Goal: Transaction & Acquisition: Purchase product/service

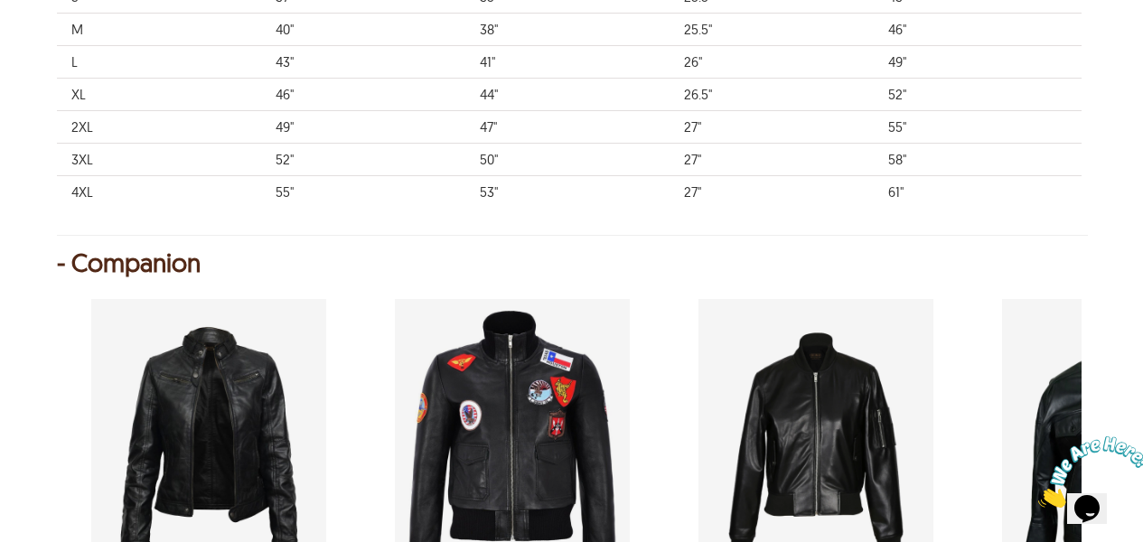
scroll to position [1004, 0]
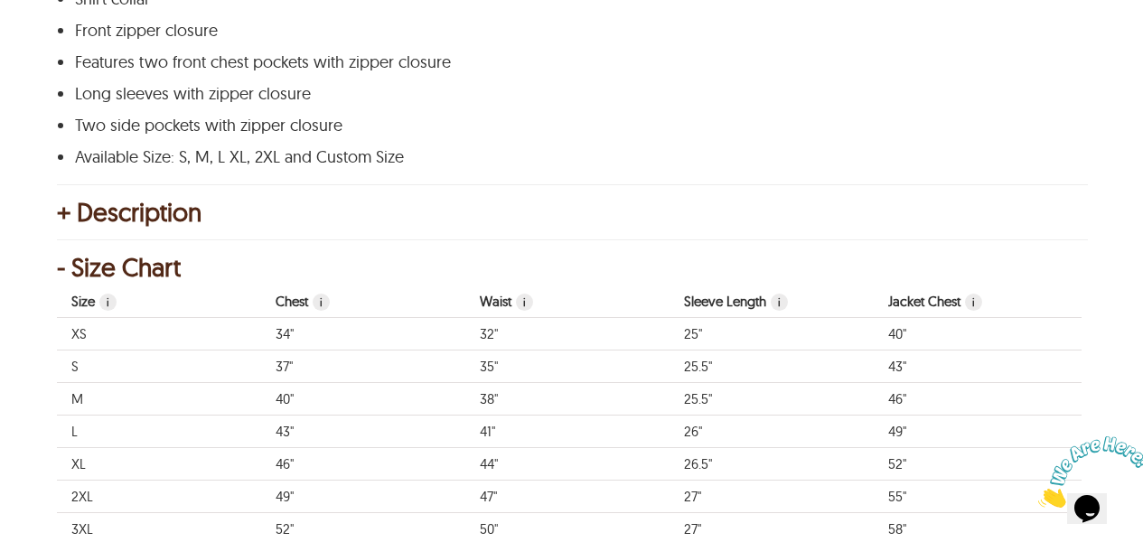
click at [527, 299] on span "i" at bounding box center [524, 302] width 17 height 17
click at [526, 308] on span "i" at bounding box center [524, 302] width 17 height 17
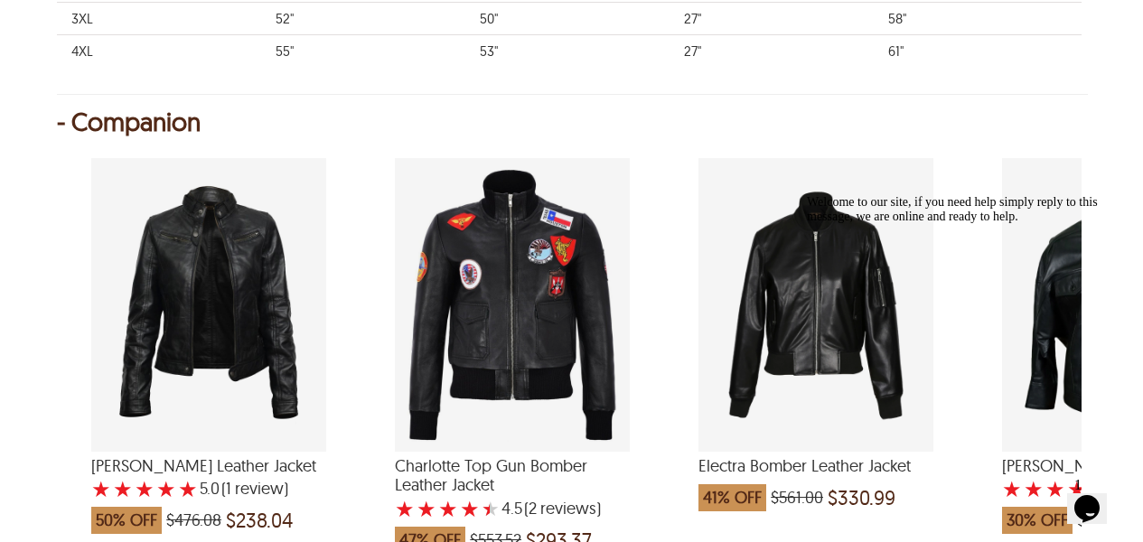
scroll to position [1533, 0]
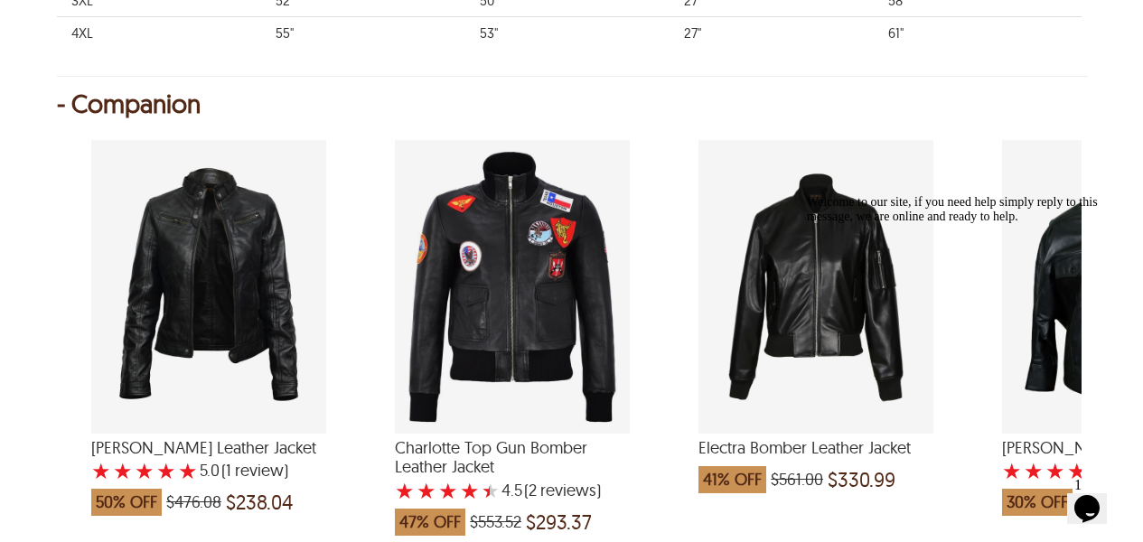
click at [807, 195] on icon "Chat attention grabber" at bounding box center [807, 195] width 0 height 0
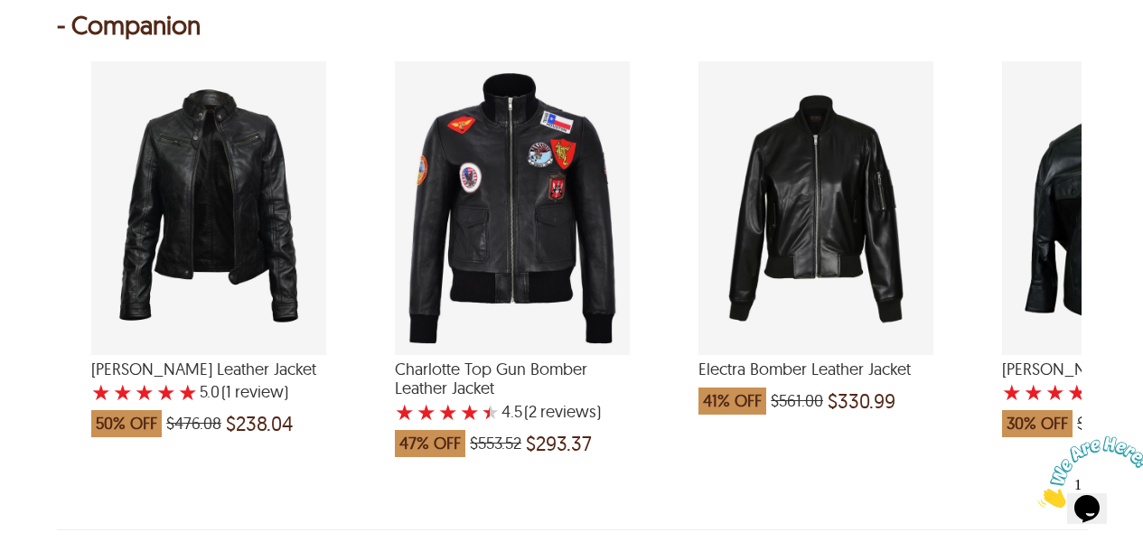
scroll to position [1615, 0]
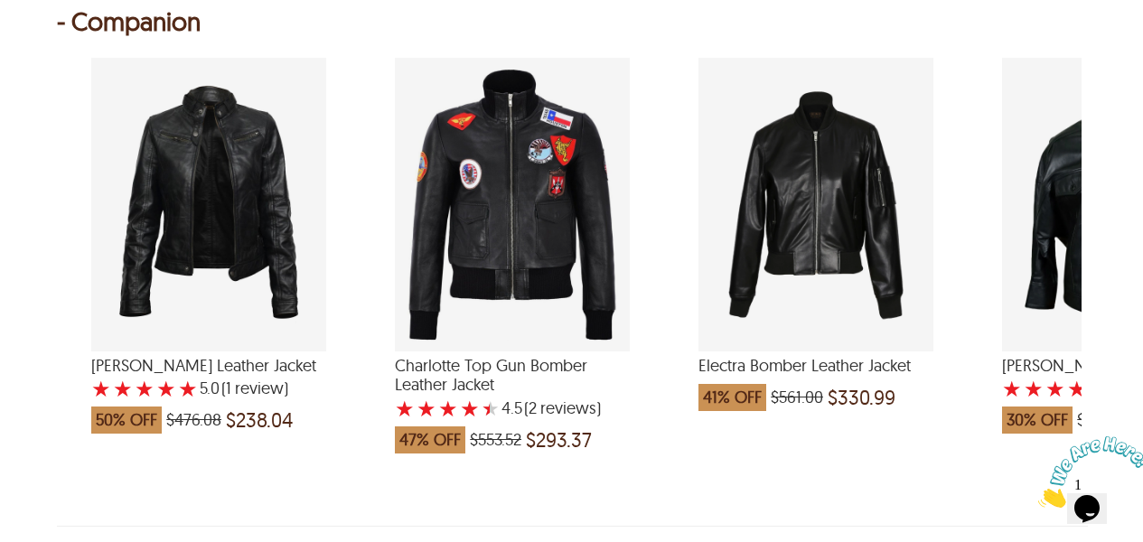
click at [238, 261] on div "Daisy Biker Leather Jacket with a 5 Star Rating 1 Product Review which was at a…" at bounding box center [208, 205] width 235 height 294
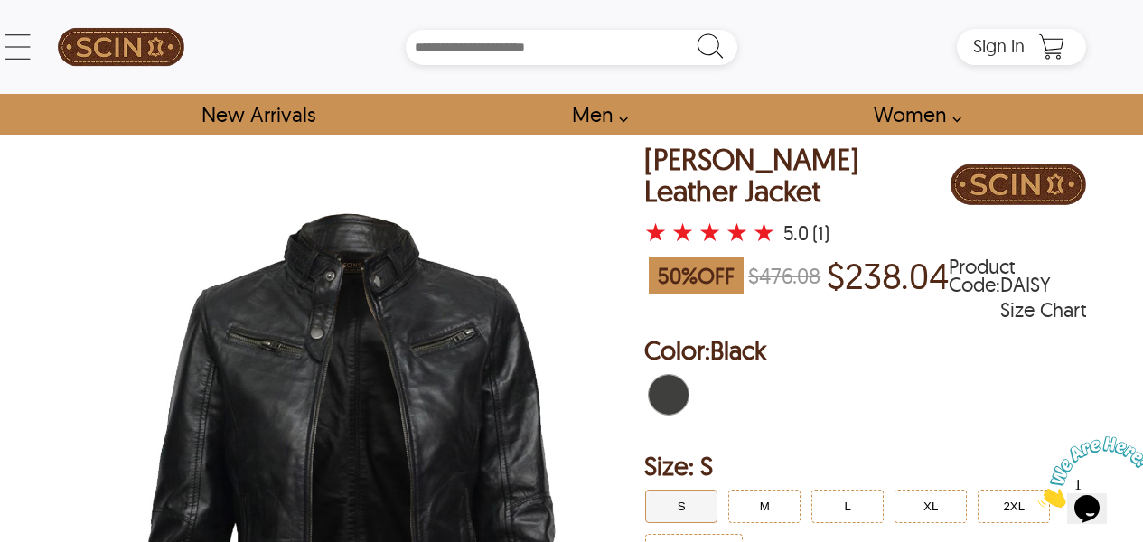
scroll to position [136, 0]
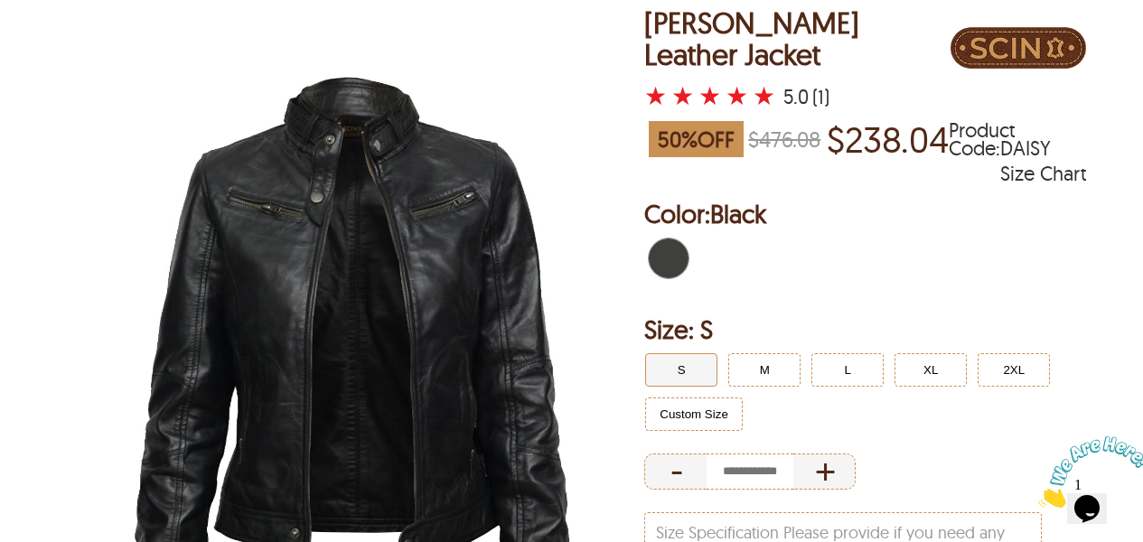
click at [477, 363] on img at bounding box center [350, 373] width 586 height 732
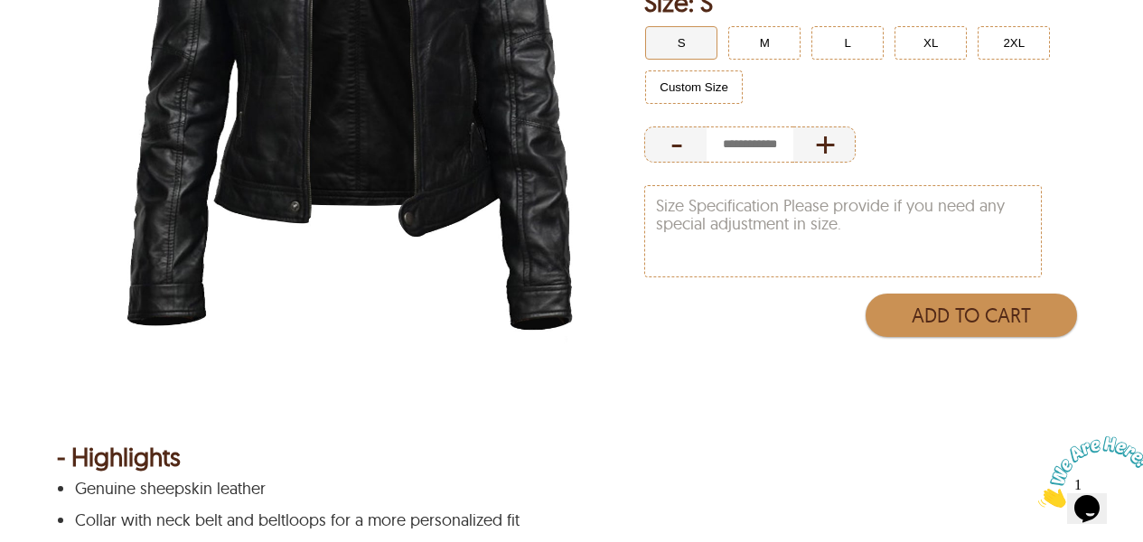
scroll to position [431, 0]
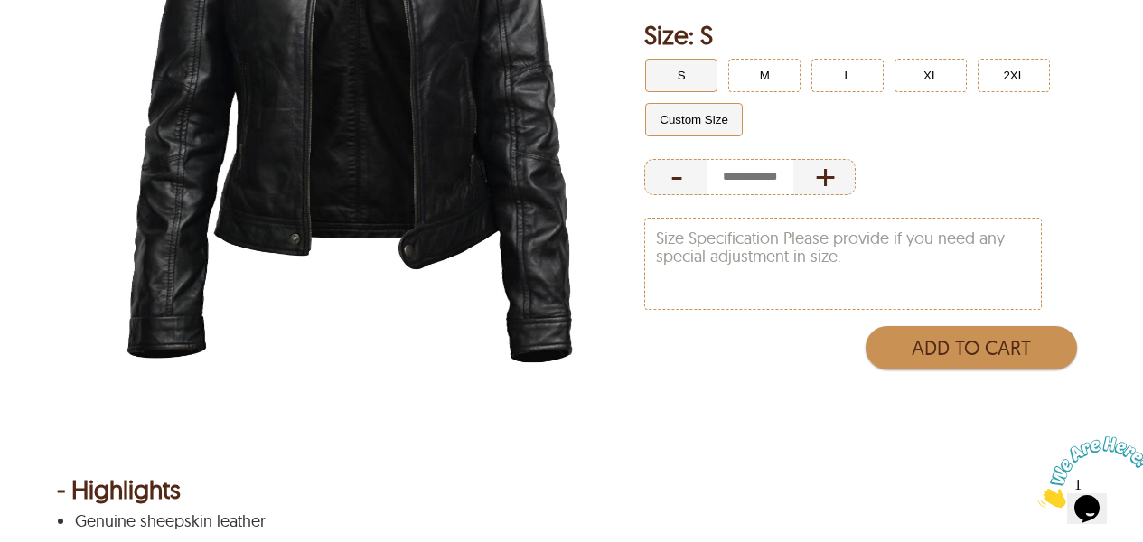
click at [684, 123] on button "Custom Size" at bounding box center [694, 119] width 98 height 33
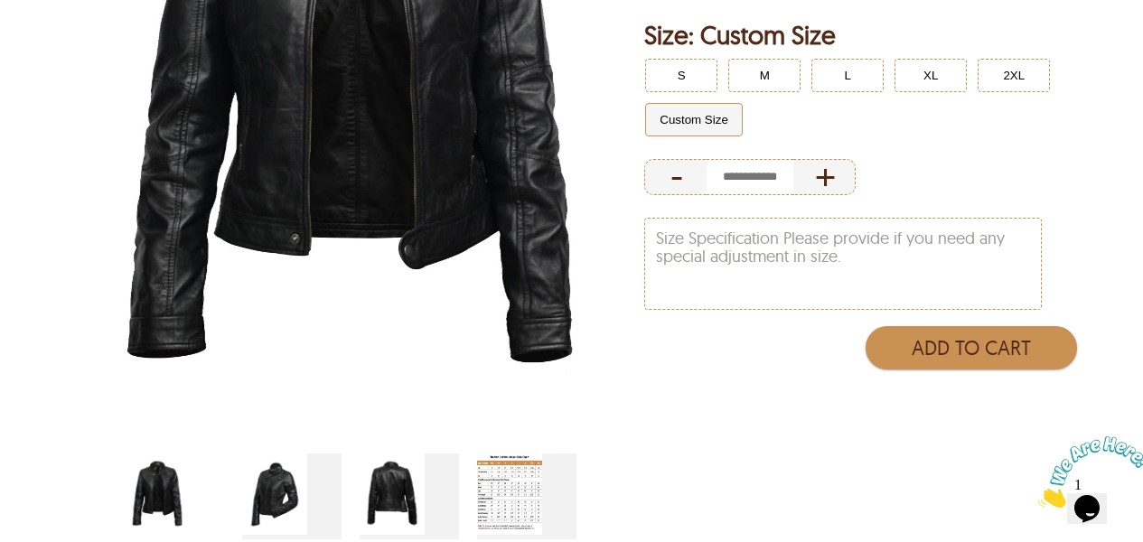
scroll to position [464, 0]
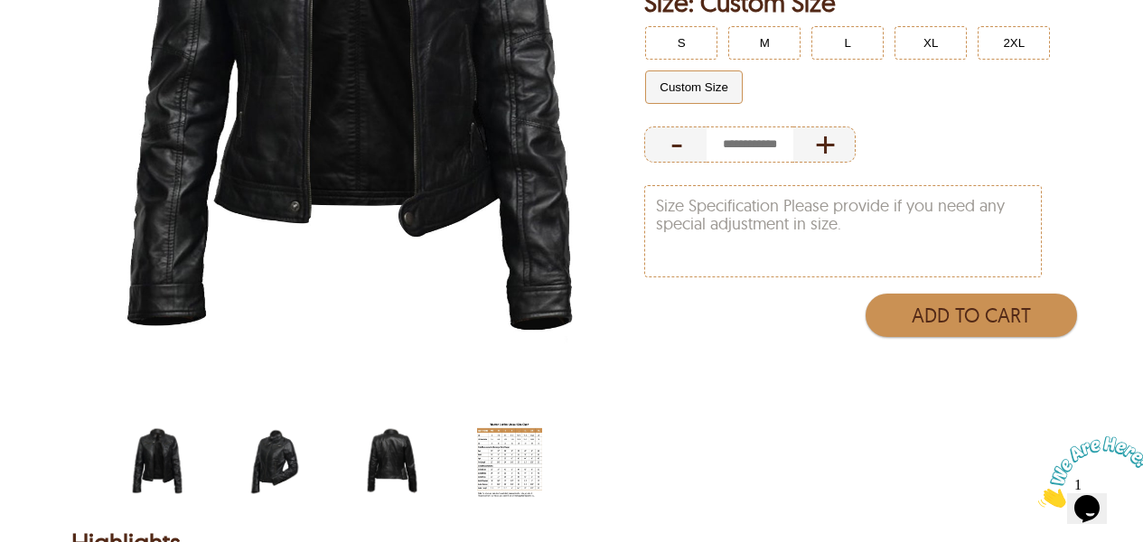
click at [290, 462] on img "belted-collar-womens-biker-jacket-side.jpg" at bounding box center [274, 461] width 65 height 81
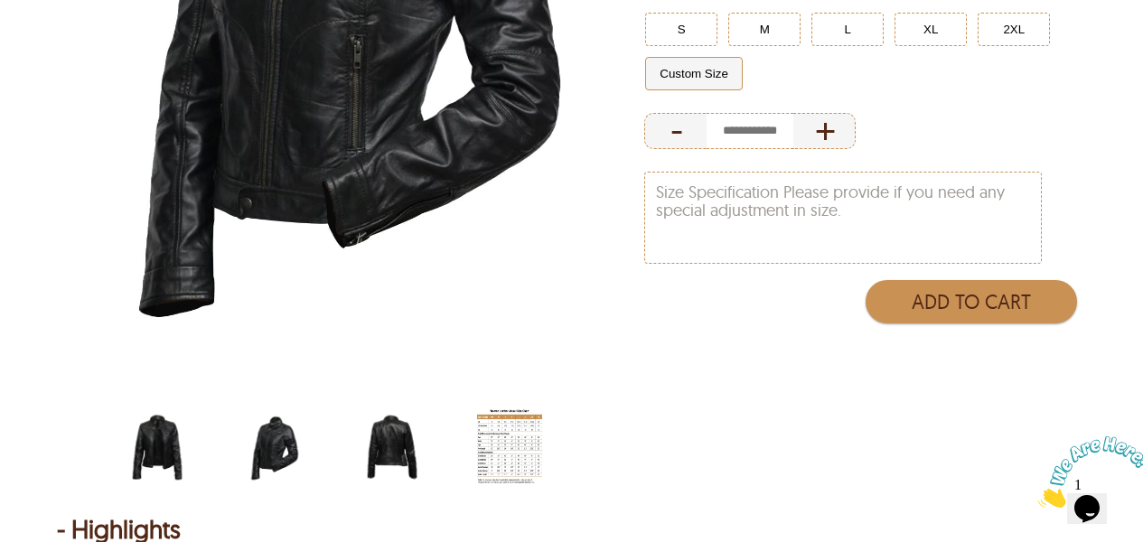
scroll to position [481, 0]
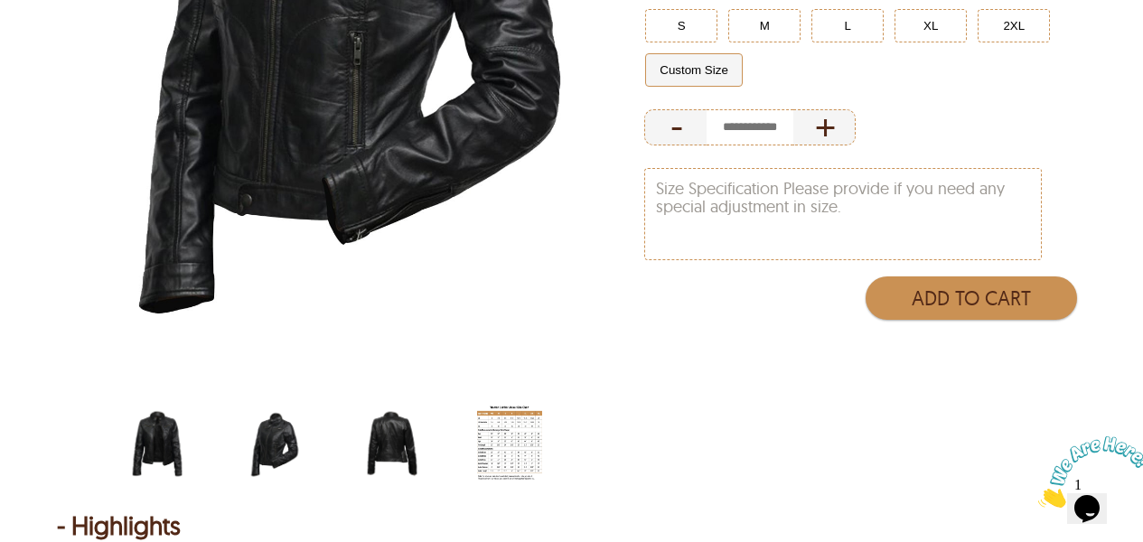
click at [398, 460] on img "belted-collar-womens-biker-jacket-back.jpg" at bounding box center [392, 444] width 65 height 81
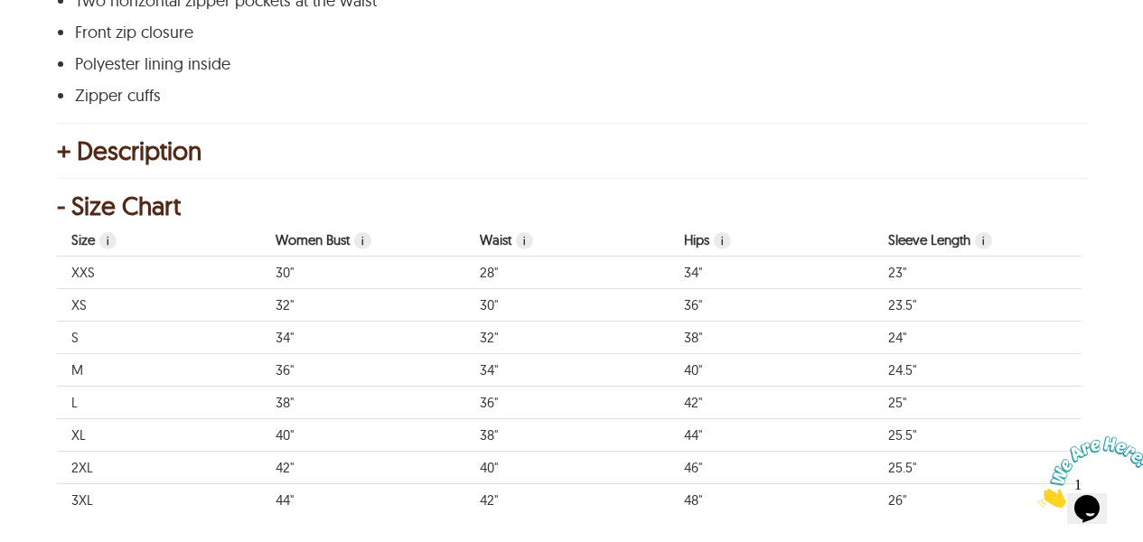
scroll to position [1278, 0]
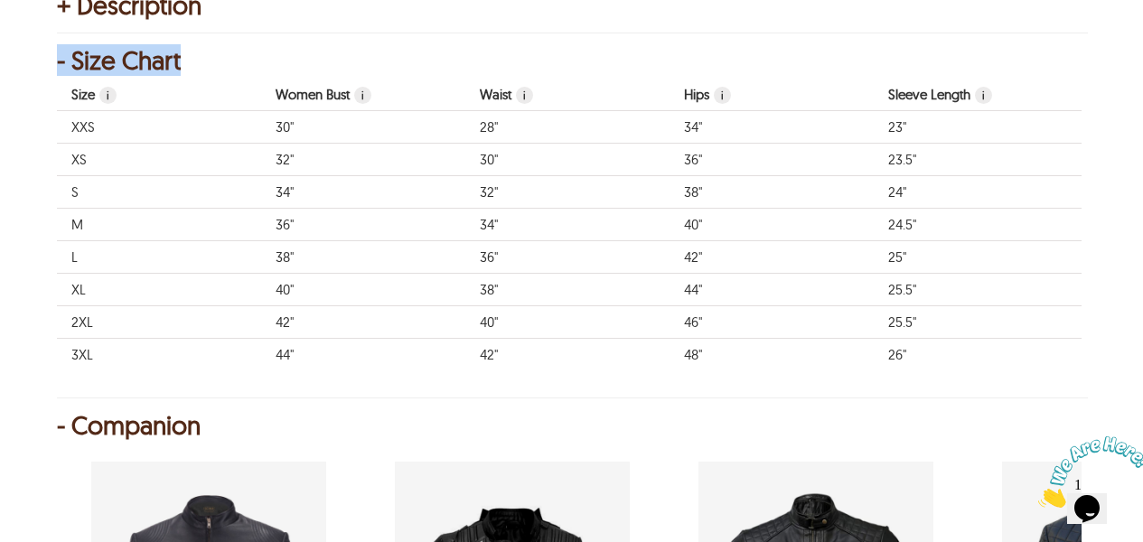
drag, startPoint x: 500, startPoint y: 389, endPoint x: 623, endPoint y: 377, distance: 123.5
click at [623, 377] on div "- Size Chart Size i Women Bust i Waist i Hips i Sleeve Length i Jacket Bust i J…" at bounding box center [571, 225] width 1029 height 347
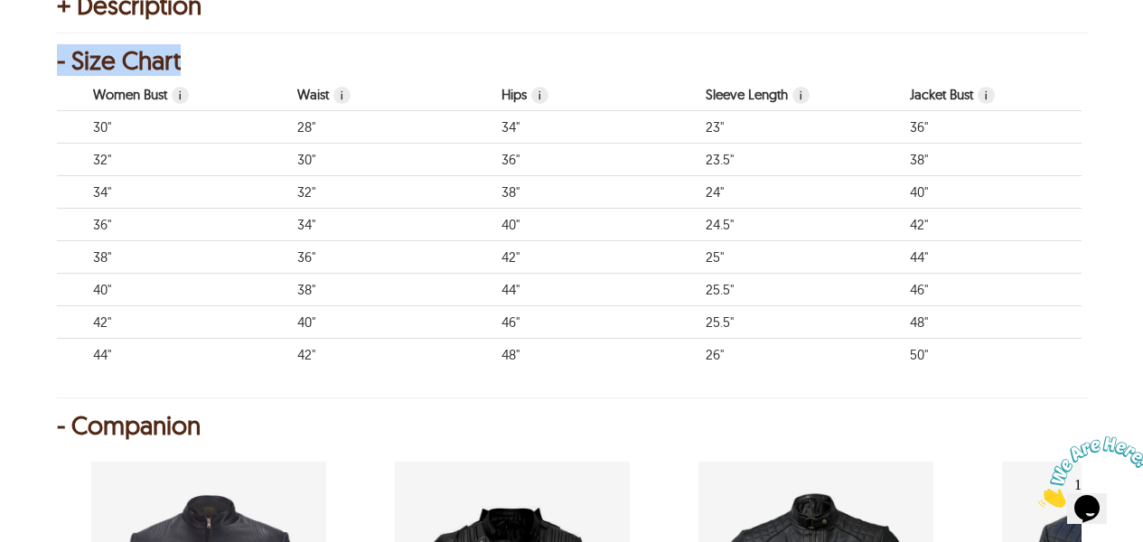
scroll to position [0, 0]
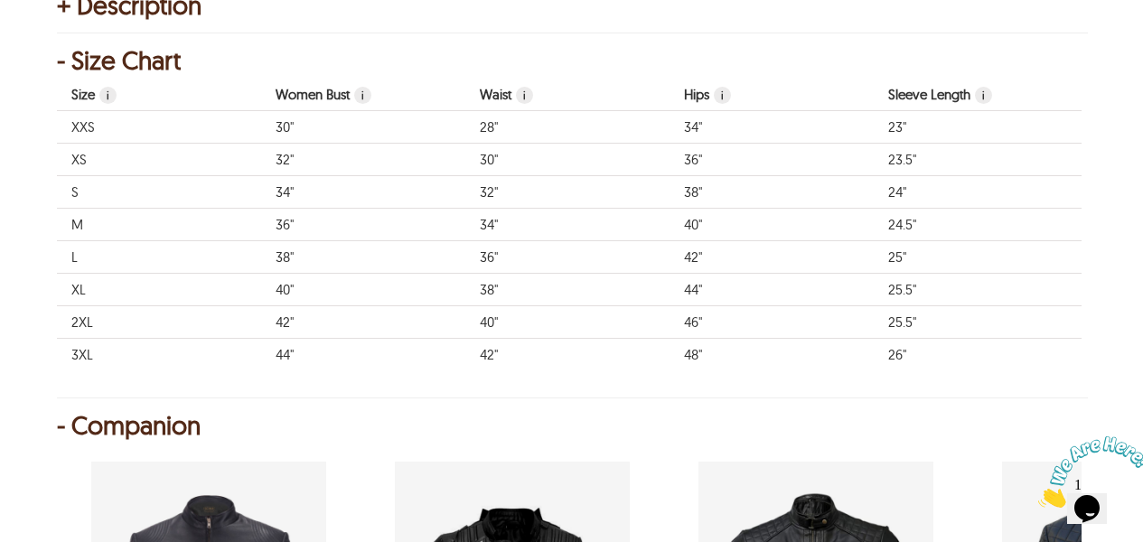
click at [97, 164] on td "XS" at bounding box center [159, 160] width 204 height 33
drag, startPoint x: 504, startPoint y: 389, endPoint x: 653, endPoint y: 383, distance: 149.2
click at [653, 383] on div "- Size Chart Size i Women Bust i Waist i Hips i Sleeve Length i Jacket Bust i J…" at bounding box center [571, 225] width 1029 height 347
click at [595, 408] on div "< Daisy Biker Leather Jacket 50 % OFF $669.68 $334.84 DAISY ★ ★ ★ ★ ★ 5.0 (1) S…" at bounding box center [571, 417] width 1029 height 3113
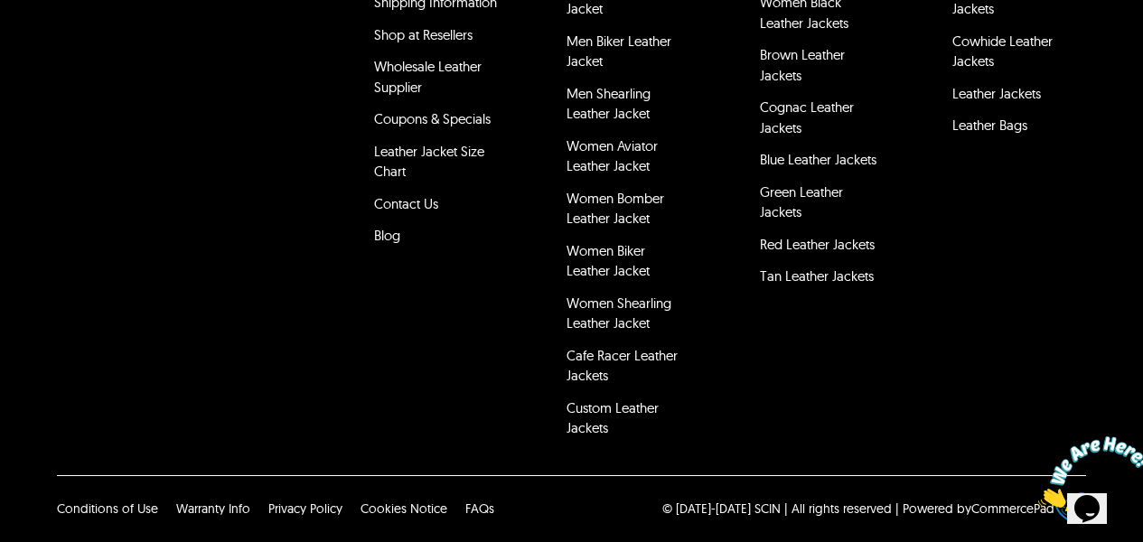
scroll to position [3360, 0]
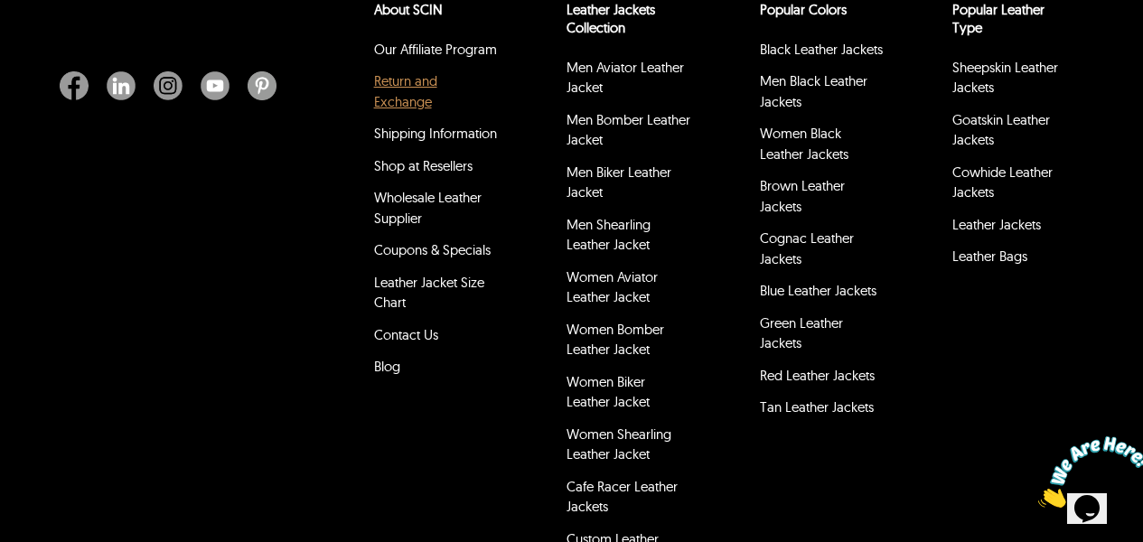
click at [420, 106] on link "Return and Exchange" at bounding box center [405, 91] width 63 height 38
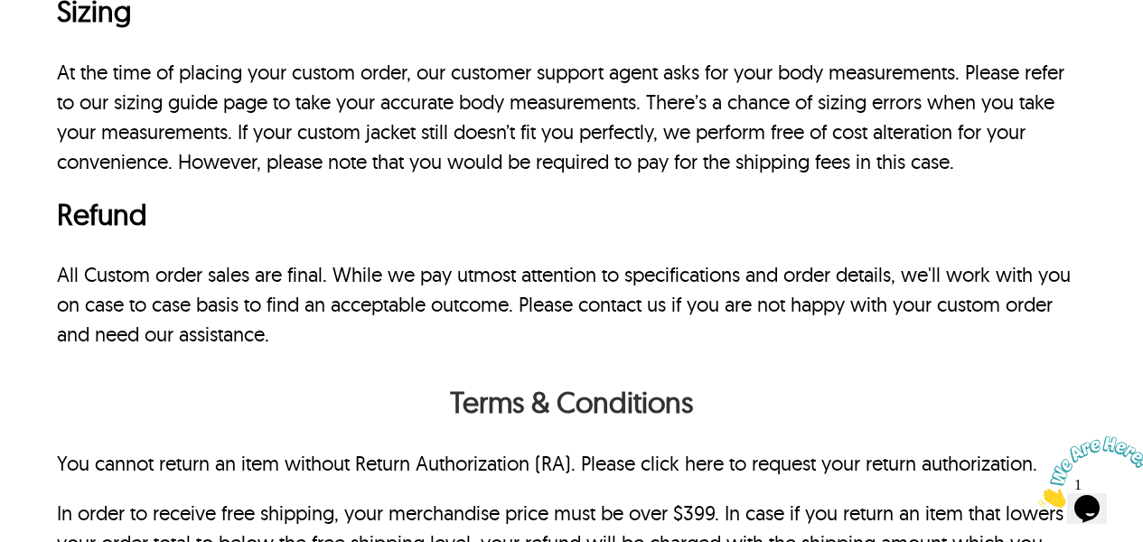
scroll to position [1171, 0]
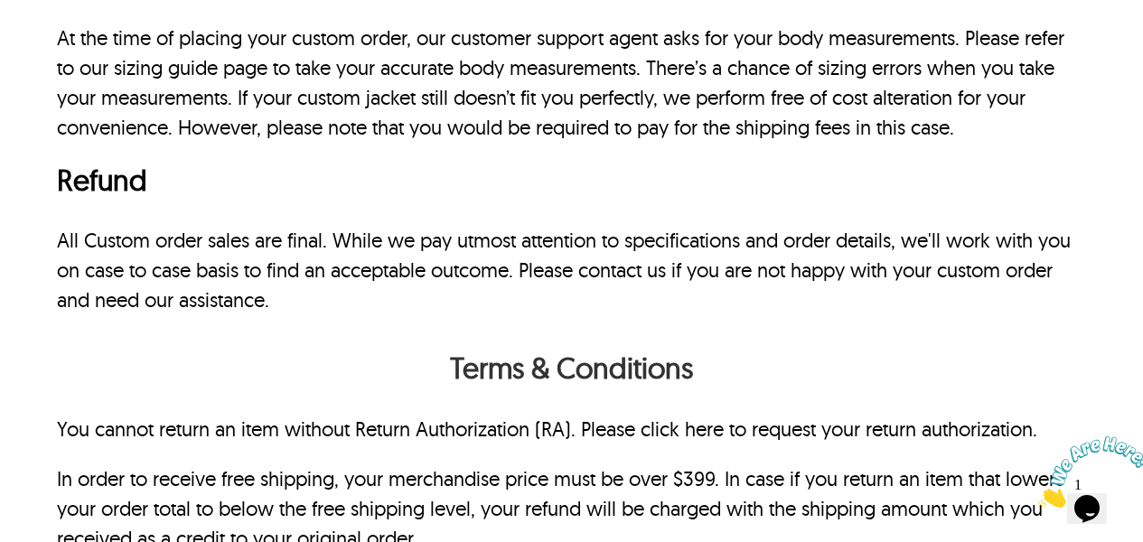
click at [1107, 495] on img at bounding box center [1094, 472] width 112 height 71
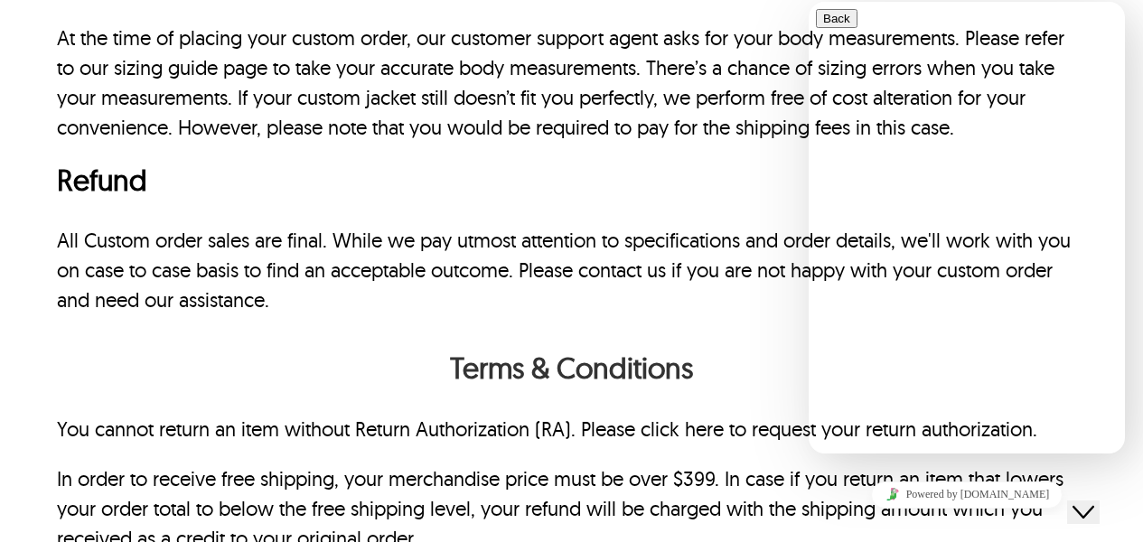
type input "***"
type input "**********"
type input "*"
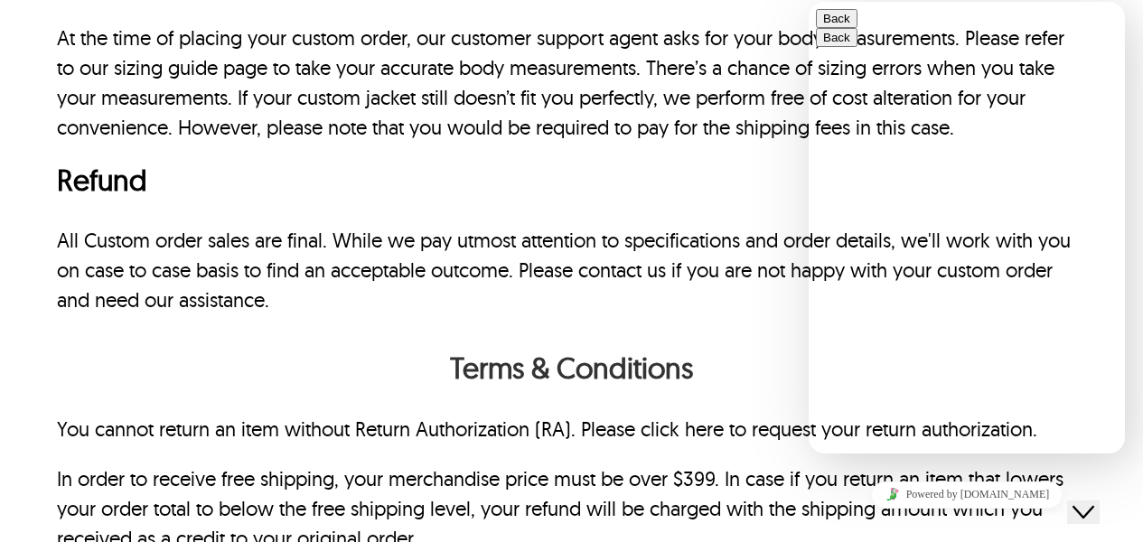
type input "*"
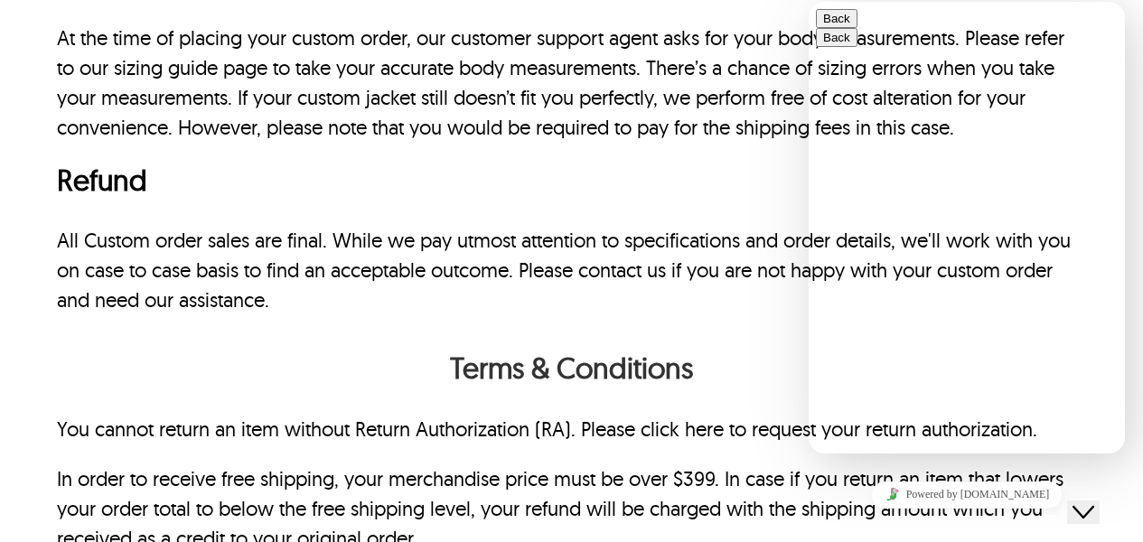
type input "**********"
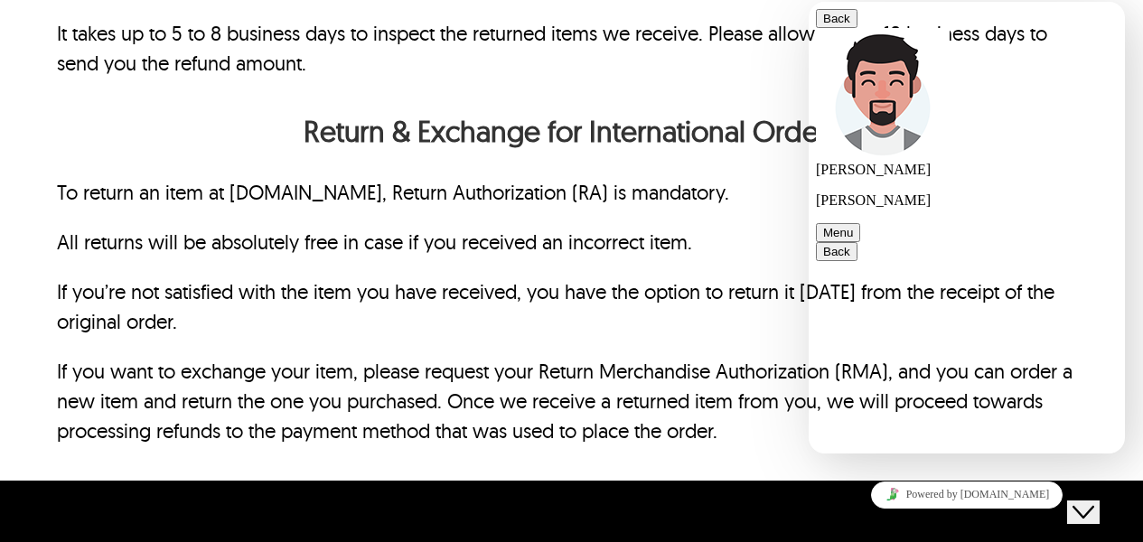
scroll to position [81, 0]
type textarea "**"
type textarea "**********"
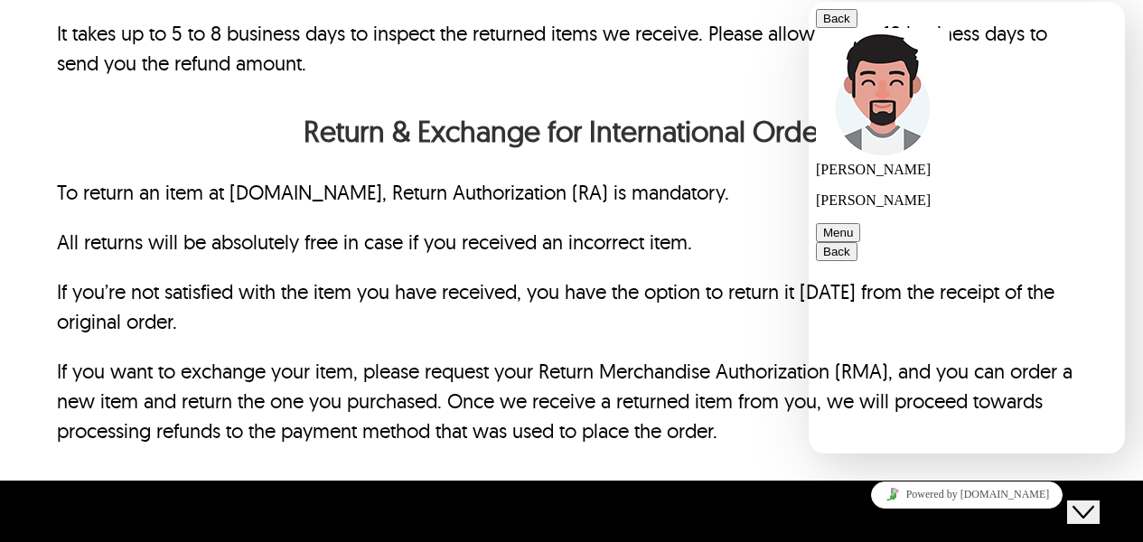
scroll to position [206, 0]
type textarea "**********"
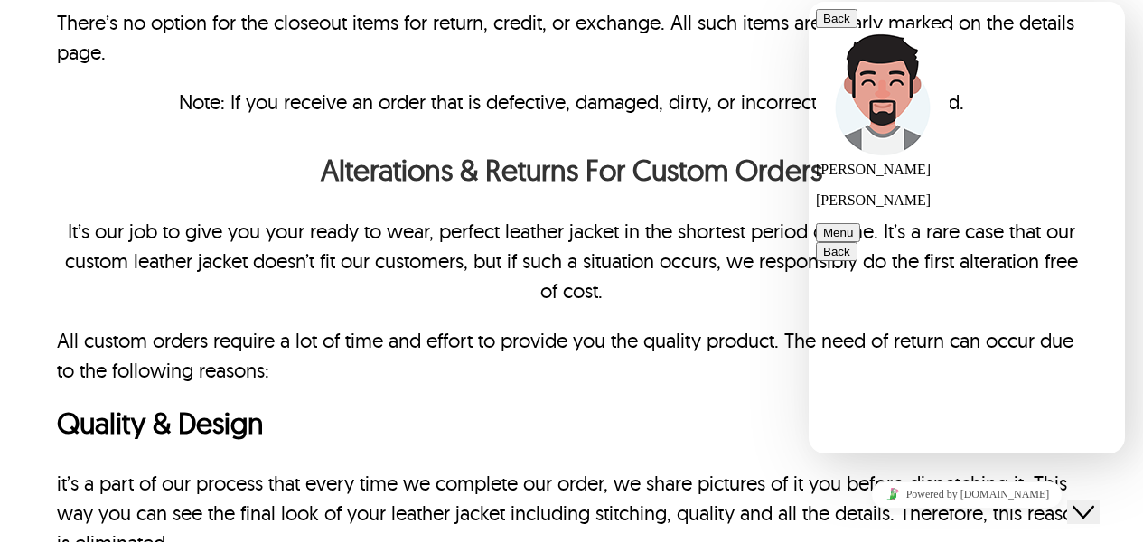
scroll to position [0, 0]
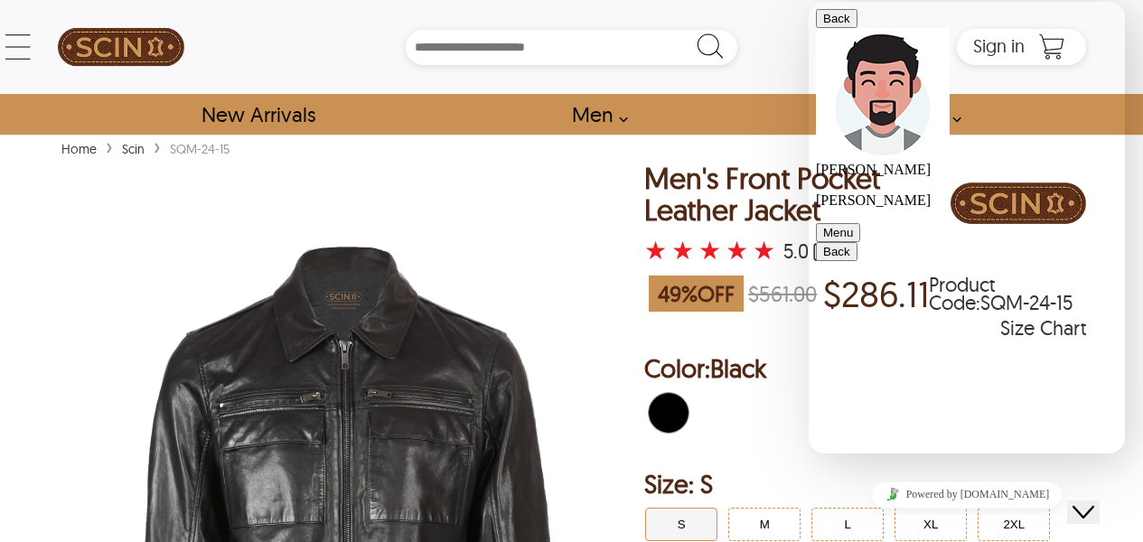
scroll to position [35, 0]
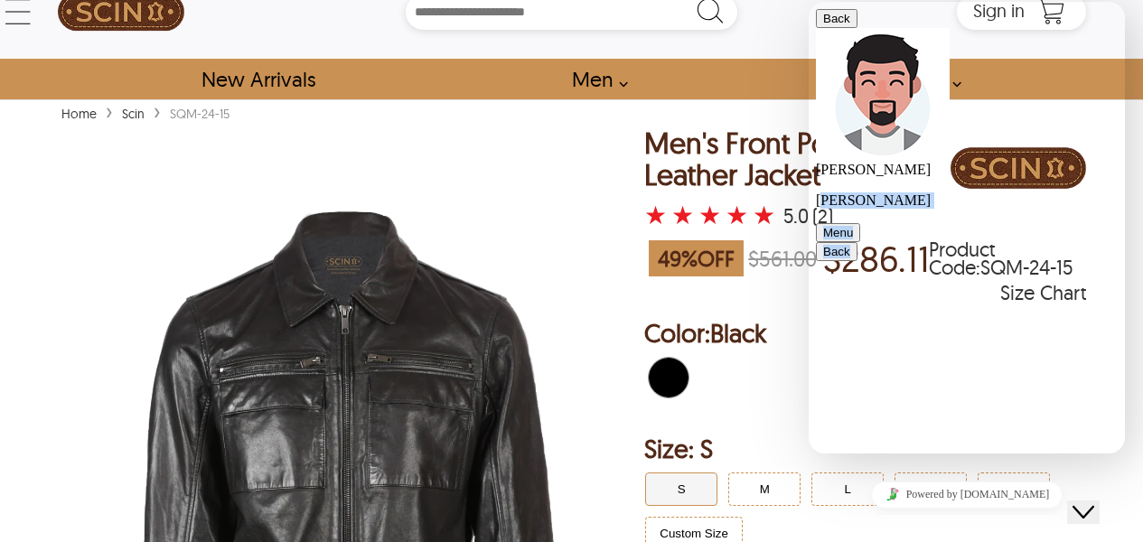
drag, startPoint x: 1057, startPoint y: 16, endPoint x: 860, endPoint y: 132, distance: 228.5
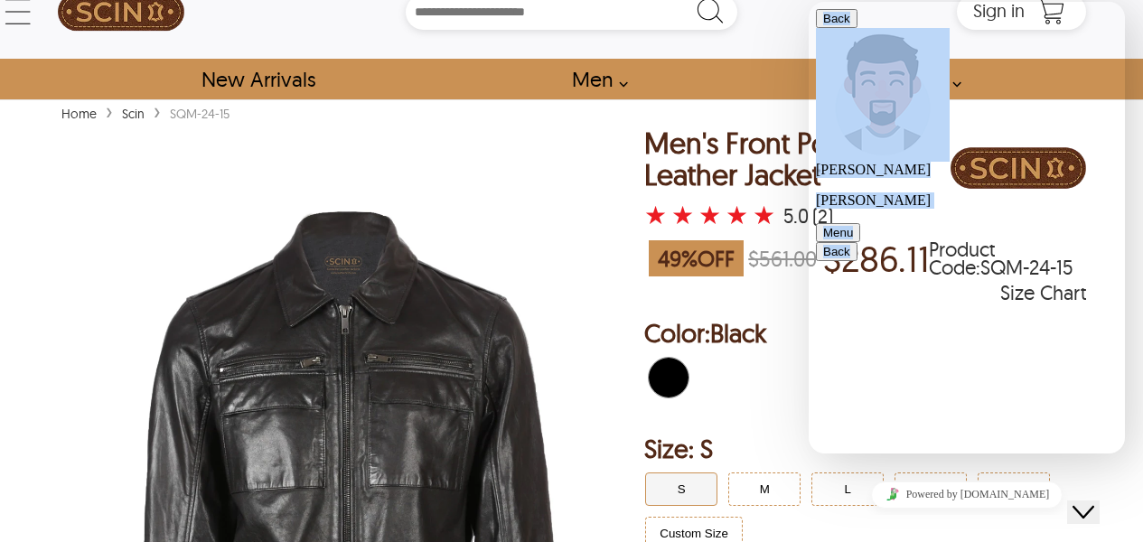
drag, startPoint x: 814, startPoint y: 32, endPoint x: 1611, endPoint y: 187, distance: 811.3
click at [809, 234] on html "Back [PERSON_NAME] [PERSON_NAME] Menu Back Rate this chat Upload File Insert em…" at bounding box center [967, 228] width 316 height 452
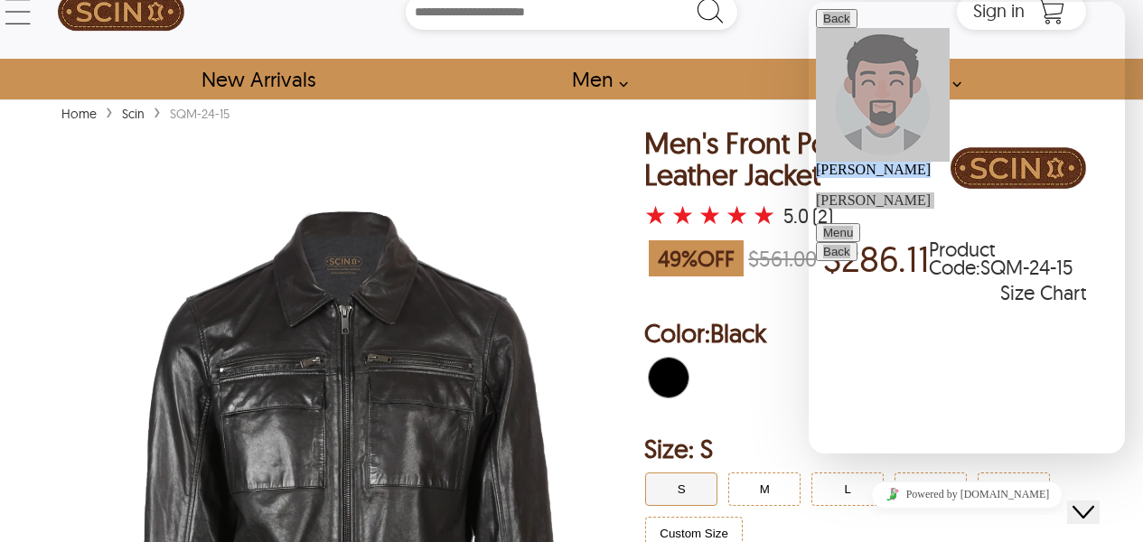
click at [768, 404] on div at bounding box center [865, 380] width 442 height 57
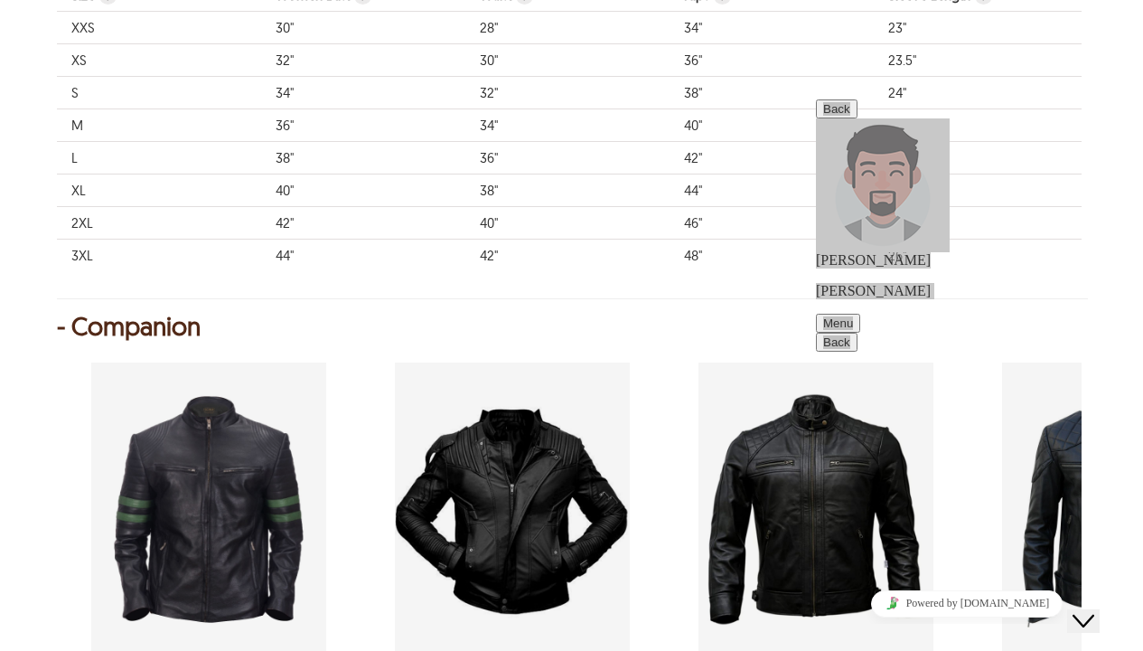
scroll to position [1460, 0]
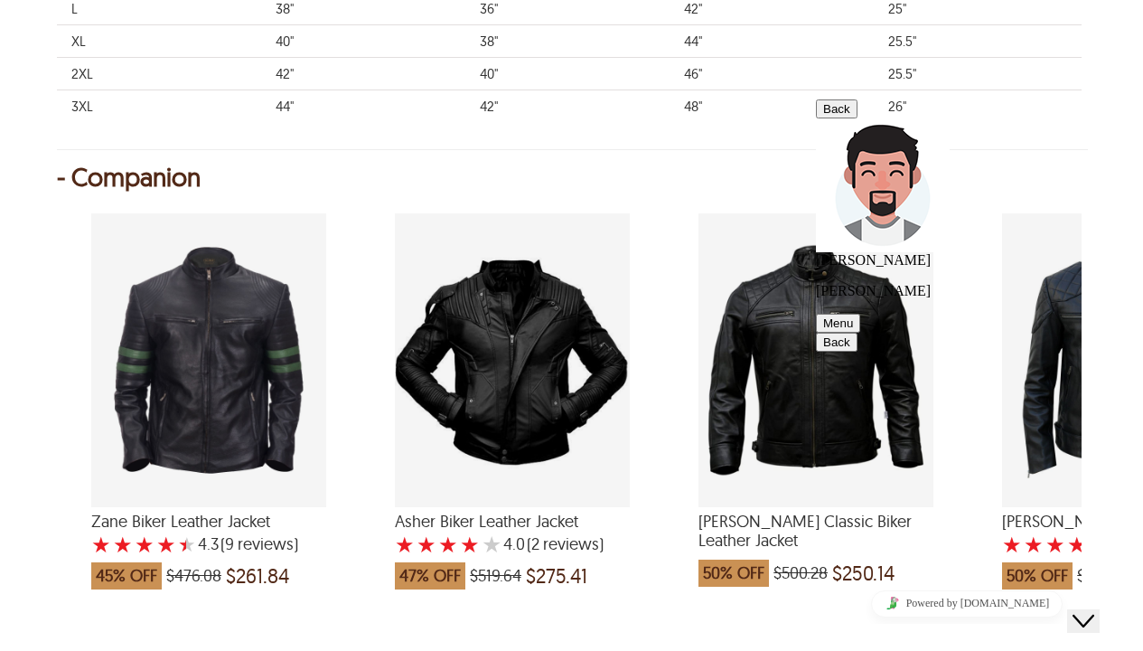
type textarea "********"
click at [860, 314] on button "Menu" at bounding box center [838, 323] width 44 height 19
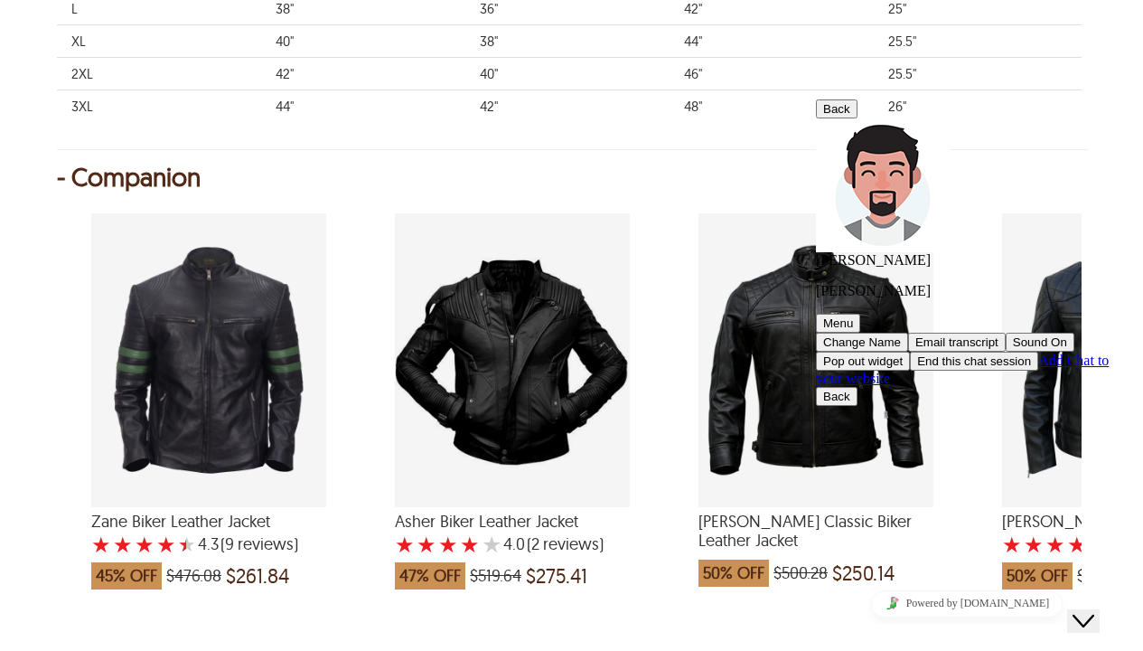
click at [1041, 283] on p "[PERSON_NAME]" at bounding box center [967, 291] width 302 height 16
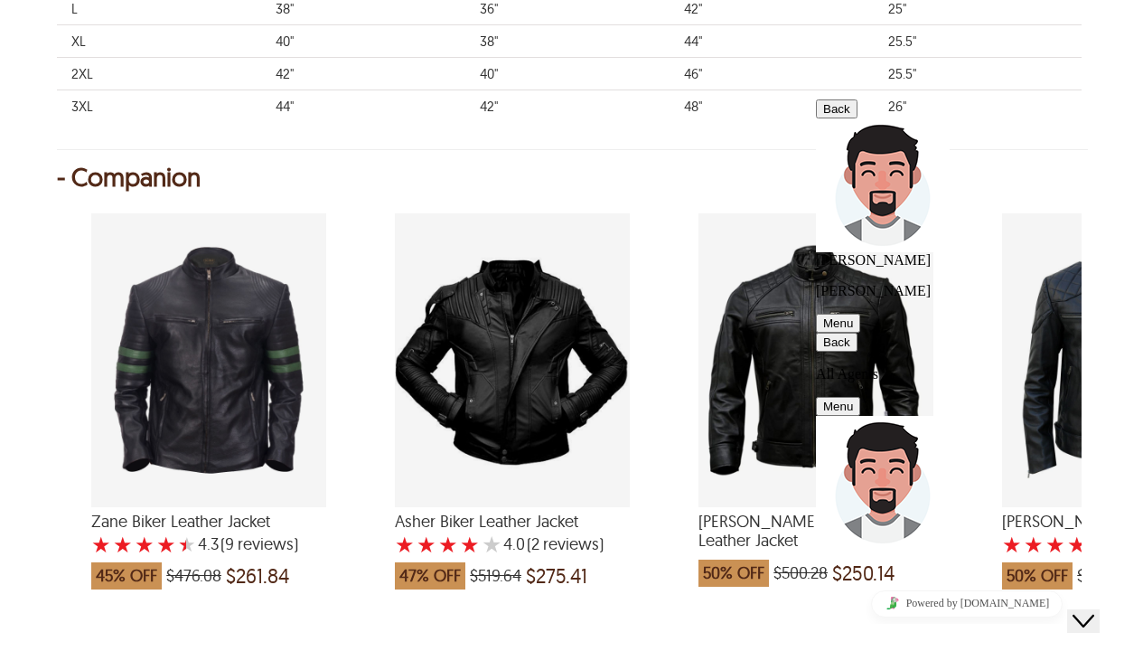
click at [823, 335] on icon "button" at bounding box center [823, 342] width 0 height 14
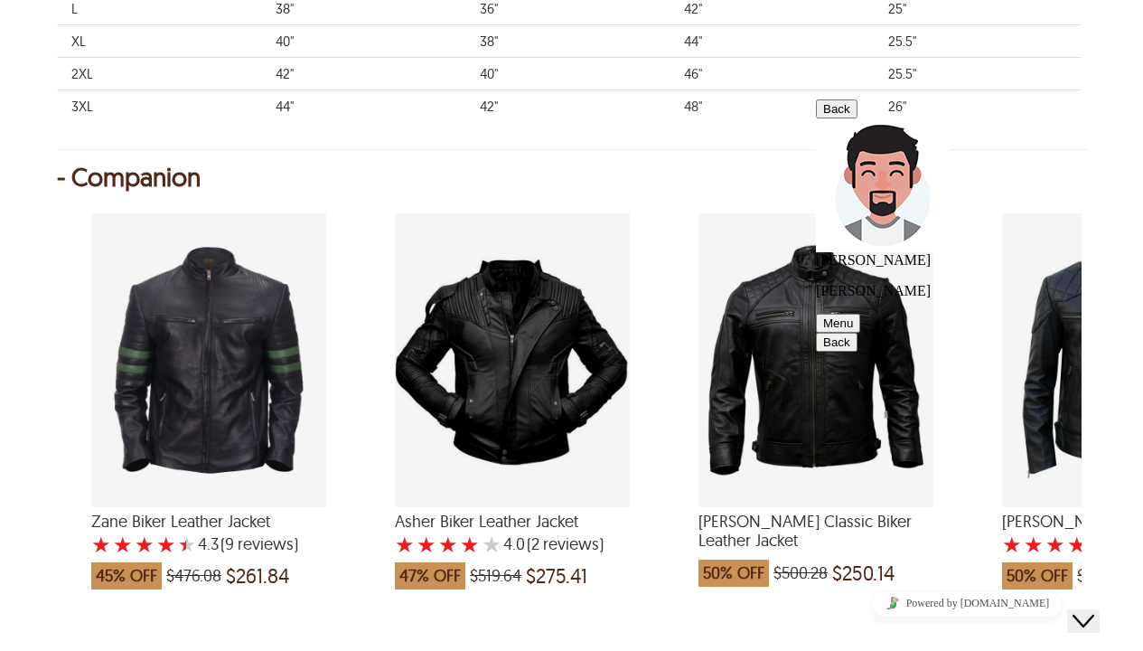
click at [1095, 541] on div "Close Chat This icon closes the chat window." at bounding box center [1084, 621] width 22 height 22
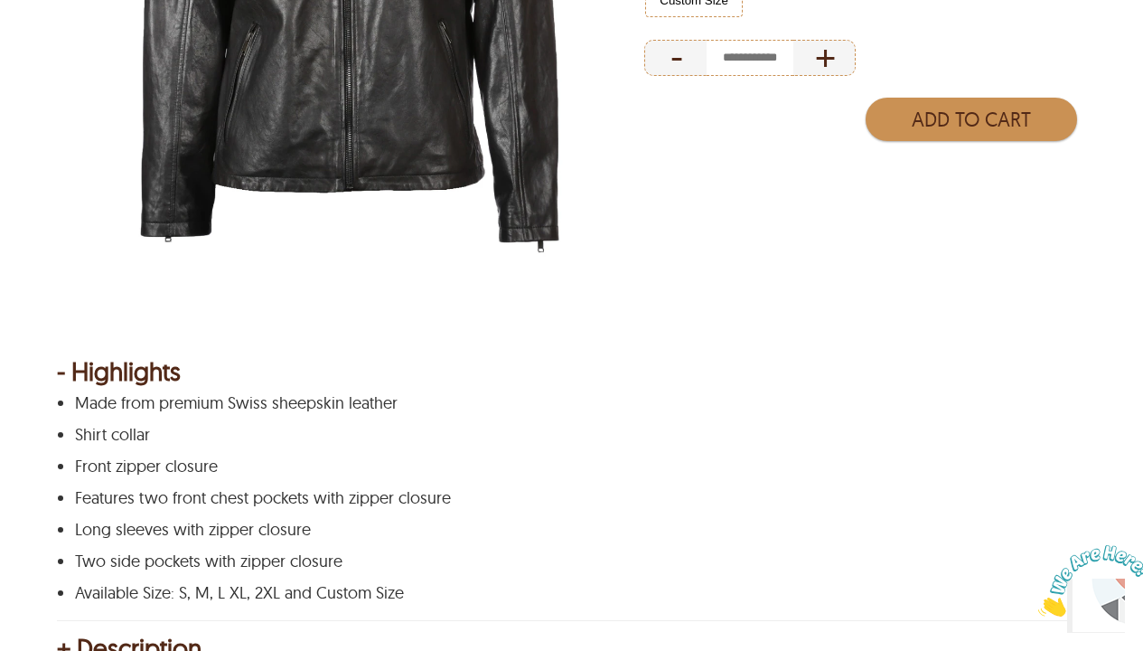
scroll to position [0, 0]
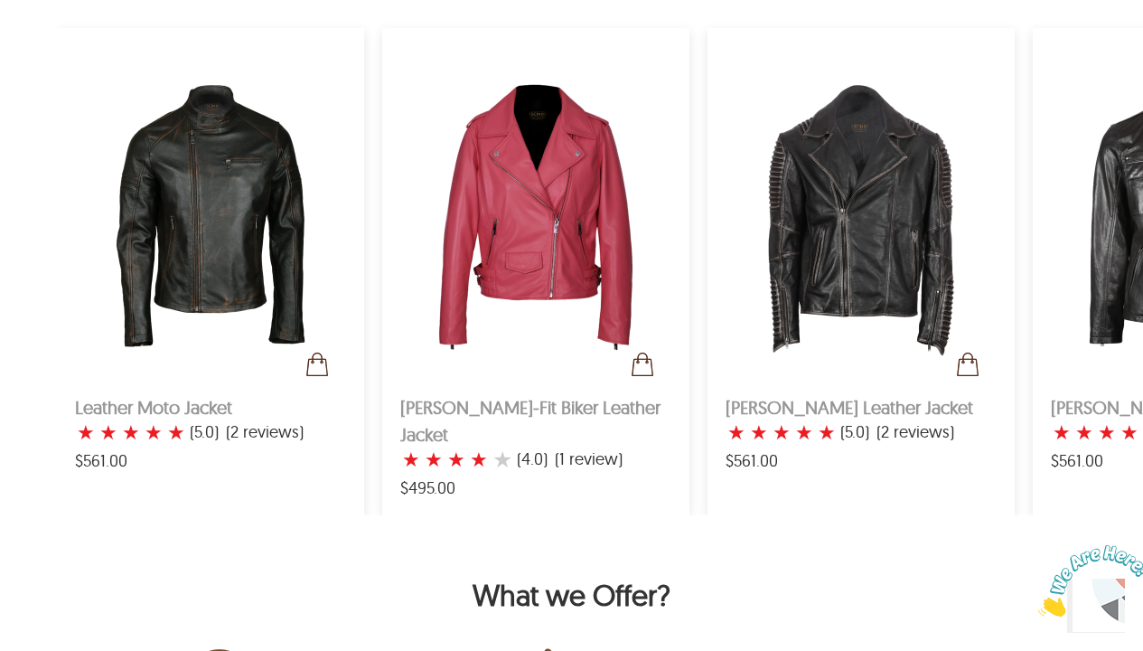
scroll to position [948, 0]
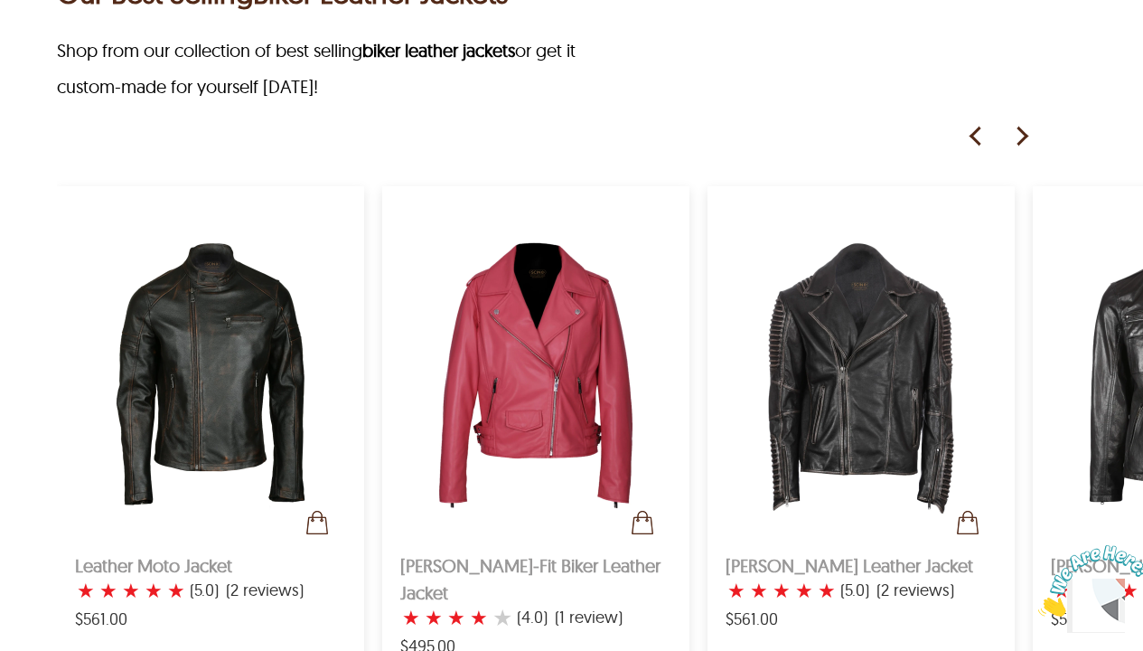
click at [1013, 128] on img at bounding box center [1021, 136] width 27 height 27
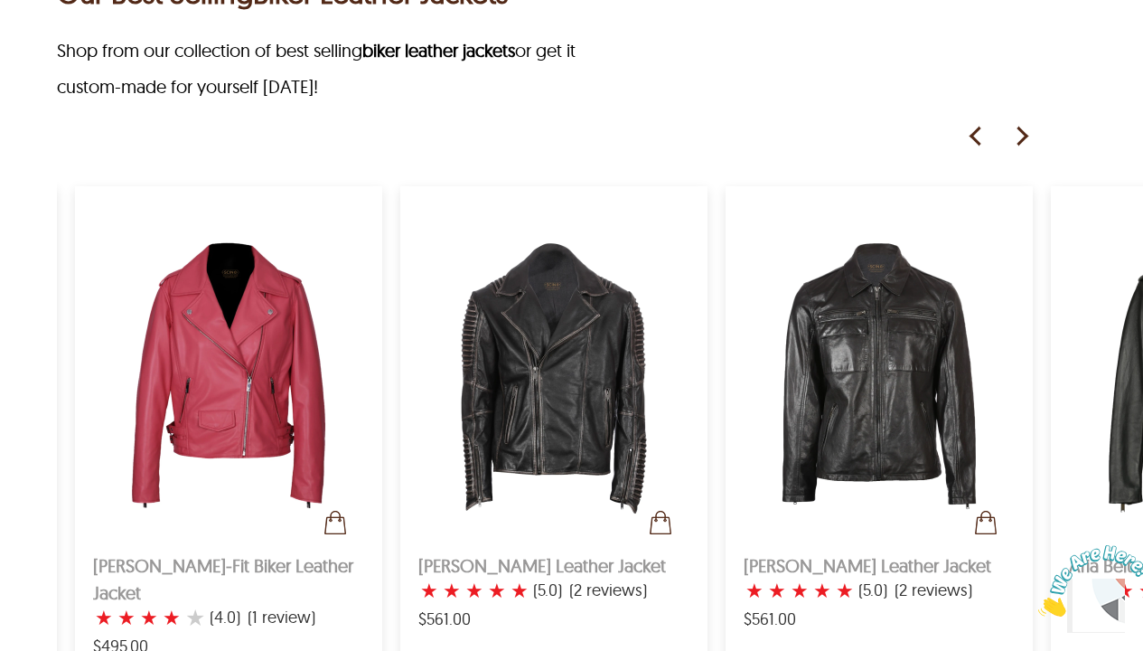
click at [1021, 128] on img at bounding box center [1021, 136] width 27 height 27
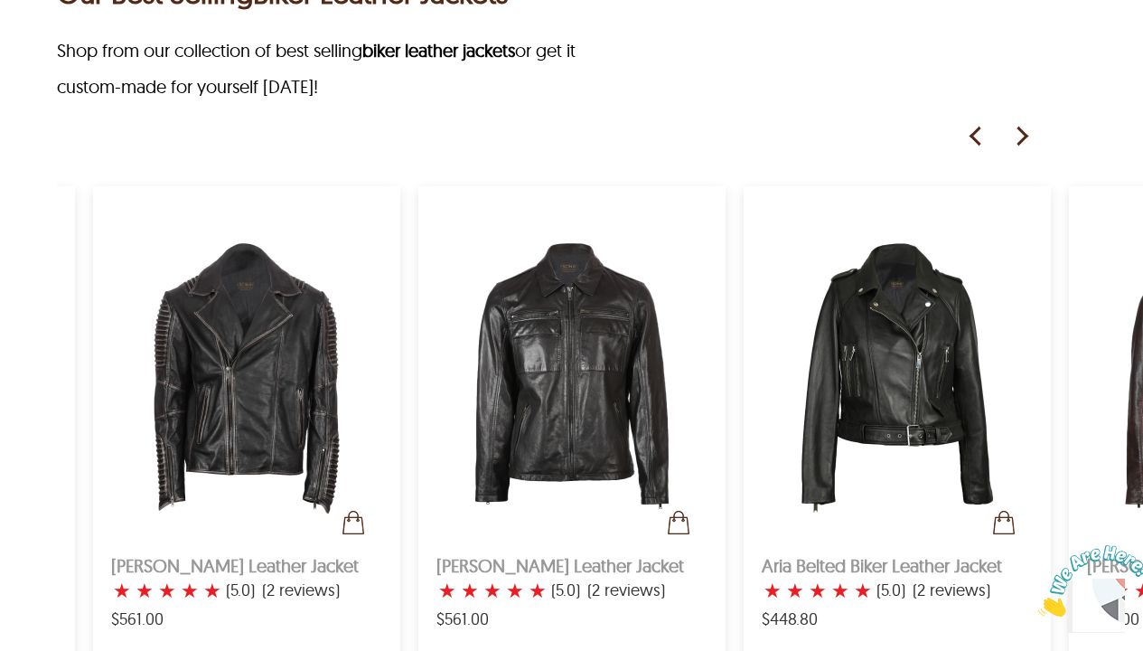
click at [1021, 128] on img at bounding box center [1021, 136] width 27 height 27
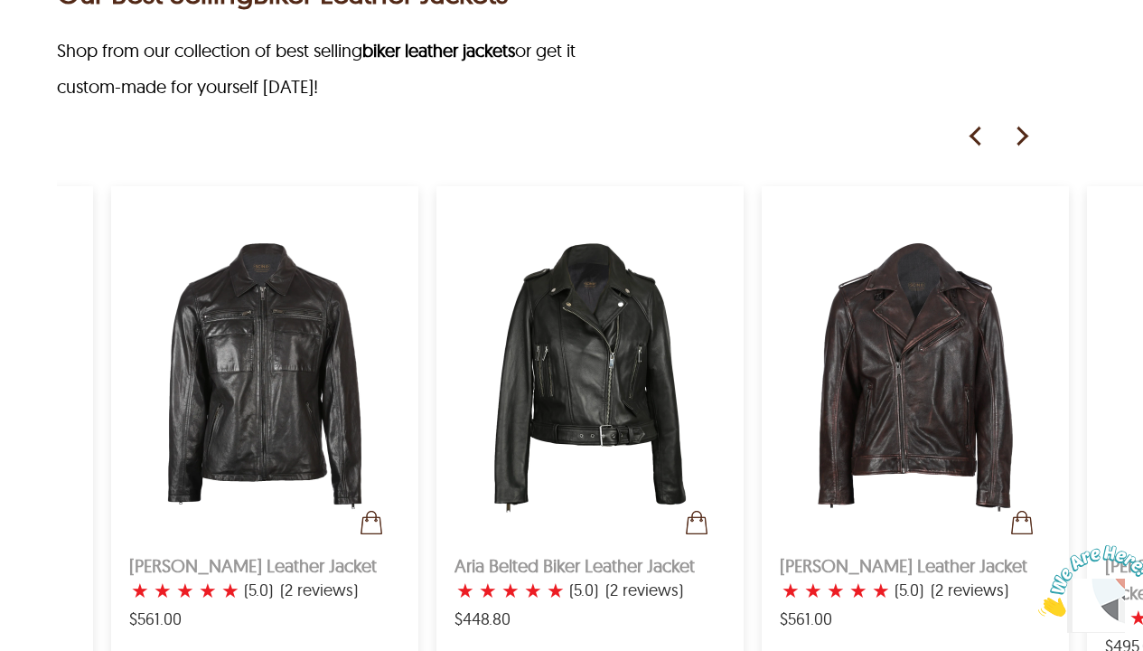
click at [1021, 128] on img at bounding box center [1021, 136] width 27 height 27
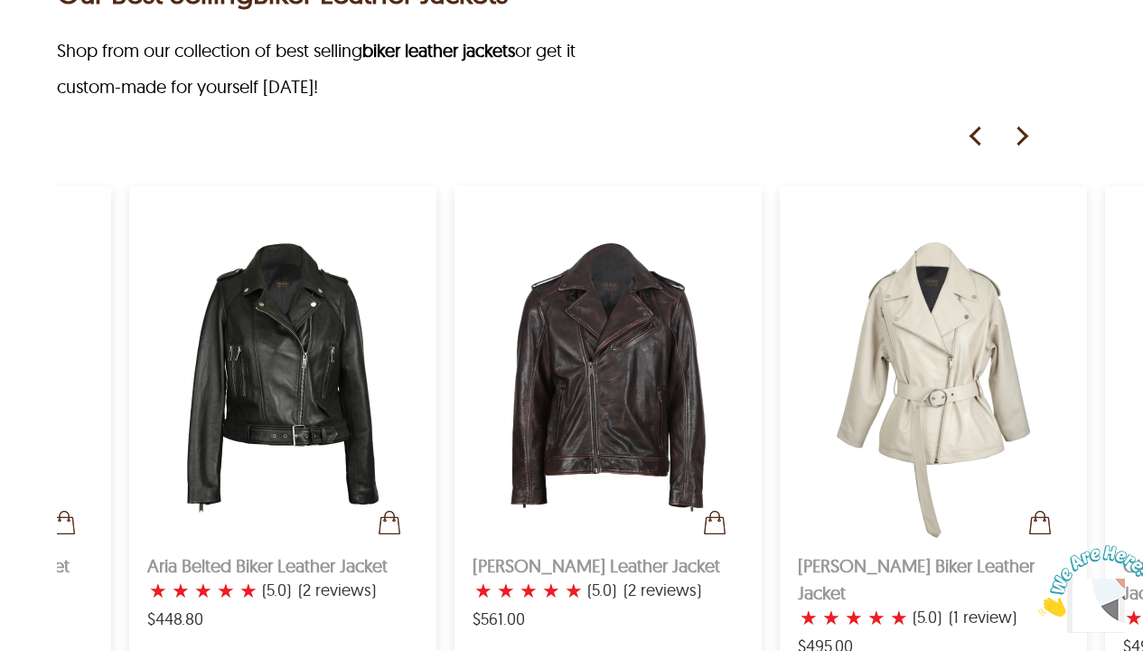
click at [1021, 128] on img at bounding box center [1021, 136] width 27 height 27
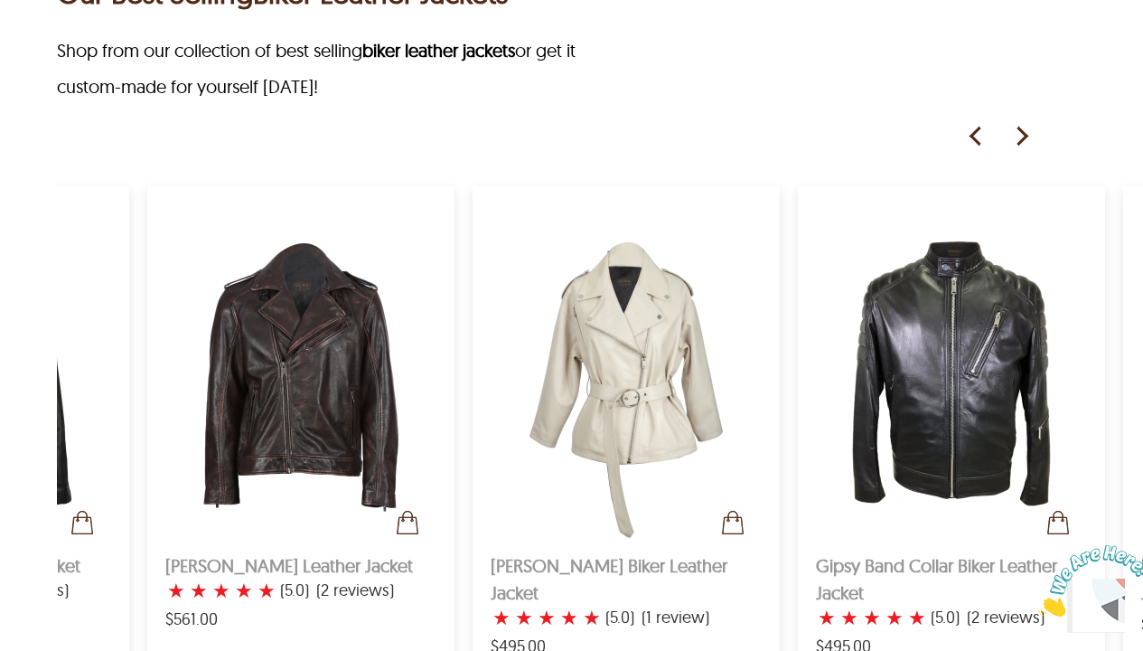
click at [1021, 128] on img at bounding box center [1021, 136] width 27 height 27
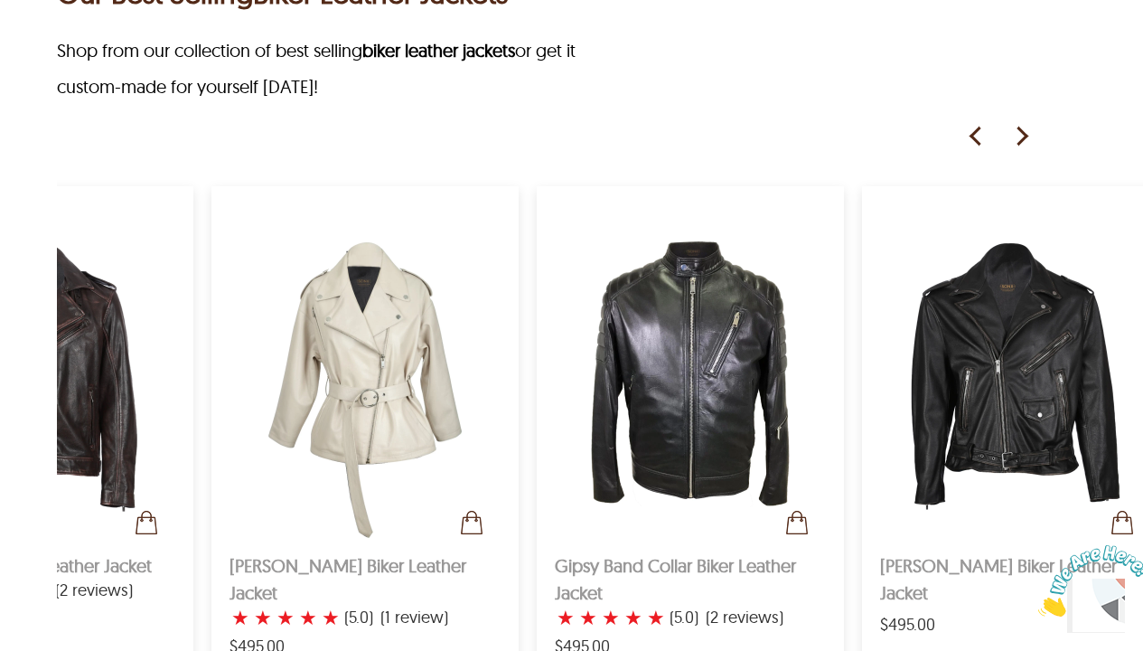
scroll to position [0, 1844]
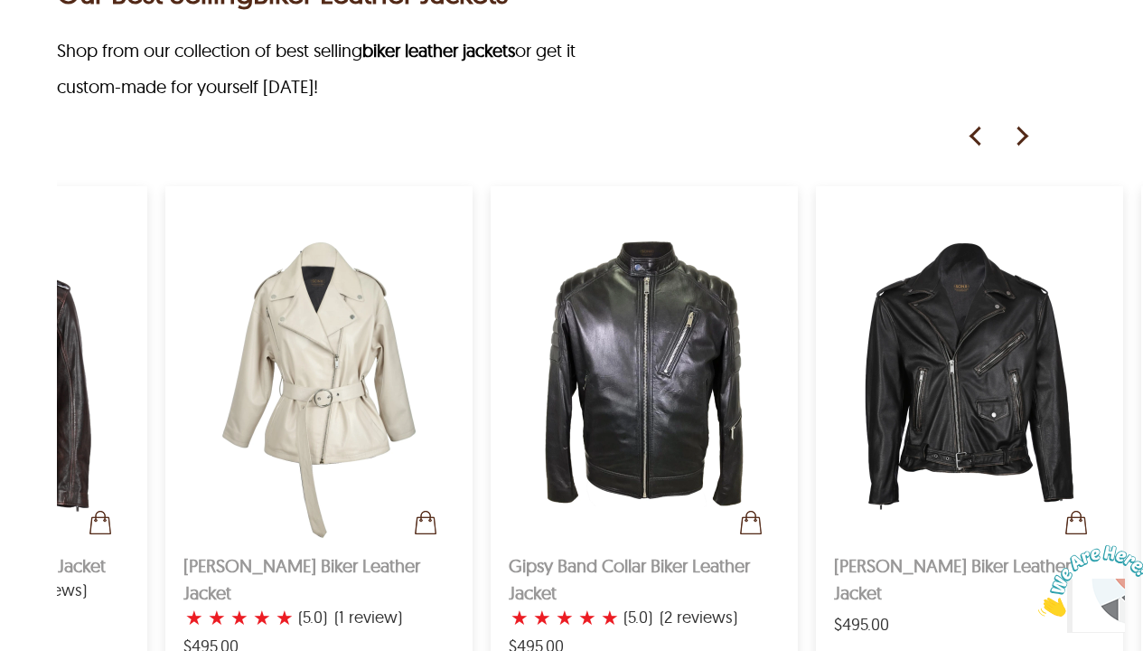
click at [1021, 128] on img at bounding box center [1021, 136] width 27 height 27
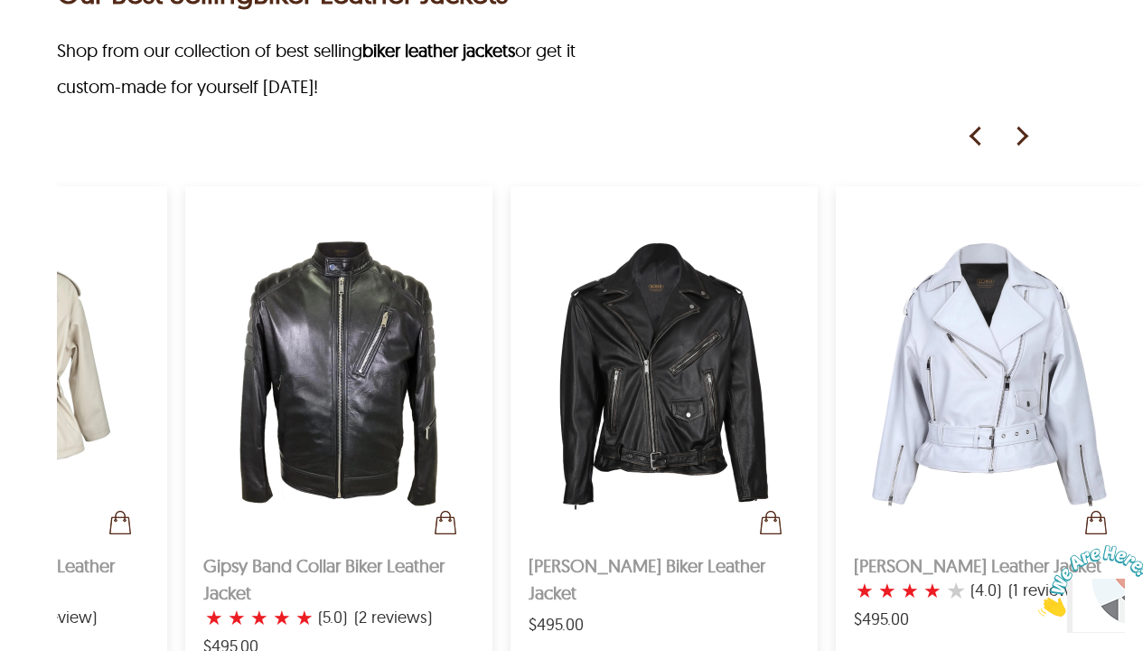
click at [1021, 128] on img at bounding box center [1021, 136] width 27 height 27
click at [1021, 144] on img at bounding box center [1021, 136] width 27 height 27
click at [1091, 541] on img "Chat widget" at bounding box center [1140, 565] width 134 height 134
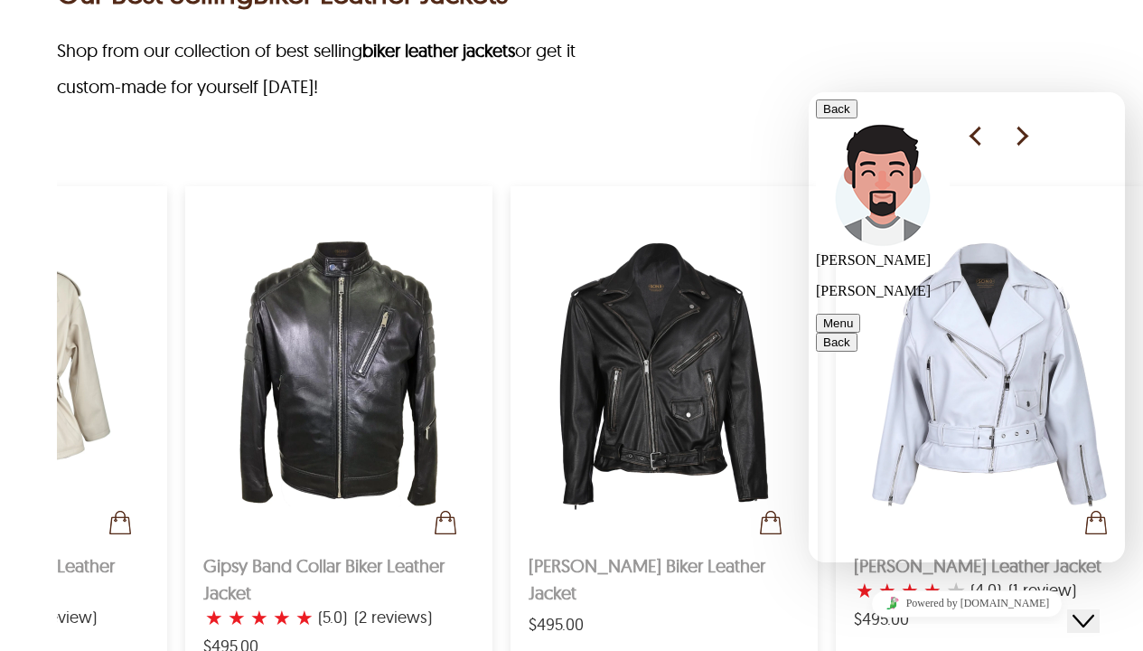
scroll to position [359, 0]
type textarea "**********"
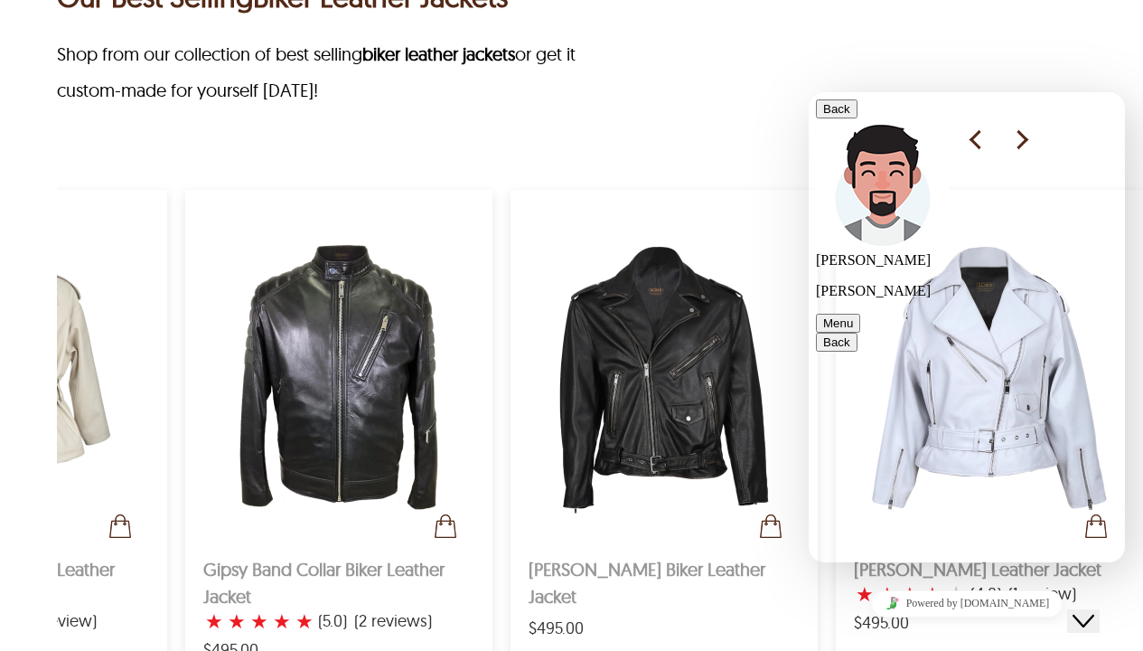
scroll to position [882, 0]
type textarea "**********"
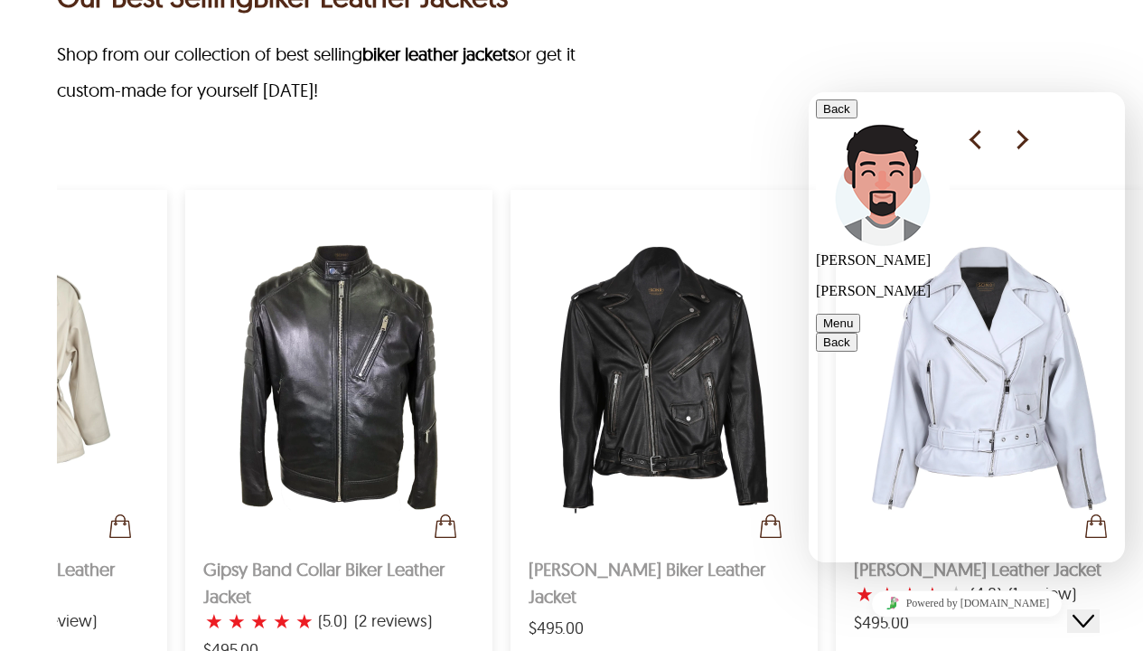
type textarea "**********"
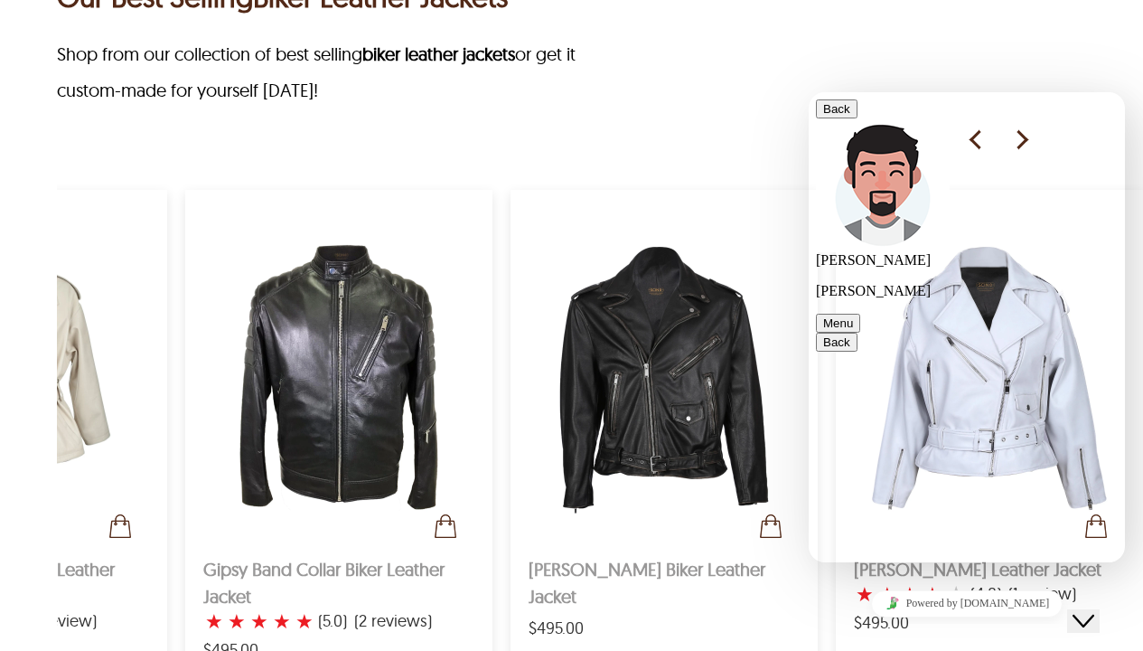
scroll to position [1596, 0]
click at [839, 118] on button "Back" at bounding box center [837, 108] width 42 height 19
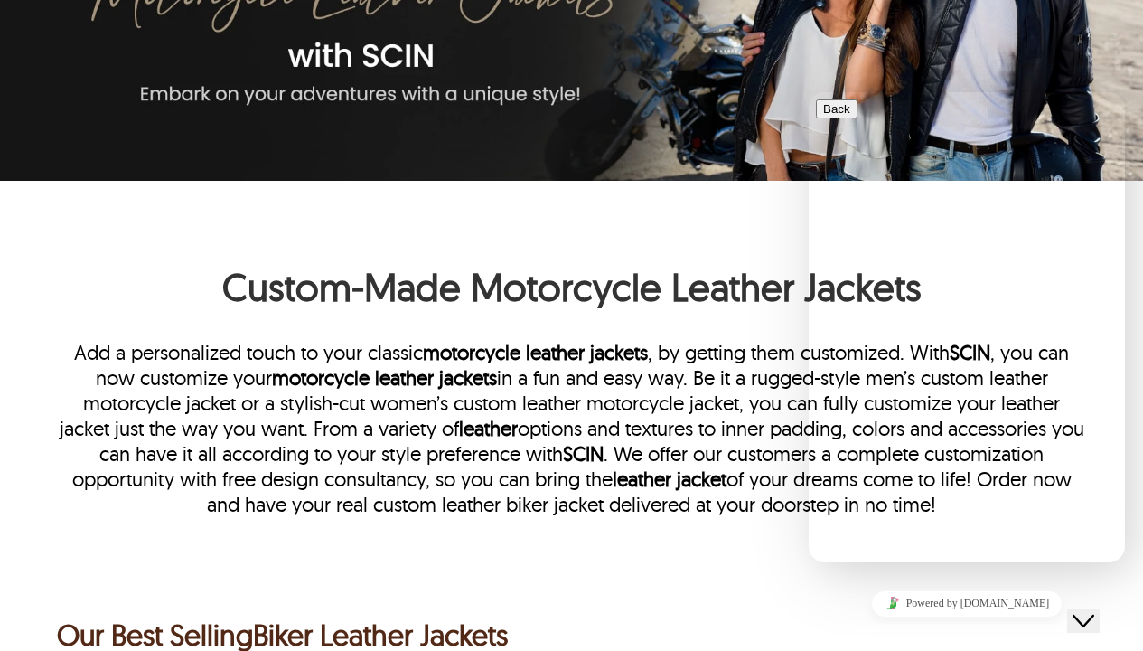
scroll to position [0, 0]
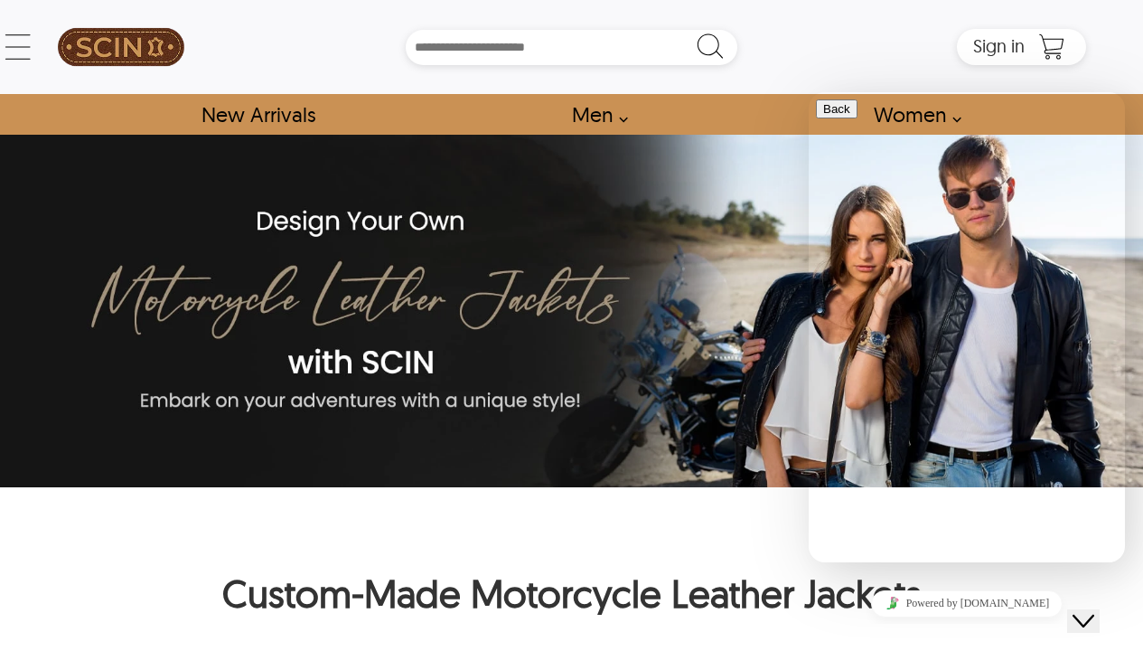
scroll to position [368, 0]
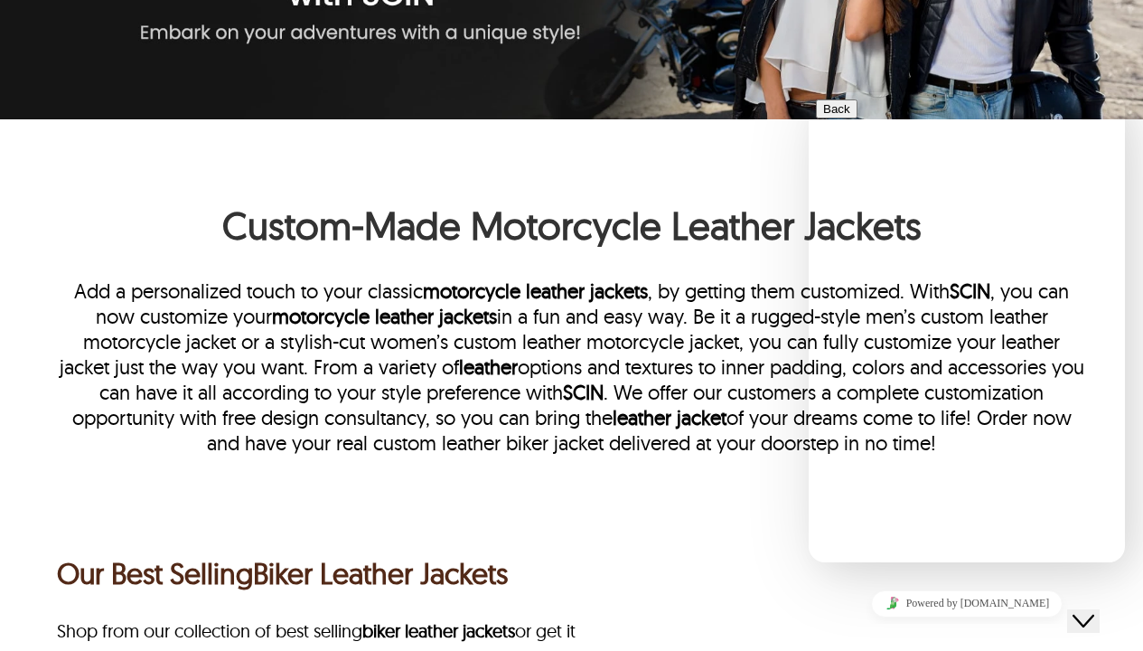
click at [1111, 121] on div "Back Customer Support Menu" at bounding box center [967, 140] width 302 height 83
click at [860, 164] on button "Menu" at bounding box center [838, 173] width 44 height 19
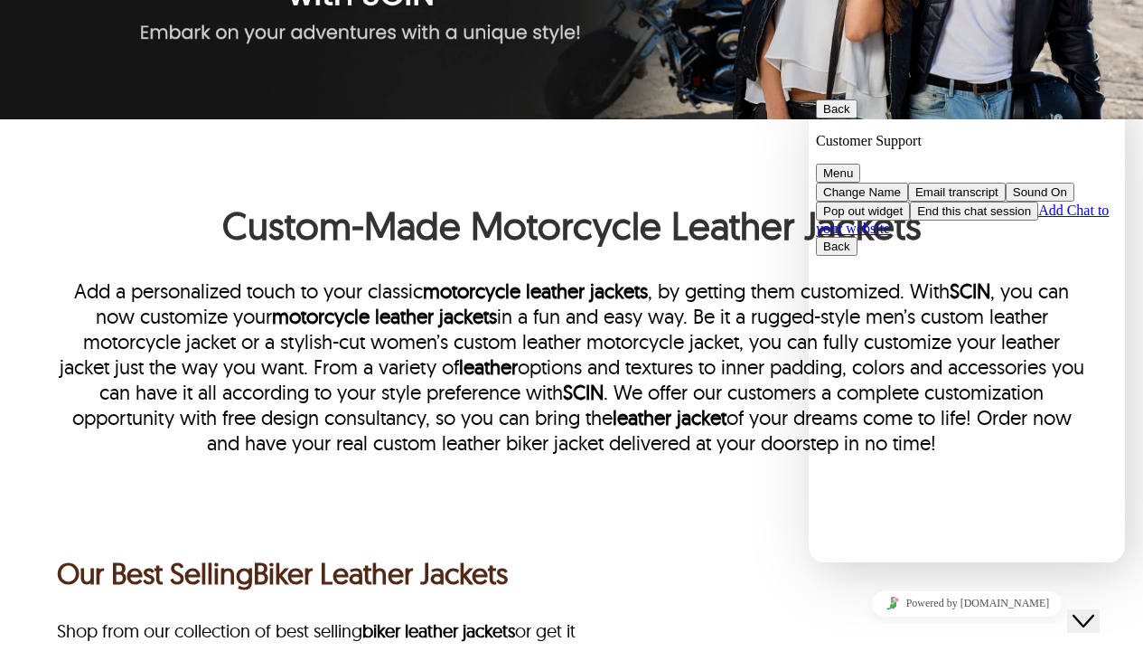
click at [992, 221] on button "End this chat session" at bounding box center [974, 211] width 128 height 19
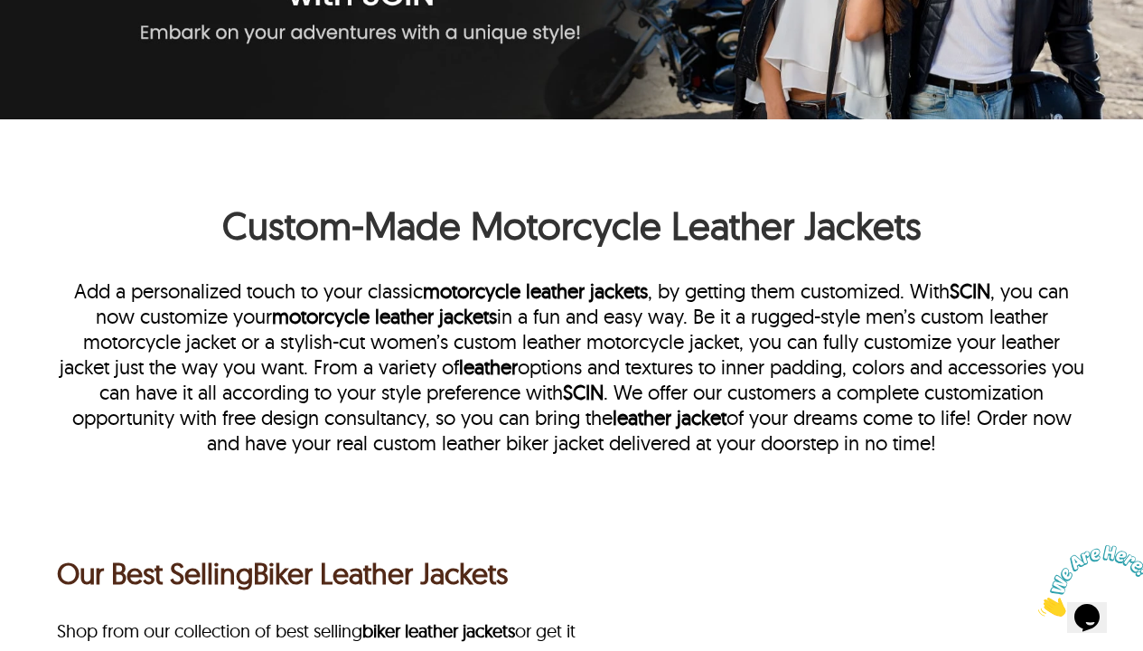
scroll to position [0, 0]
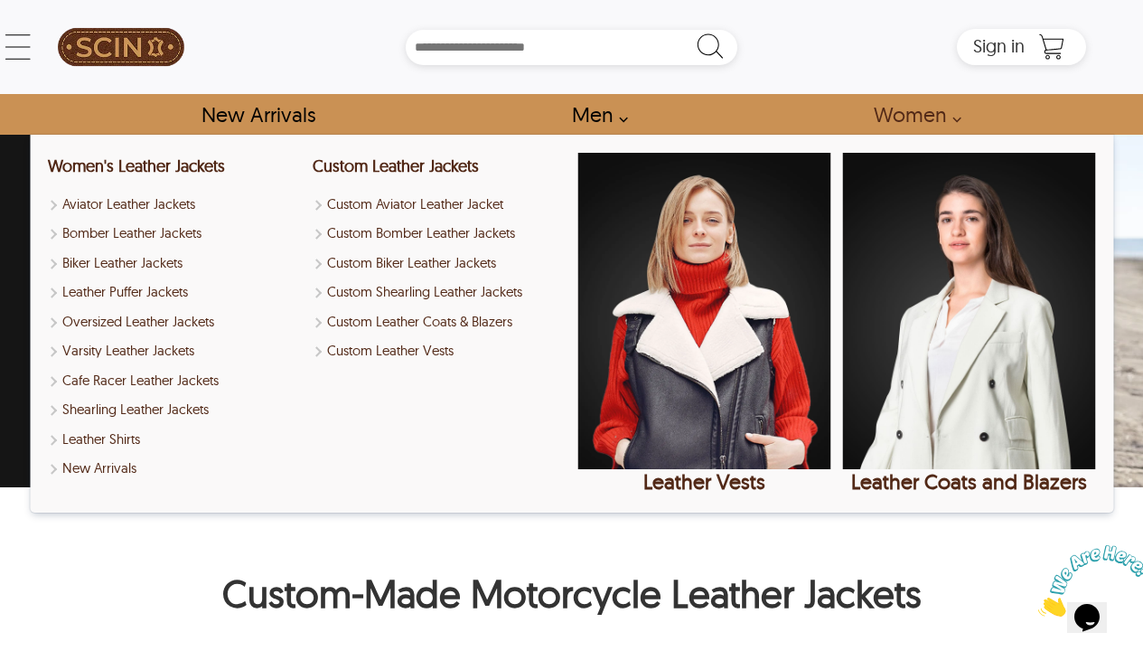
click at [915, 110] on link "Women" at bounding box center [912, 114] width 118 height 41
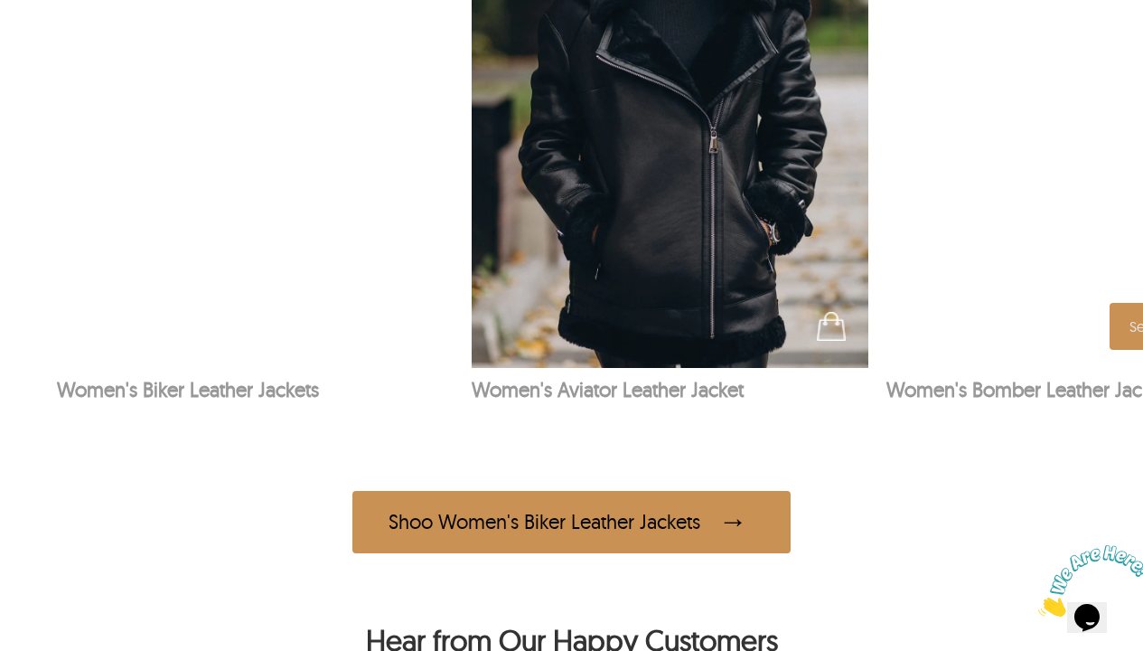
scroll to position [1215, 0]
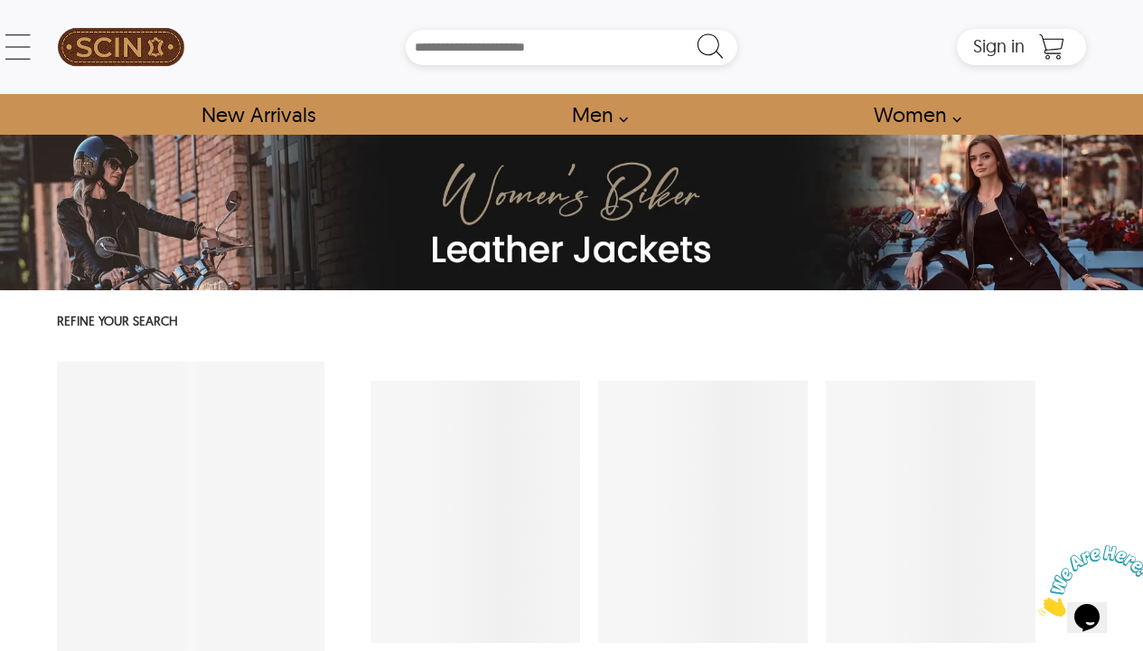
select select "********"
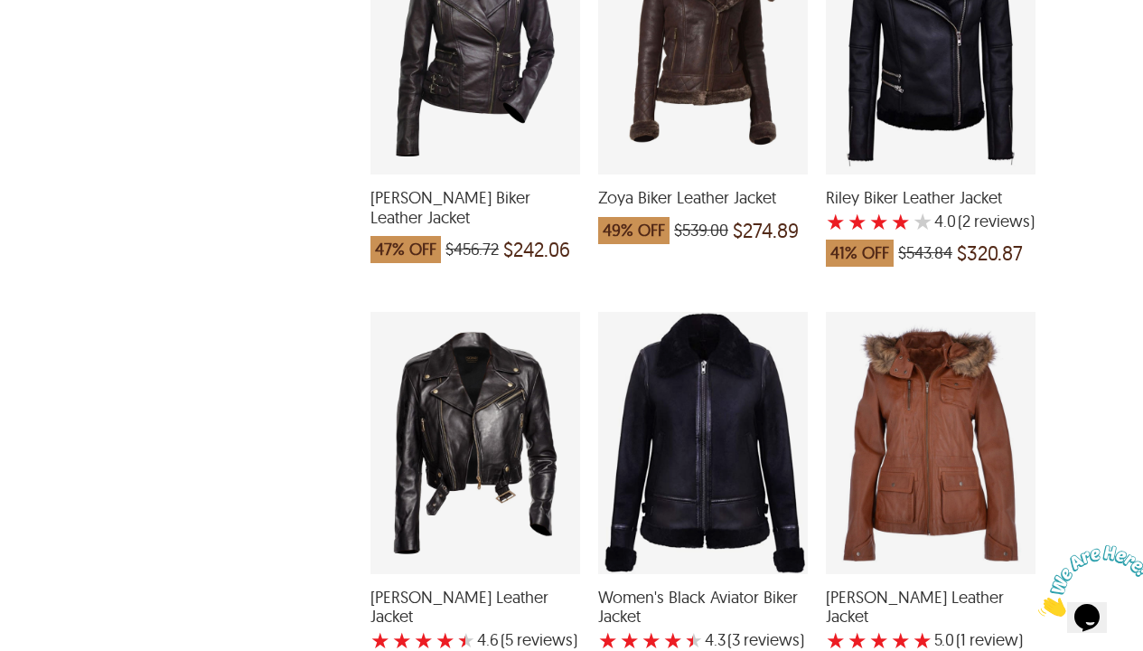
scroll to position [4407, 0]
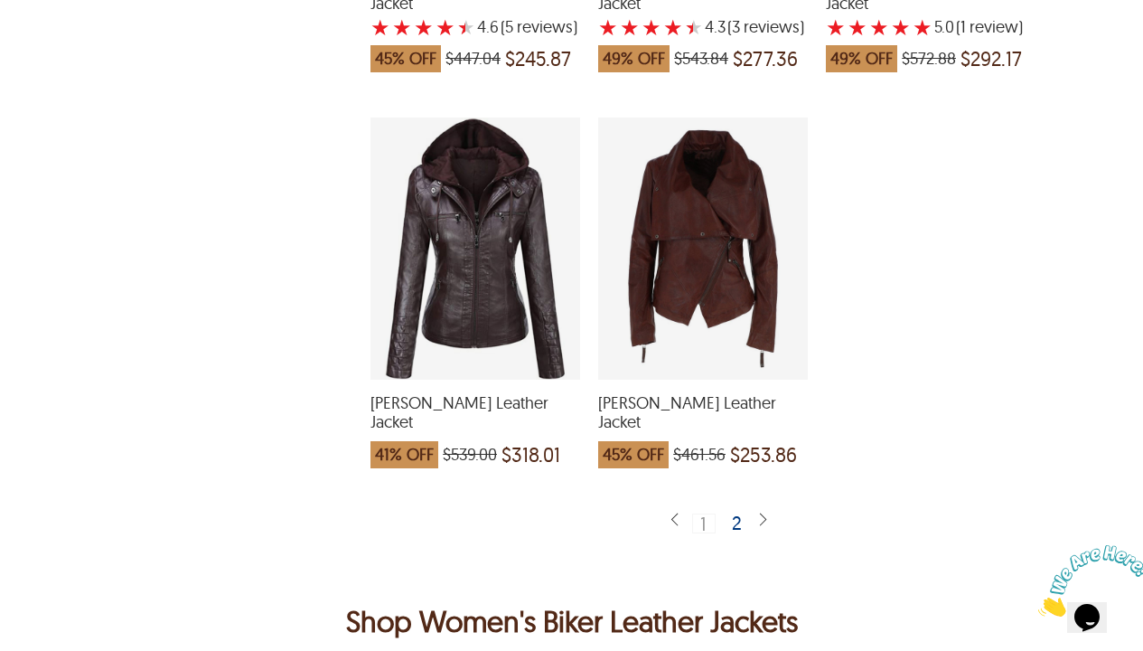
click at [745, 513] on div "2" at bounding box center [738, 522] width 26 height 18
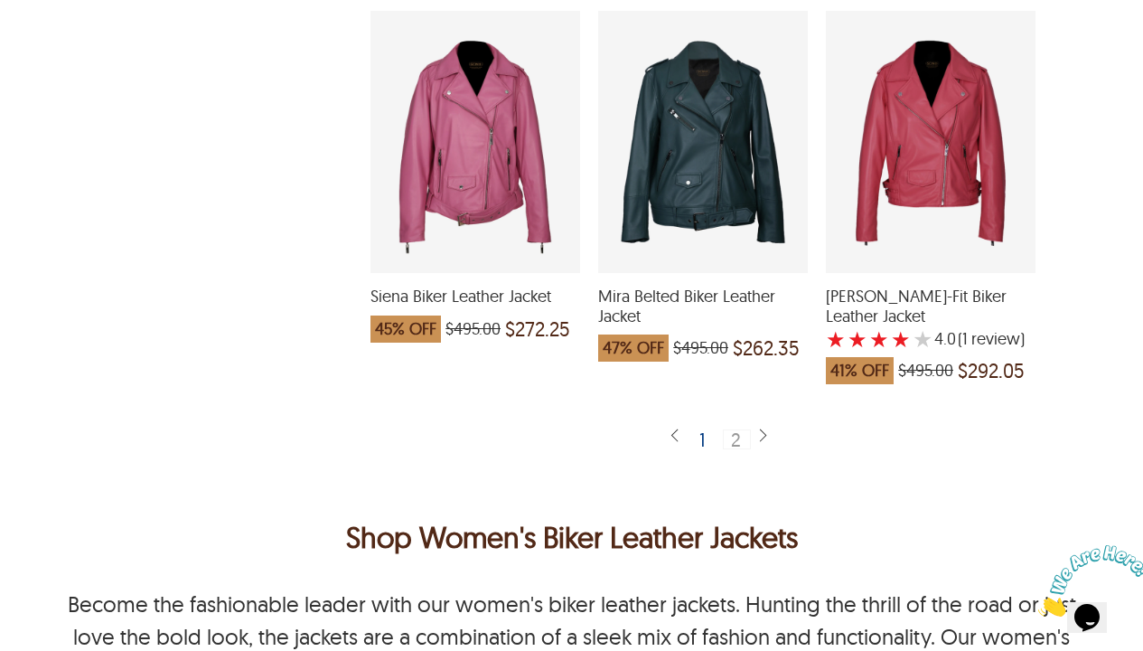
scroll to position [1242, 0]
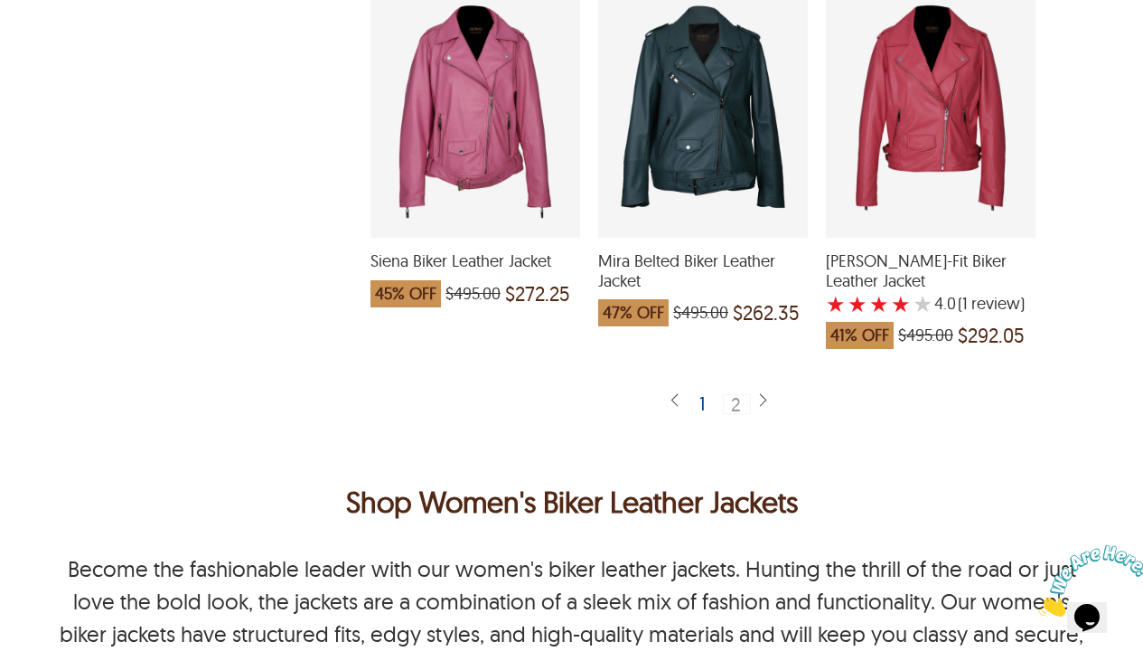
click at [704, 410] on div "1" at bounding box center [703, 403] width 22 height 18
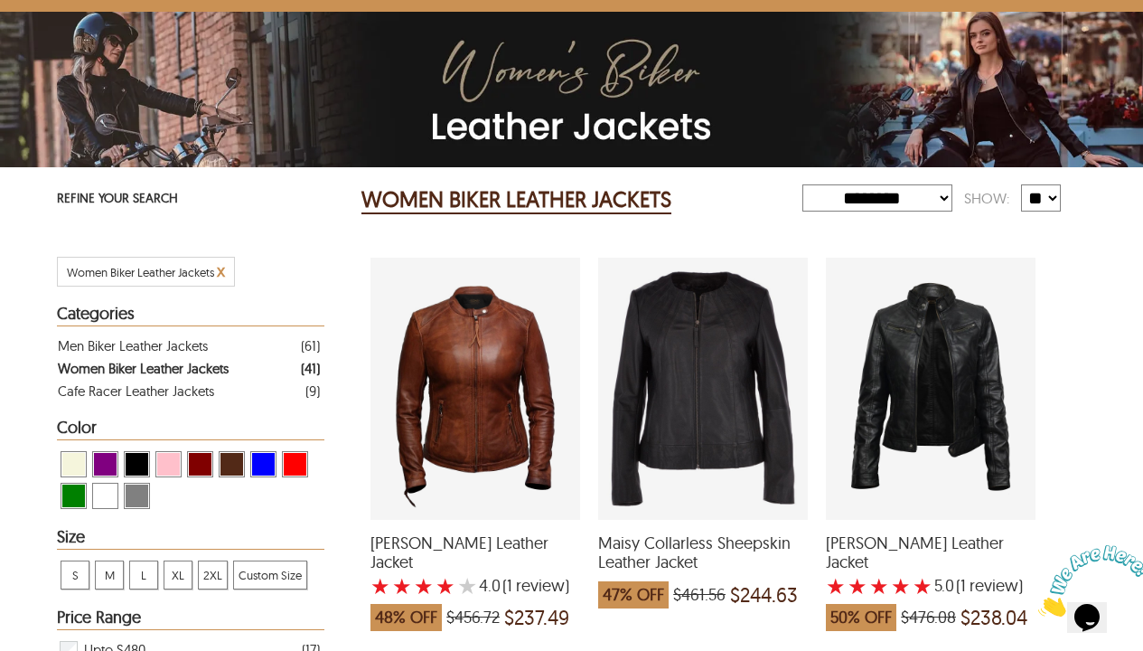
scroll to position [153, 0]
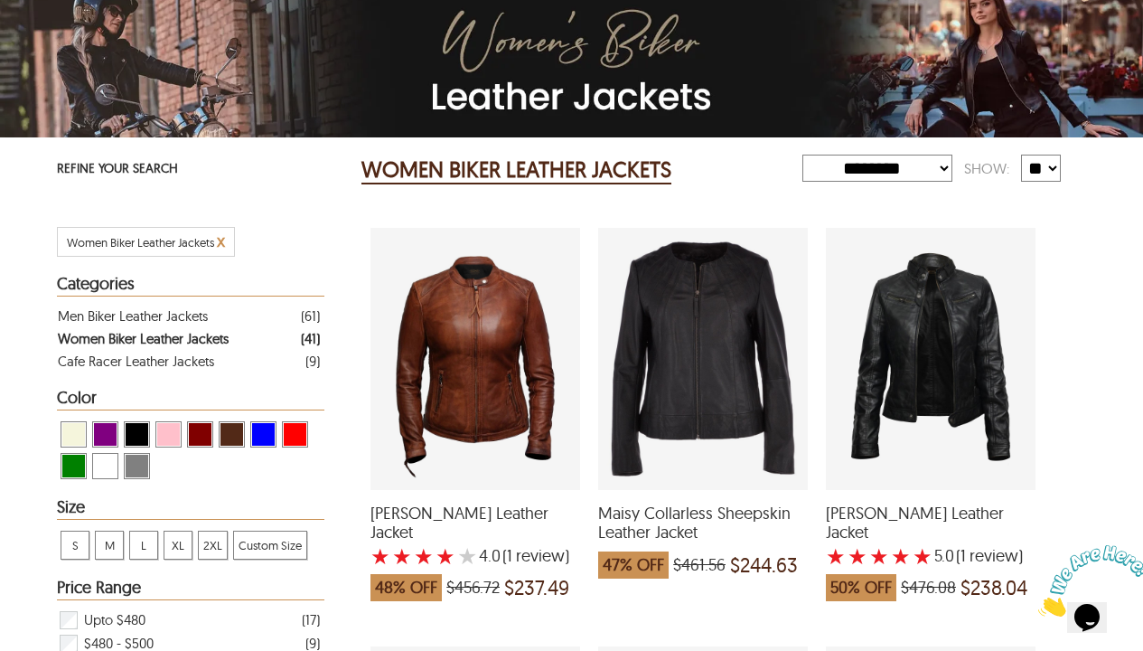
click at [492, 357] on div "Ayla Biker Leather Jacket with a 4 Star Rating 1 Product Review which was at a …" at bounding box center [476, 359] width 210 height 262
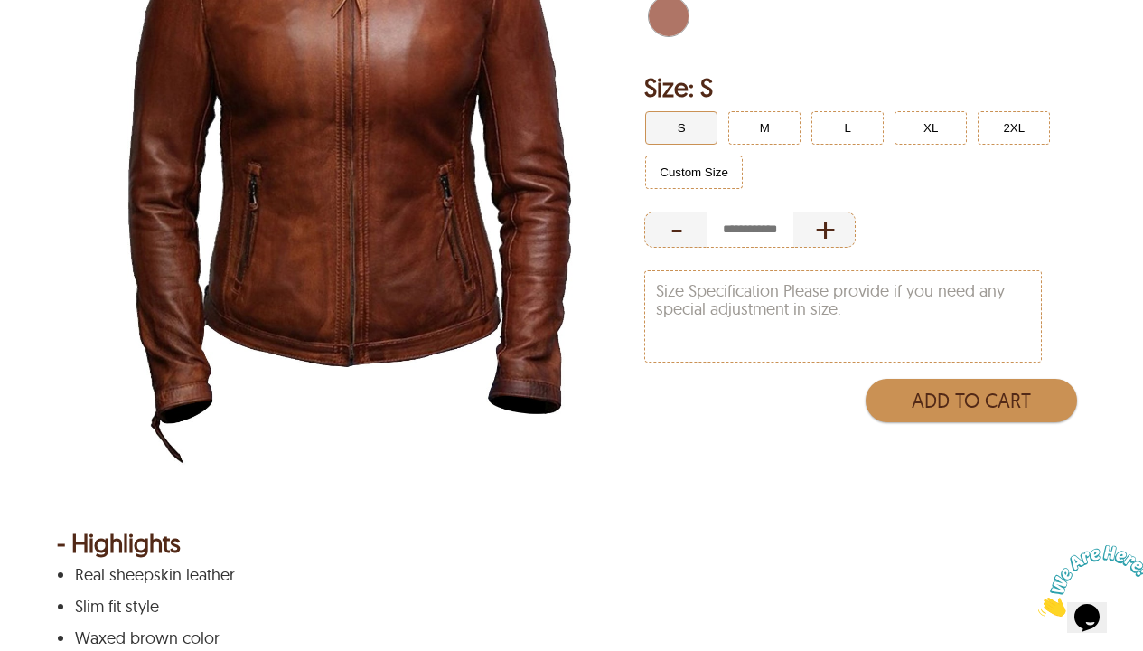
scroll to position [23, 0]
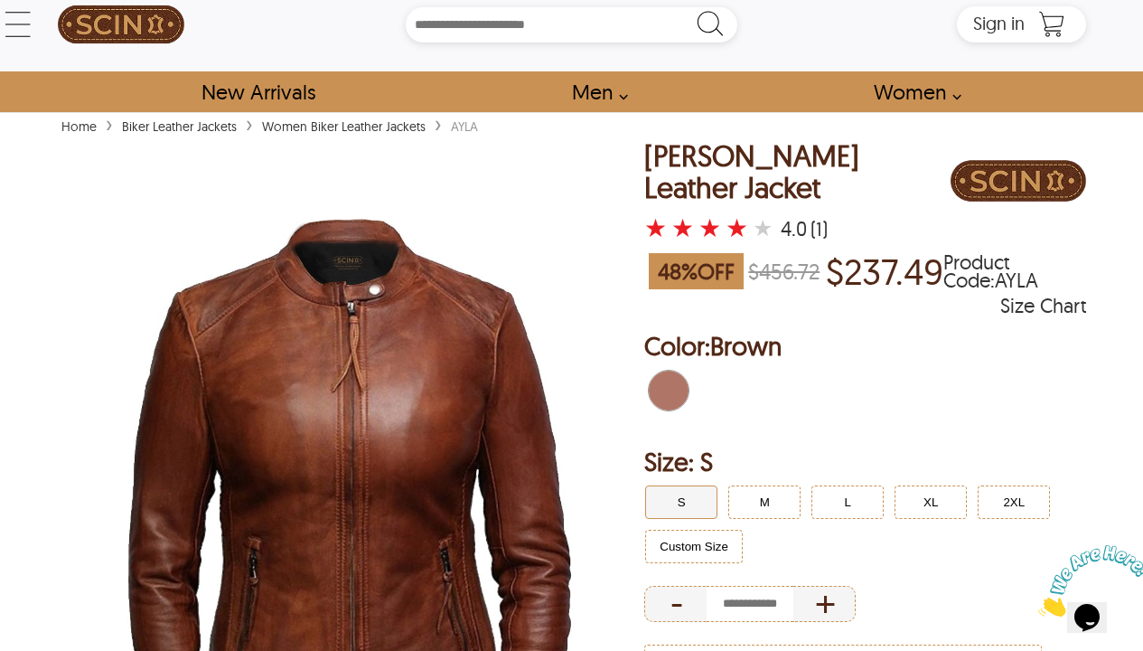
scroll to position [153, 0]
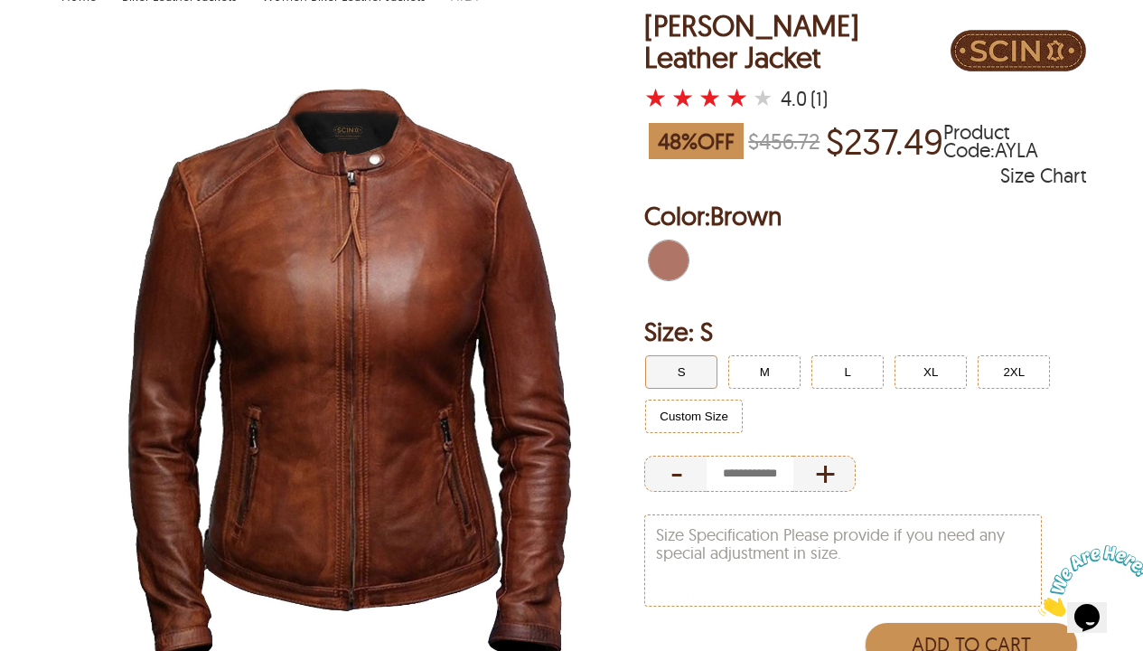
select select "********"
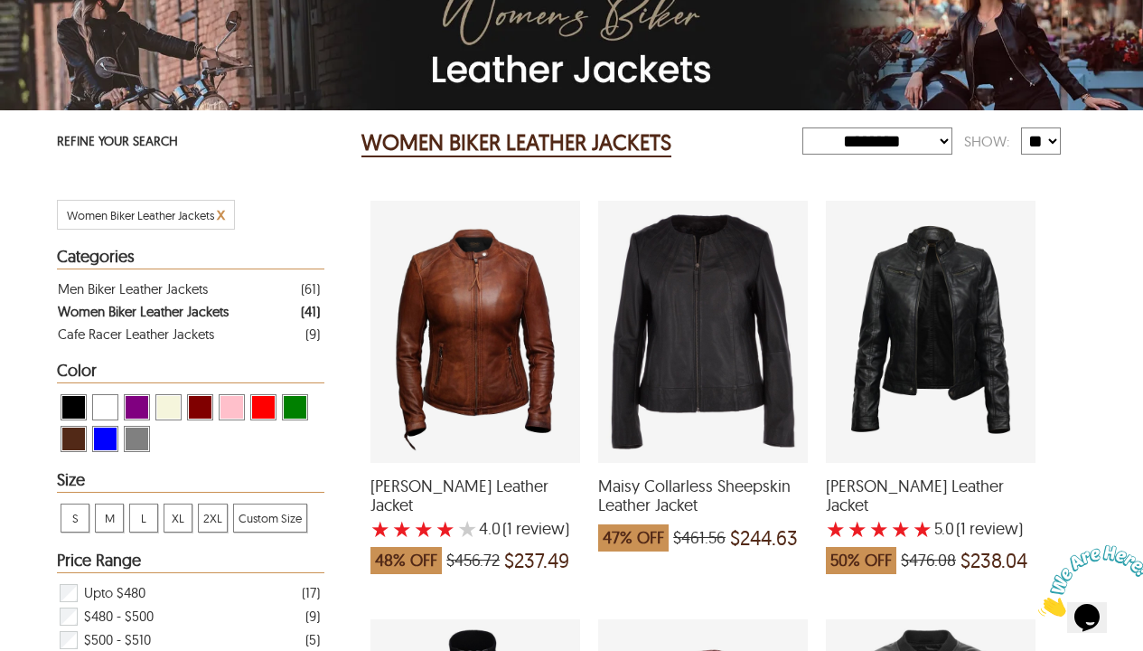
scroll to position [183, 0]
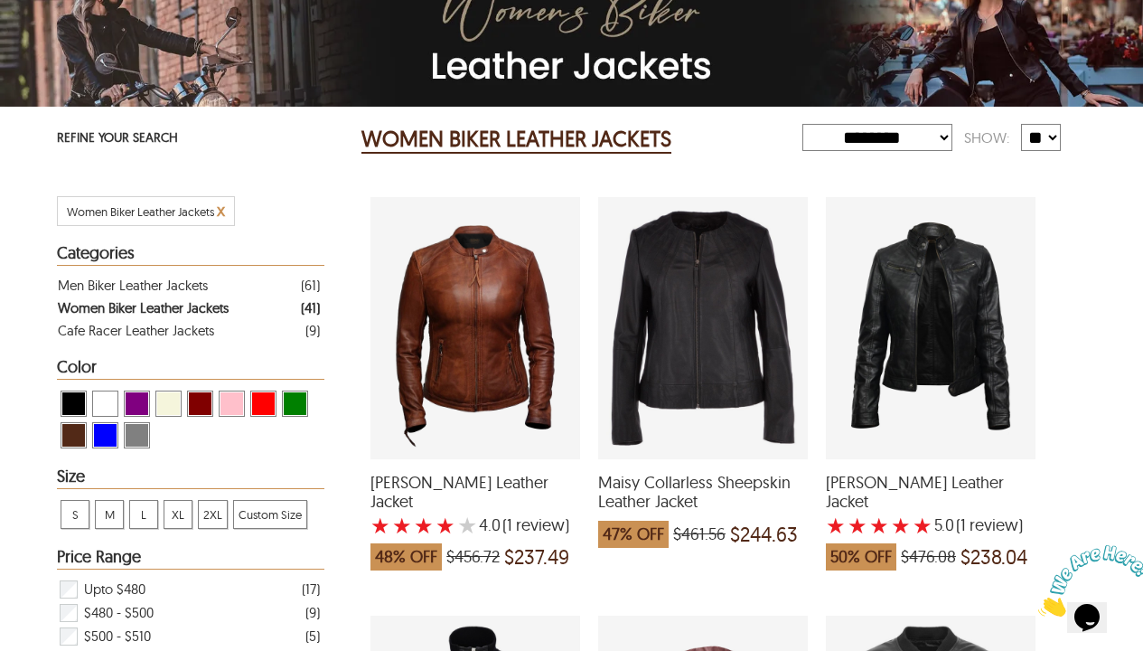
click at [923, 306] on div "Daisy Biker Leather Jacket with a 5 Star Rating 1 Product Review which was at a…" at bounding box center [931, 328] width 210 height 262
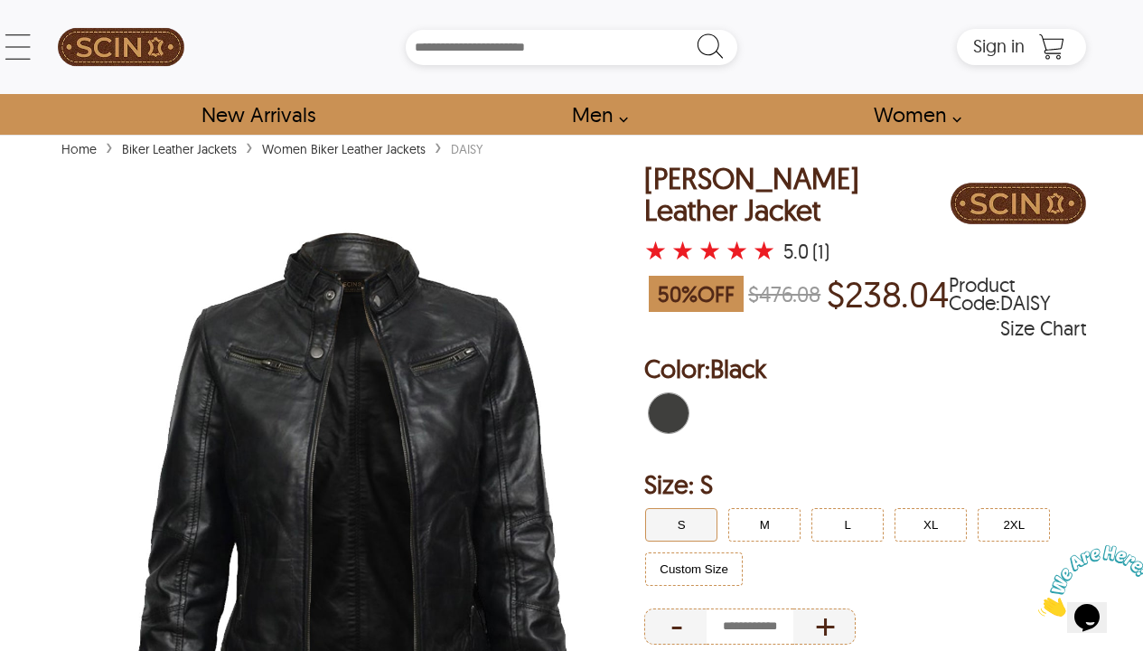
scroll to position [616, 0]
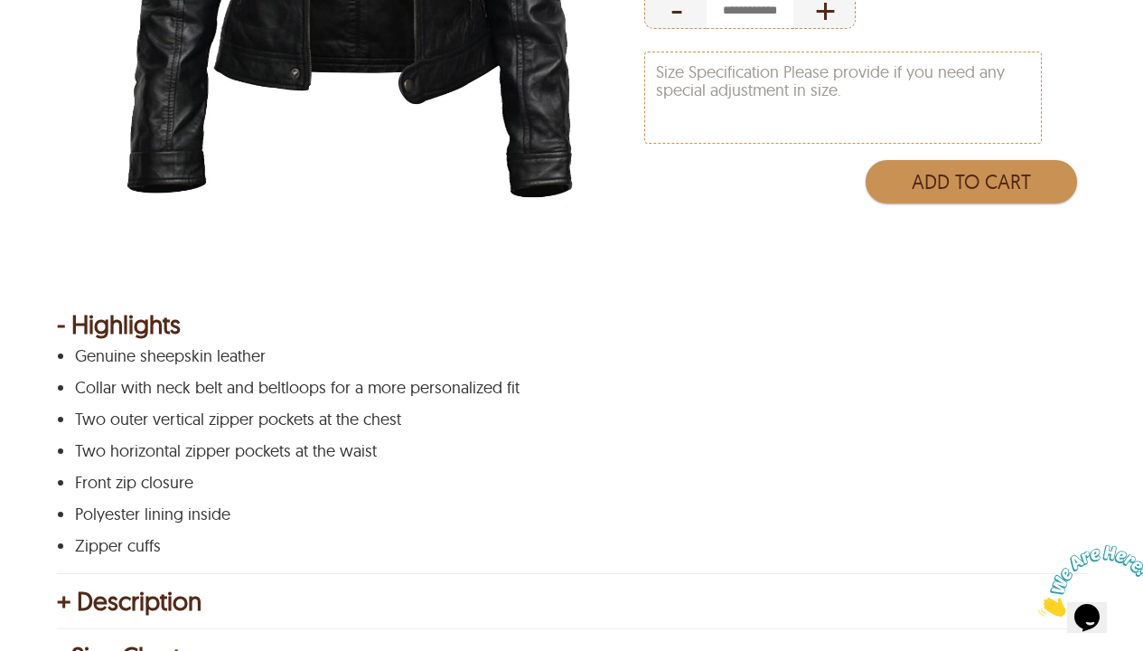
select select "********"
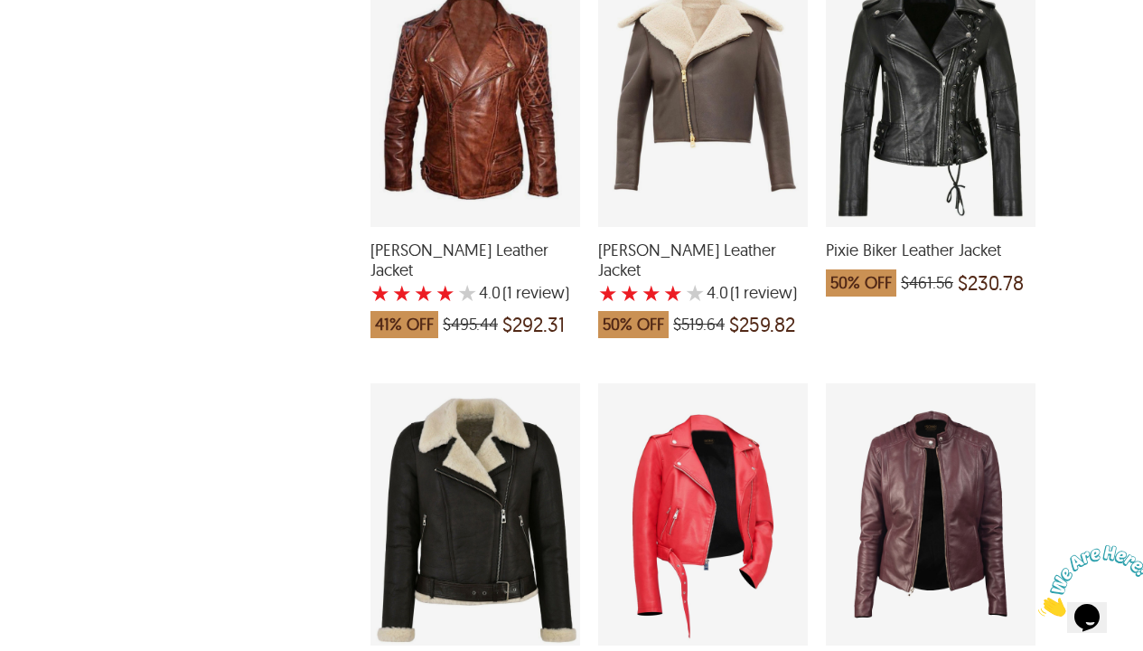
scroll to position [1893, 0]
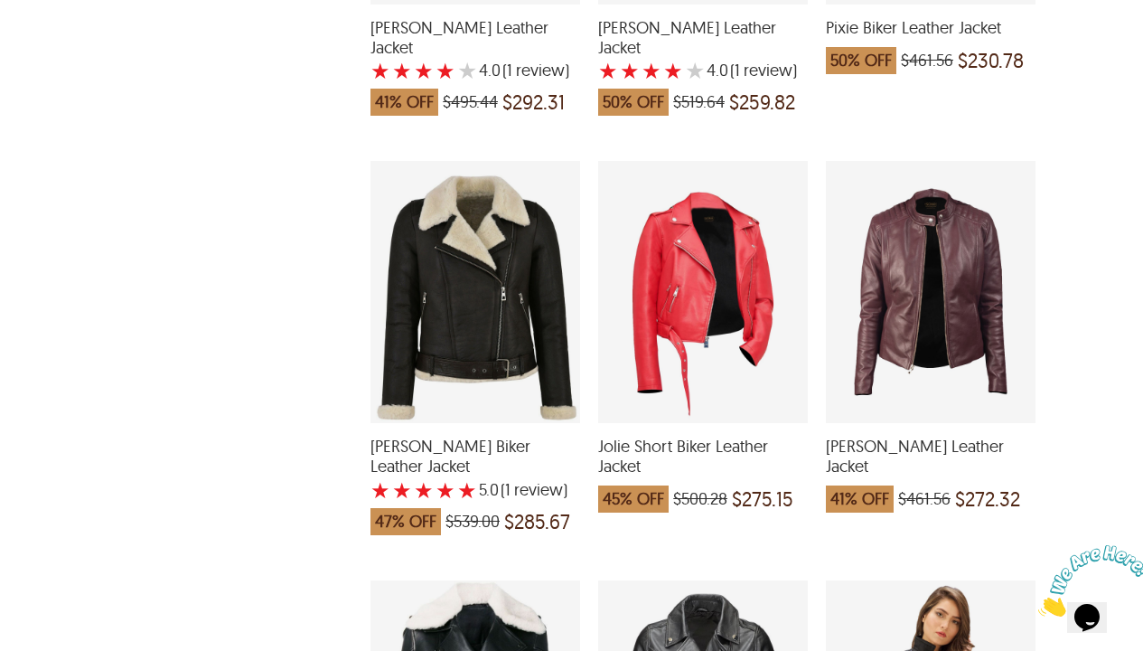
click at [882, 312] on div "Harlee Biker Leather Jacket which was at a price of $461.56, now after discount…" at bounding box center [931, 292] width 210 height 262
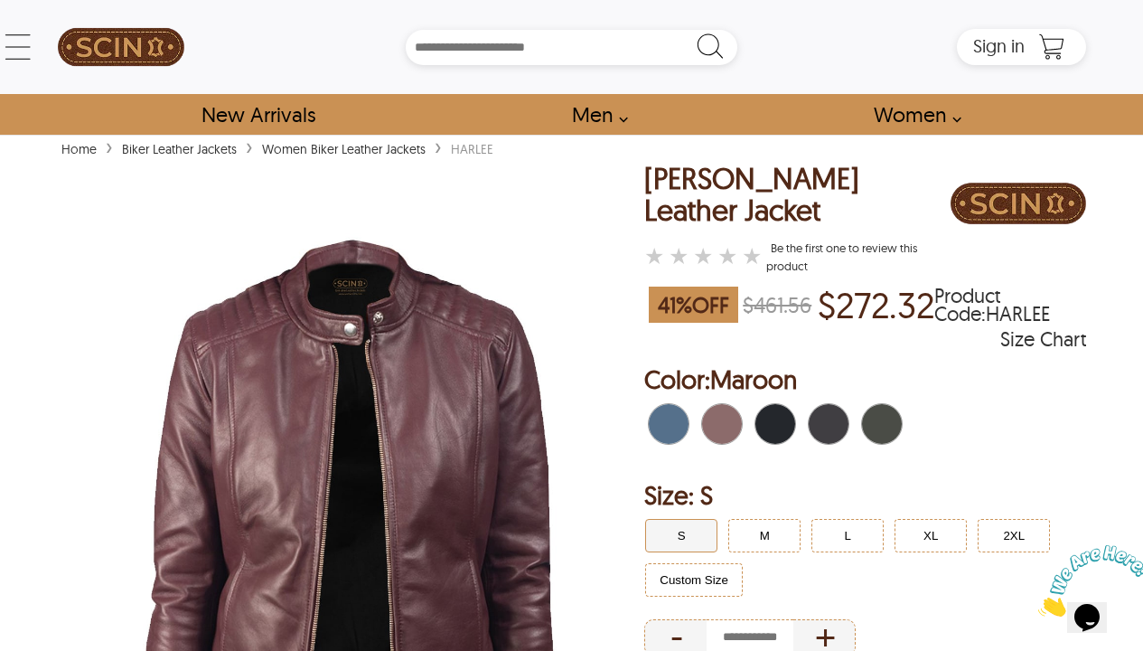
click at [771, 439] on span "Distressed Black" at bounding box center [766, 424] width 20 height 40
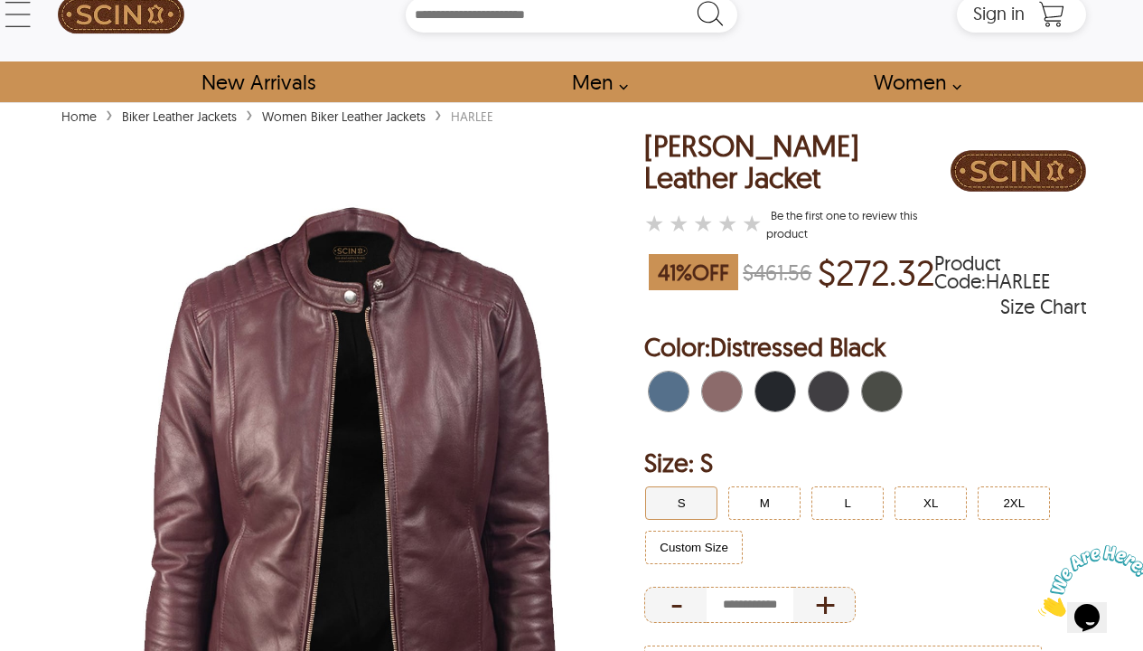
click at [778, 408] on span "Distressed Black" at bounding box center [781, 391] width 12 height 40
click at [869, 400] on span "Green \a" at bounding box center [872, 391] width 20 height 40
click at [844, 399] on span "Black" at bounding box center [845, 391] width 8 height 40
click at [788, 399] on span "Distressed Black" at bounding box center [791, 391] width 8 height 40
click at [827, 399] on span "Black" at bounding box center [819, 391] width 20 height 40
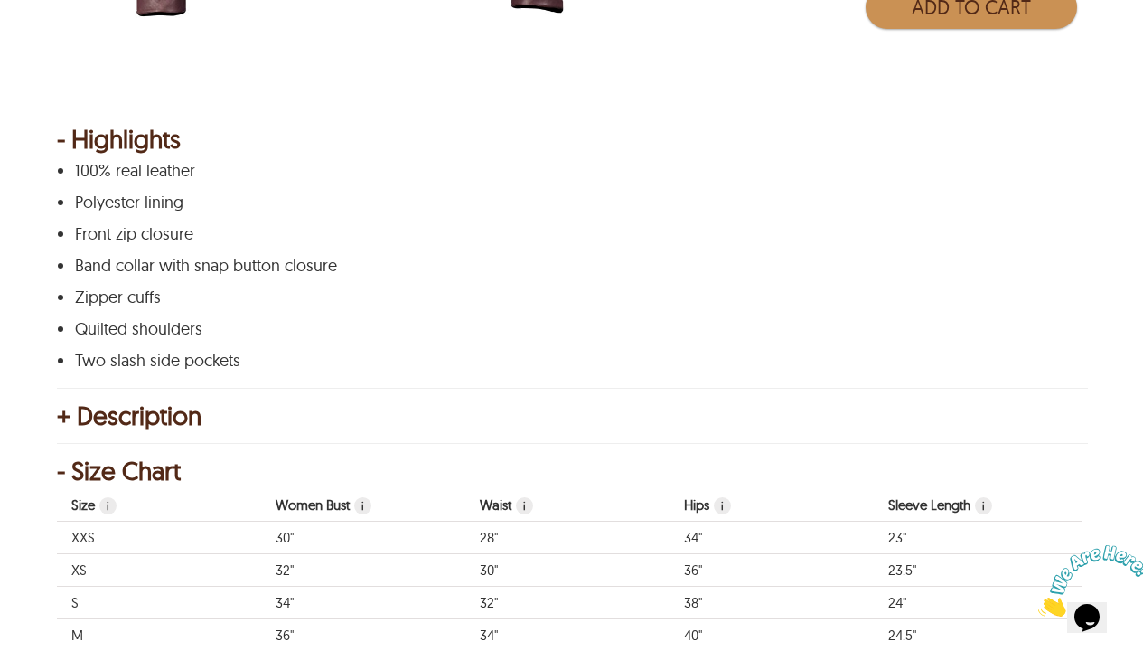
scroll to position [170, 0]
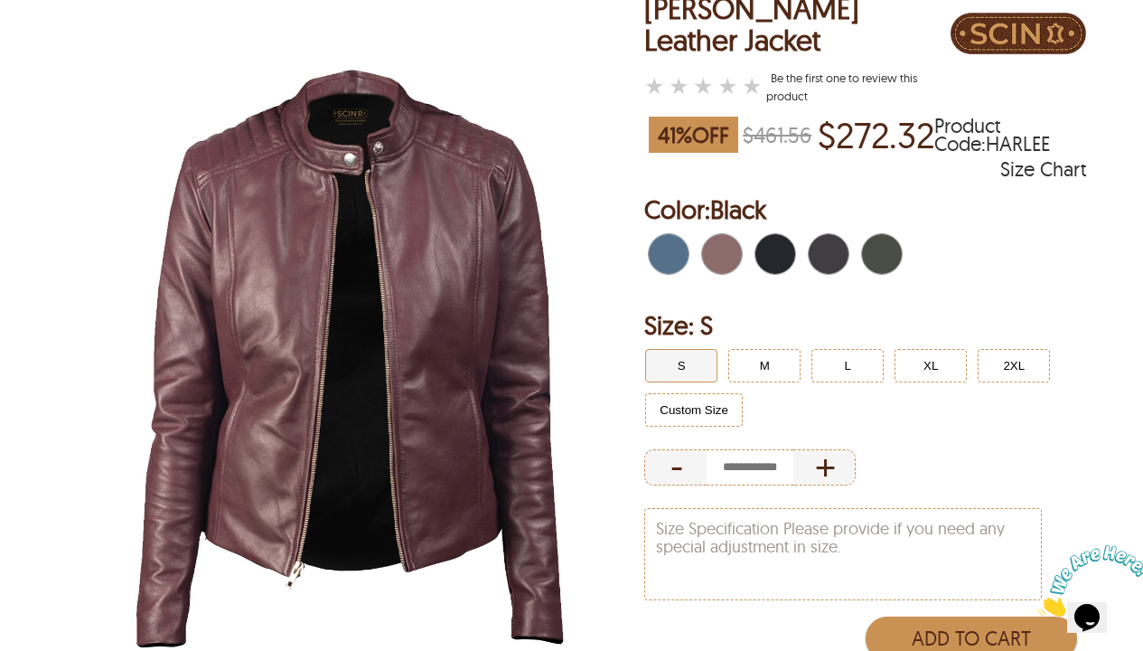
select select "********"
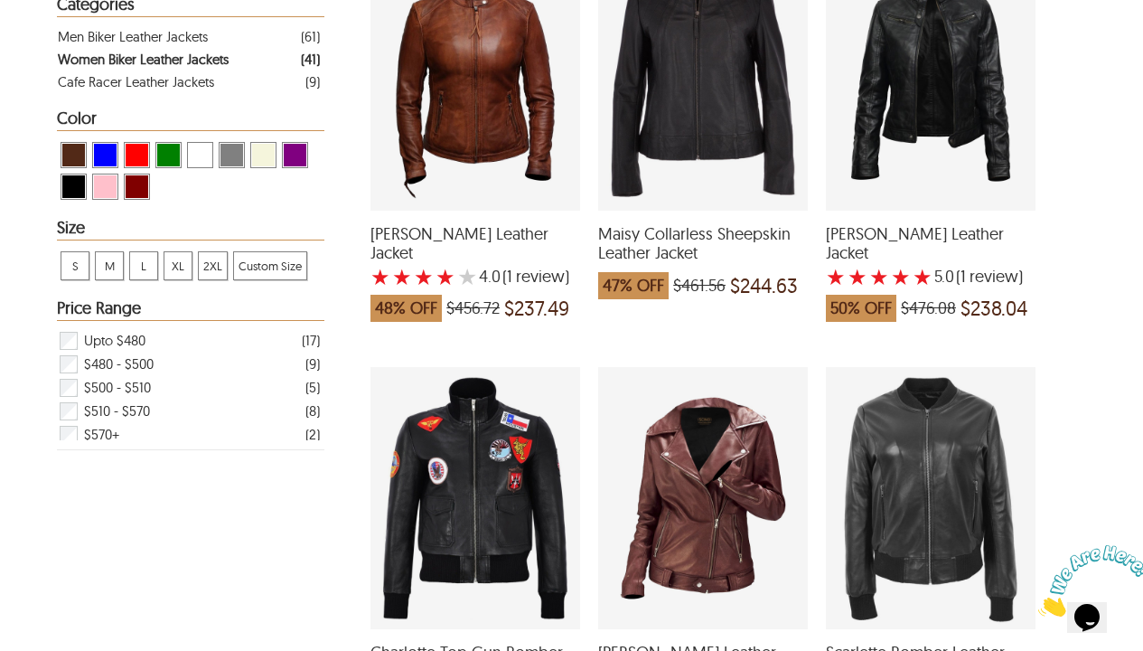
scroll to position [254, 0]
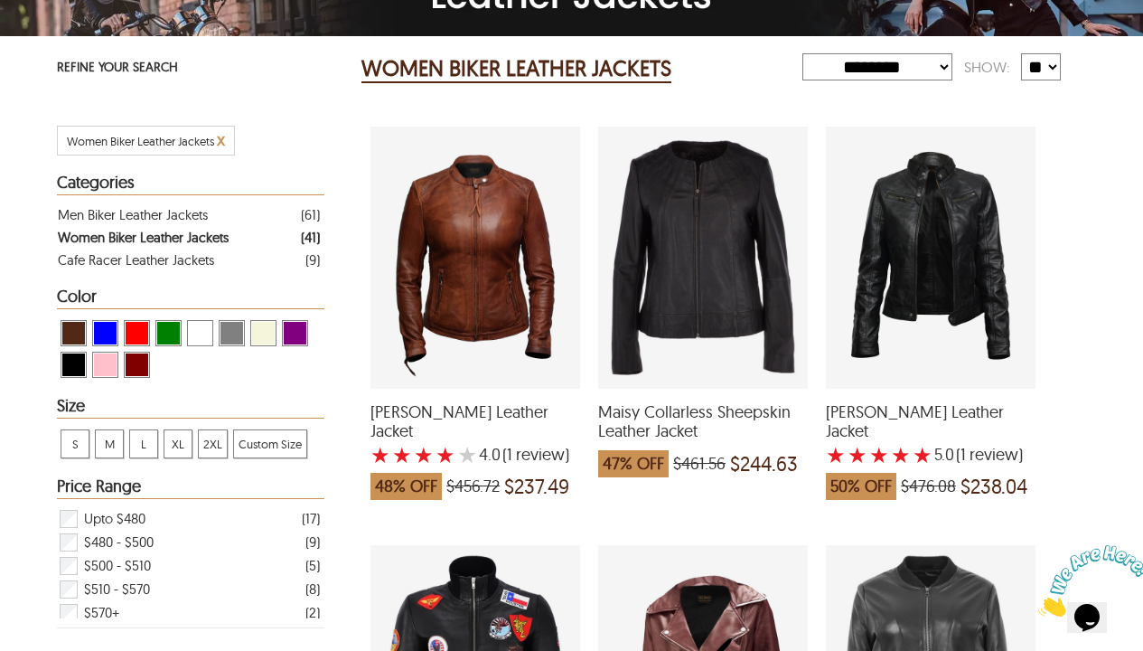
click at [910, 242] on div "Daisy Biker Leather Jacket with a 5 Star Rating 1 Product Review which was at a…" at bounding box center [931, 258] width 210 height 262
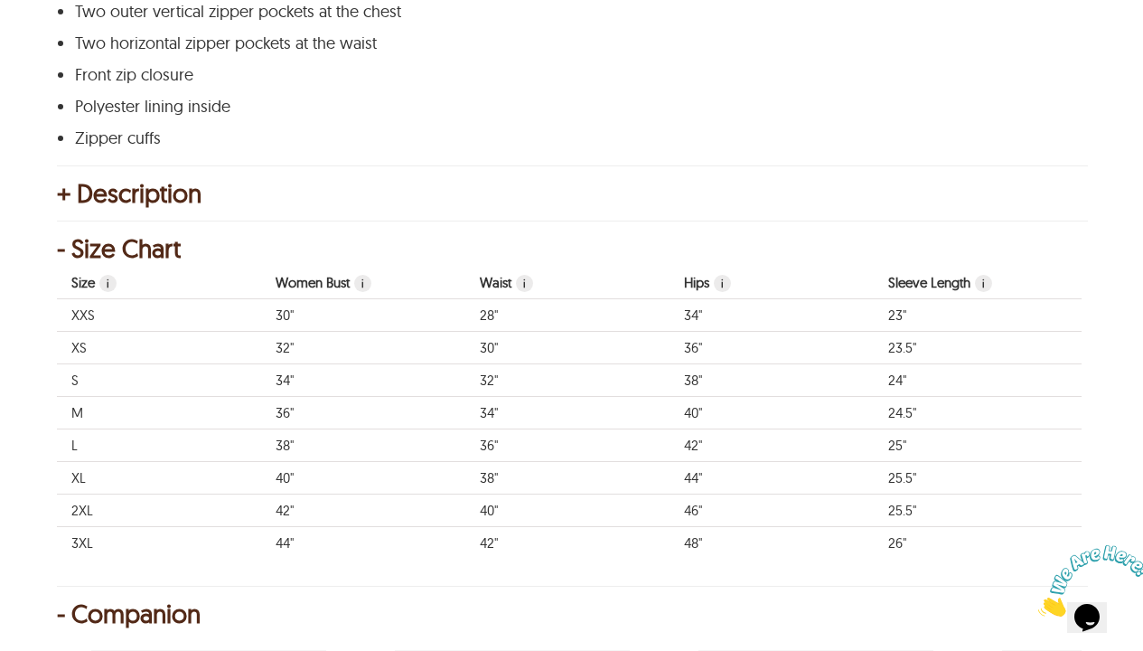
scroll to position [900, 0]
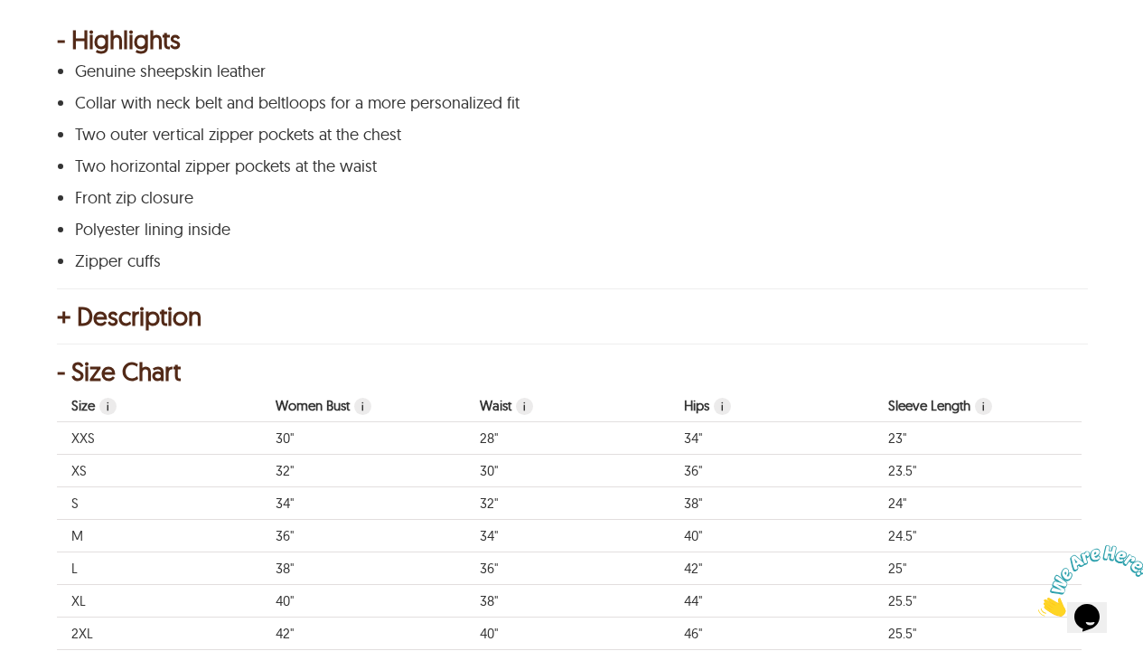
select select "********"
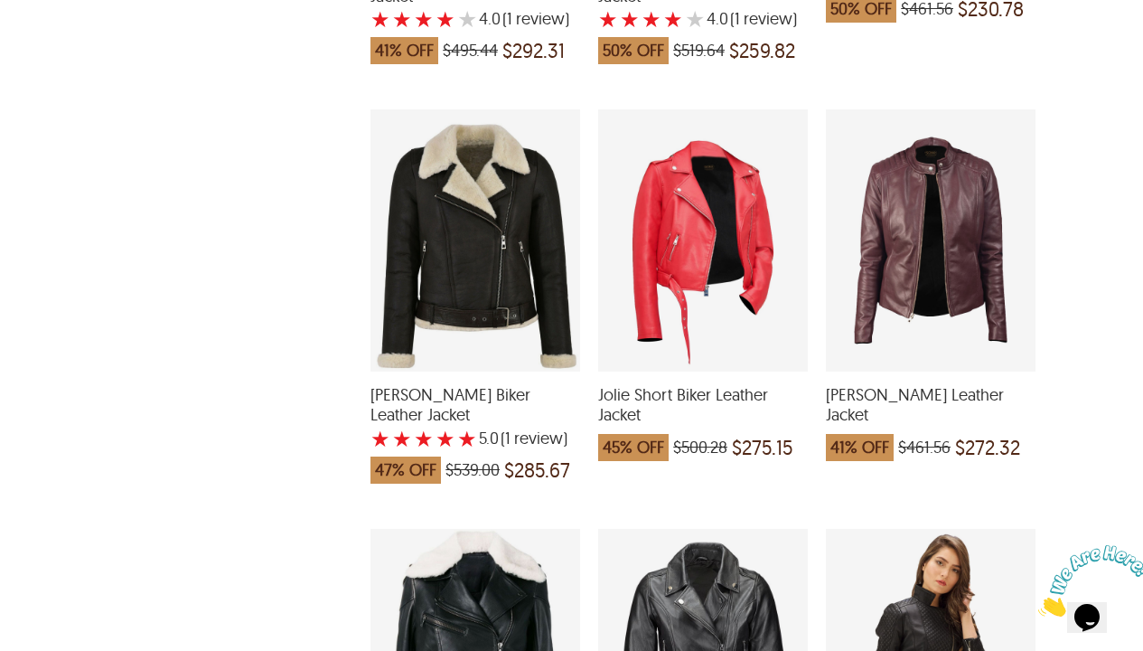
scroll to position [2324, 0]
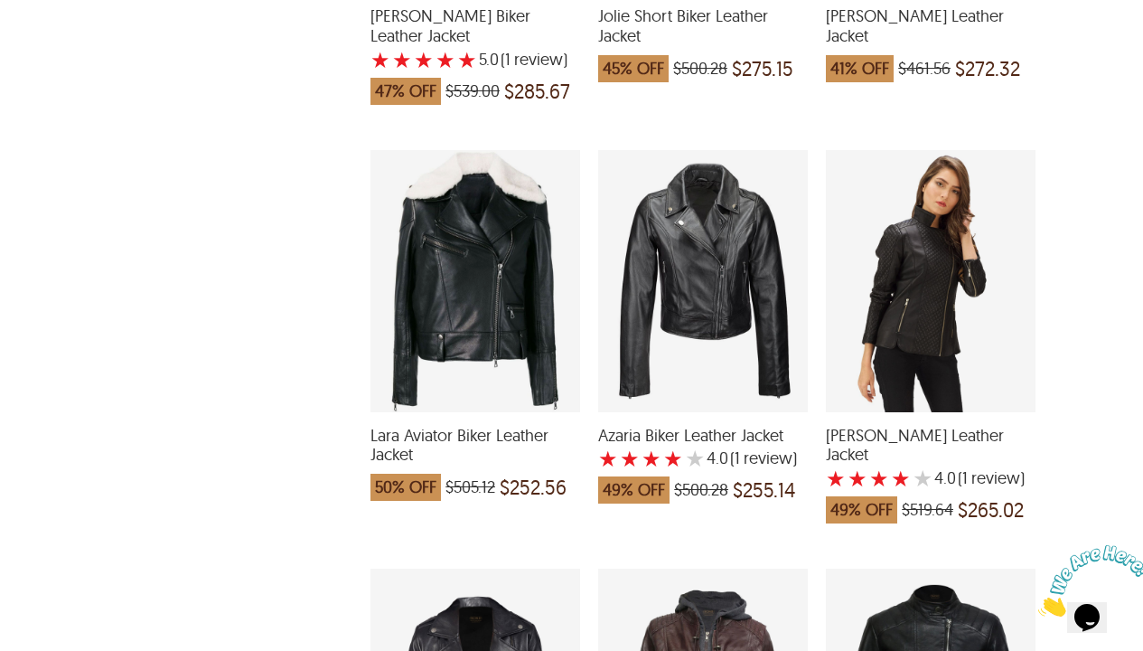
click at [897, 235] on div "Lexie Biker Leather Jacket with a 4 Star Rating 1 Product Review which was at a…" at bounding box center [931, 281] width 210 height 262
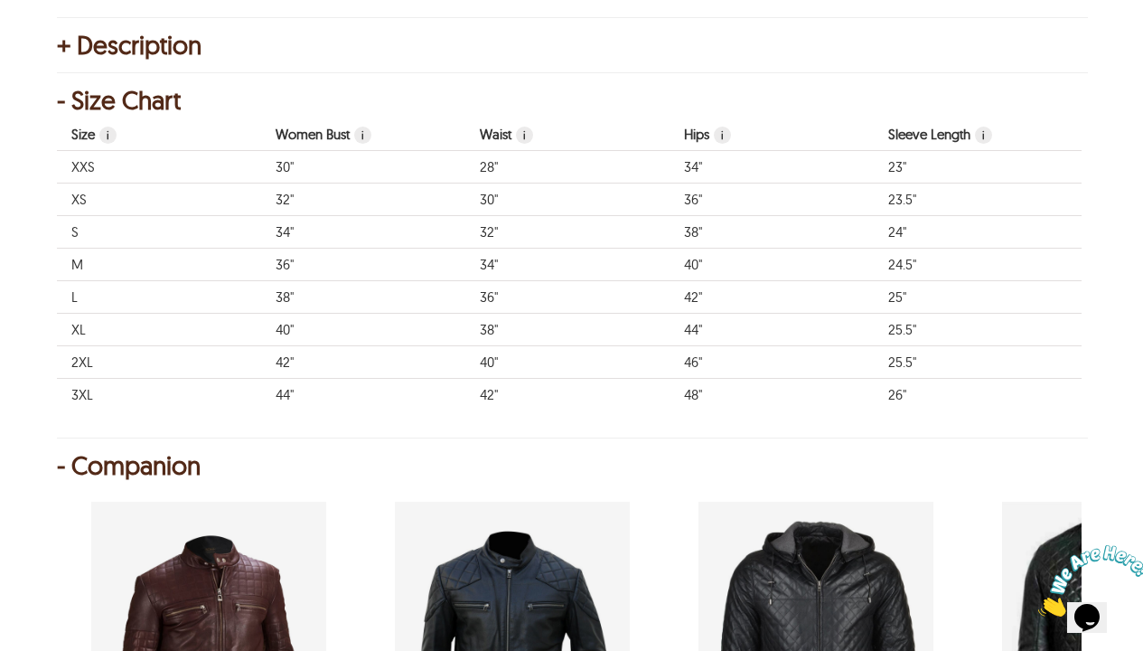
scroll to position [786, 0]
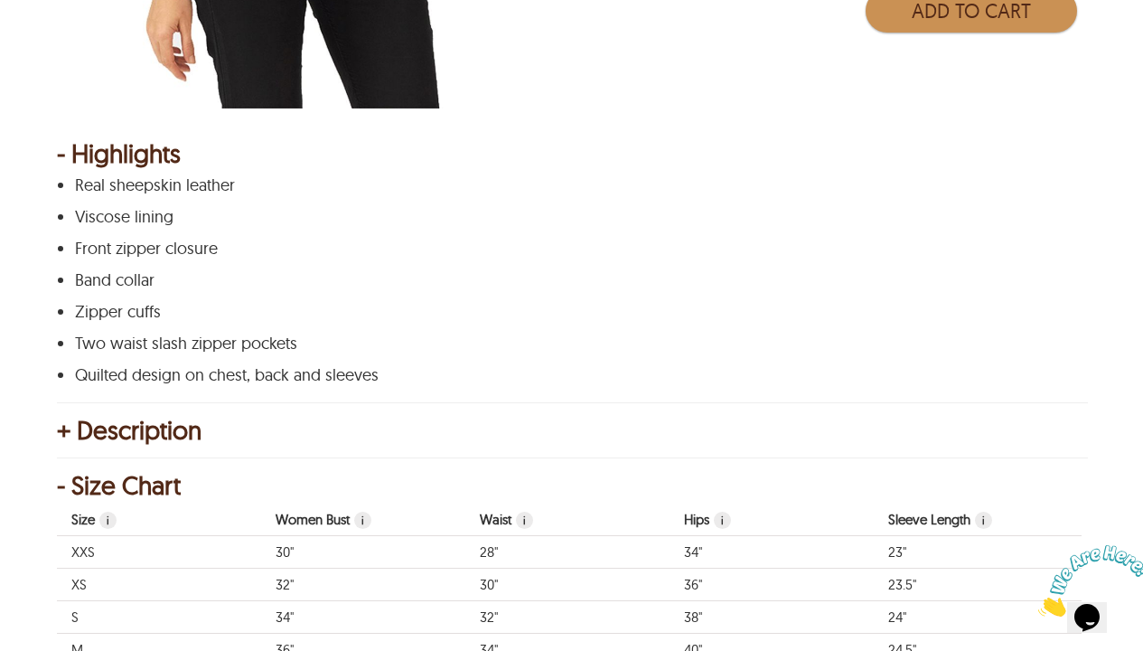
scroll to position [2324, 0]
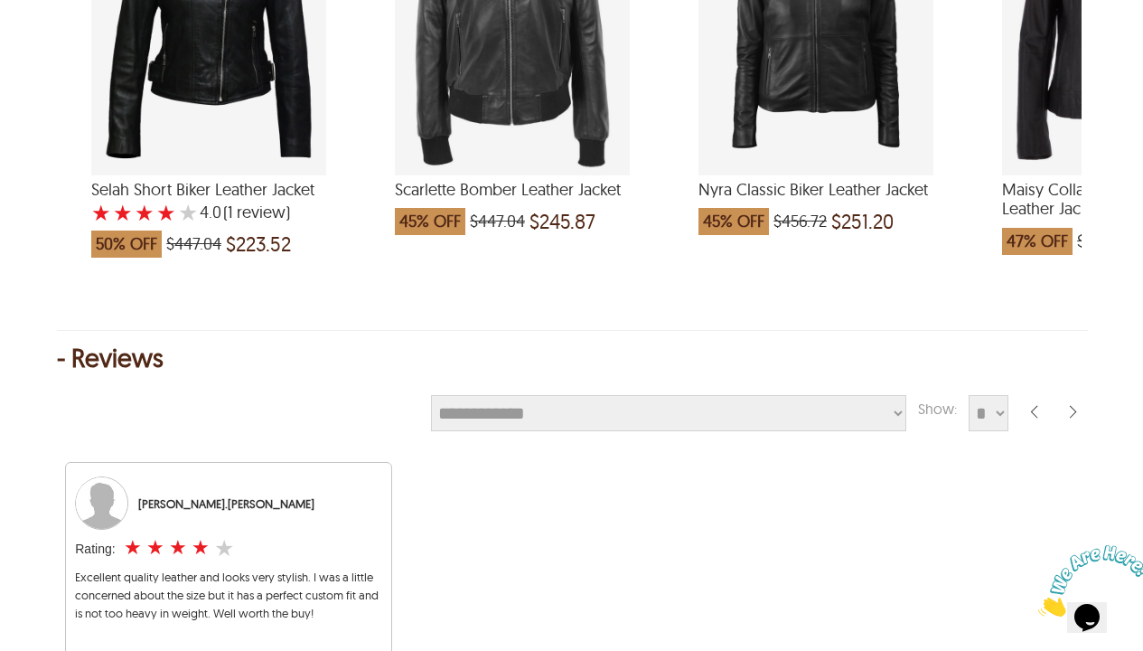
select select "********"
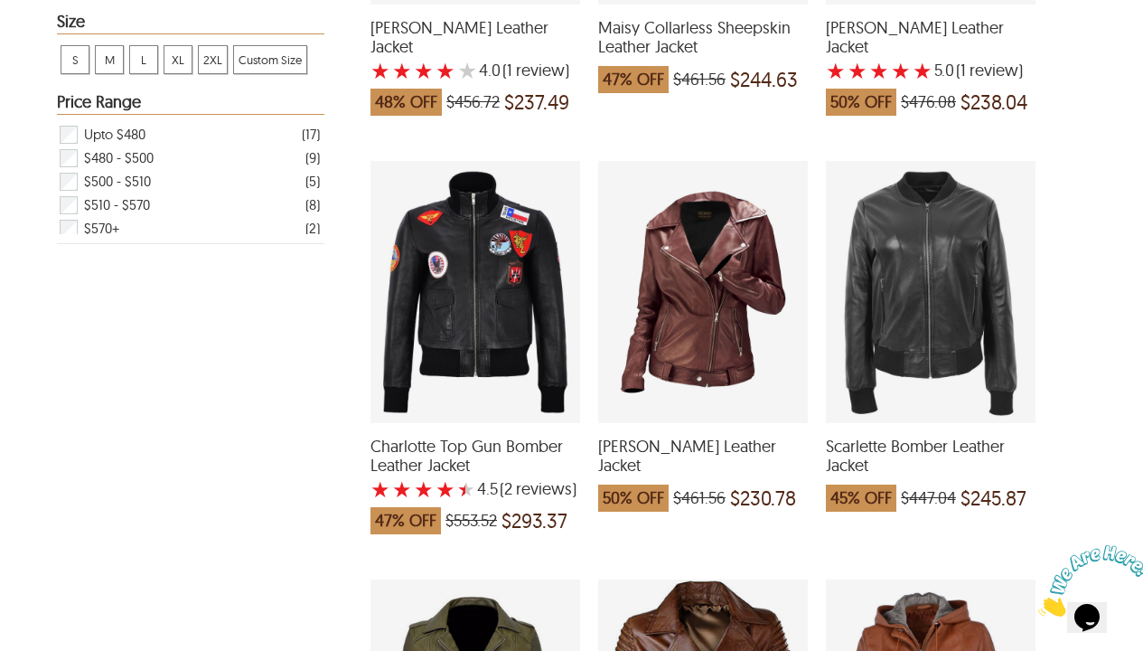
scroll to position [0, 0]
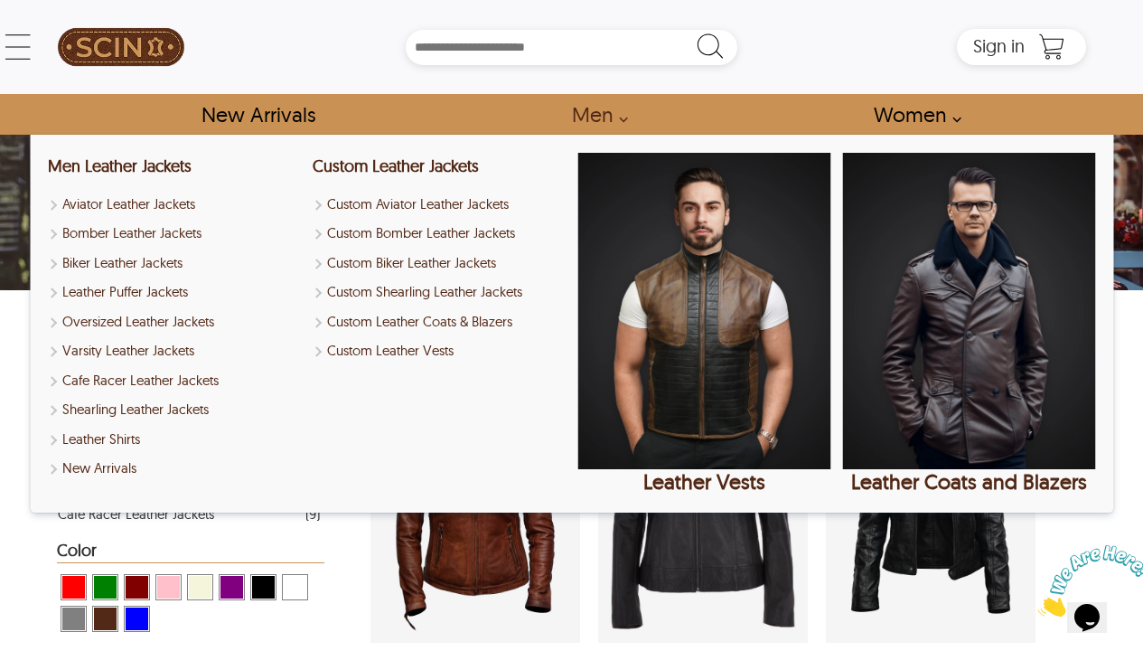
click at [595, 104] on link "Men" at bounding box center [594, 114] width 87 height 41
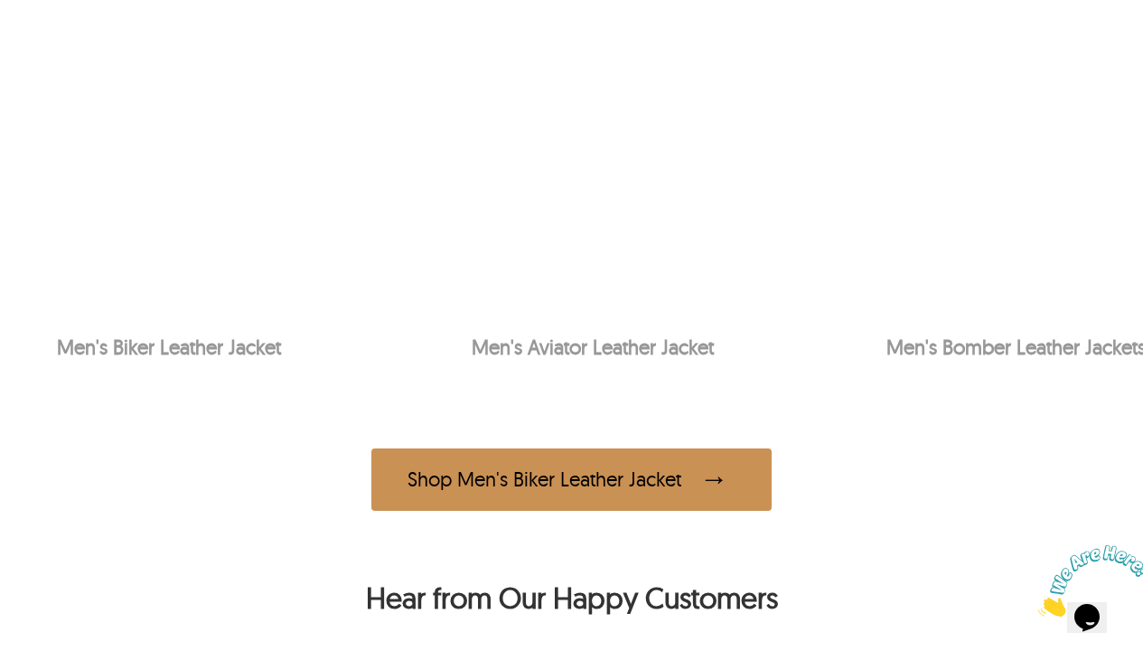
scroll to position [1465, 0]
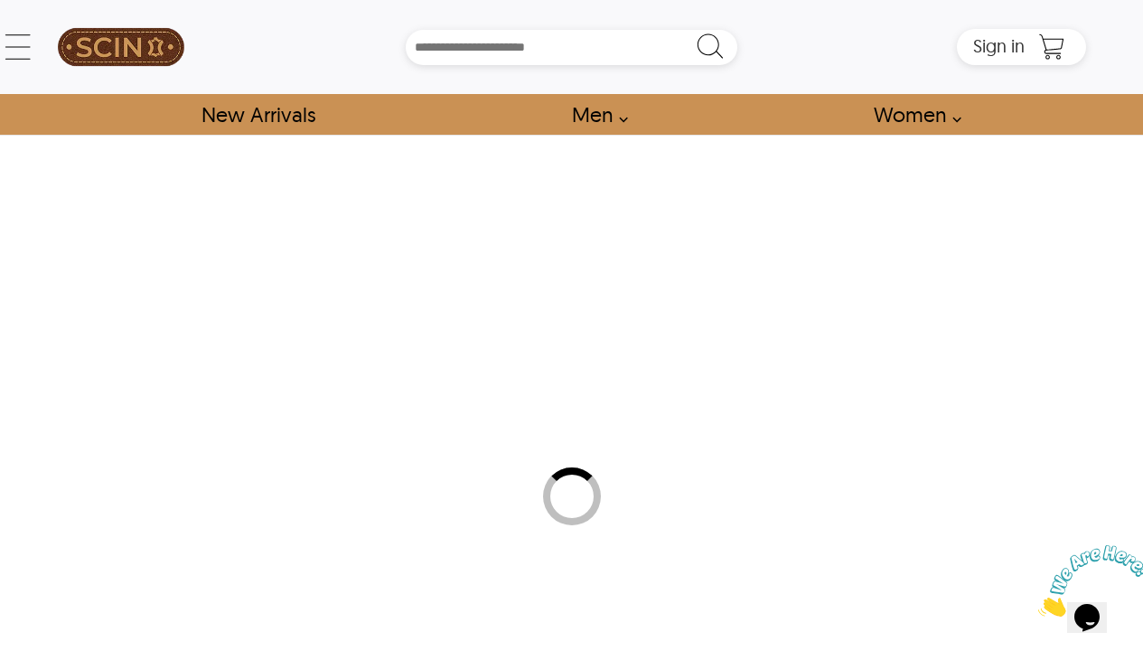
select select "********"
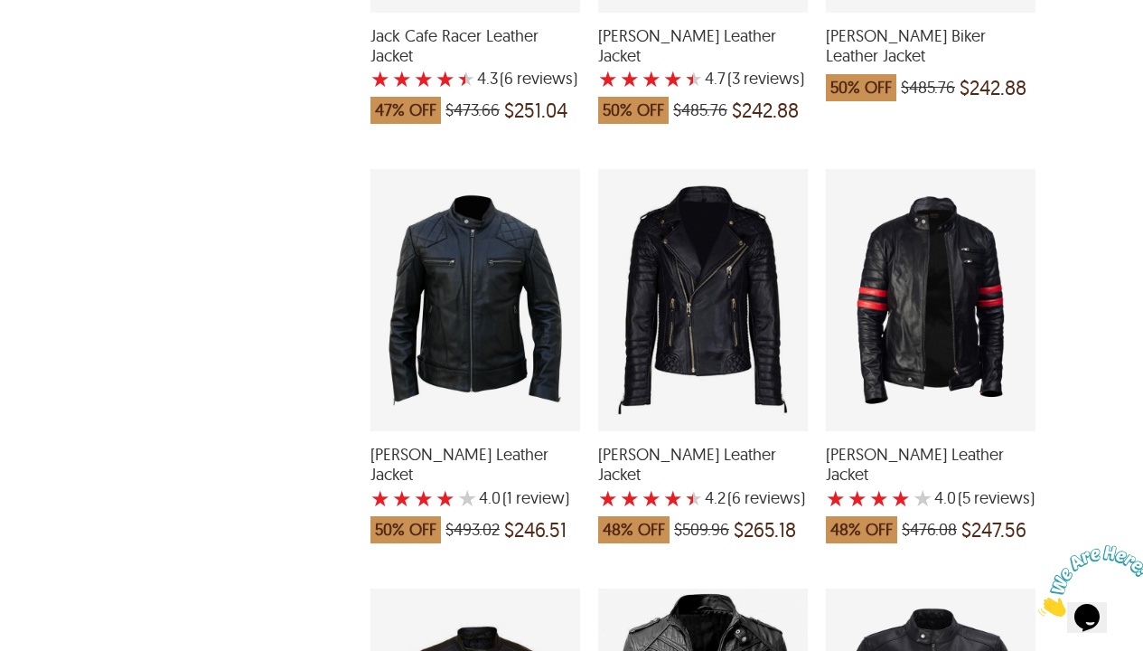
scroll to position [2604, 0]
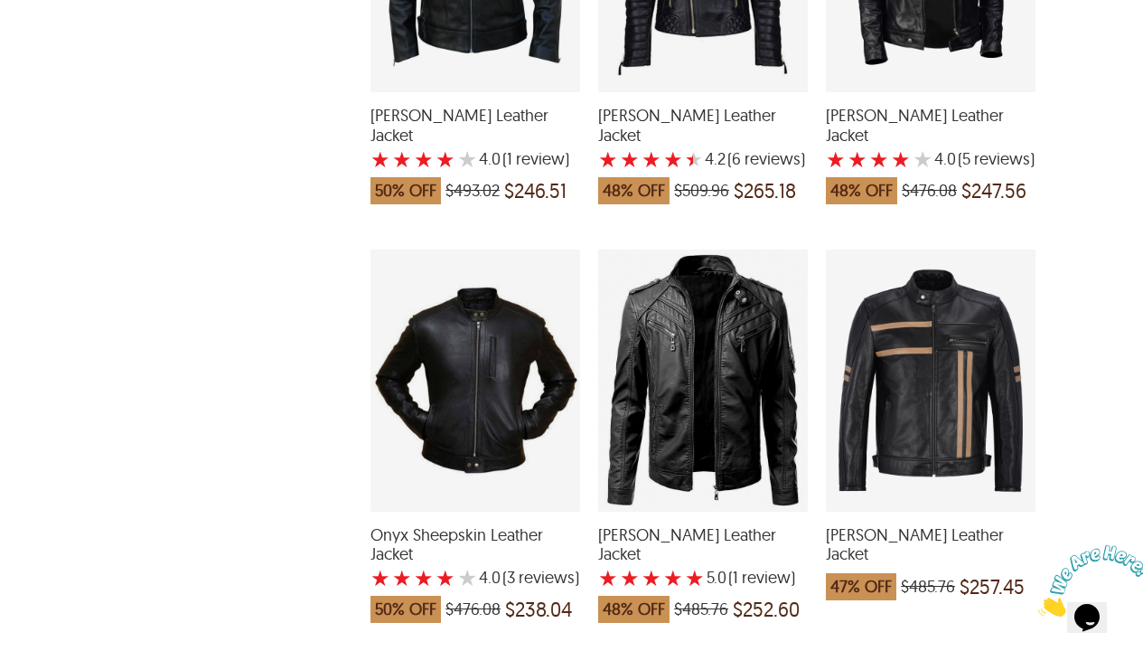
click at [449, 379] on div "Onyx Sheepskin Leather Jacket with a 4 Star Rating 3 Product Review which was a…" at bounding box center [476, 380] width 210 height 262
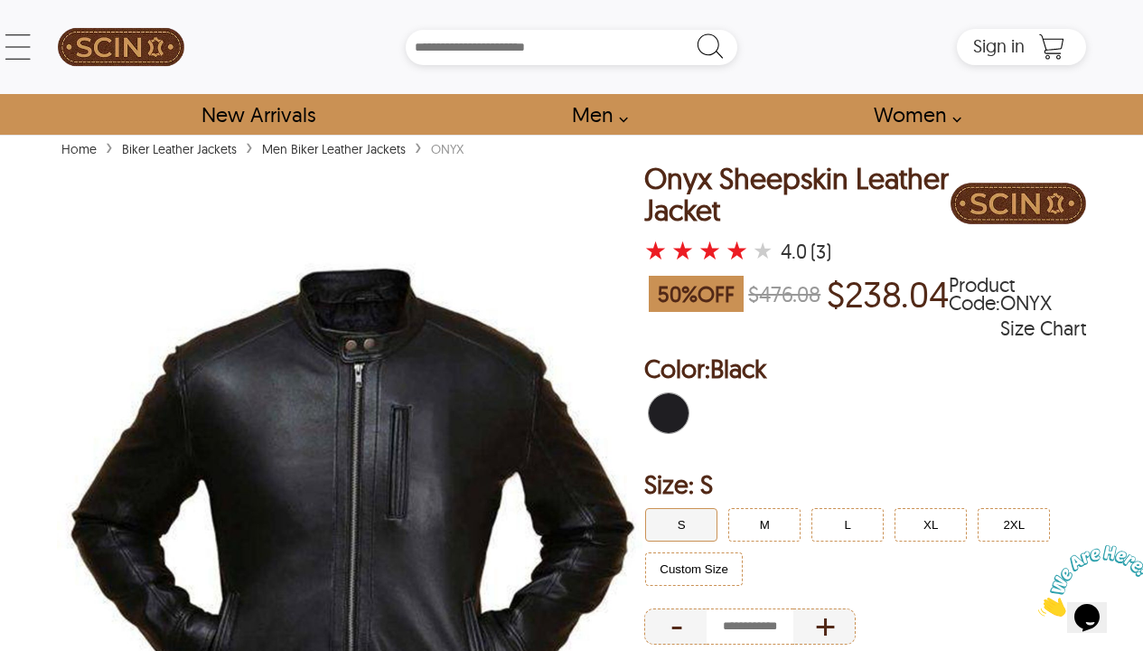
scroll to position [147, 0]
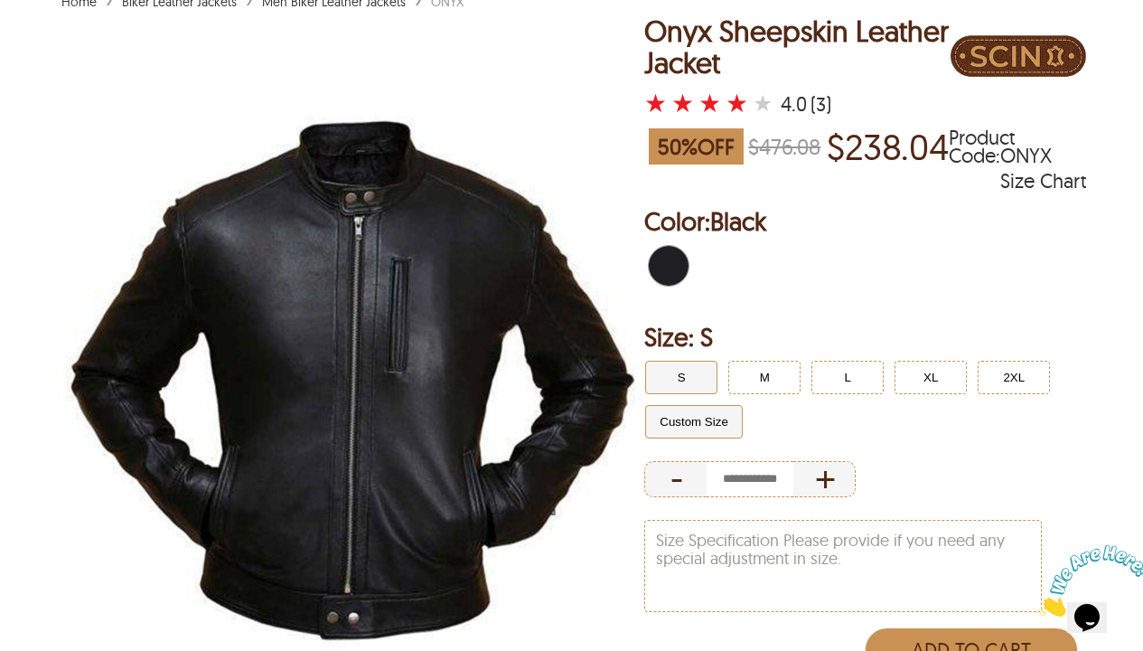
click at [697, 415] on button "Custom Size" at bounding box center [694, 421] width 98 height 33
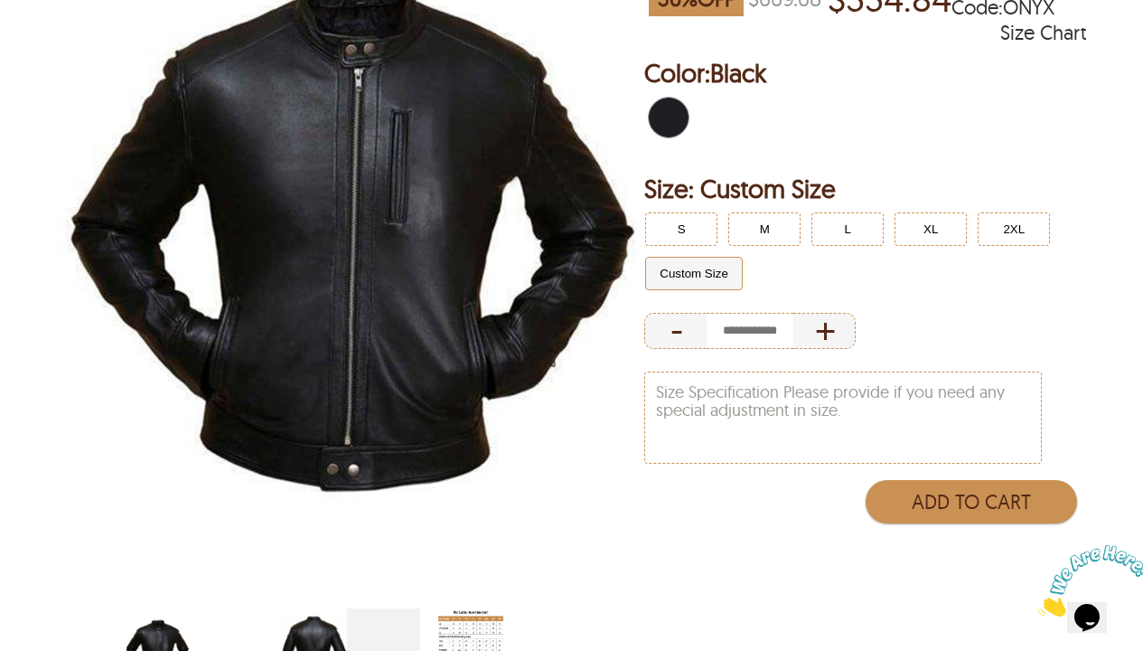
scroll to position [443, 0]
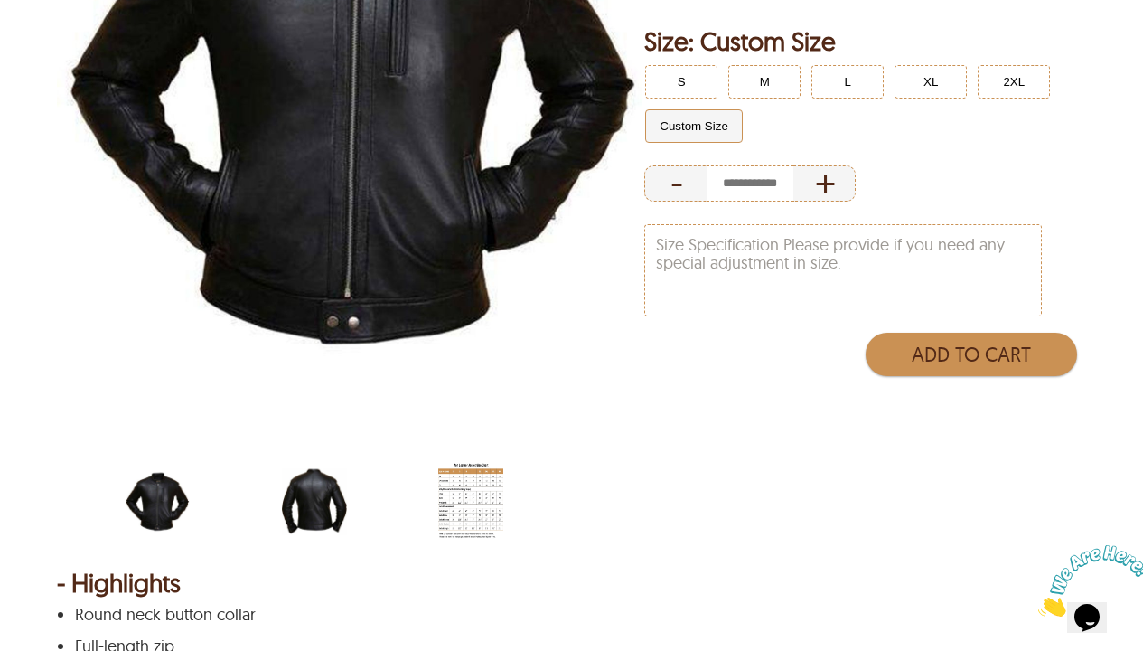
click at [282, 498] on img "scin-13015-black-back.jpg" at bounding box center [314, 501] width 65 height 81
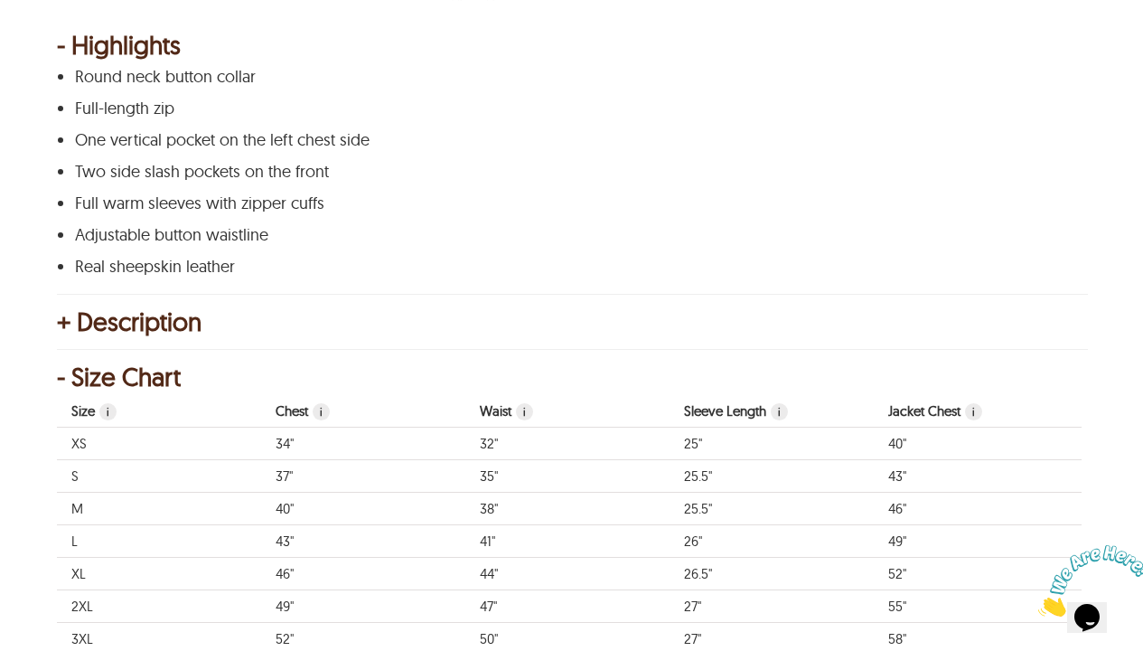
scroll to position [1580, 0]
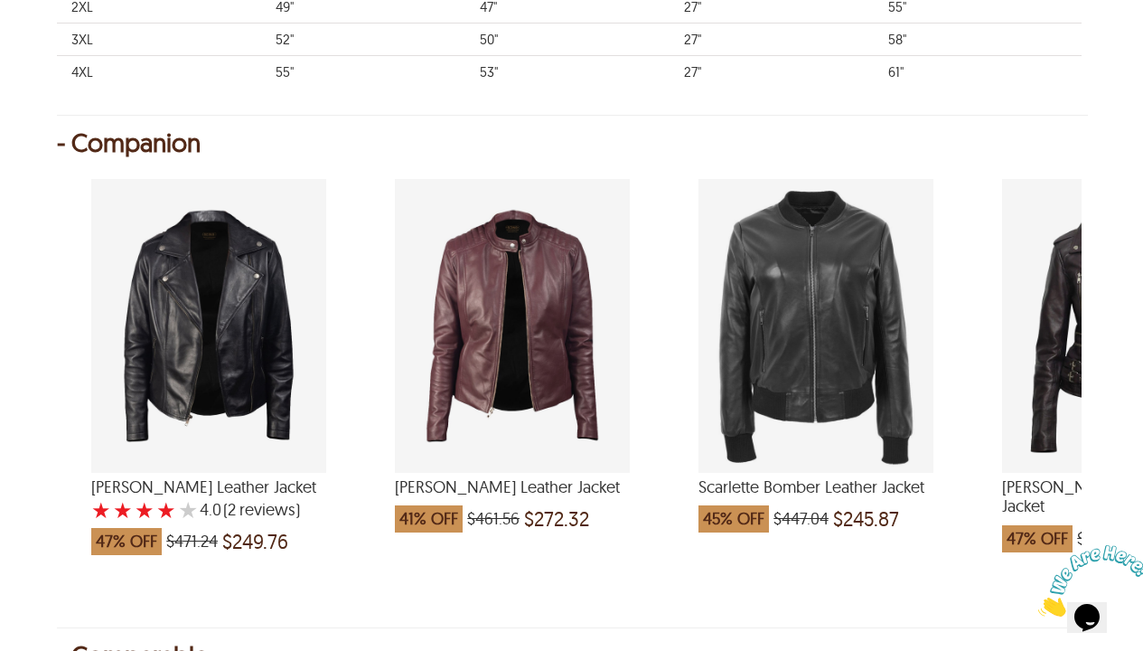
select select "********"
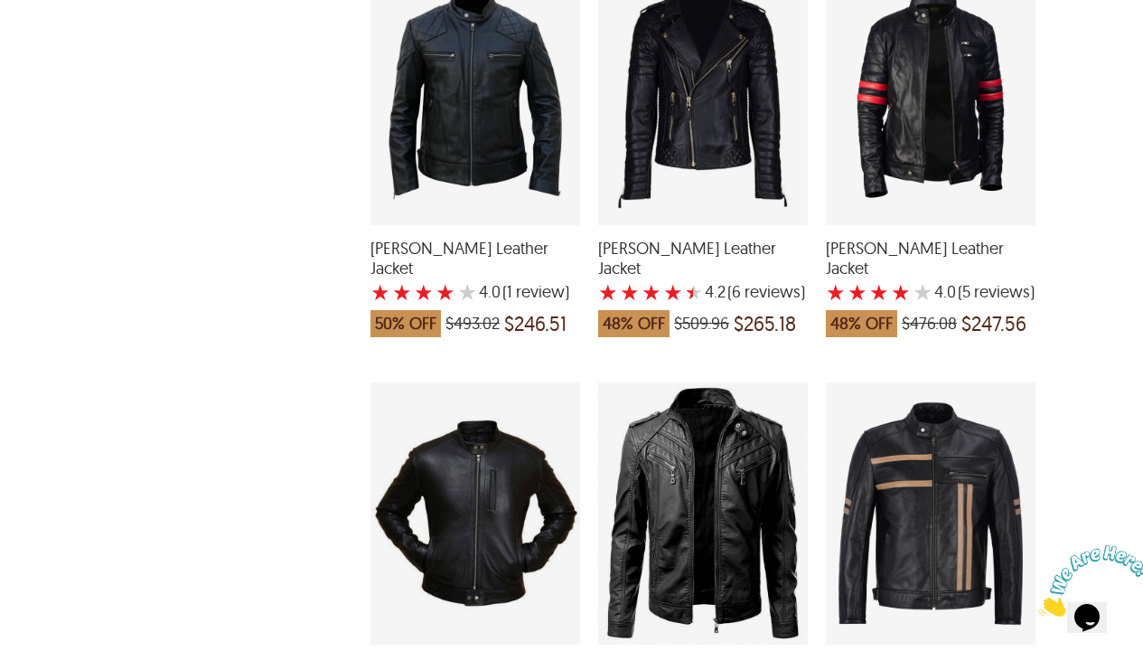
scroll to position [2439, 0]
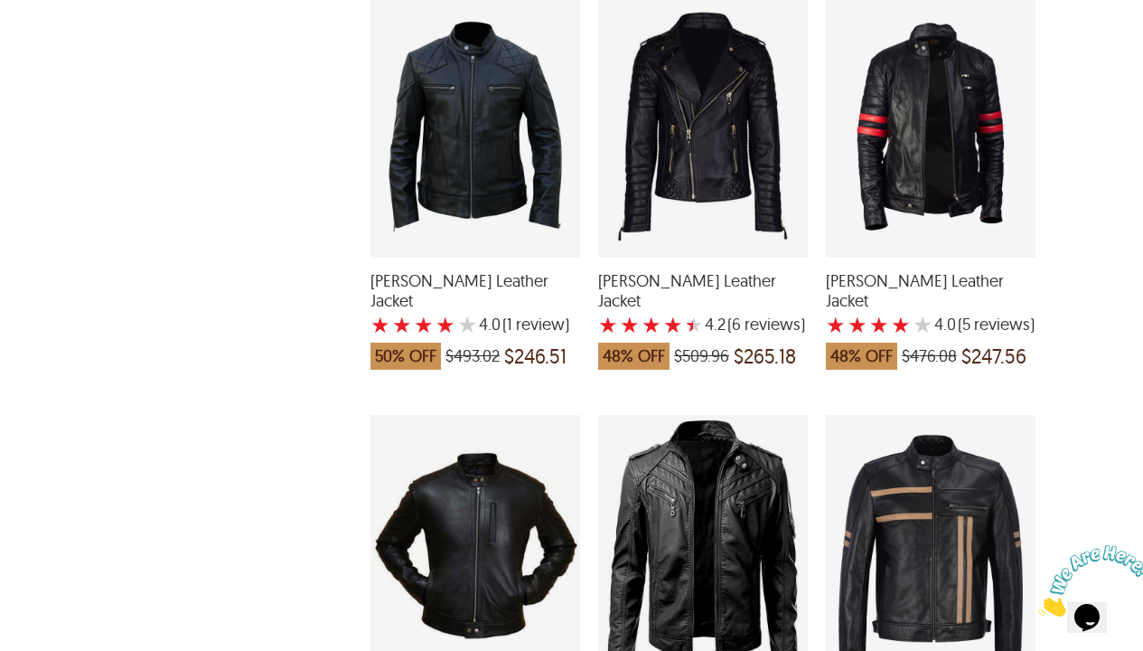
click at [922, 142] on div "Jasper Biker Leather Jacket with a 4 Star Rating 5 Product Review which was at …" at bounding box center [931, 126] width 210 height 262
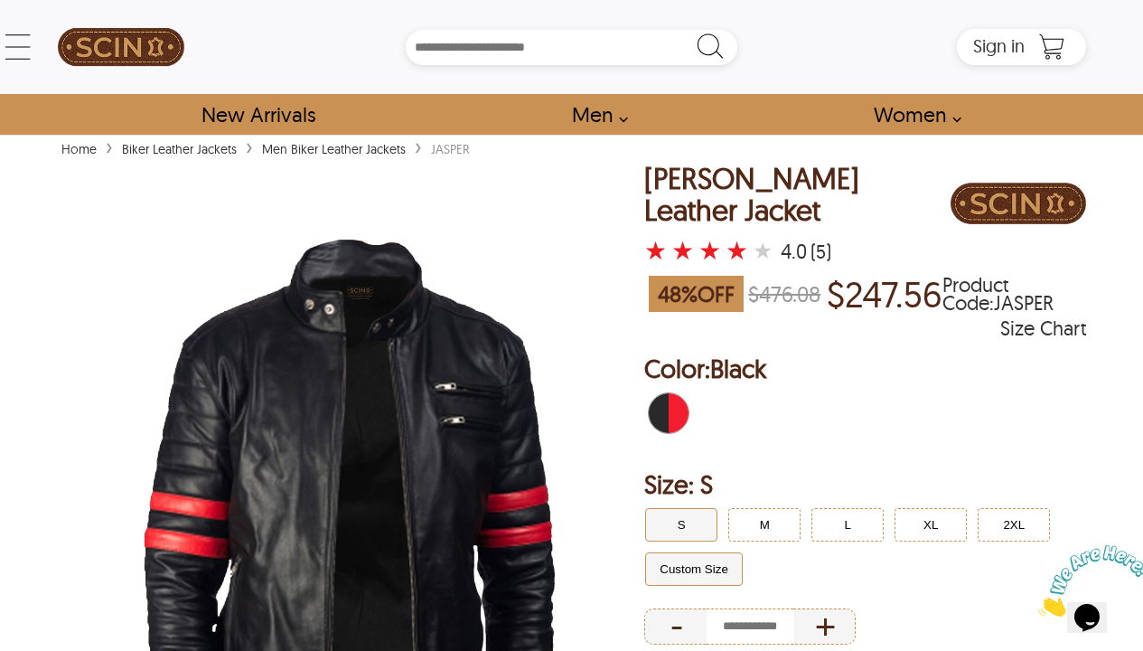
click at [699, 541] on button "Custom Size" at bounding box center [694, 568] width 98 height 33
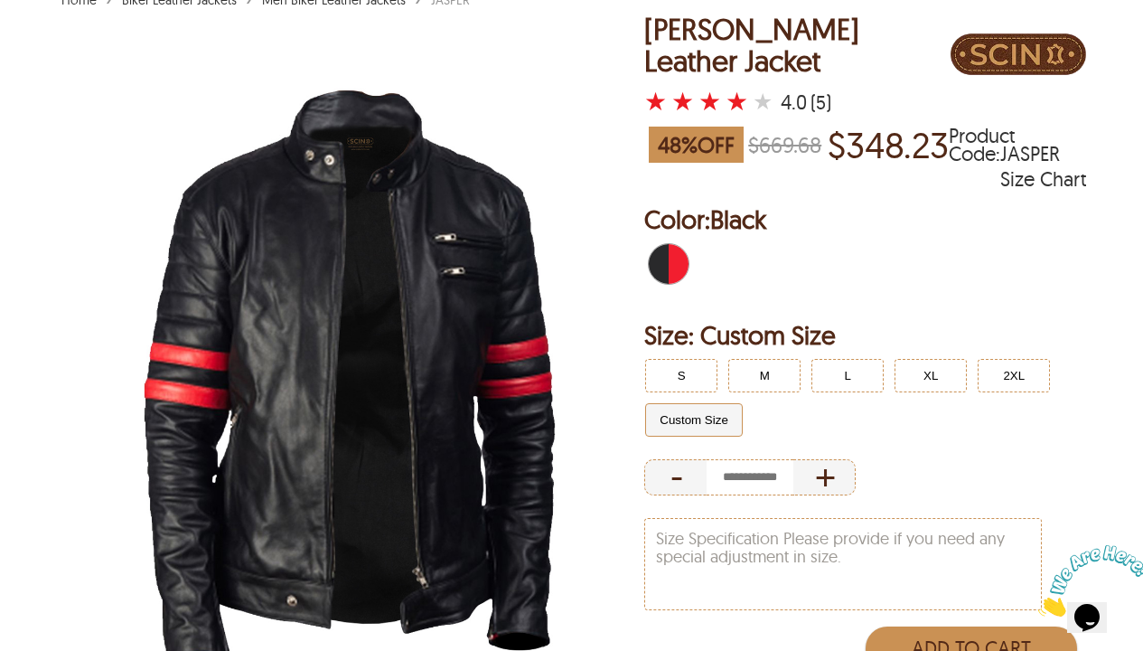
scroll to position [481, 0]
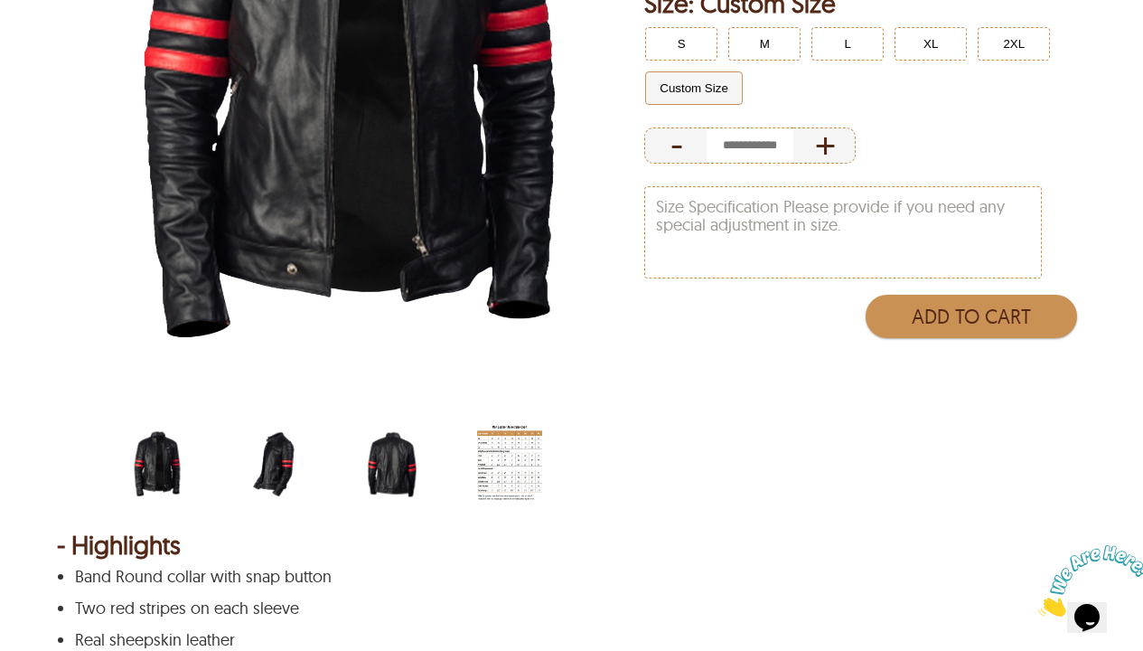
click at [299, 467] on img "black-biker-with-red-stripes-jacket-side.jpg" at bounding box center [274, 463] width 65 height 81
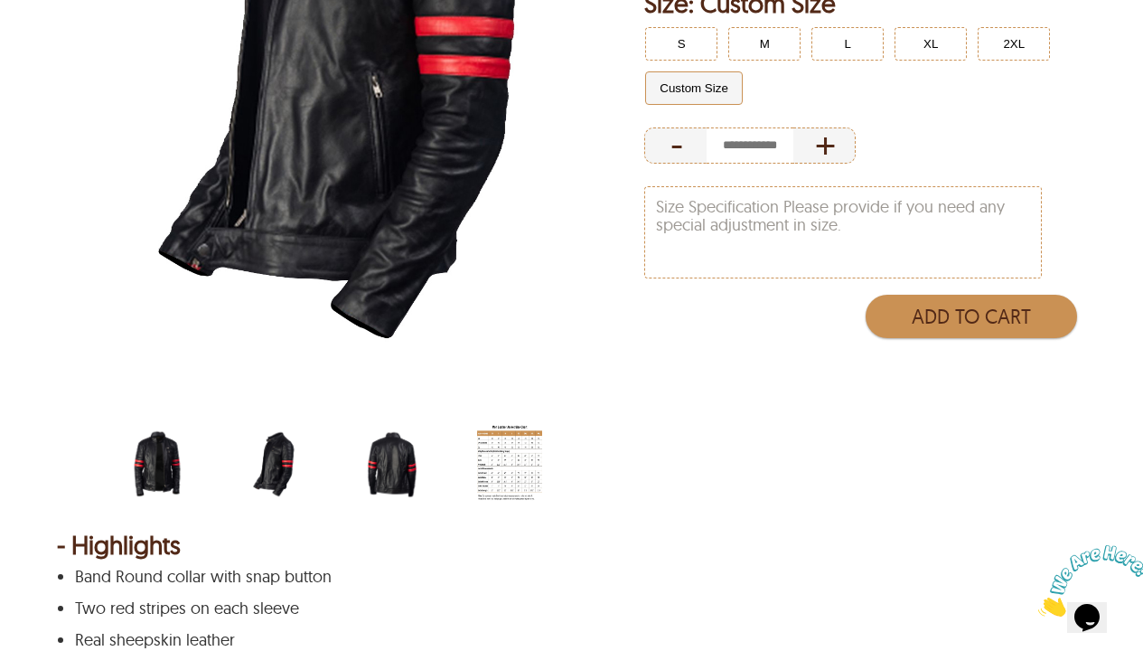
scroll to position [446, 0]
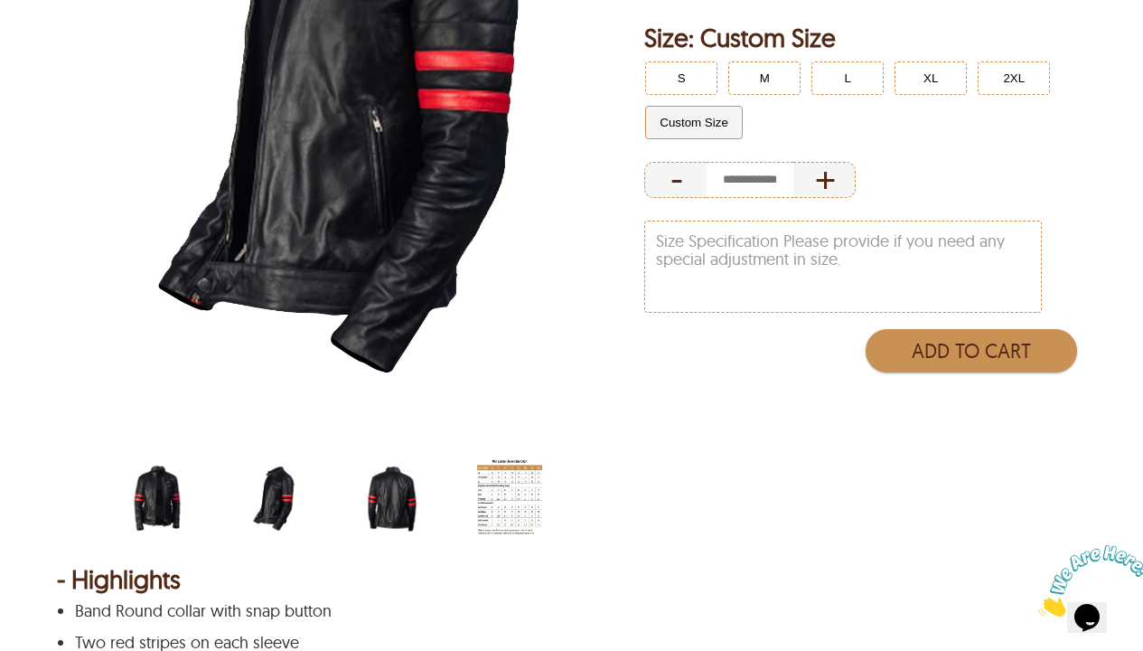
click at [392, 493] on img "black-biker-with-red-stripes-jacket-back.jpg" at bounding box center [392, 497] width 65 height 81
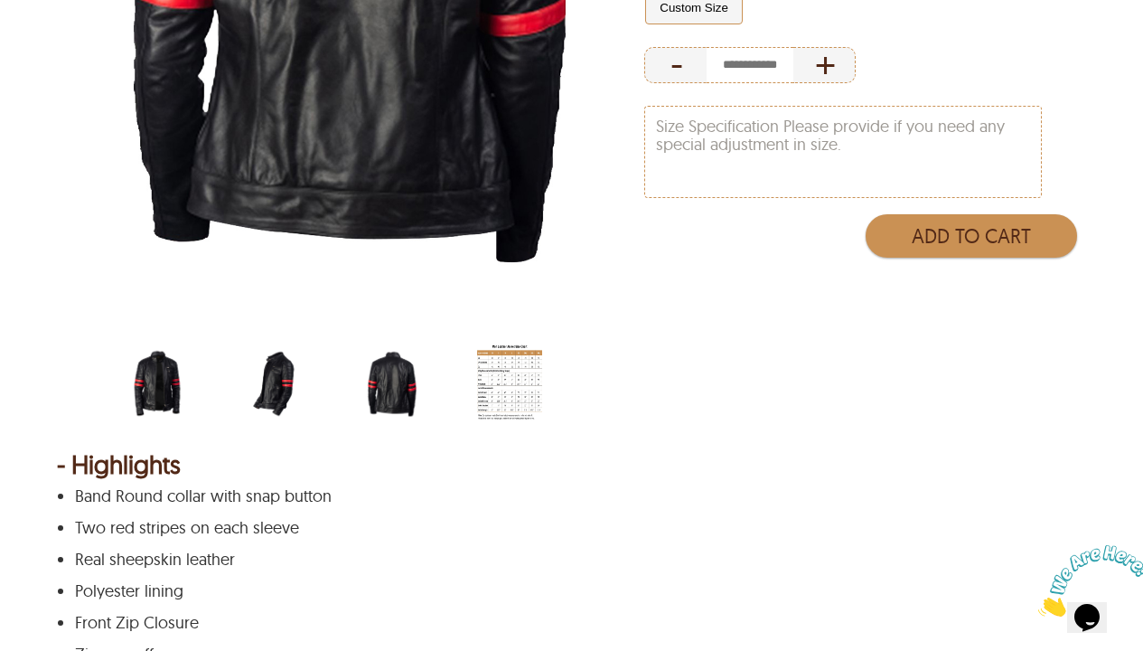
scroll to position [399, 0]
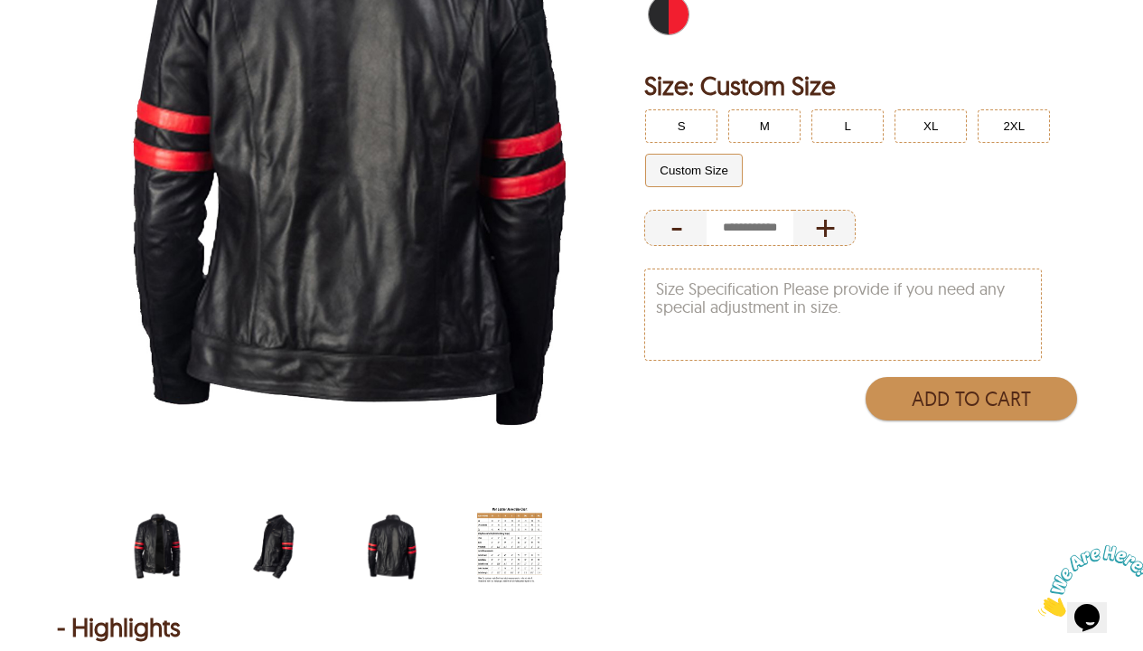
click at [166, 541] on img "black-biker-with-red-stripes-jacket.jpg" at bounding box center [157, 545] width 65 height 81
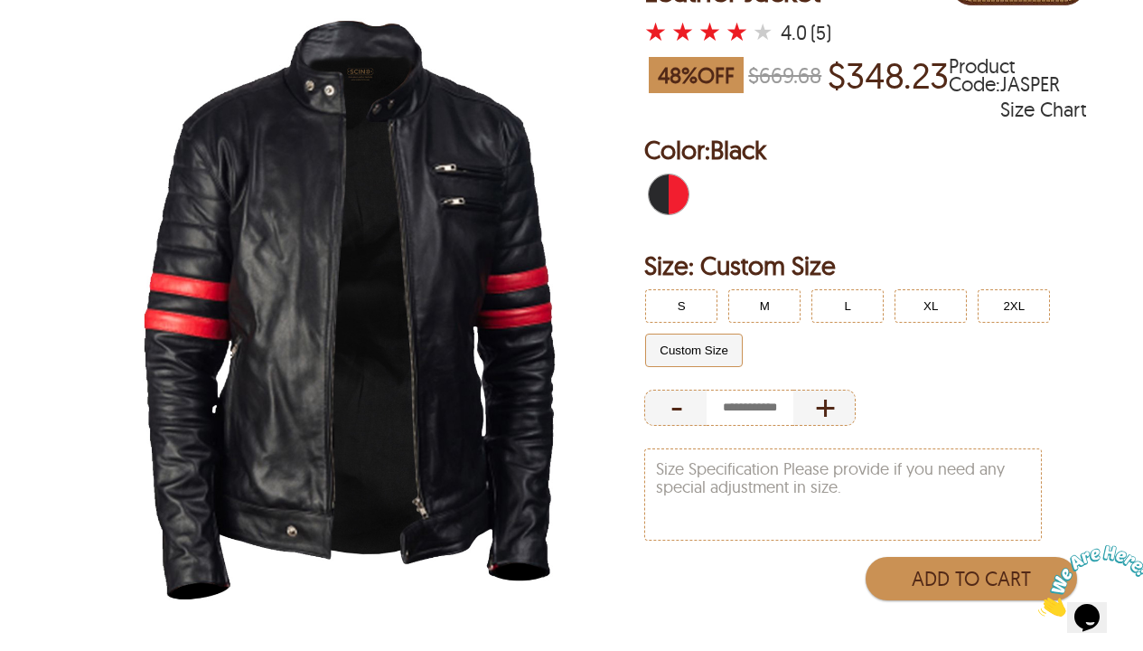
scroll to position [361, 0]
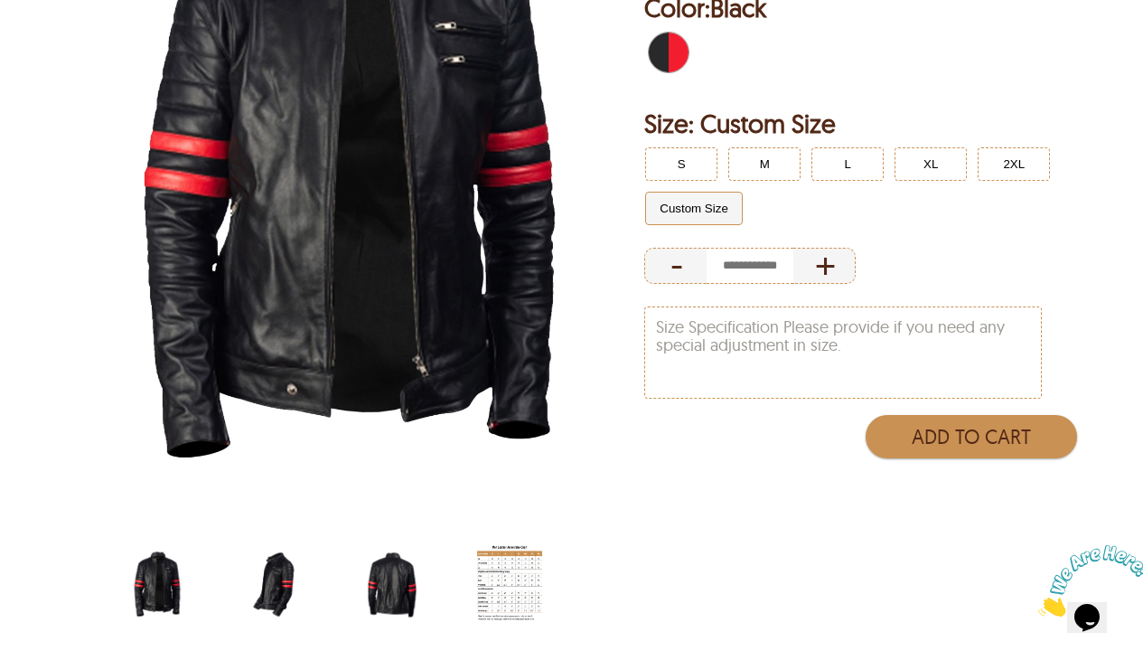
click at [269, 541] on img "black-biker-with-red-stripes-jacket-side.jpg" at bounding box center [274, 583] width 65 height 81
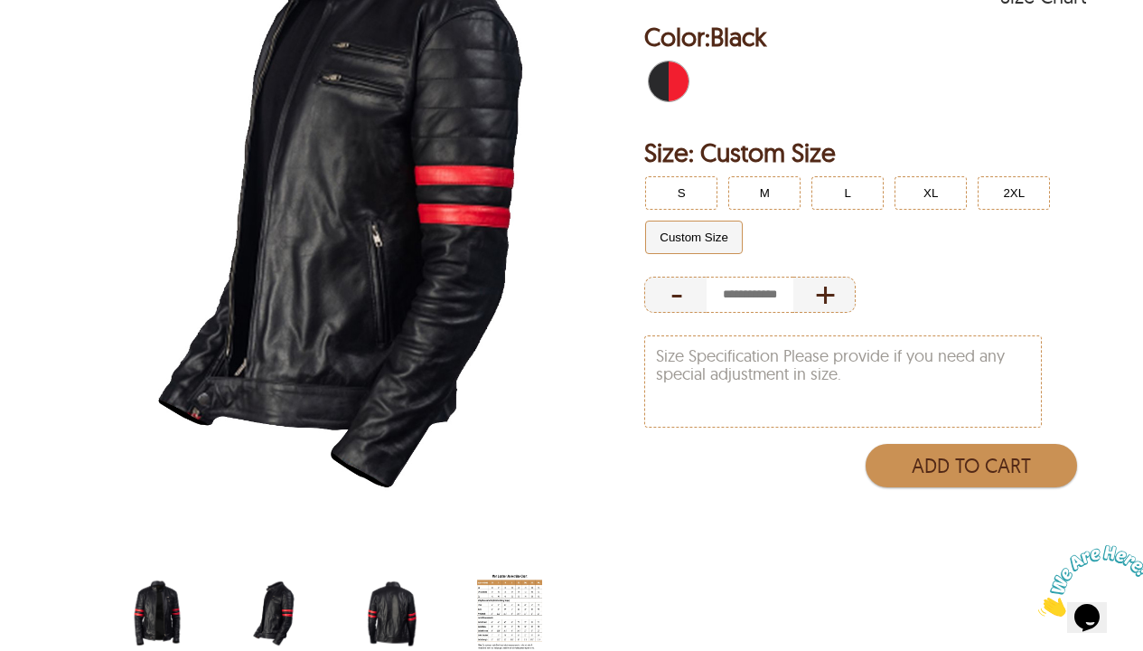
scroll to position [468, 0]
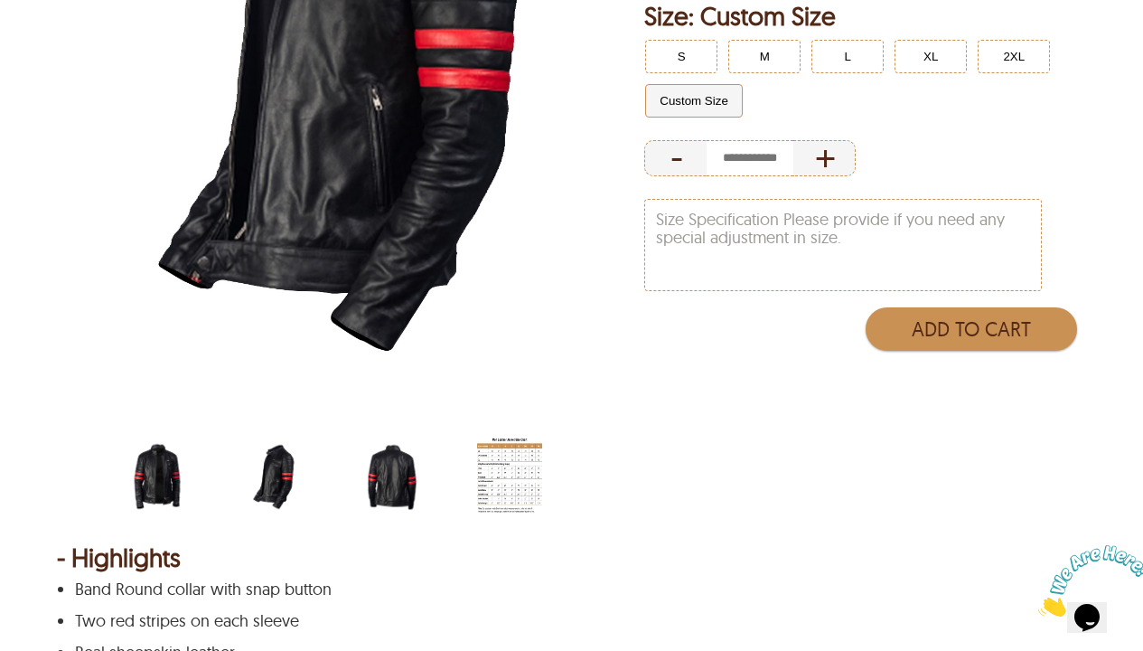
click at [394, 499] on img "black-biker-with-red-stripes-jacket-back.jpg" at bounding box center [392, 476] width 65 height 81
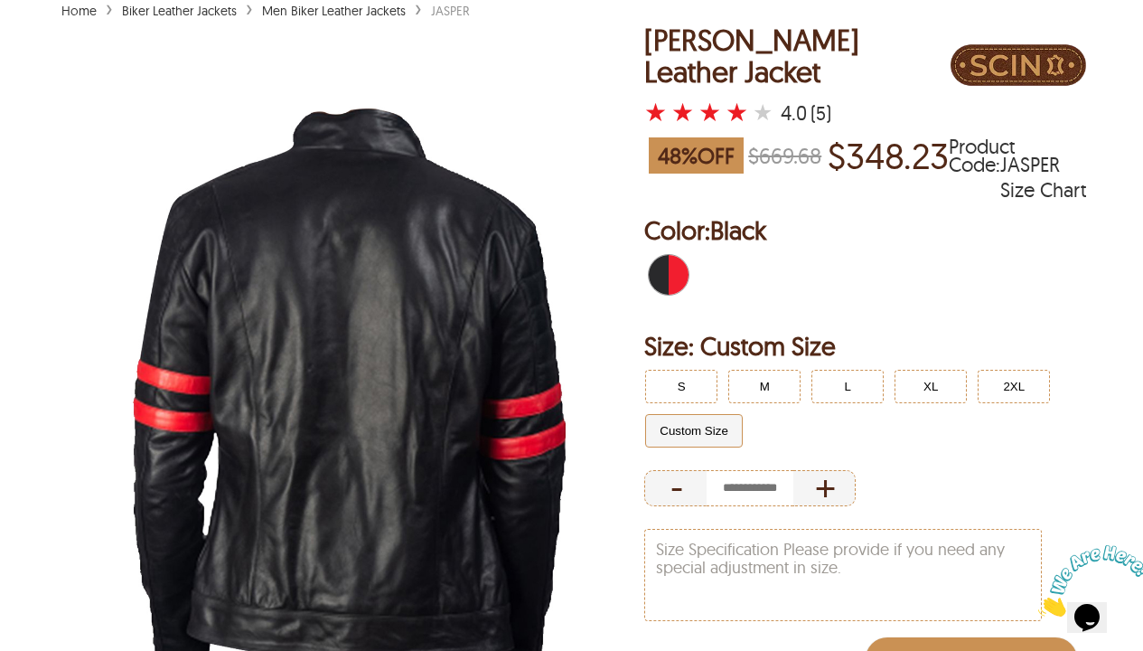
scroll to position [309, 0]
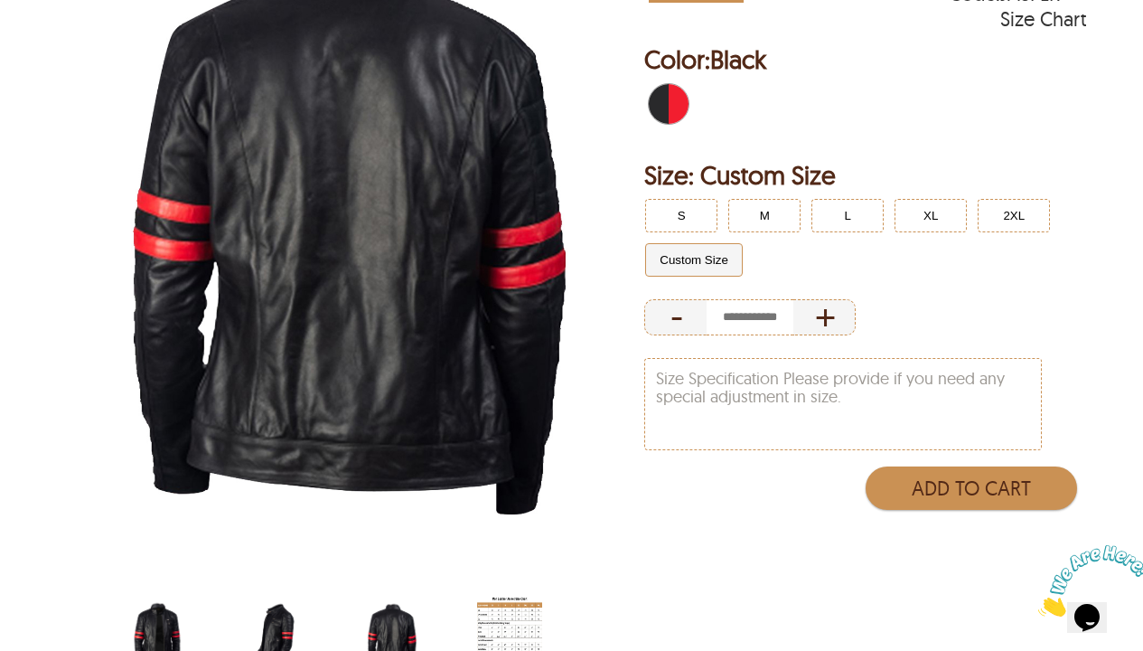
click at [161, 541] on img "black-biker-with-red-stripes-jacket.jpg" at bounding box center [157, 635] width 65 height 81
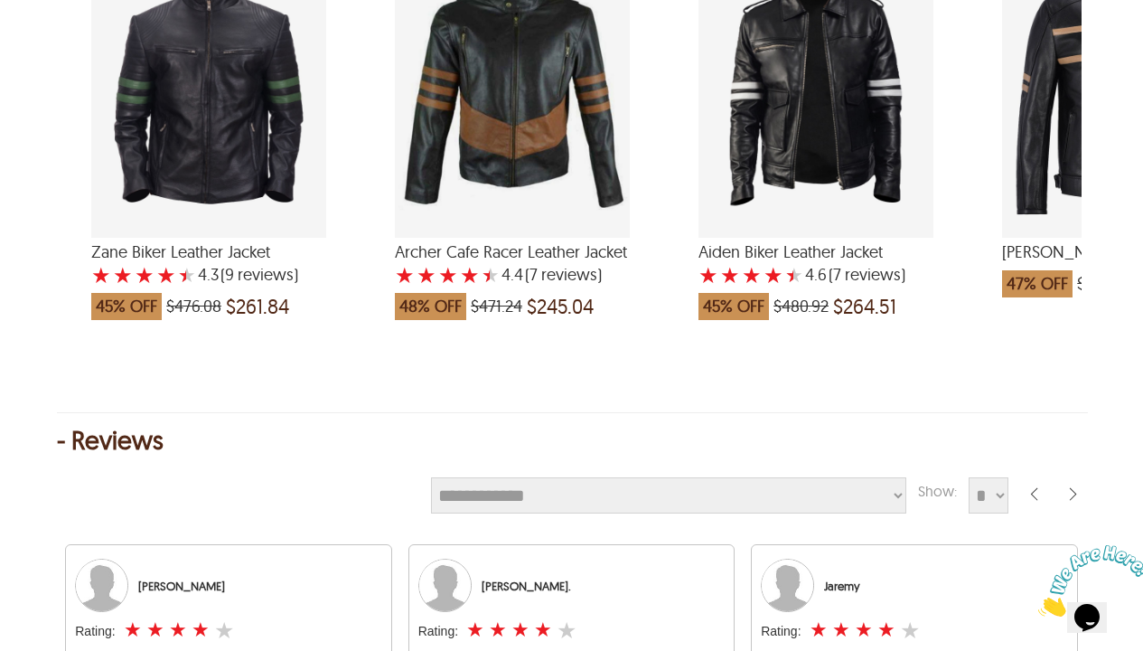
scroll to position [2179, 0]
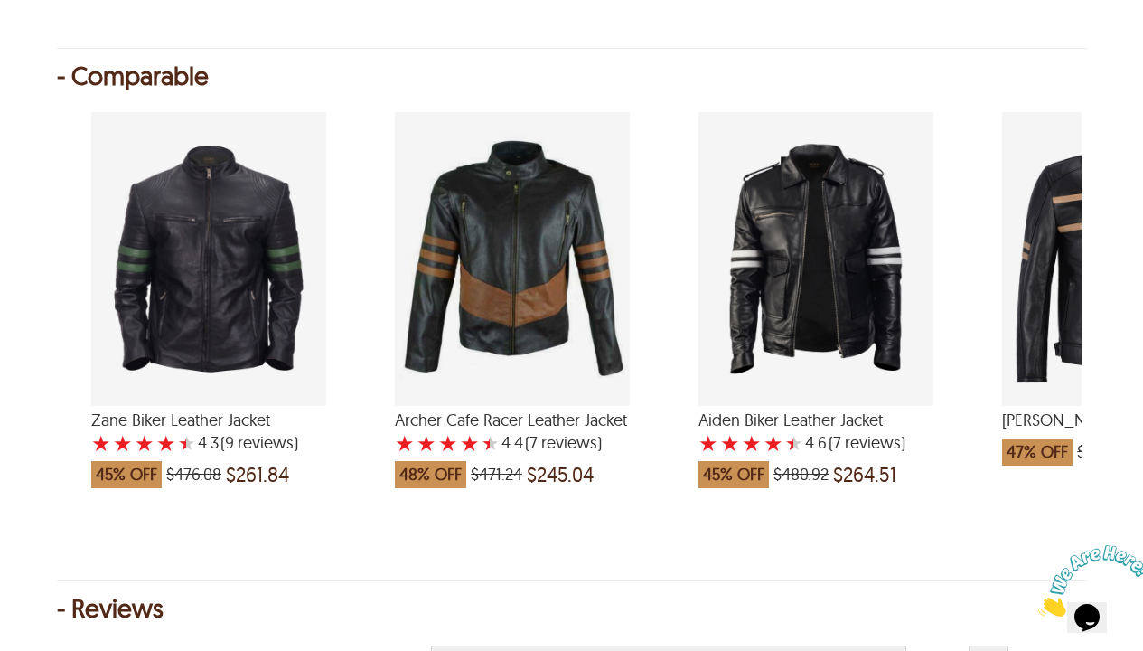
click at [299, 290] on div "Zane Biker Leather Jacket with a 4.333333333333333 Star Rating 9 Product Review…" at bounding box center [208, 259] width 235 height 294
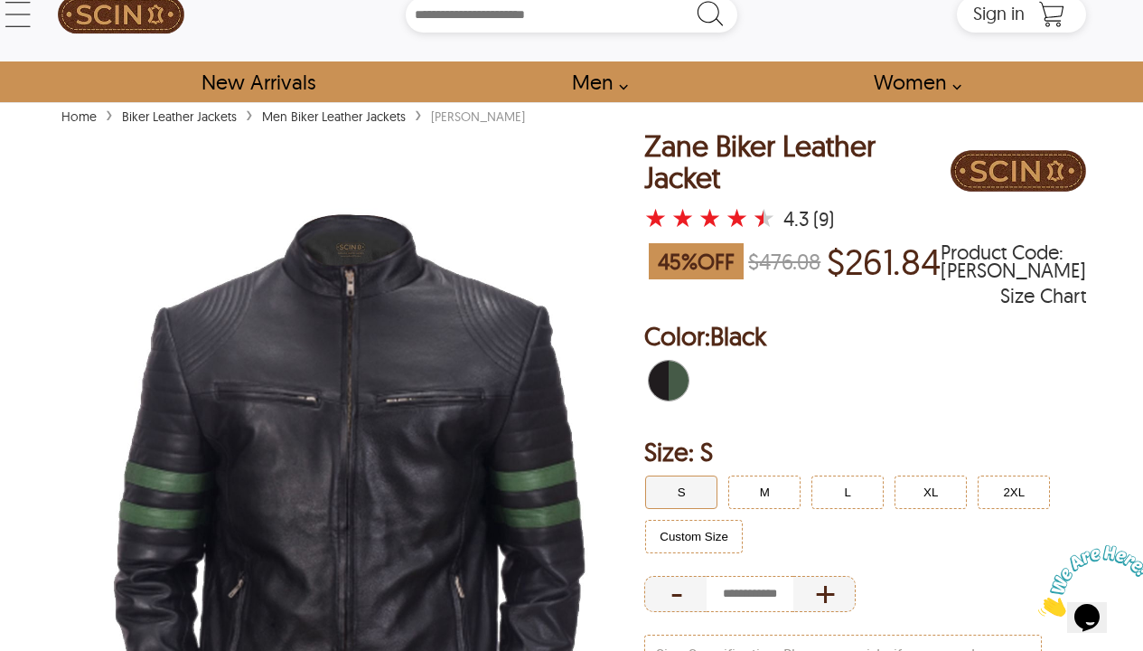
scroll to position [186, 0]
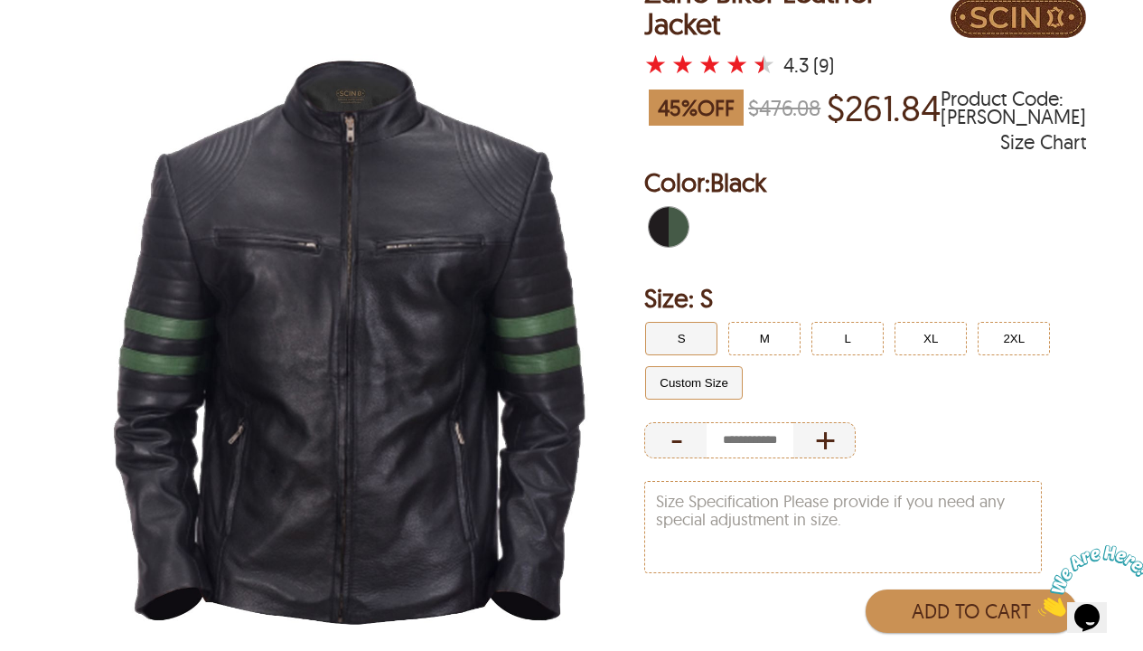
click at [672, 391] on button "Custom Size" at bounding box center [694, 382] width 98 height 33
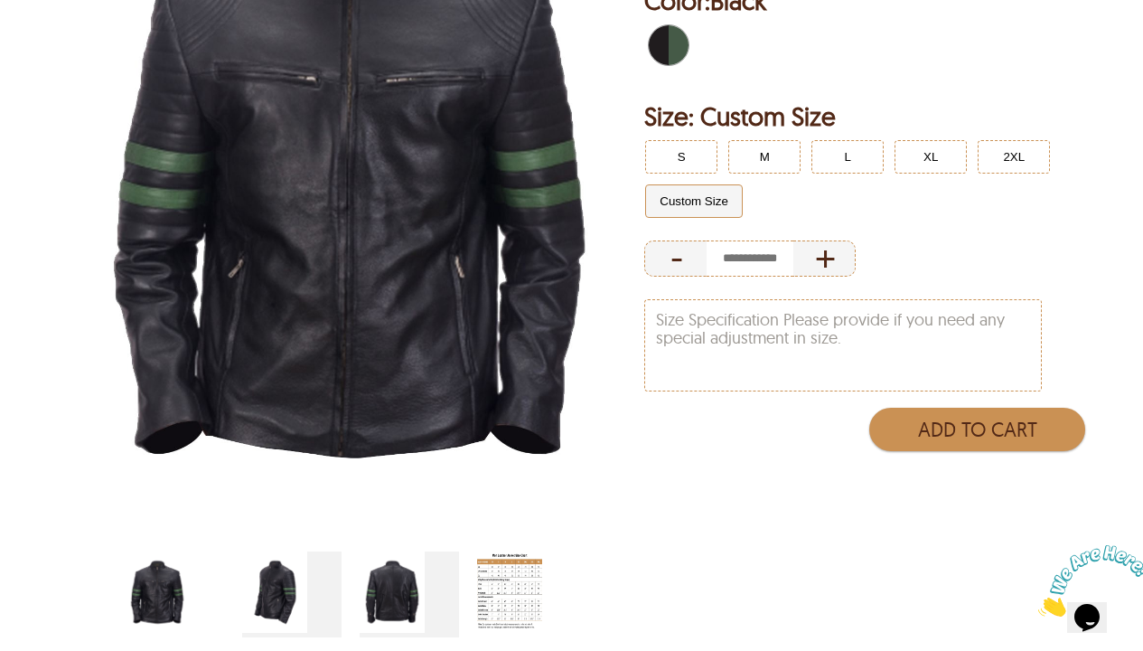
scroll to position [383, 0]
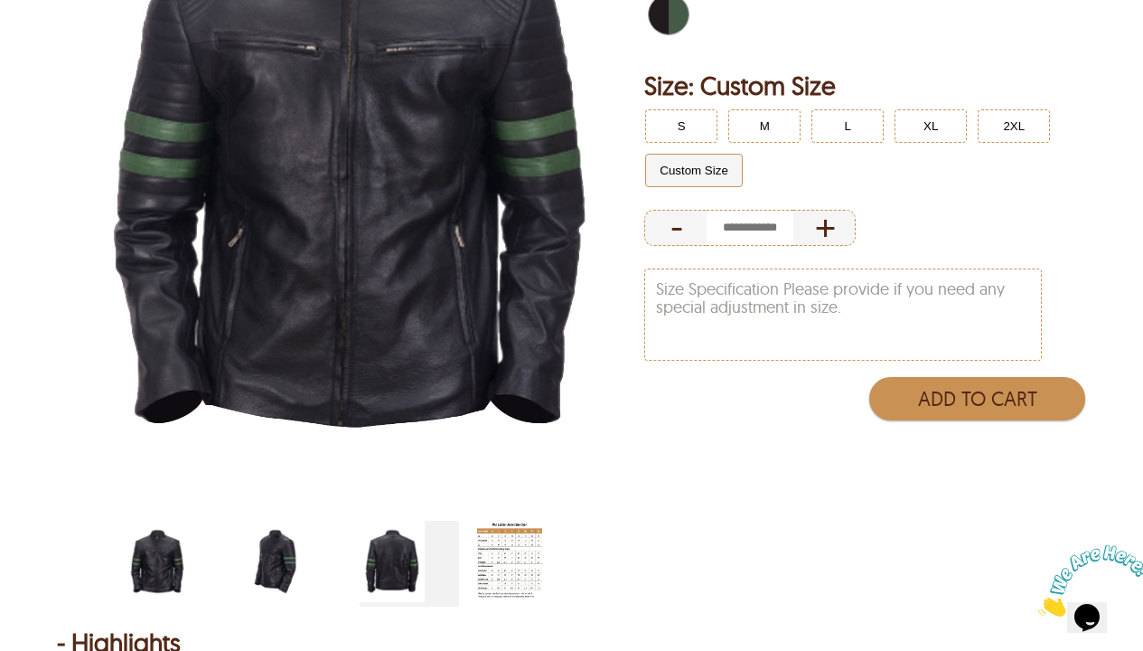
click at [290, 541] on img "black-biker-with-green-stripes-jacket-side.jpg" at bounding box center [274, 561] width 65 height 81
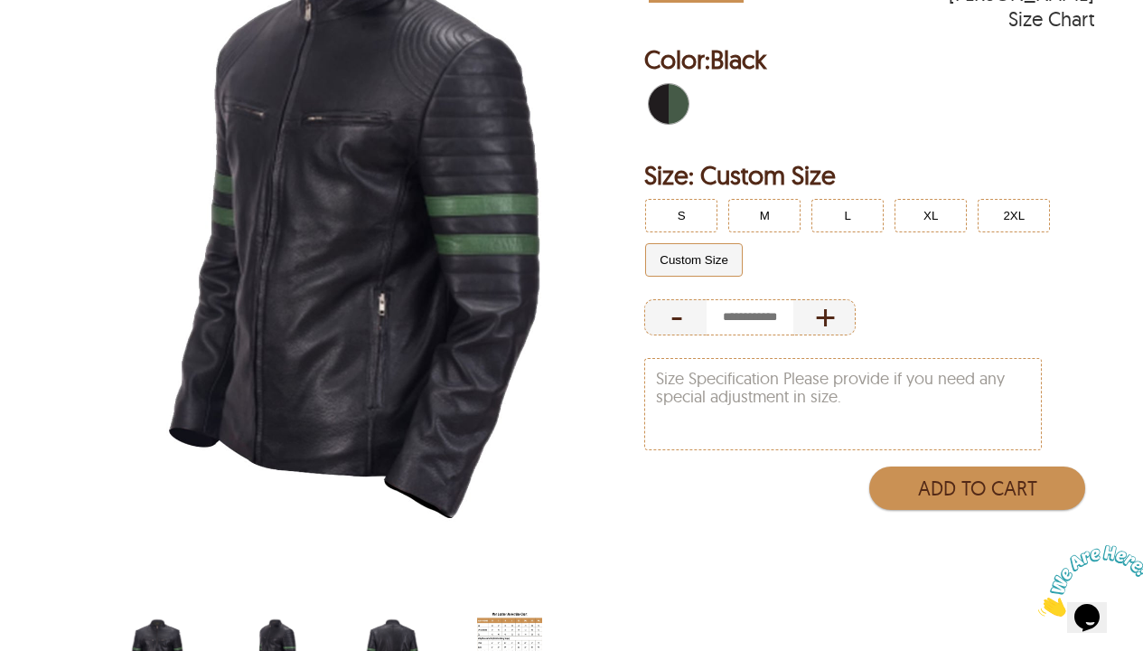
scroll to position [321, 0]
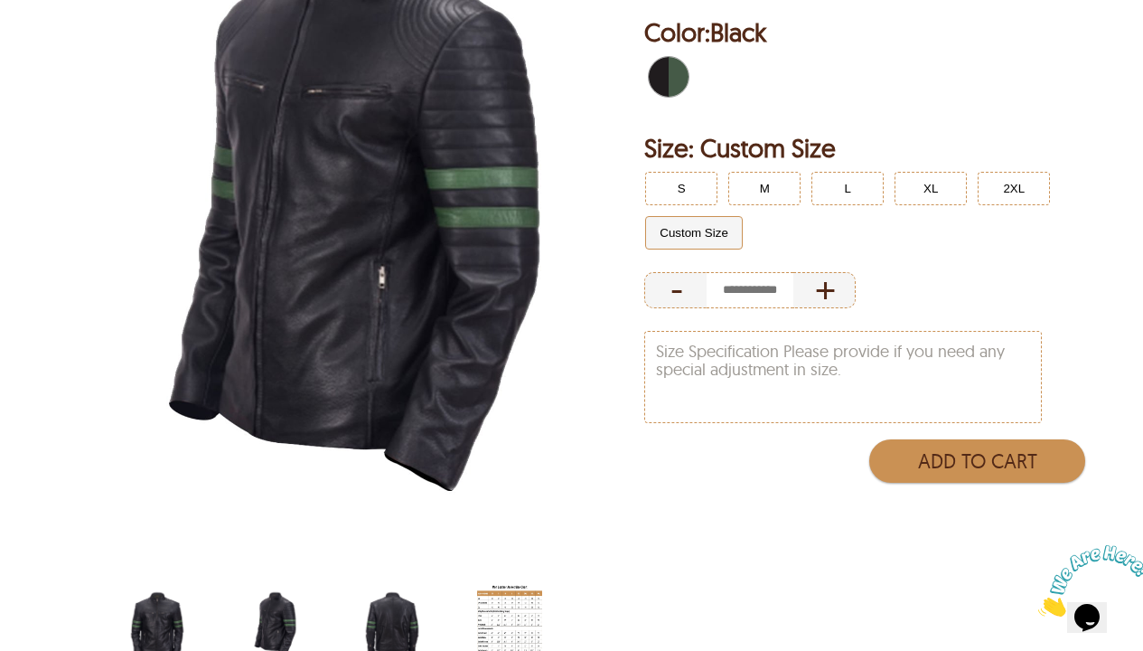
click at [405, 541] on img "black-biker-with-green-stripes-jacket-back.jpg" at bounding box center [392, 623] width 65 height 81
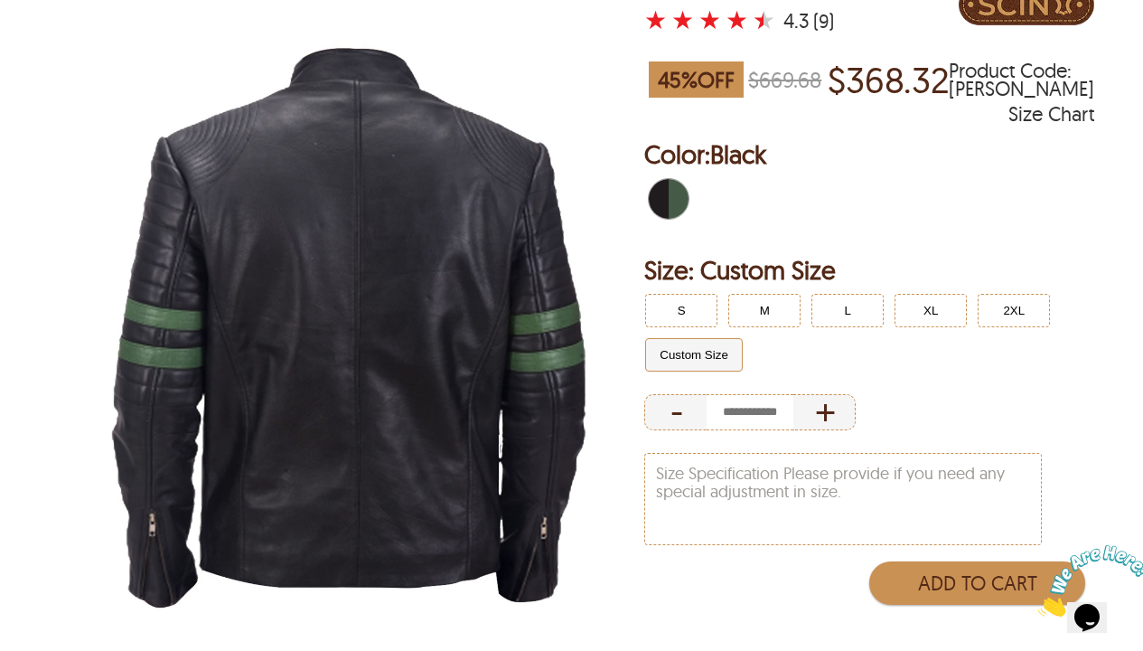
scroll to position [54, 0]
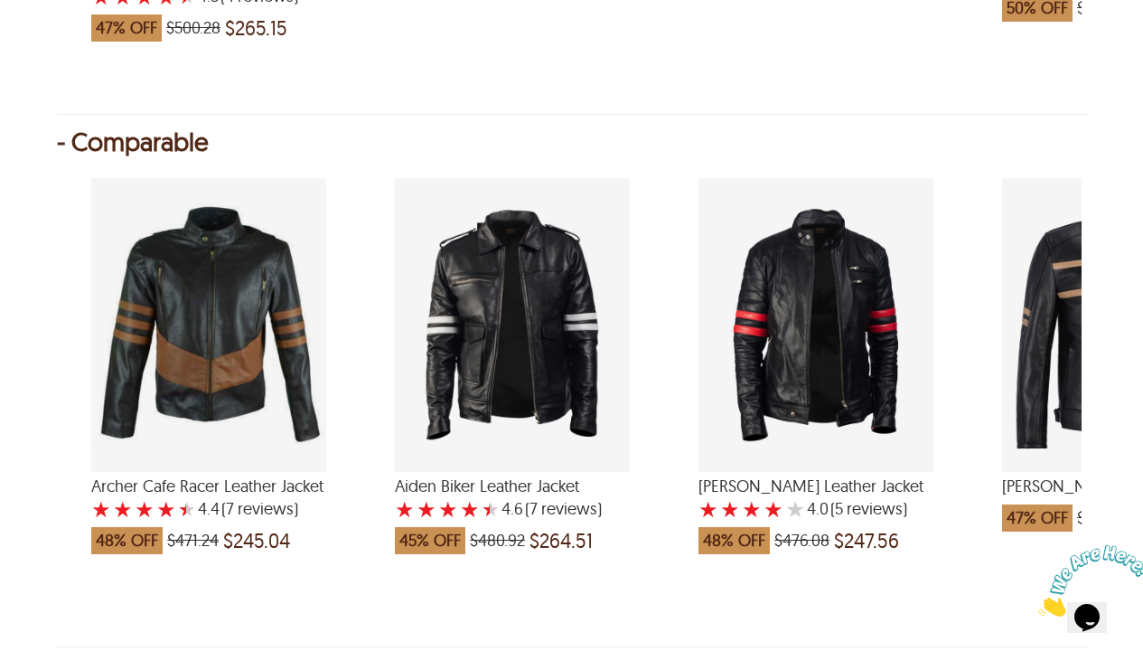
click at [786, 324] on div "Jasper Biker Leather Jacket with a 4 Star Rating 5 Product Review which was at …" at bounding box center [816, 325] width 235 height 294
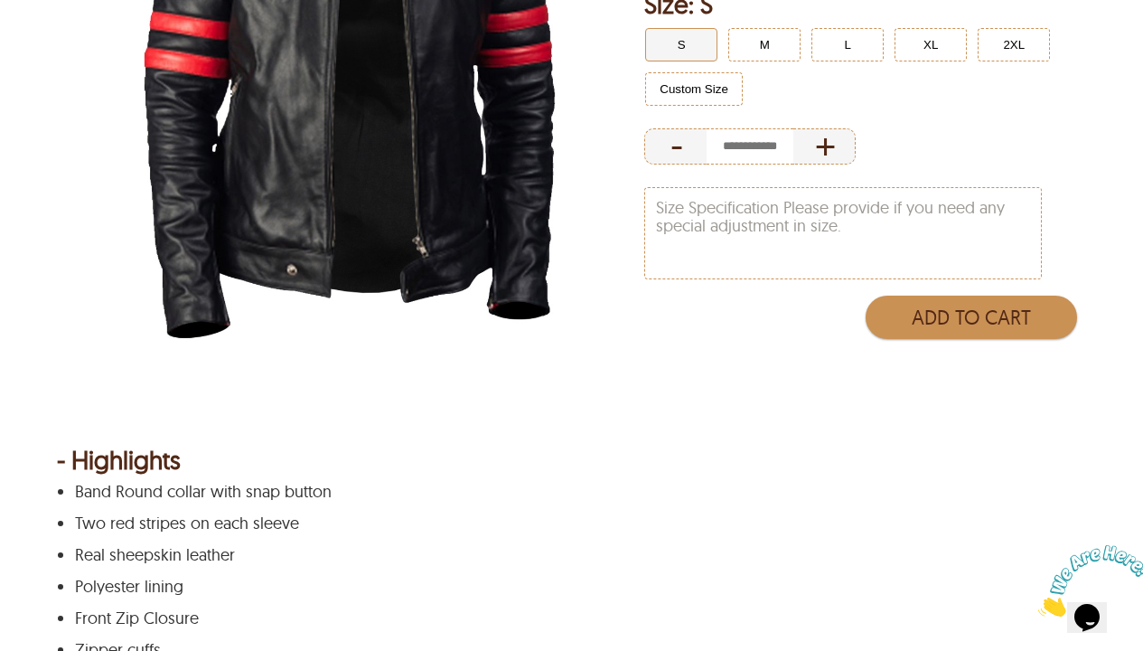
scroll to position [312, 0]
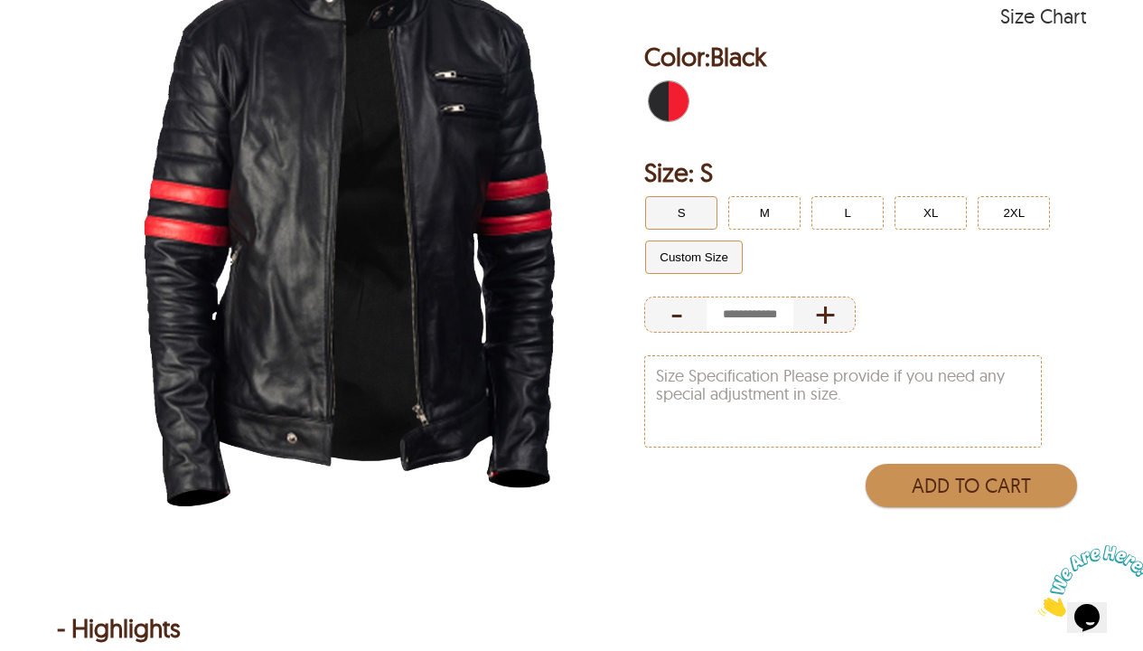
click at [707, 266] on button "Custom Size" at bounding box center [694, 256] width 98 height 33
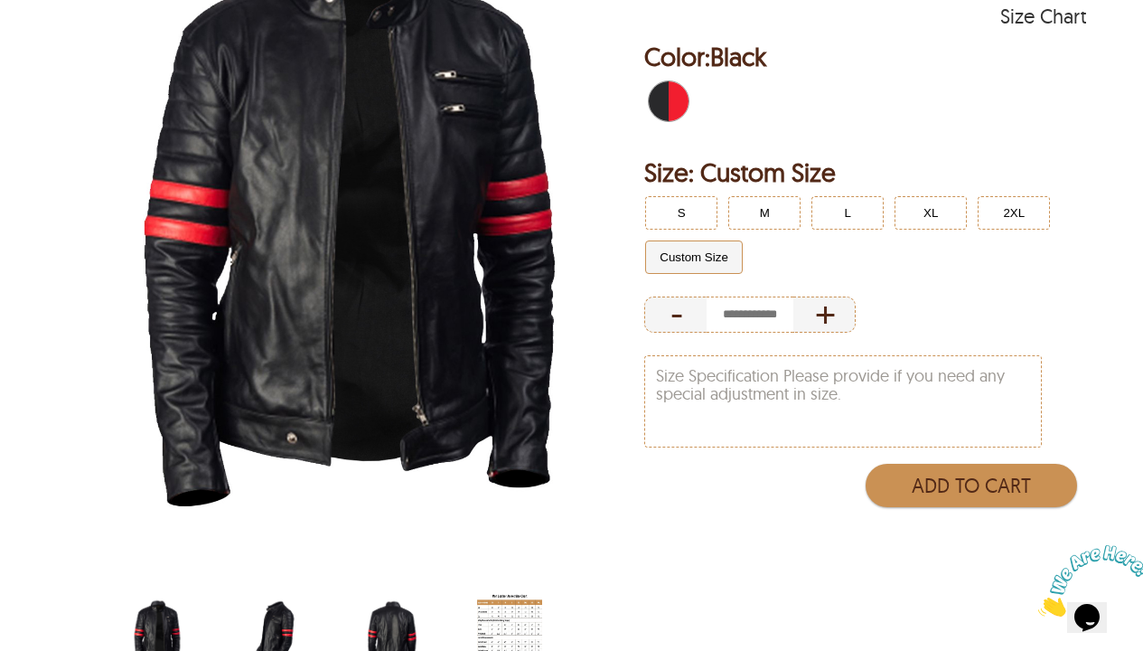
click at [297, 541] on img "black-biker-with-red-stripes-jacket-side.jpg" at bounding box center [274, 632] width 65 height 81
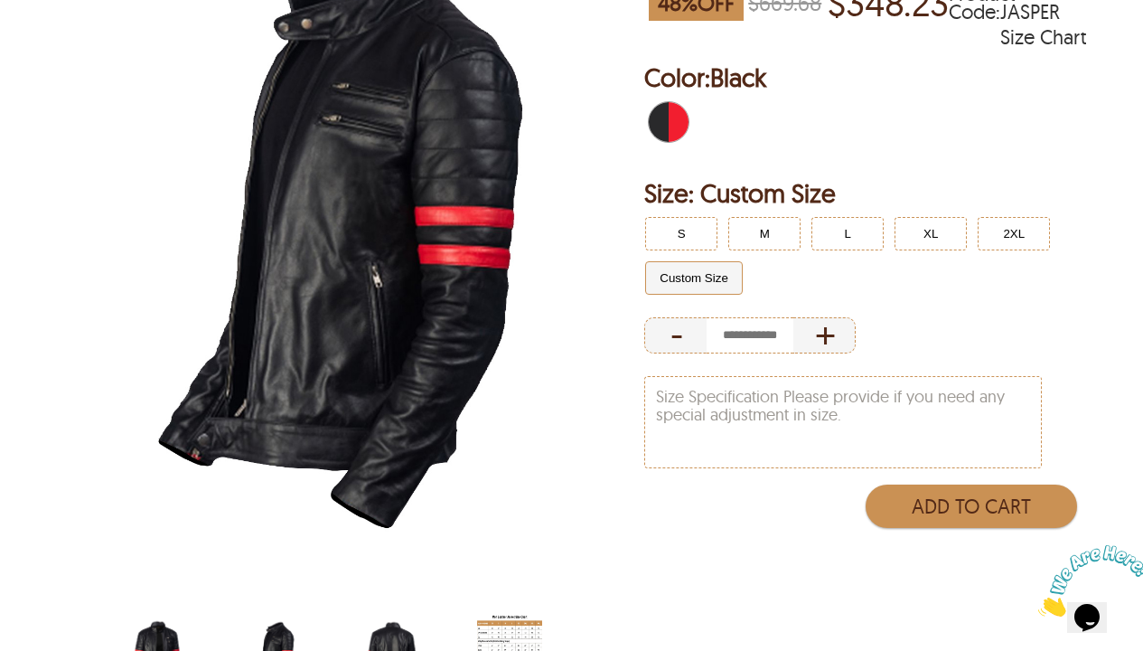
scroll to position [442, 0]
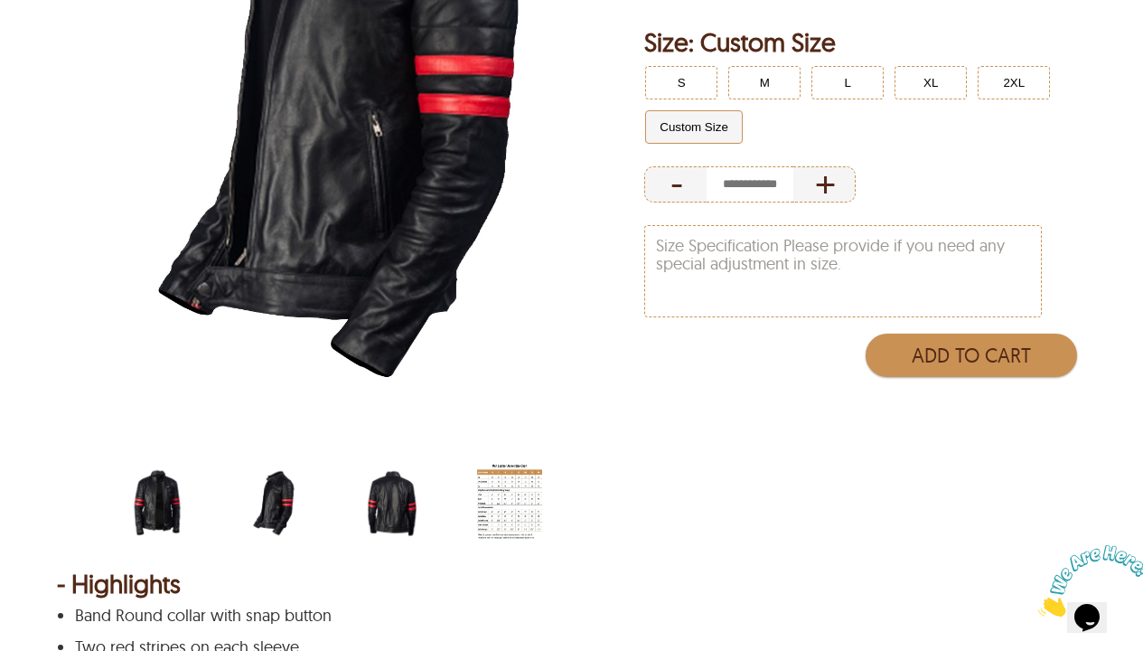
click at [396, 512] on img "black-biker-with-red-stripes-jacket-back.jpg" at bounding box center [392, 502] width 65 height 81
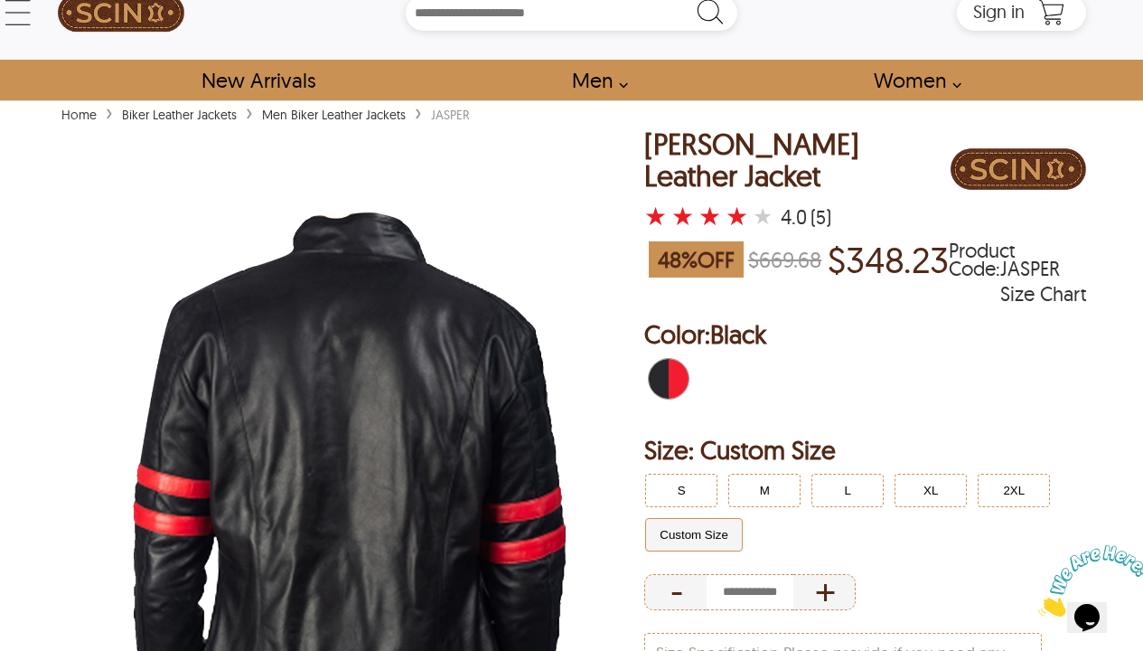
scroll to position [175, 0]
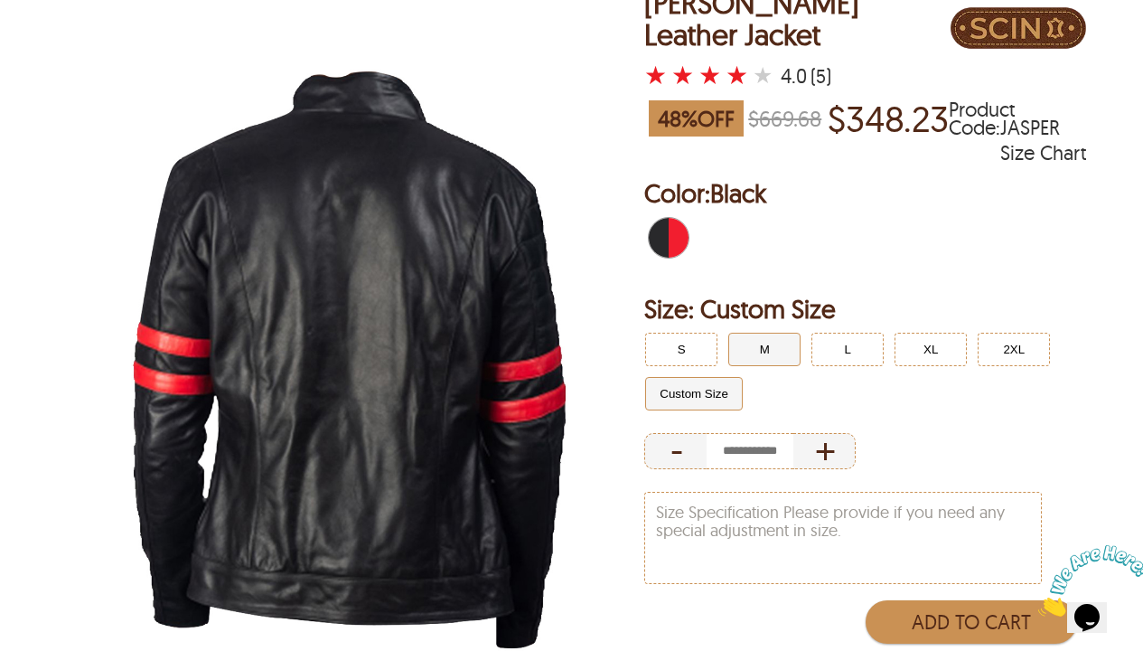
click at [791, 359] on button "M" at bounding box center [764, 349] width 72 height 33
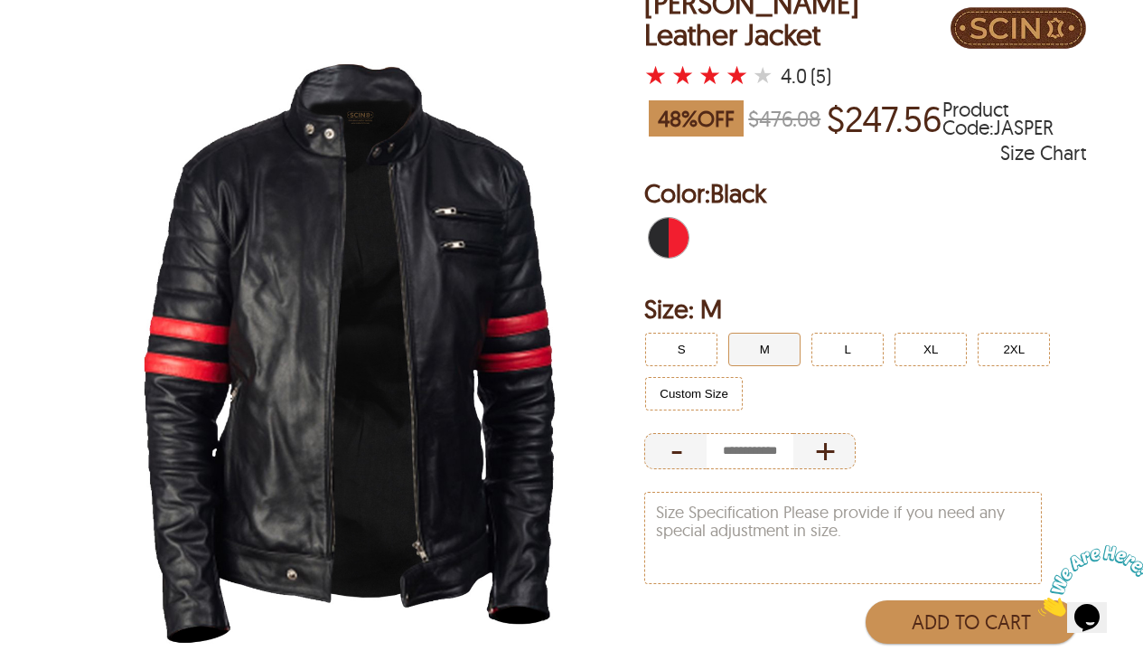
scroll to position [205, 0]
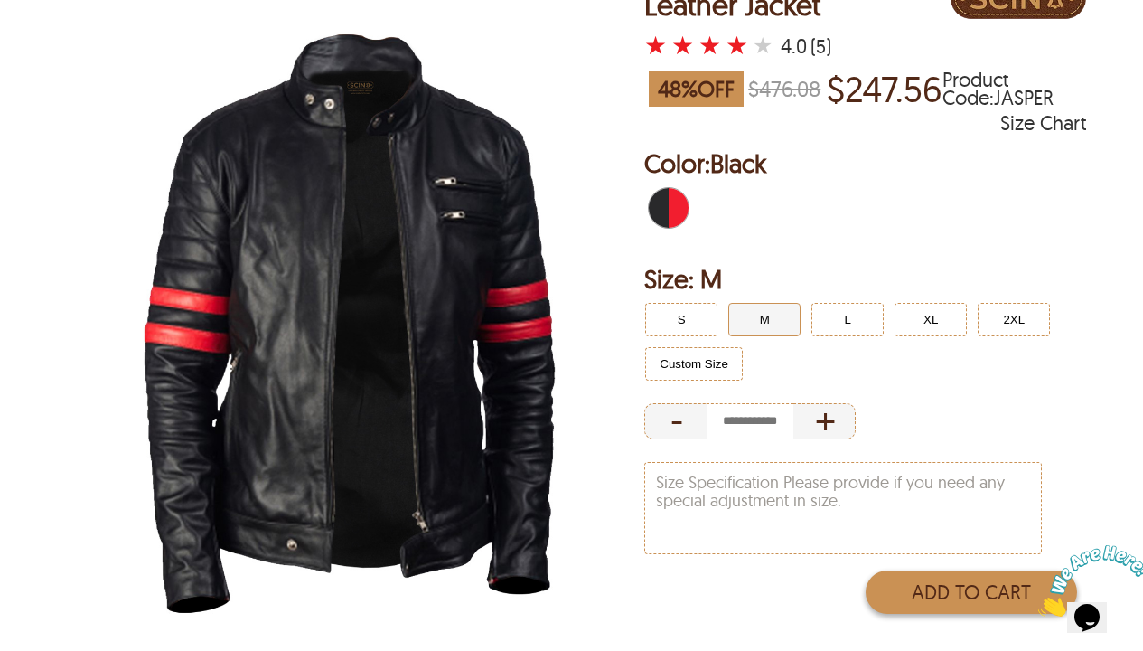
click at [990, 541] on button "Add to Cart" at bounding box center [971, 591] width 211 height 43
type input "*"
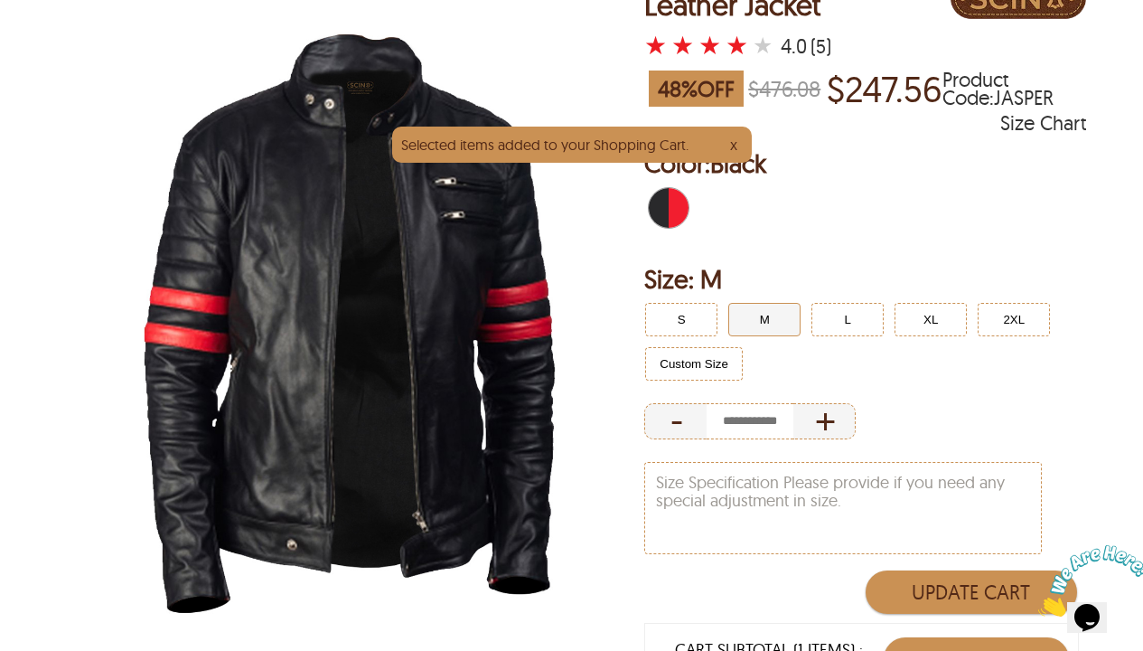
scroll to position [29, 0]
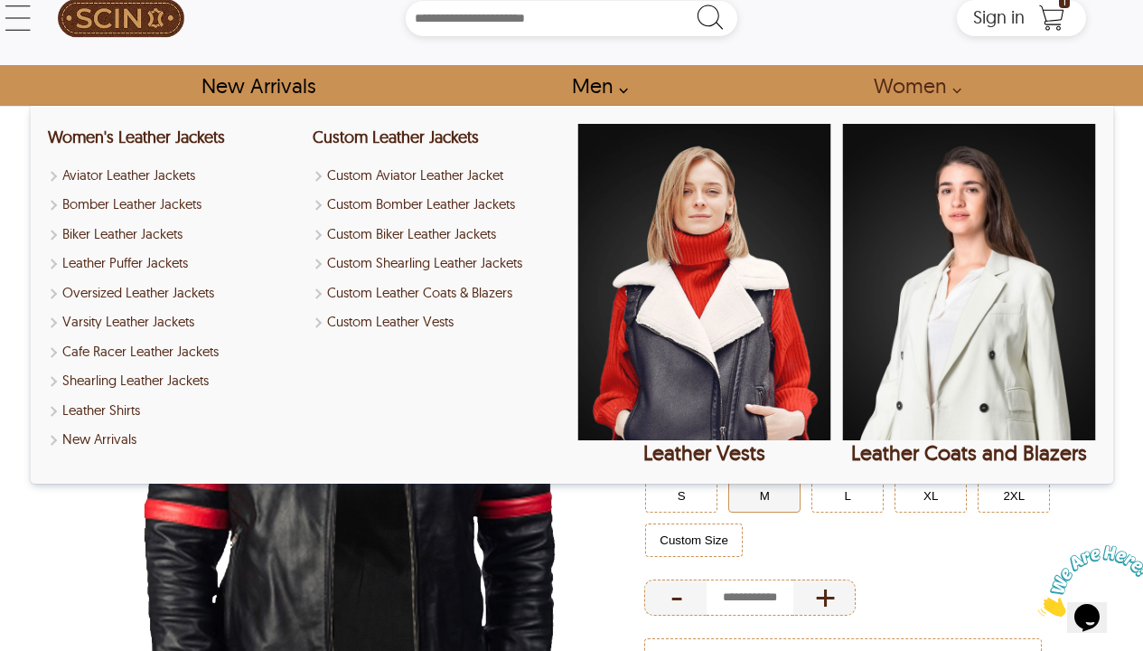
click at [925, 91] on link "Women" at bounding box center [912, 85] width 118 height 41
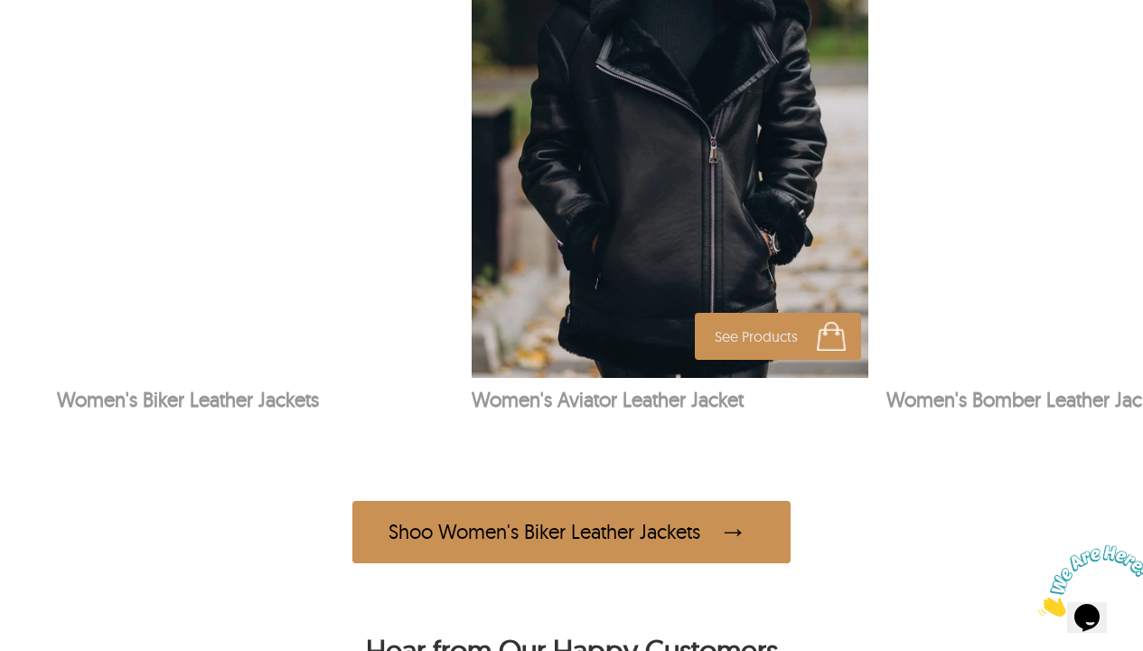
scroll to position [1542, 0]
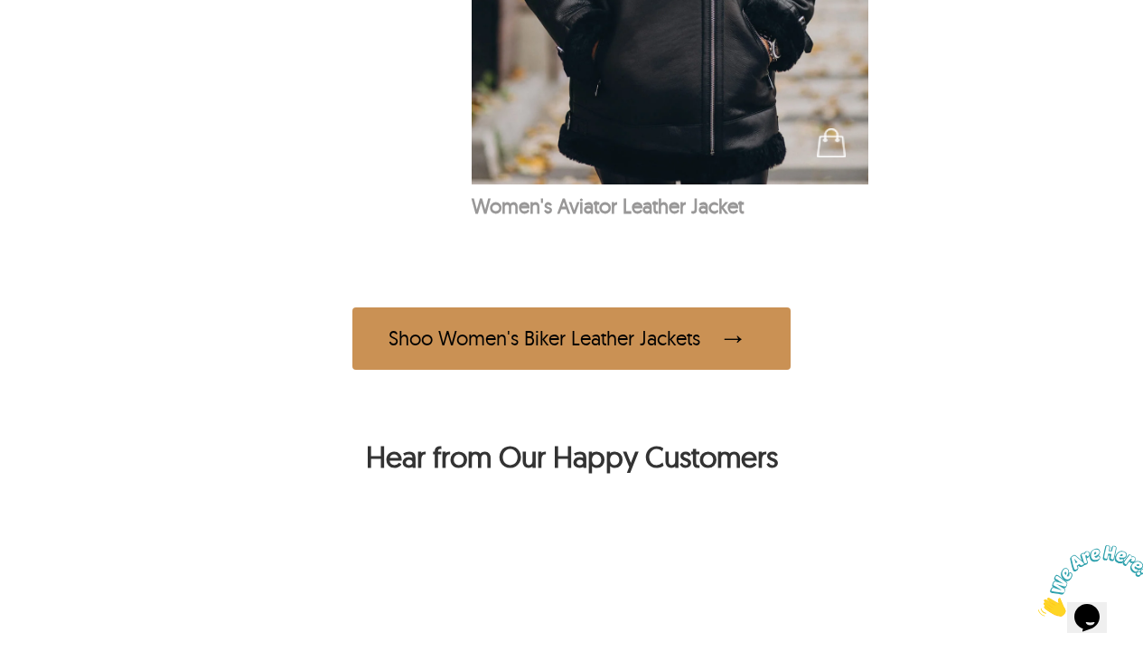
click at [584, 352] on div "Shoo Women's Biker Leather Jackets" at bounding box center [571, 338] width 438 height 62
select select "********"
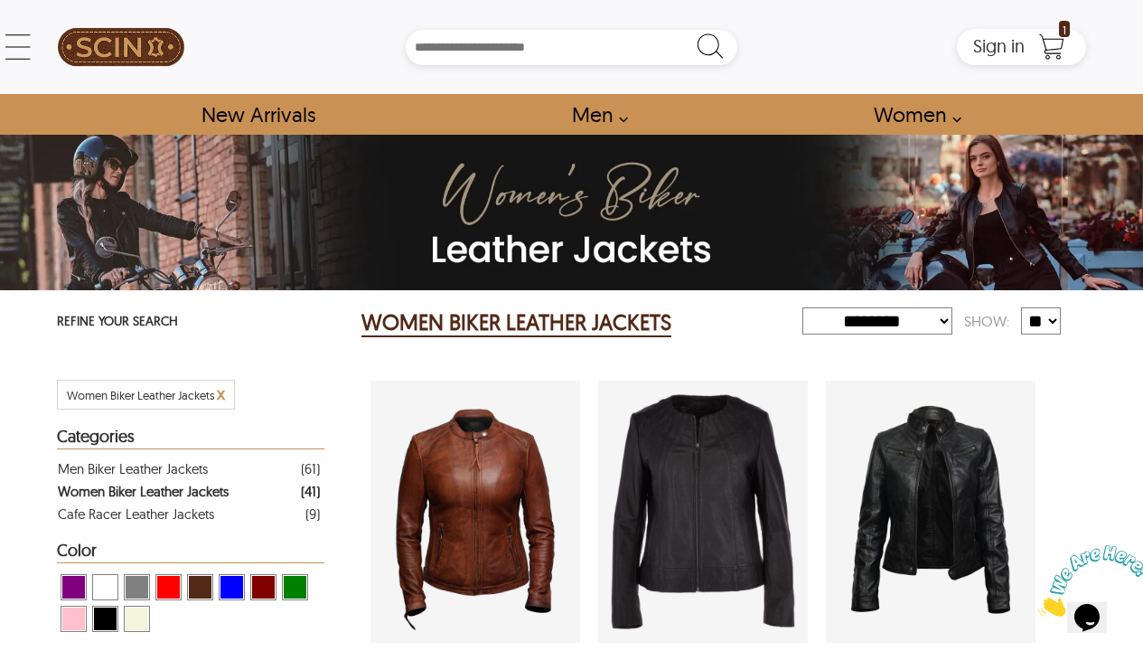
scroll to position [149, 0]
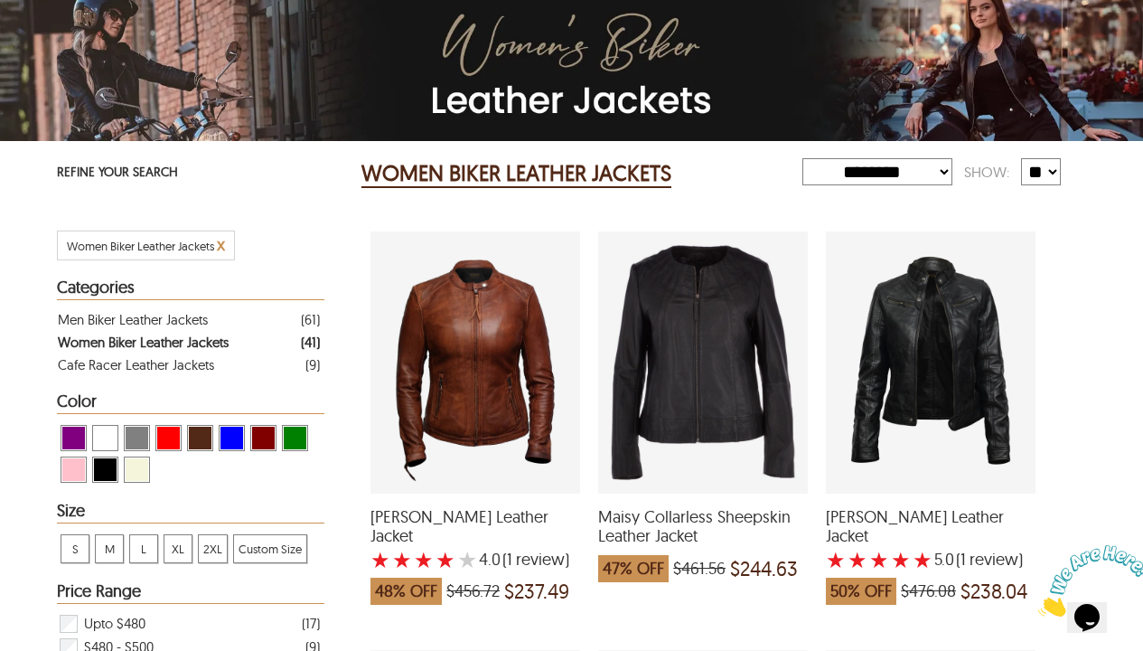
click at [965, 507] on span "[PERSON_NAME] Leather Jacket" at bounding box center [931, 526] width 210 height 39
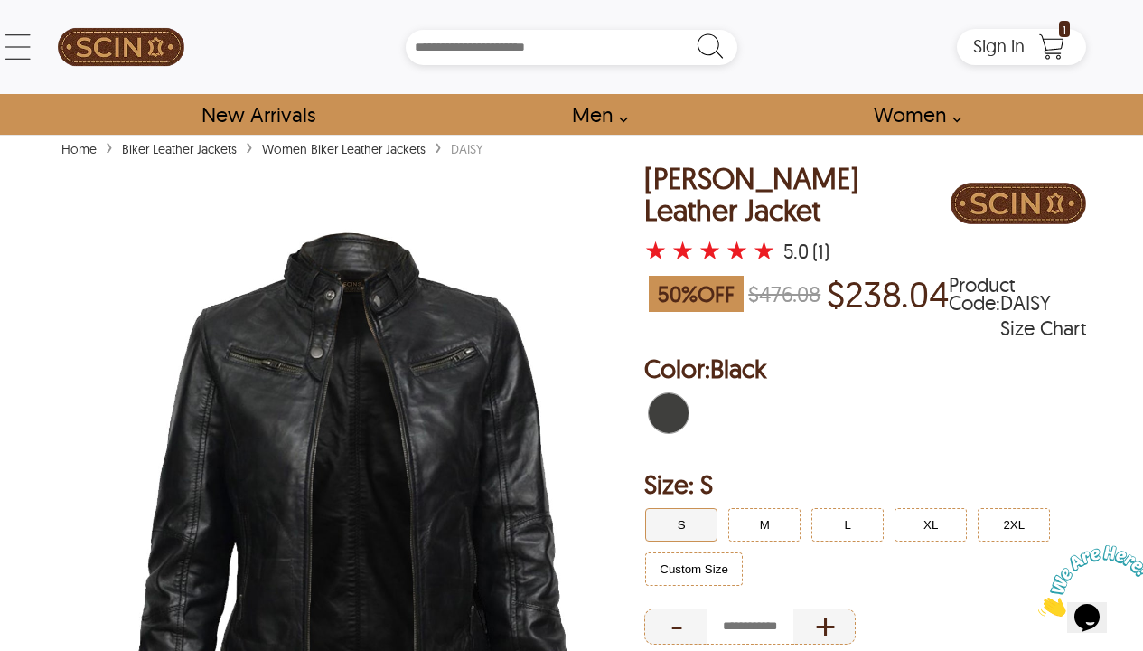
scroll to position [136, 0]
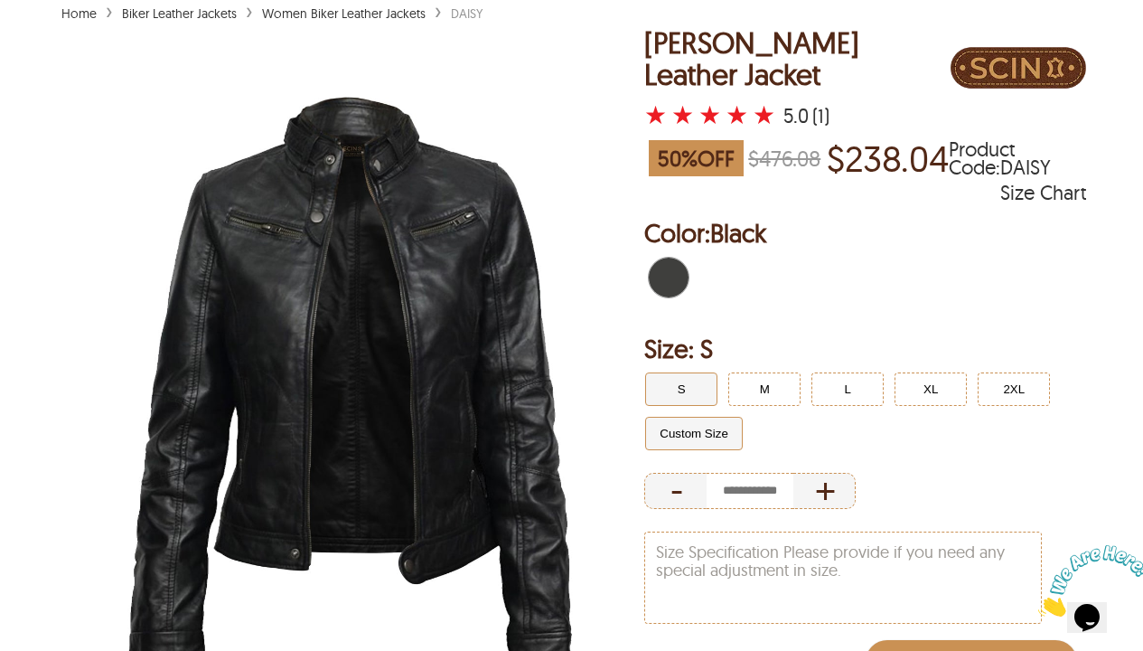
click at [728, 446] on button "Custom Size" at bounding box center [694, 433] width 98 height 33
click at [676, 386] on button "S" at bounding box center [681, 388] width 72 height 33
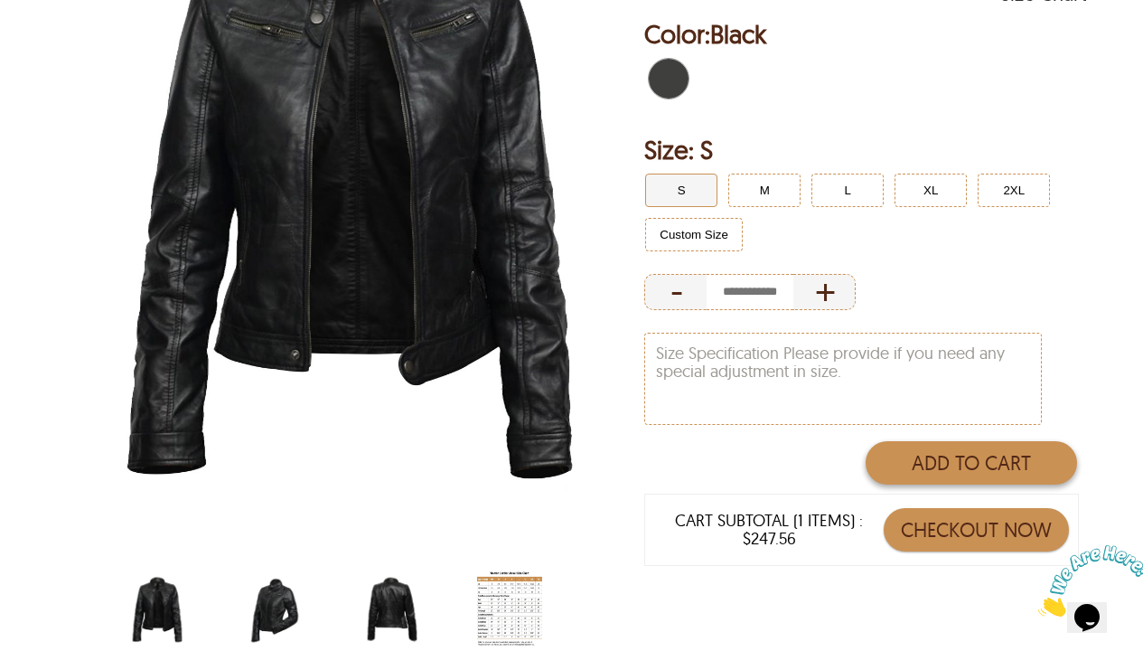
scroll to position [369, 0]
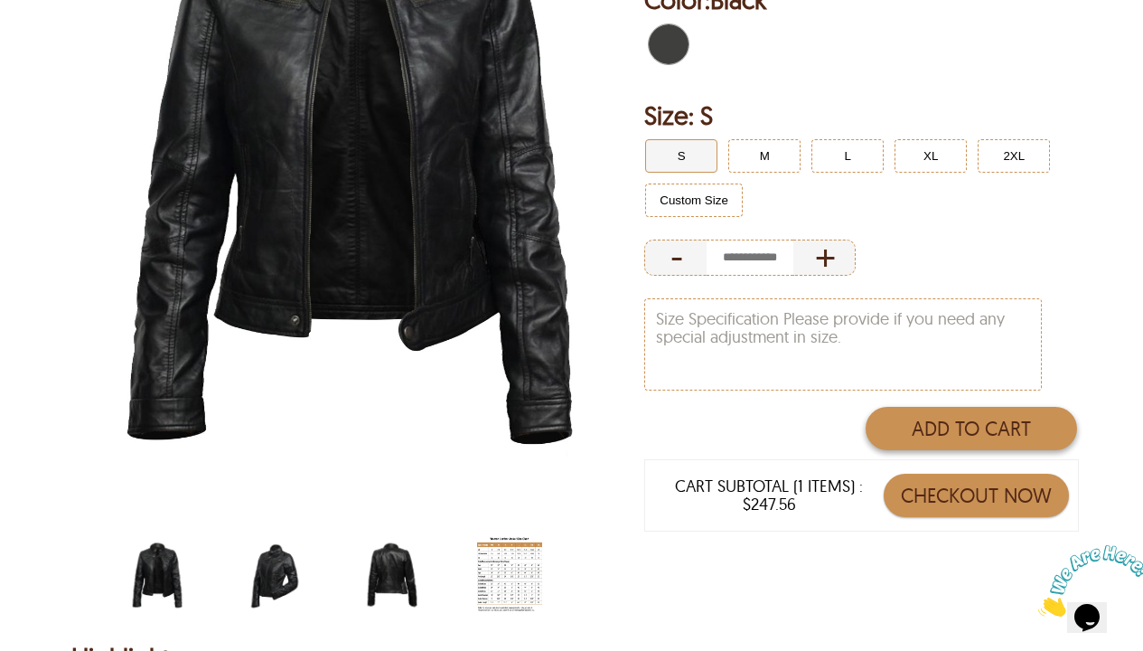
click at [1004, 432] on button "Add to Cart" at bounding box center [971, 428] width 211 height 43
type input "*"
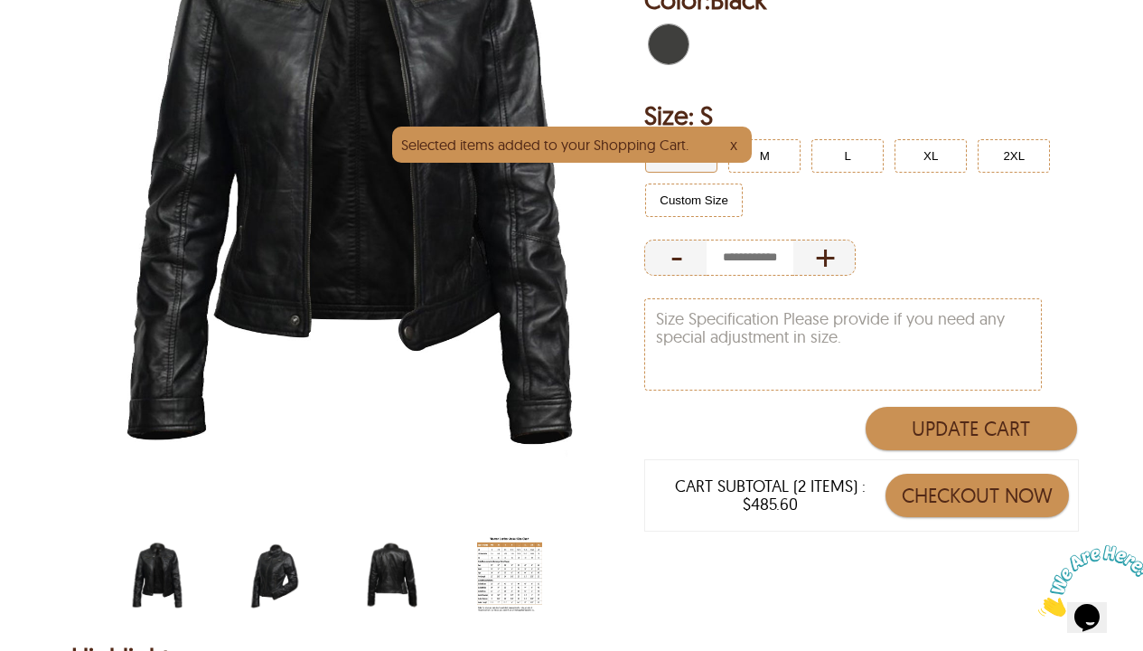
click at [1025, 511] on button "Checkout Now" at bounding box center [977, 495] width 183 height 43
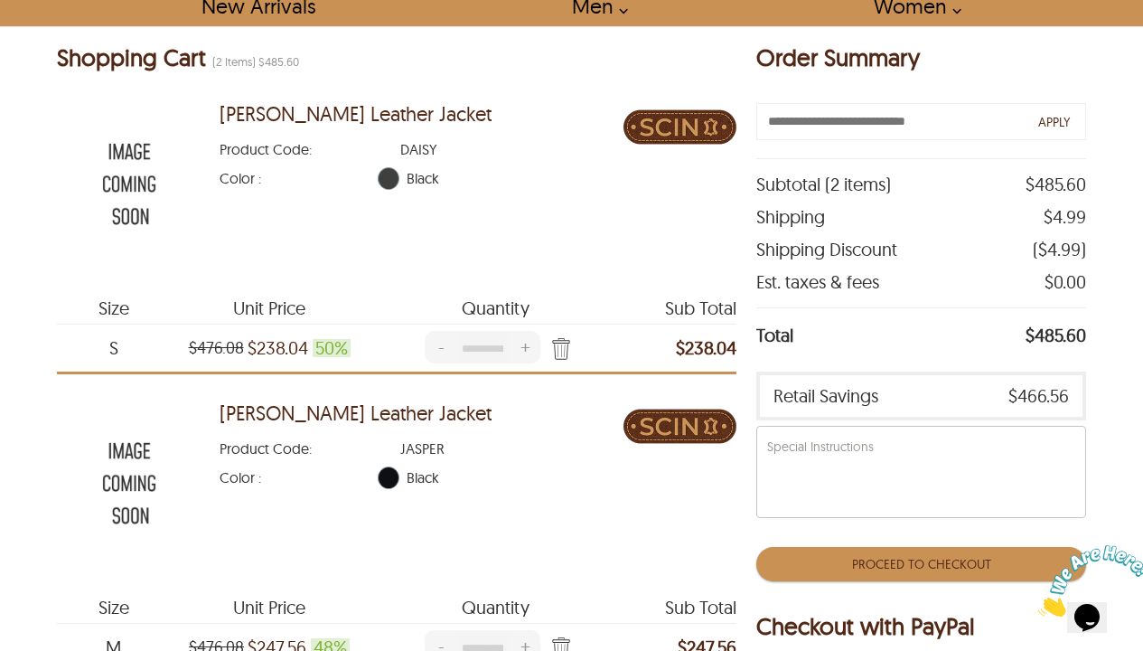
scroll to position [267, 0]
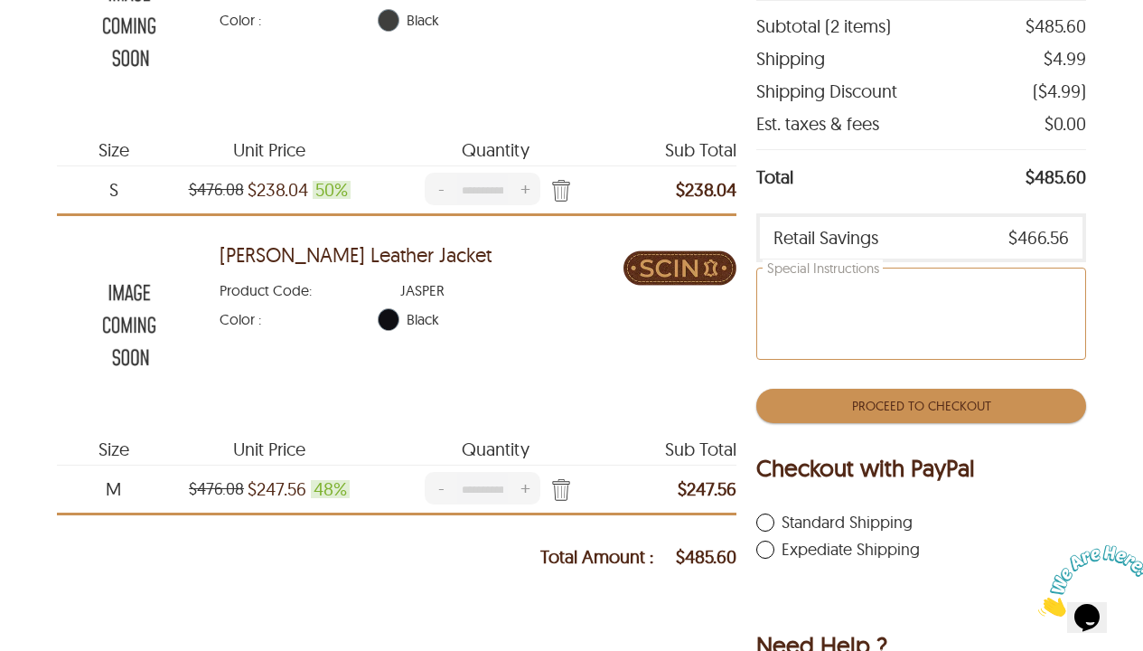
click at [900, 309] on textarea "Special Instructions" at bounding box center [920, 313] width 327 height 90
type textarea "**********"
click at [906, 411] on button "Proceed To Checkout" at bounding box center [920, 406] width 329 height 34
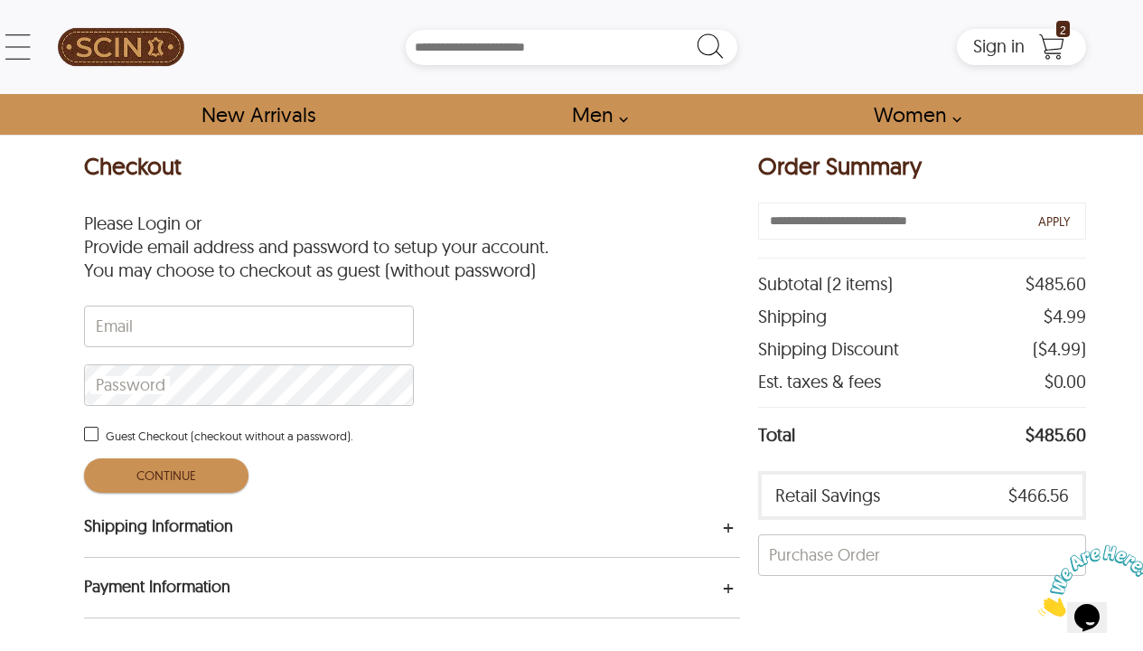
click at [590, 528] on div "Shipping Information" at bounding box center [412, 526] width 656 height 23
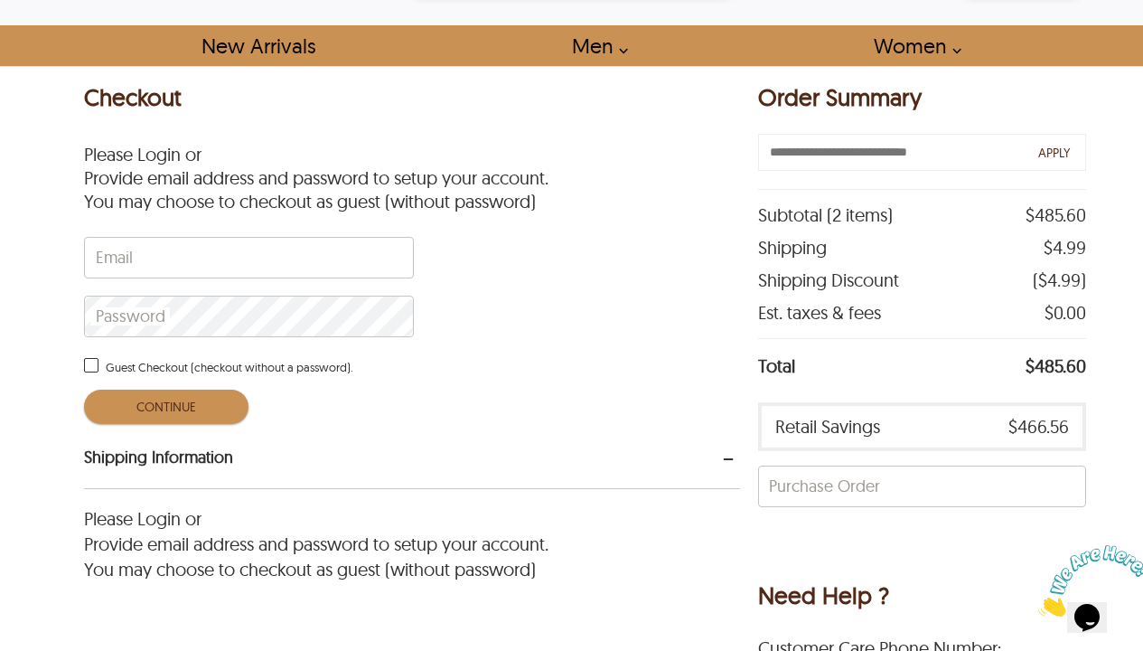
scroll to position [104, 0]
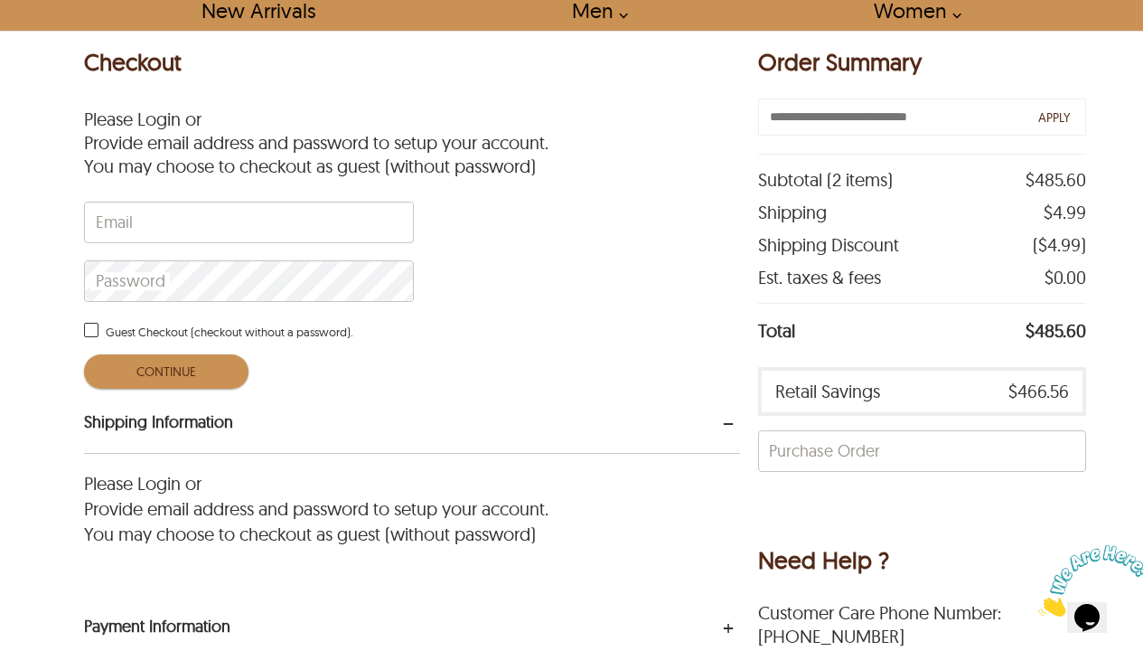
click at [91, 332] on span "Guest Checkout (checkout without a password).Checkbox is unchecked." at bounding box center [91, 330] width 14 height 14
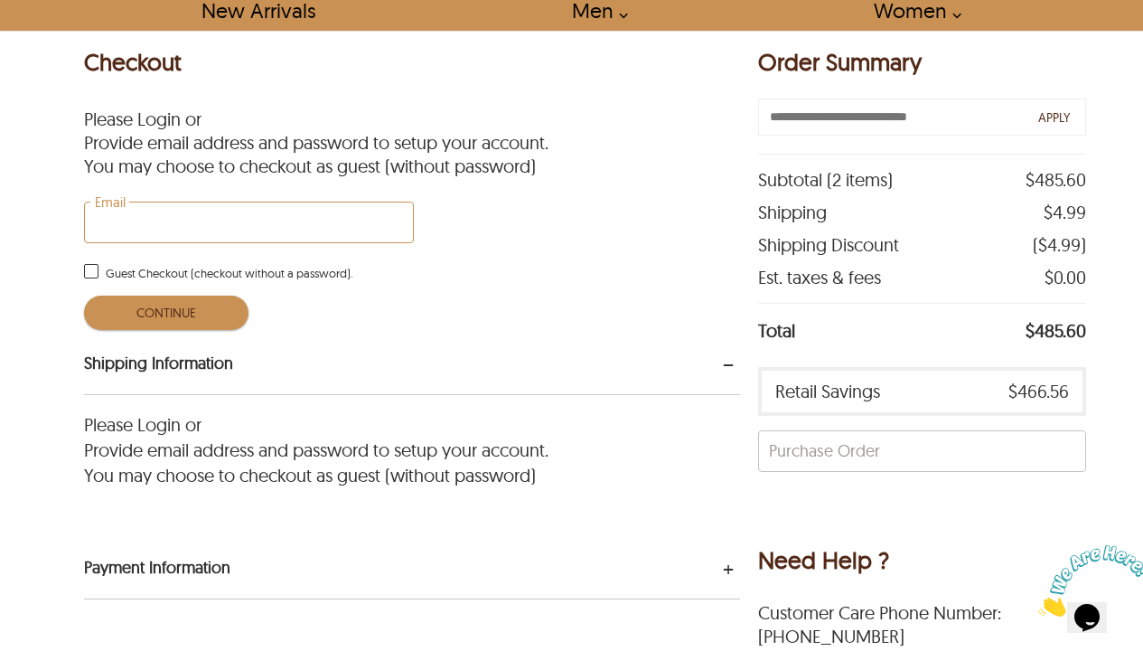
click at [332, 226] on input "Email" at bounding box center [249, 222] width 328 height 40
type input "**********"
click at [209, 320] on button "CONTINUE" at bounding box center [166, 313] width 164 height 34
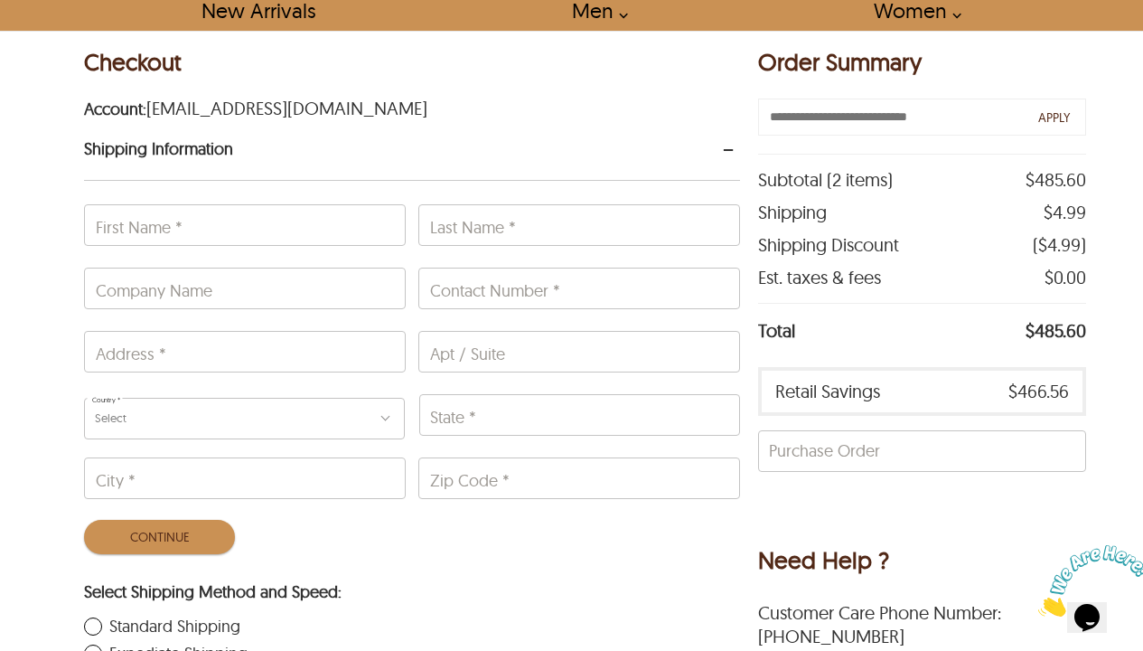
click at [282, 105] on span "[EMAIL_ADDRESS][DOMAIN_NAME]" at bounding box center [286, 104] width 281 height 32
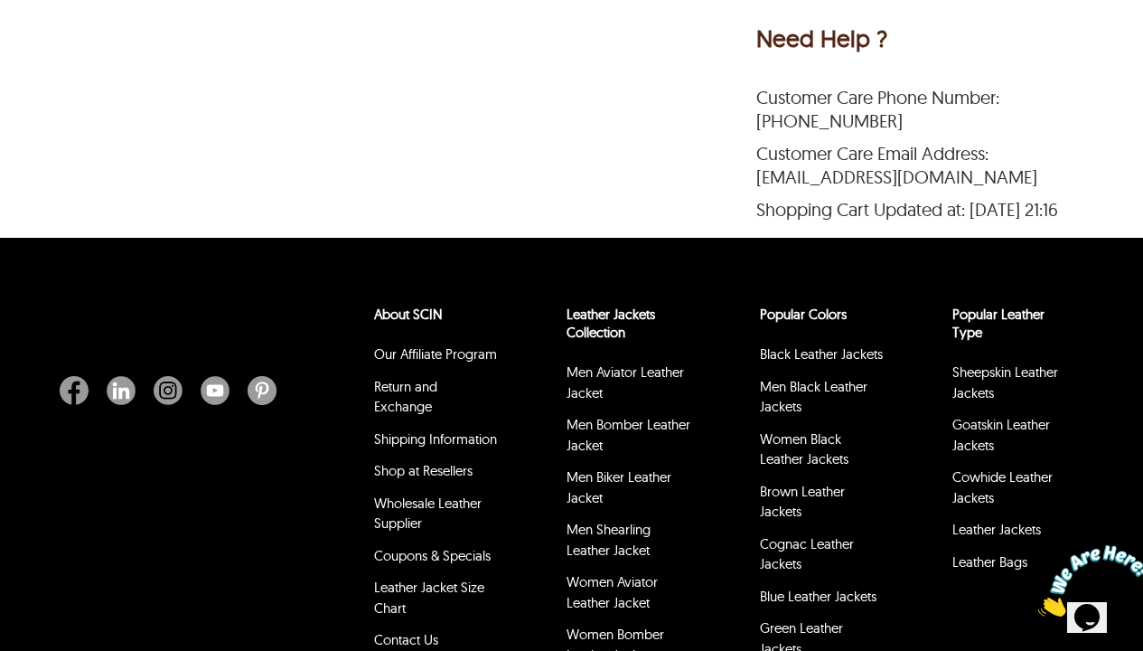
scroll to position [463, 0]
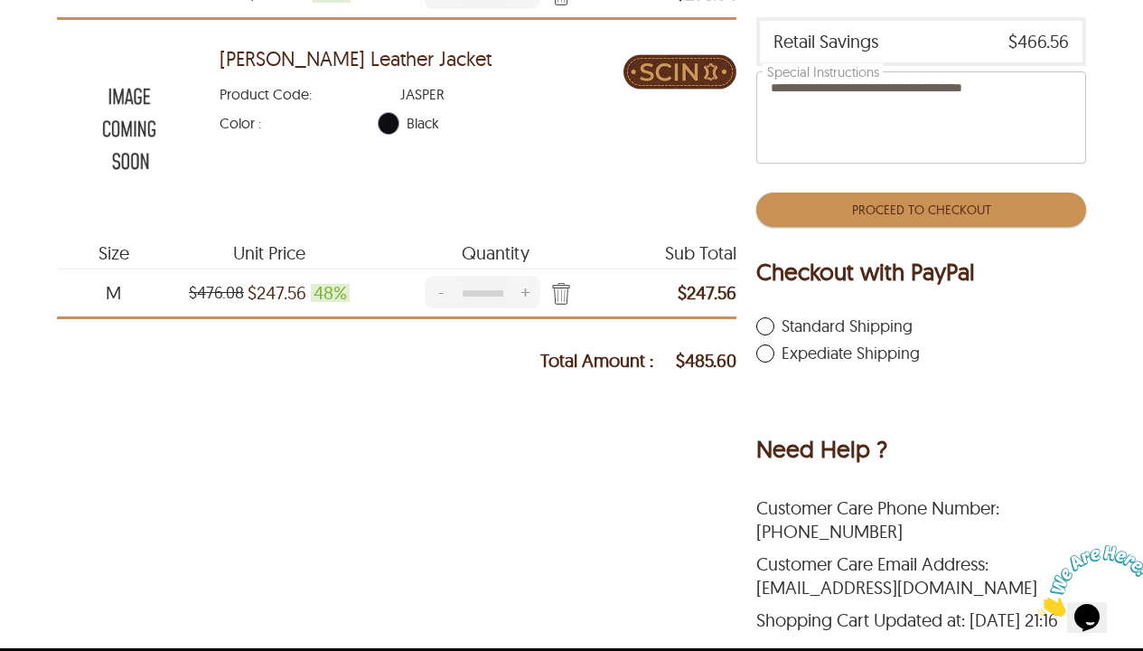
click at [880, 211] on button "Proceed To Checkout" at bounding box center [920, 210] width 329 height 34
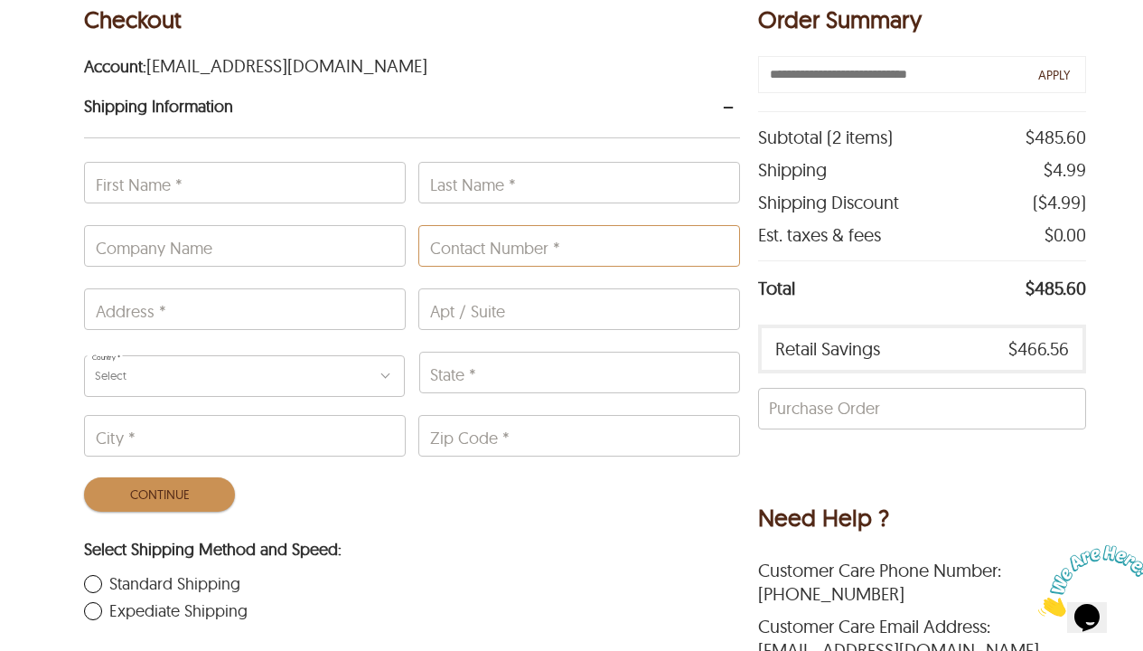
scroll to position [181, 0]
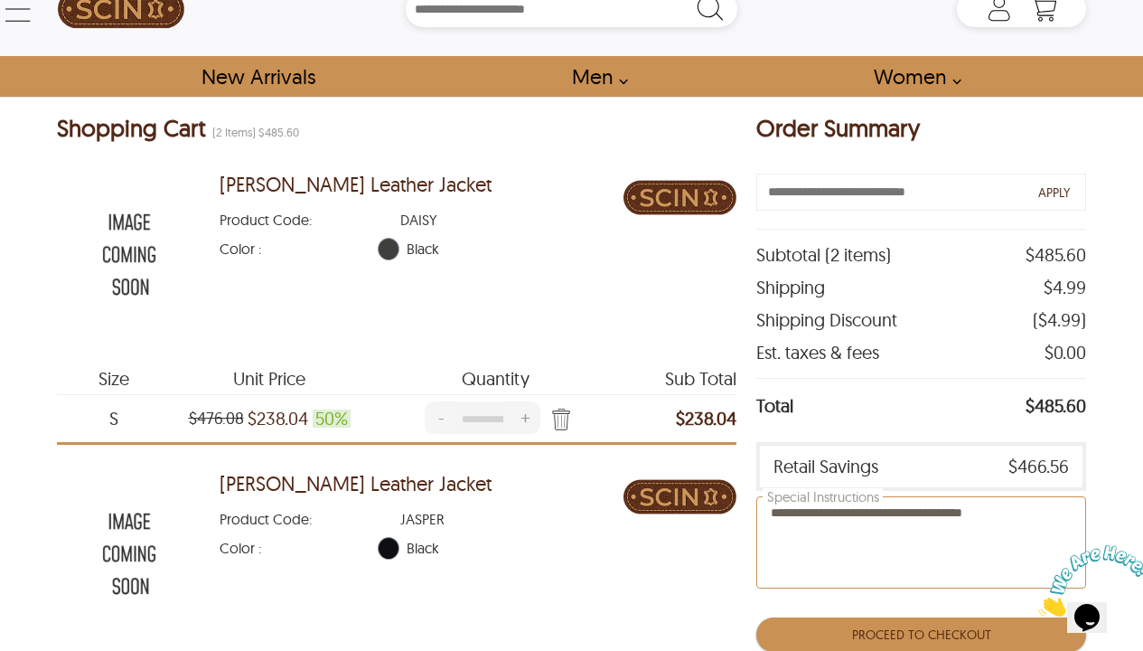
scroll to position [187, 0]
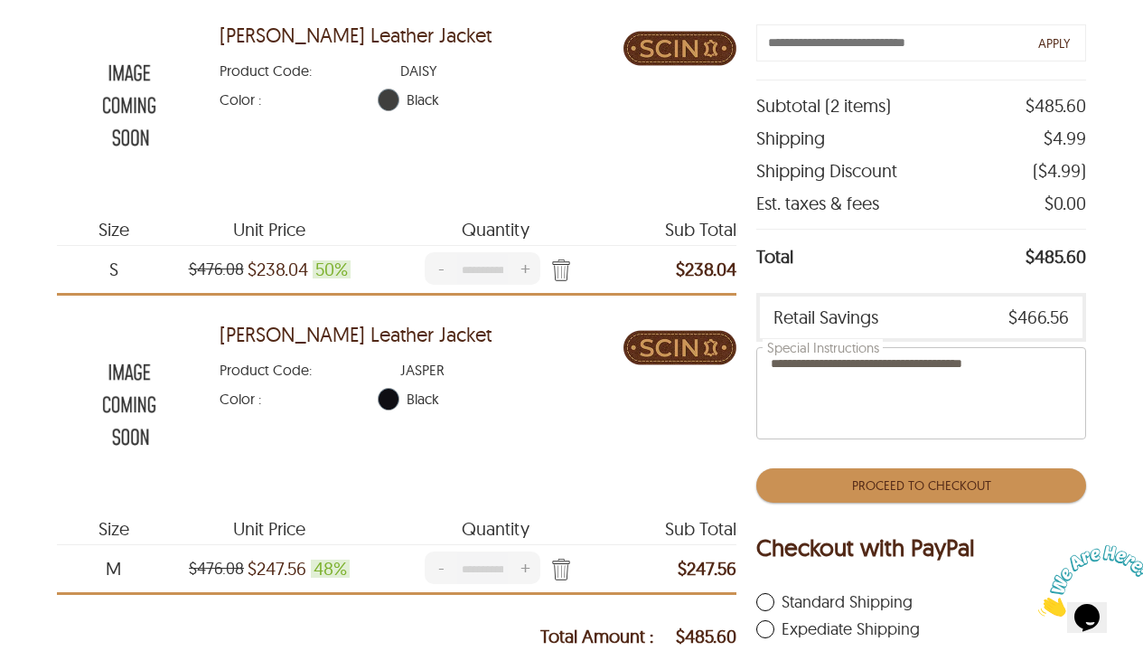
click at [919, 484] on button "Proceed To Checkout" at bounding box center [920, 485] width 329 height 34
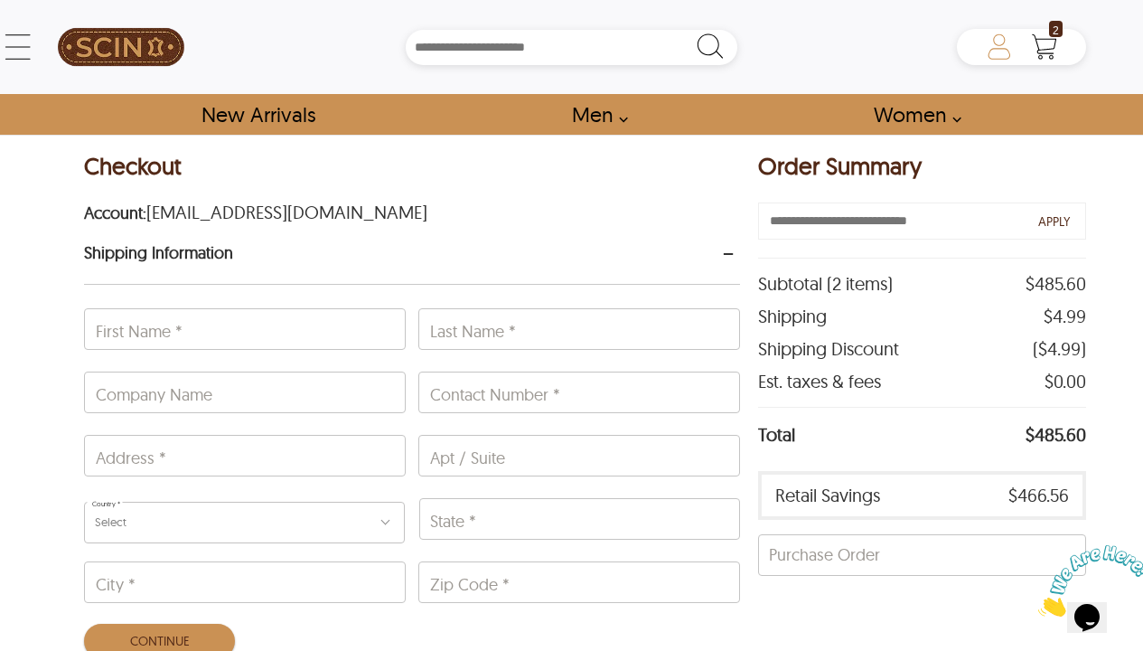
click at [996, 52] on div "Customer [EMAIL_ADDRESS][DOMAIN_NAME] ✕ My Account My Order 0 Affiliate Program…" at bounding box center [1021, 47] width 128 height 36
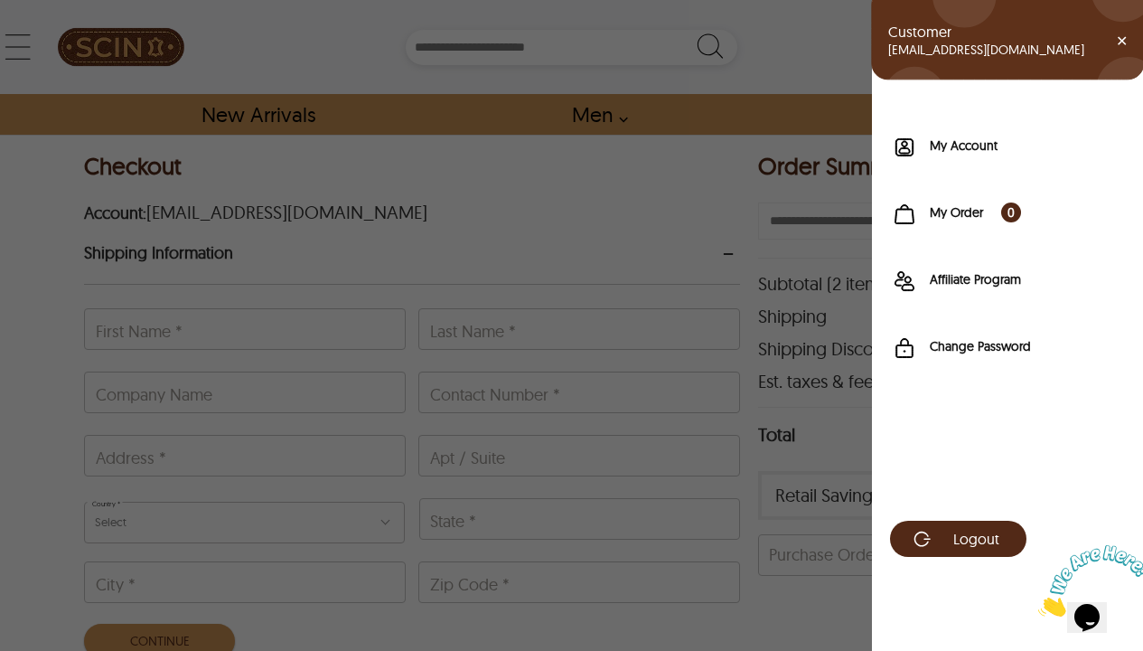
click at [979, 50] on span "[EMAIL_ADDRESS][DOMAIN_NAME]" at bounding box center [986, 50] width 196 height 18
click at [1114, 40] on icon at bounding box center [1008, 34] width 272 height 90
click at [1126, 43] on span "✕" at bounding box center [1130, 40] width 29 height 29
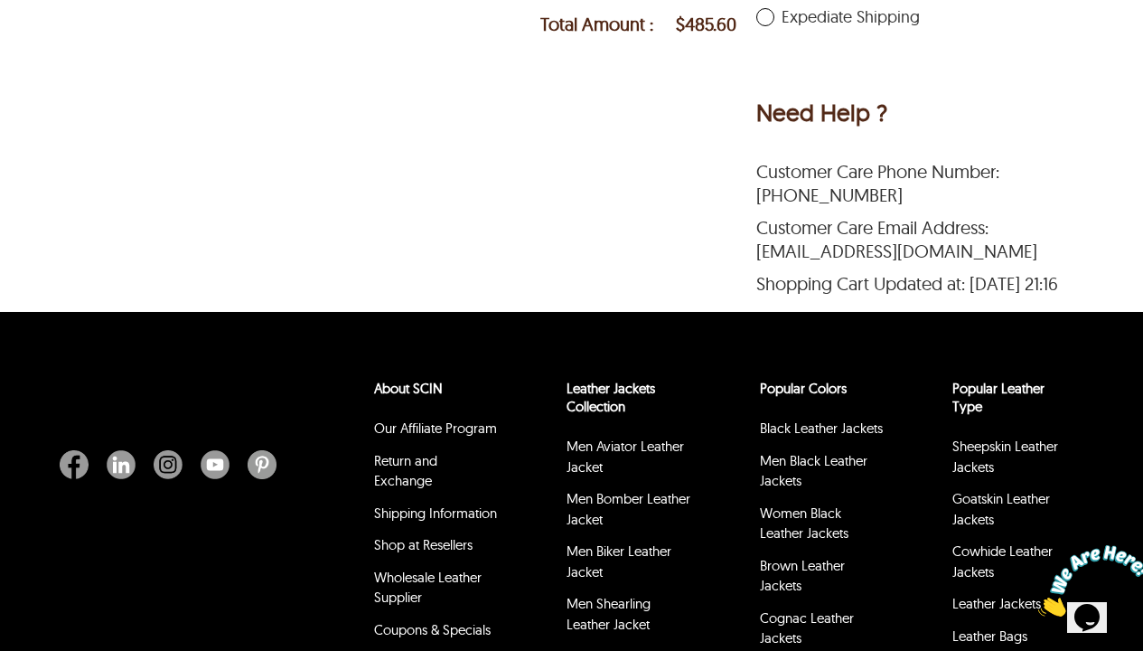
scroll to position [473, 0]
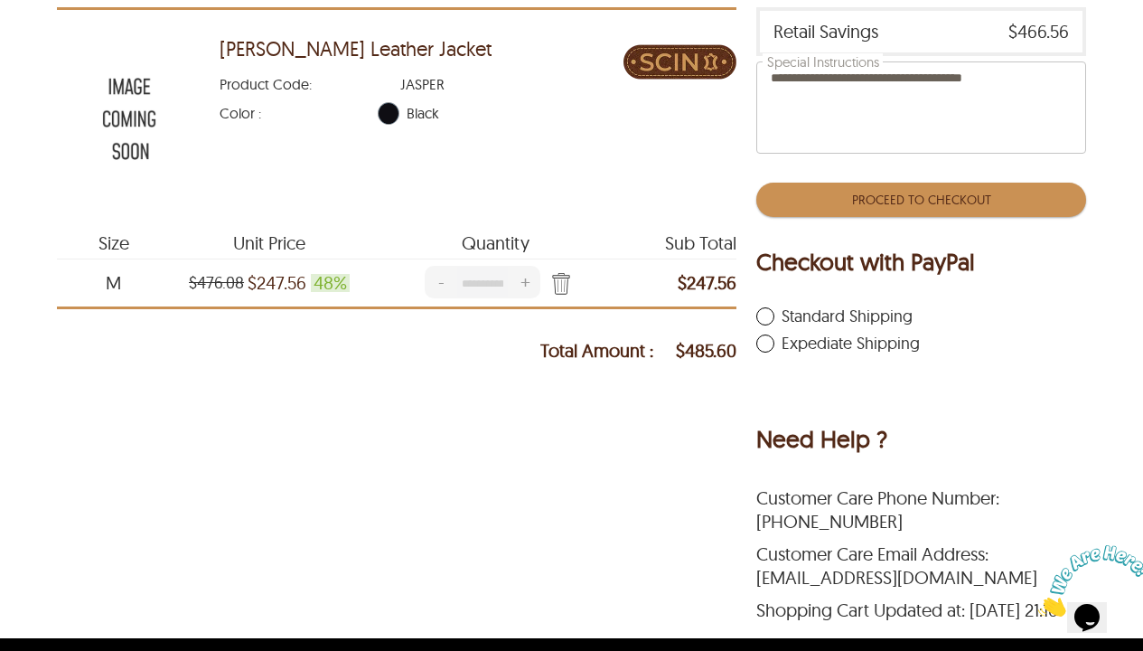
click at [827, 340] on label "Expediate Shipping" at bounding box center [838, 343] width 164 height 18
click at [800, 315] on label "Standard Shipping" at bounding box center [834, 316] width 156 height 18
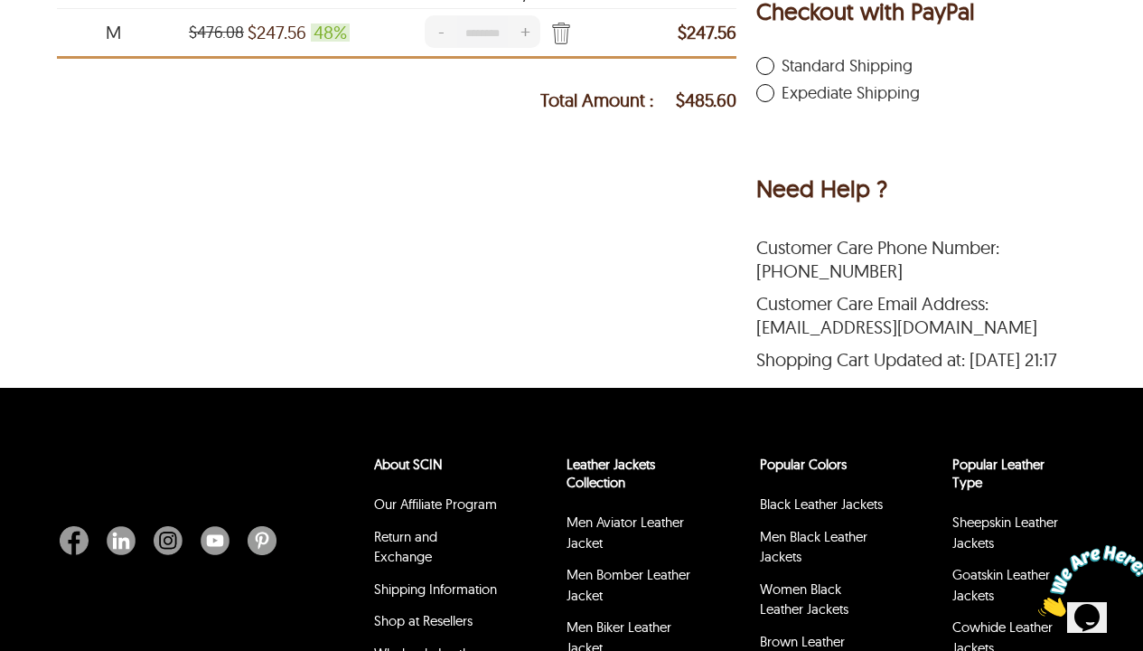
scroll to position [359, 0]
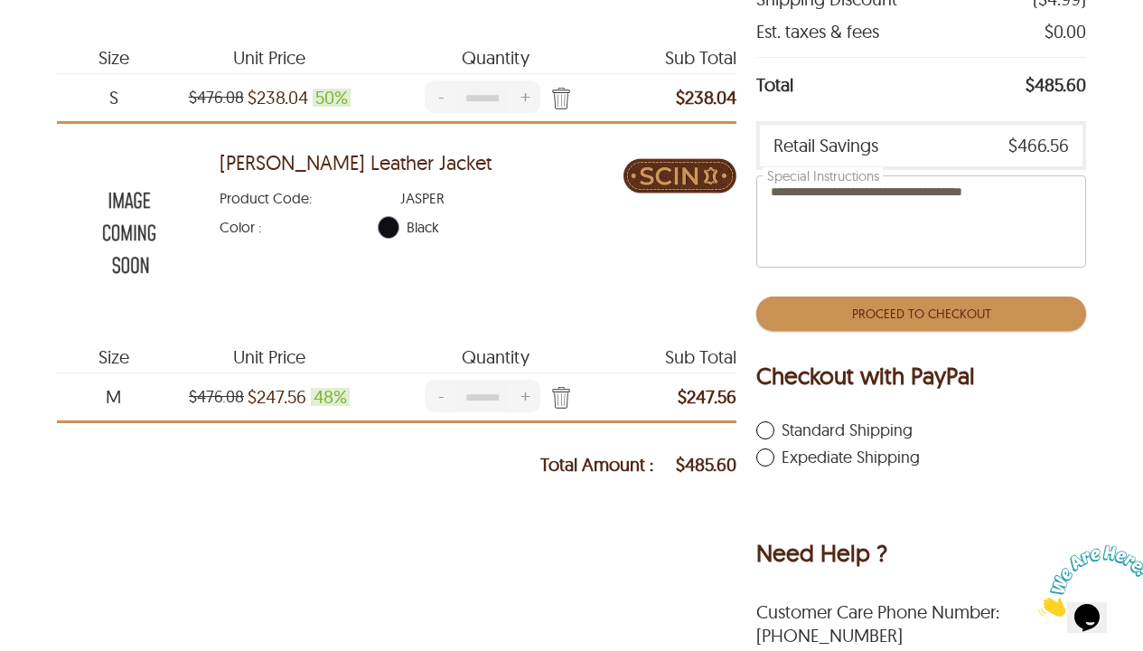
click at [905, 329] on button "Proceed To Checkout" at bounding box center [920, 313] width 329 height 34
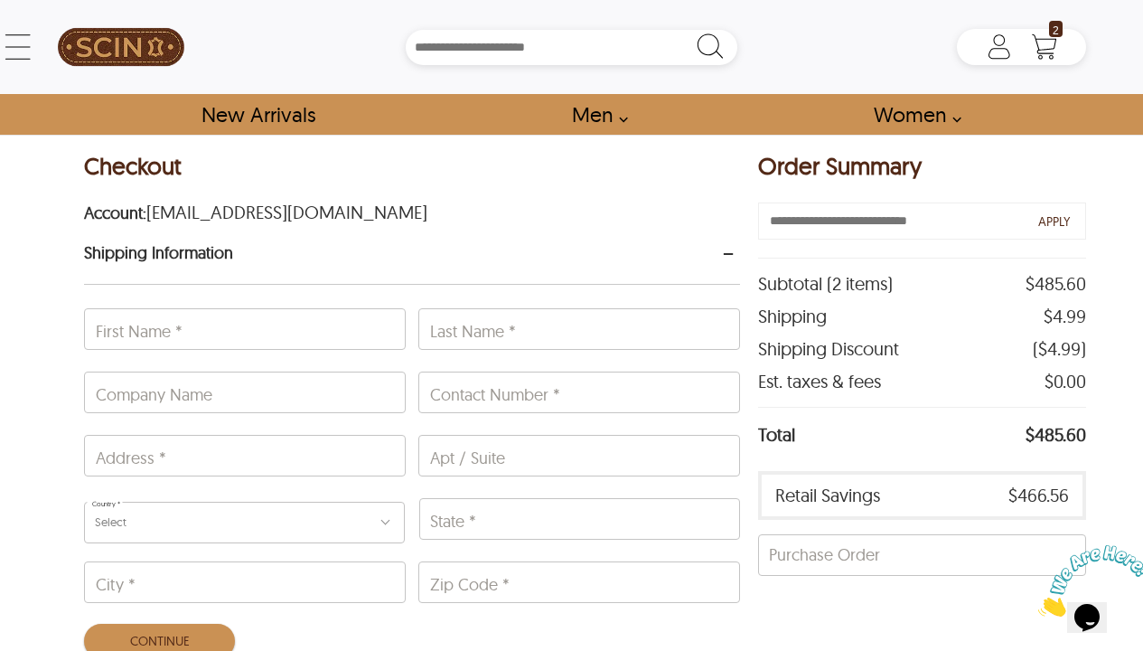
click at [177, 211] on span "[EMAIL_ADDRESS][DOMAIN_NAME]" at bounding box center [286, 208] width 281 height 32
click at [279, 216] on span "[EMAIL_ADDRESS][DOMAIN_NAME]" at bounding box center [286, 208] width 281 height 32
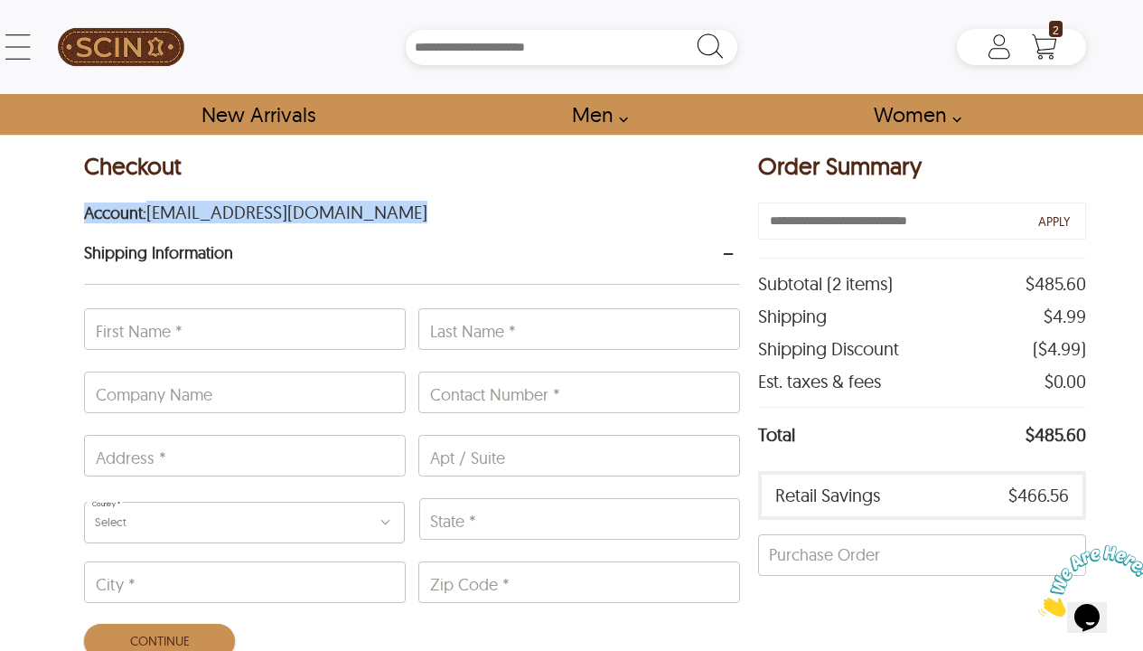
click at [279, 216] on span "[EMAIL_ADDRESS][DOMAIN_NAME]" at bounding box center [286, 208] width 281 height 32
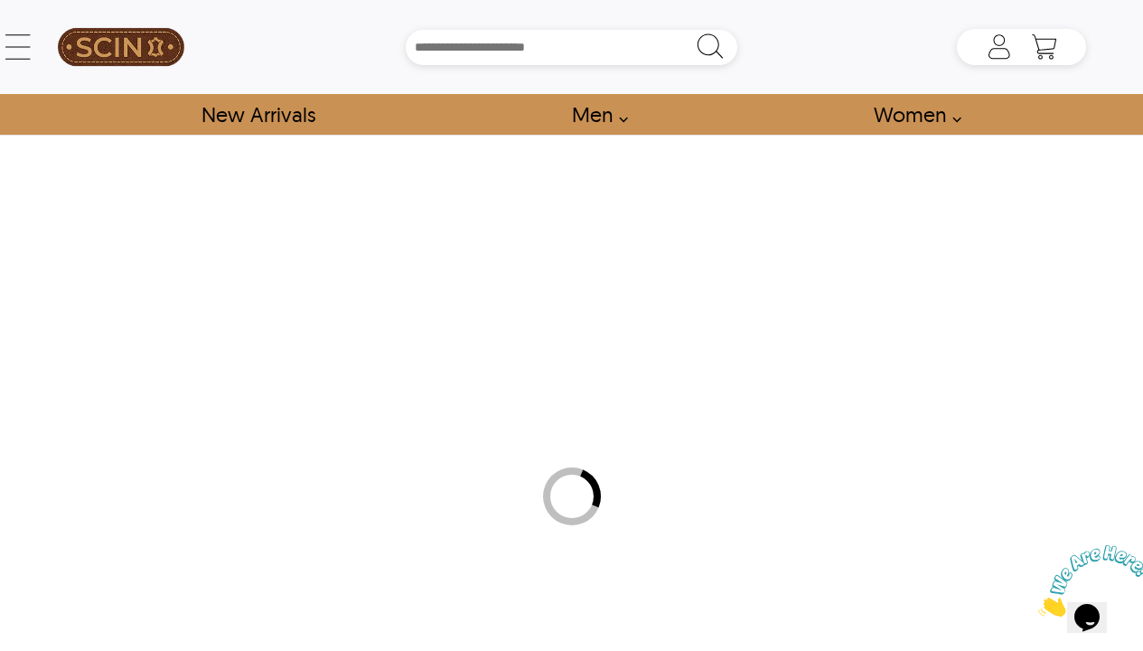
scroll to position [359, 0]
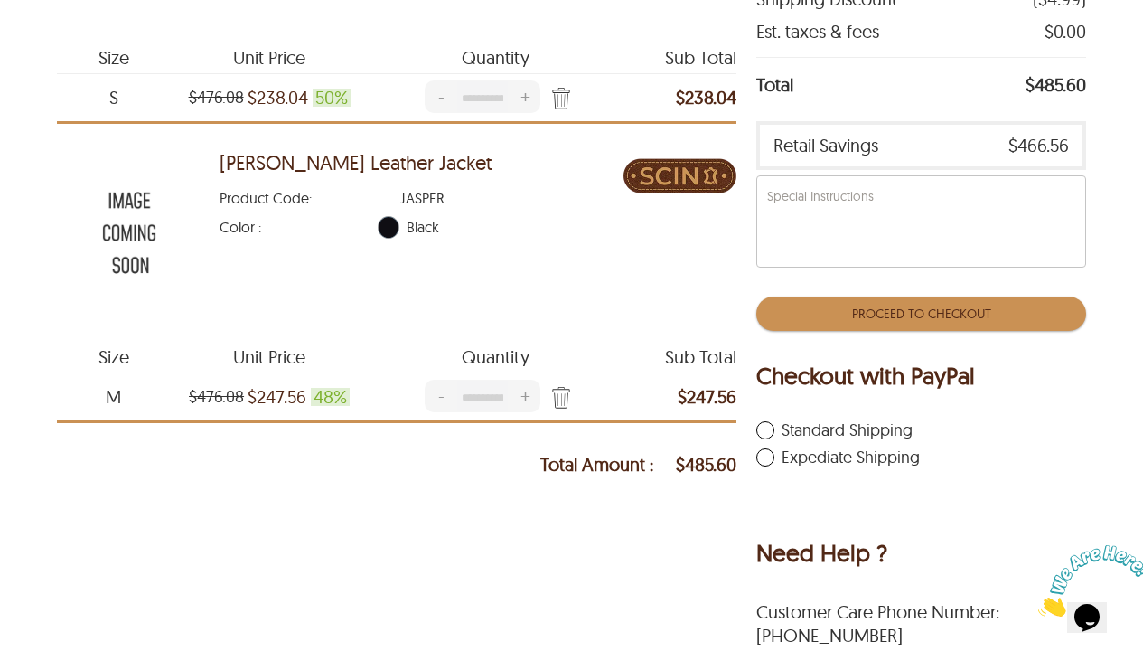
scroll to position [369, 0]
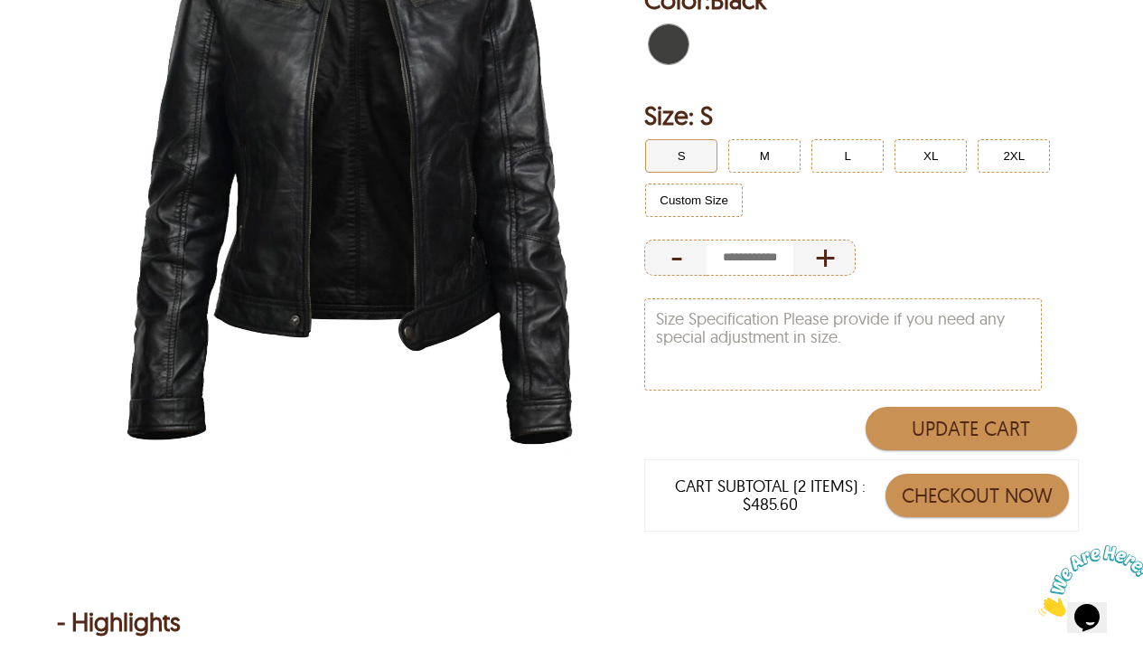
click at [957, 485] on button "Checkout Now" at bounding box center [977, 495] width 183 height 43
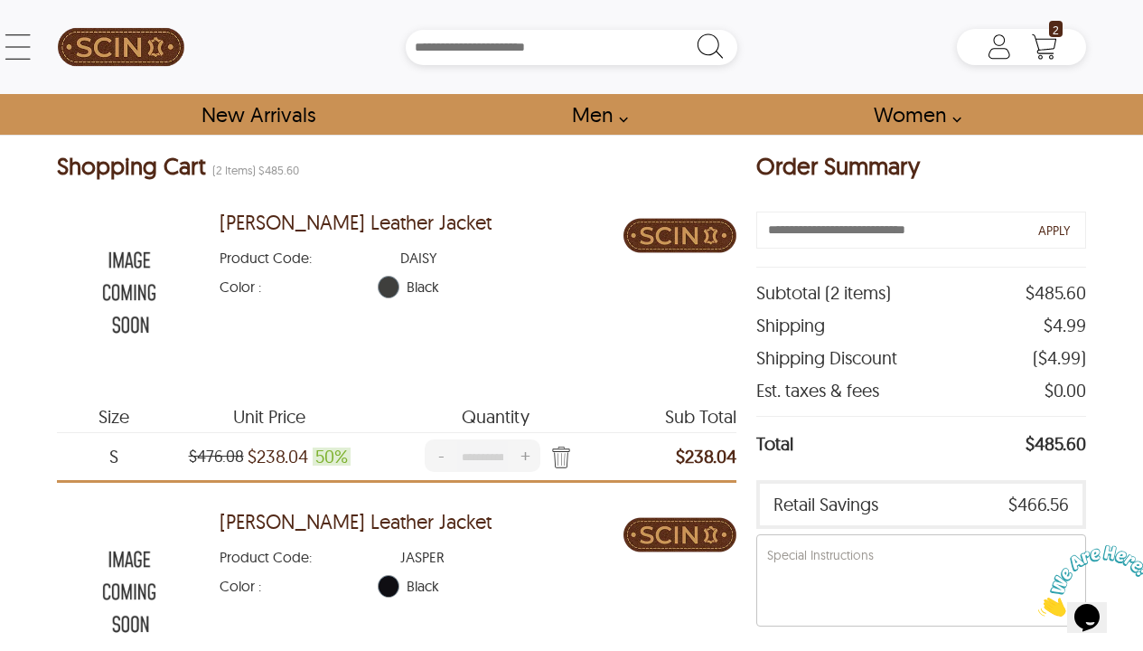
scroll to position [155, 0]
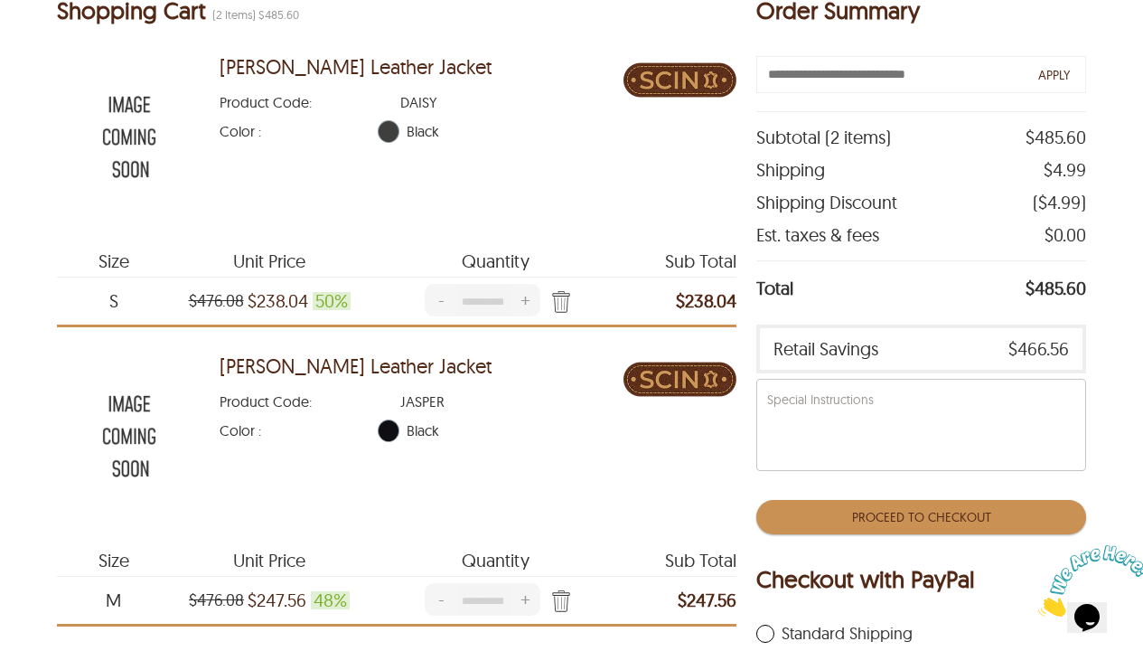
click at [911, 518] on button "Proceed To Checkout" at bounding box center [920, 517] width 329 height 34
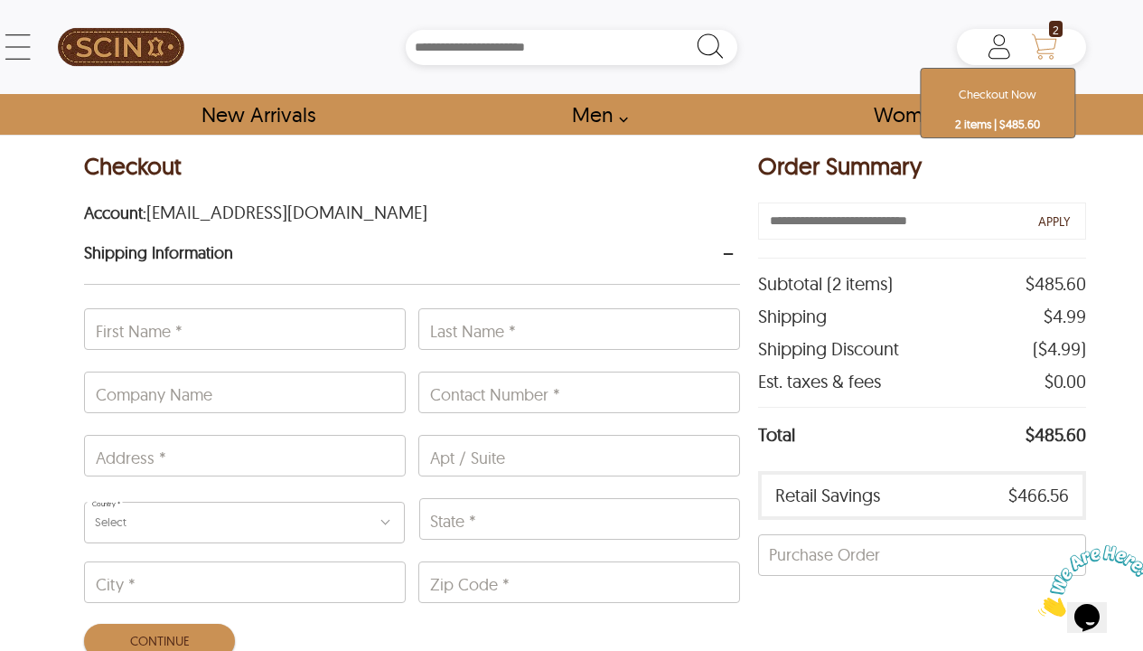
click at [1052, 51] on icon "Shopping Cart" at bounding box center [1045, 47] width 36 height 36
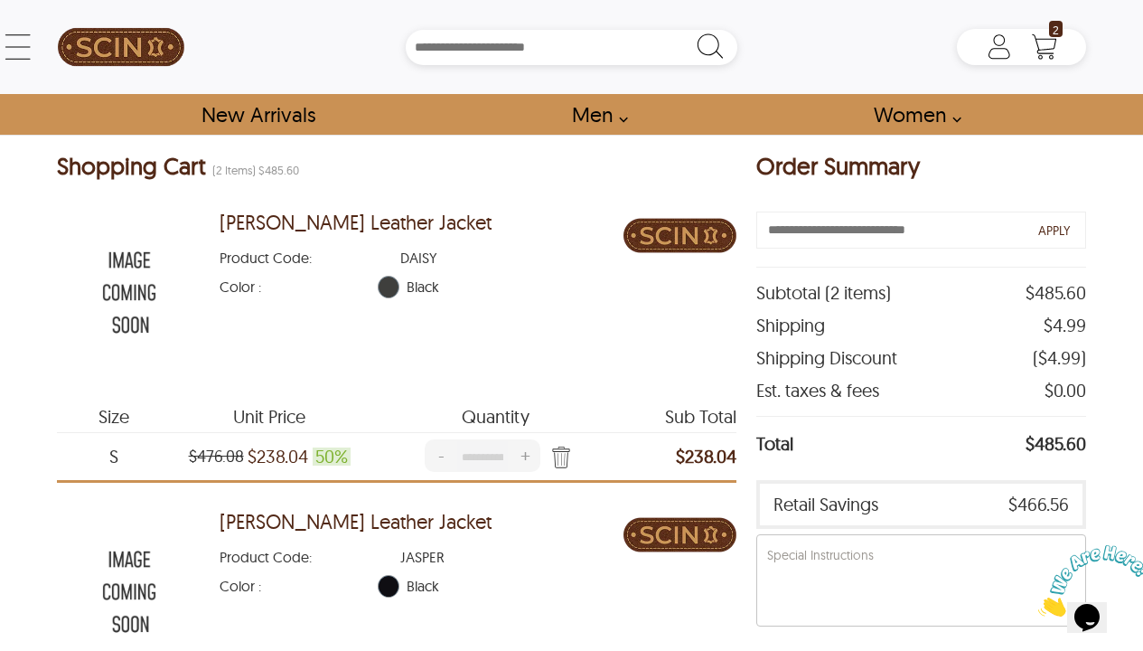
click at [57, 50] on div "← Menu New Arrivals Men Leather Jackets Aviator Leather Jackets Bomber Leather …" at bounding box center [571, 47] width 1029 height 94
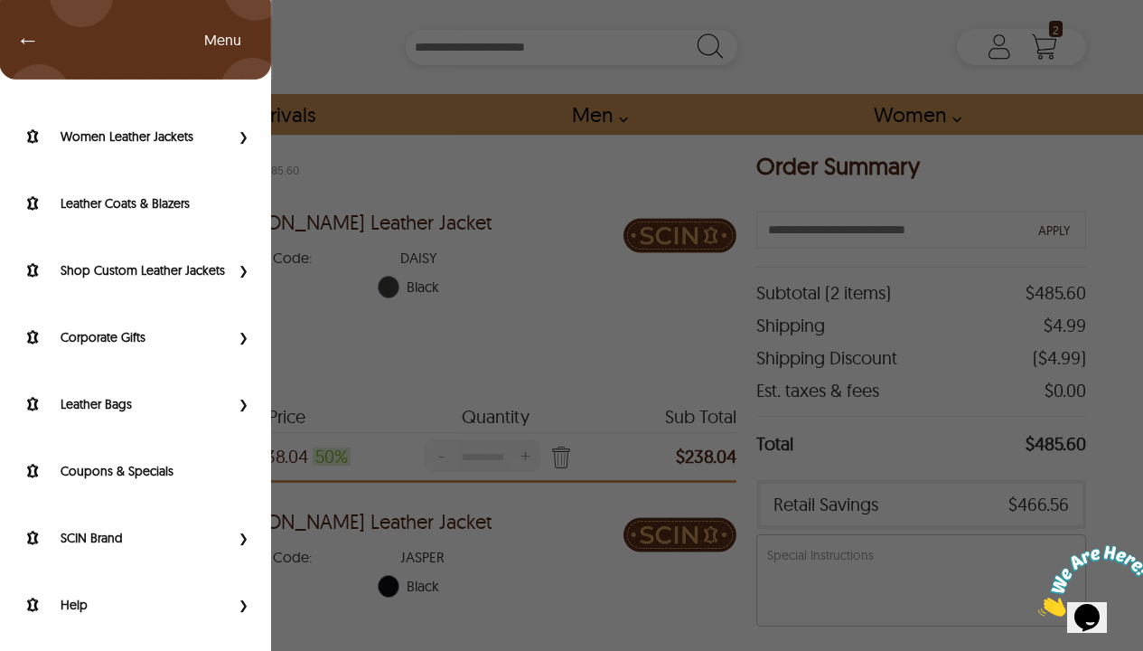
scroll to position [415, 0]
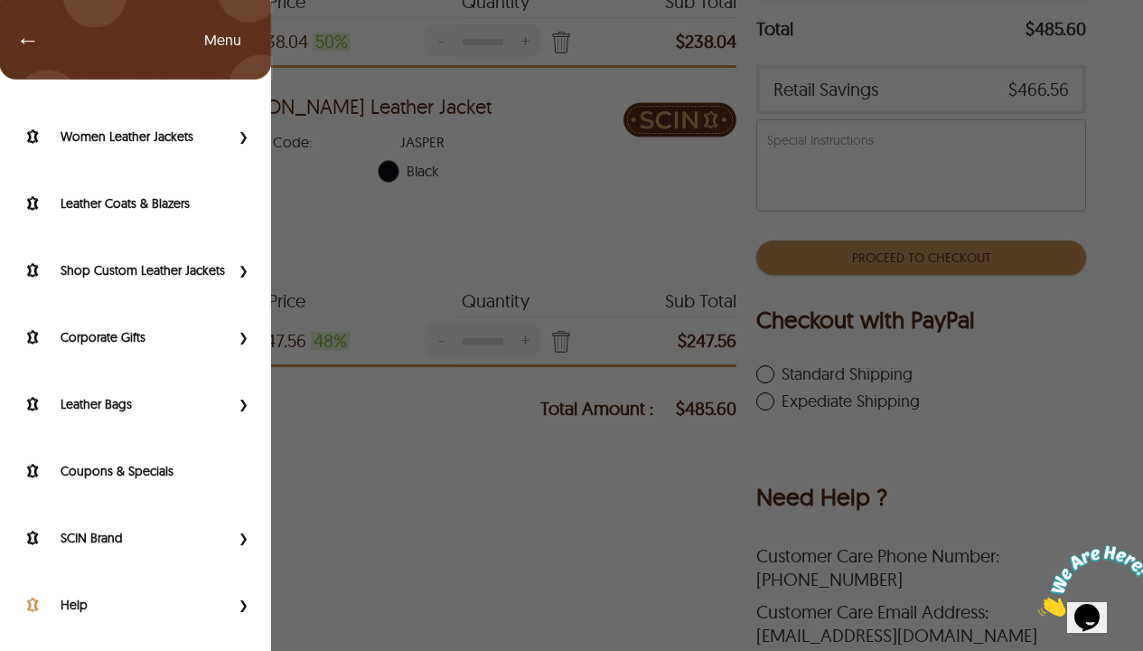
click at [195, 541] on label "Help" at bounding box center [145, 605] width 169 height 18
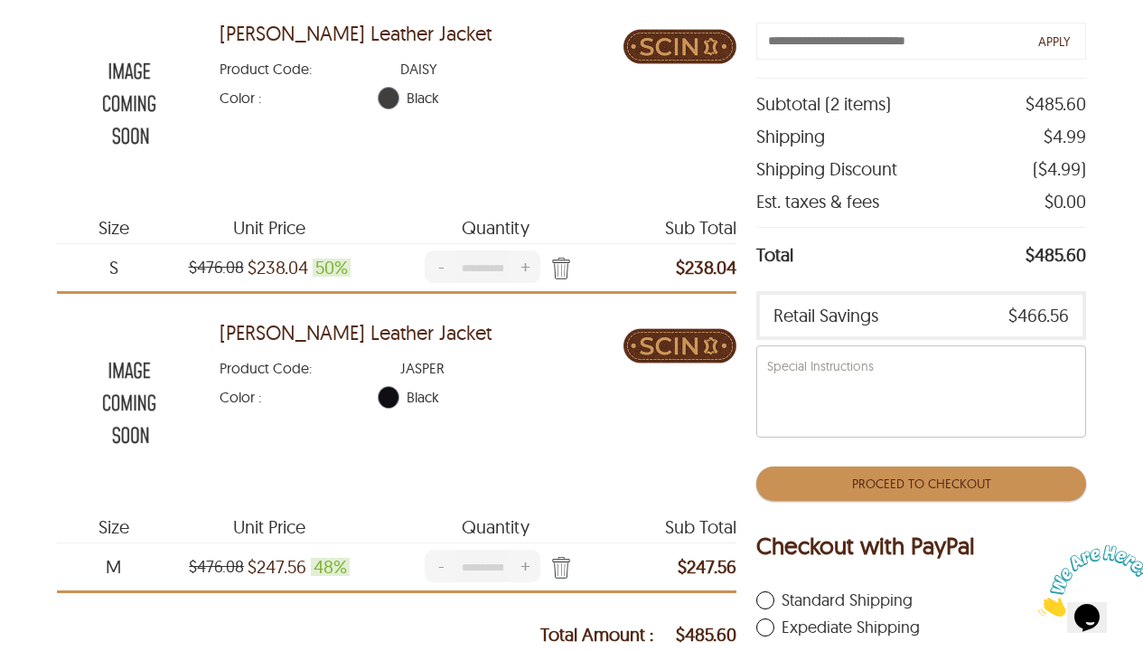
scroll to position [0, 0]
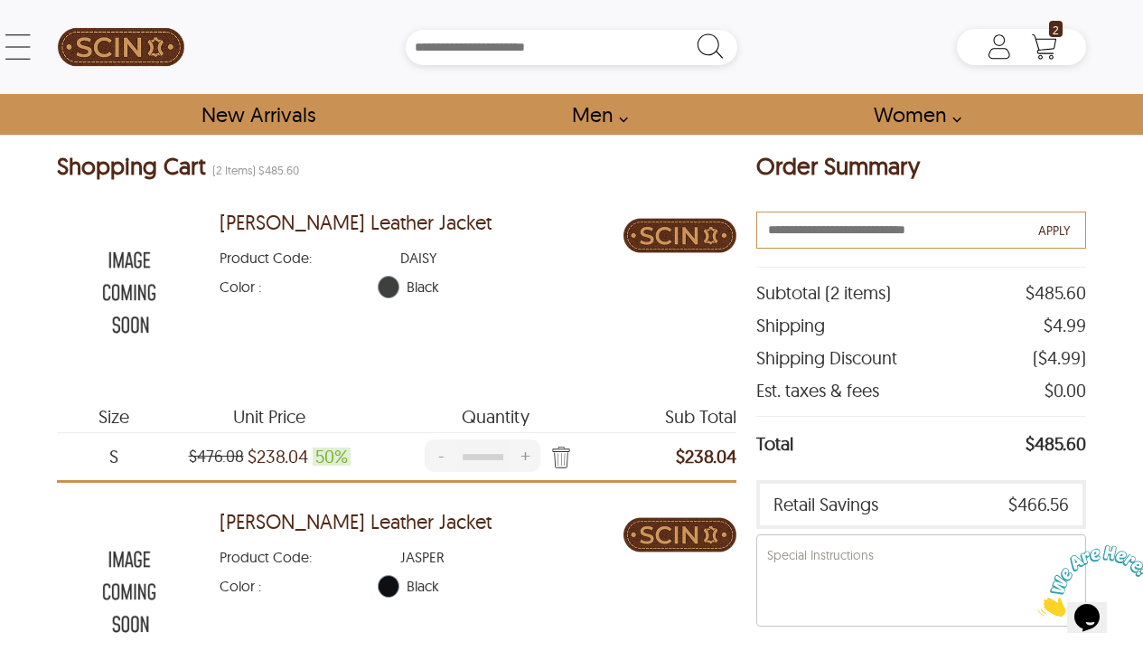
click at [931, 238] on input "text" at bounding box center [920, 229] width 329 height 37
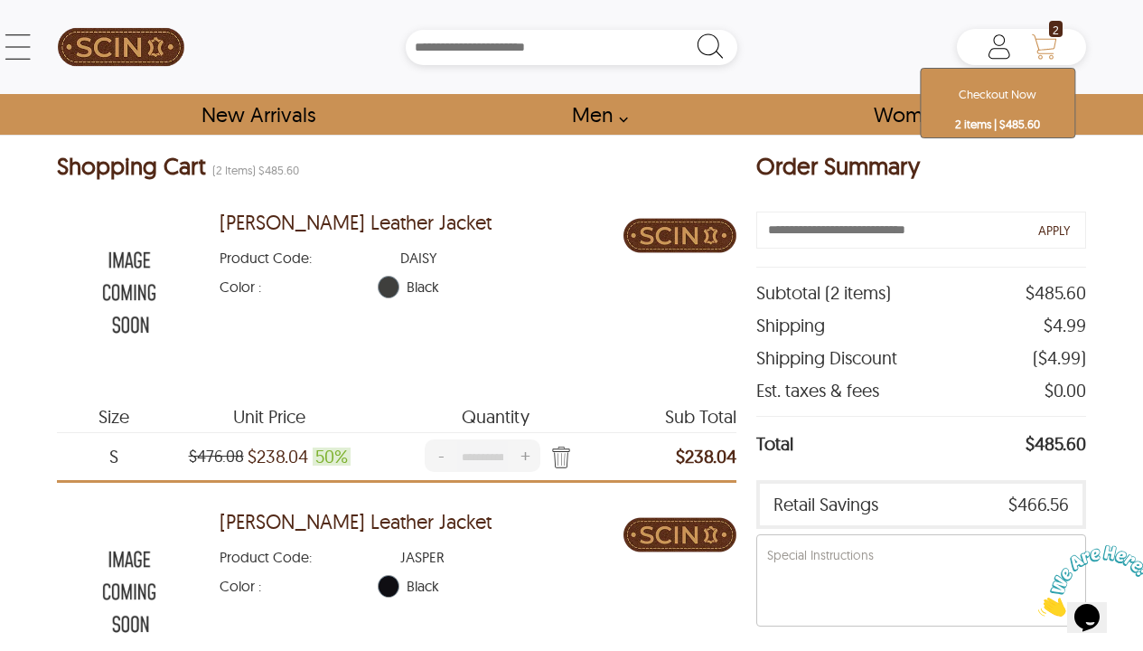
click at [1048, 39] on icon "Shopping Cart" at bounding box center [1044, 44] width 24 height 20
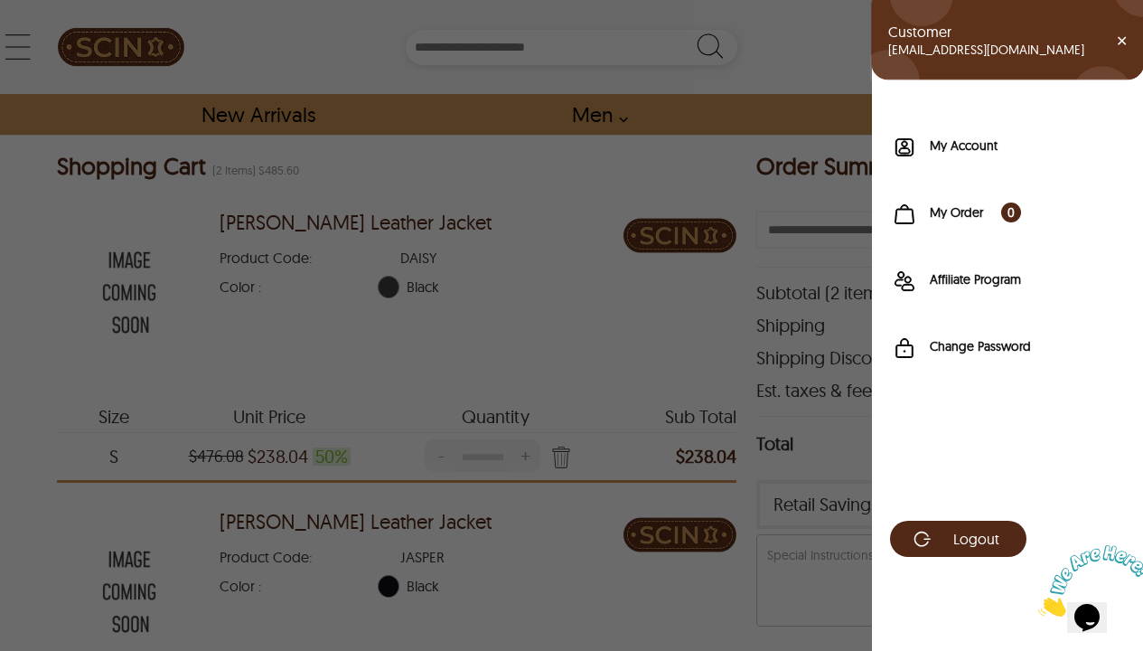
click at [992, 42] on div "Customer [EMAIL_ADDRESS][DOMAIN_NAME] ✕ My Account My Order 0 Affiliate Program…" at bounding box center [1021, 47] width 128 height 36
click at [982, 146] on label "My Account" at bounding box center [1027, 145] width 195 height 18
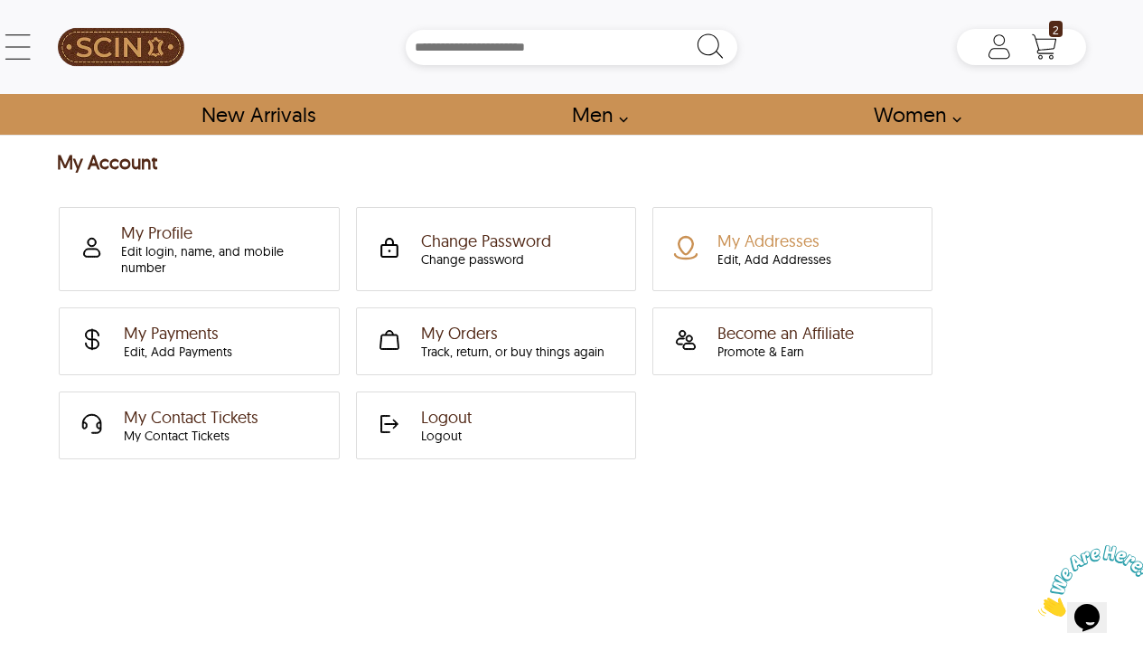
click at [816, 252] on div "Edit, Add Addresses" at bounding box center [775, 259] width 114 height 16
click at [194, 255] on div "Edit login, name, and mobile number" at bounding box center [218, 259] width 194 height 33
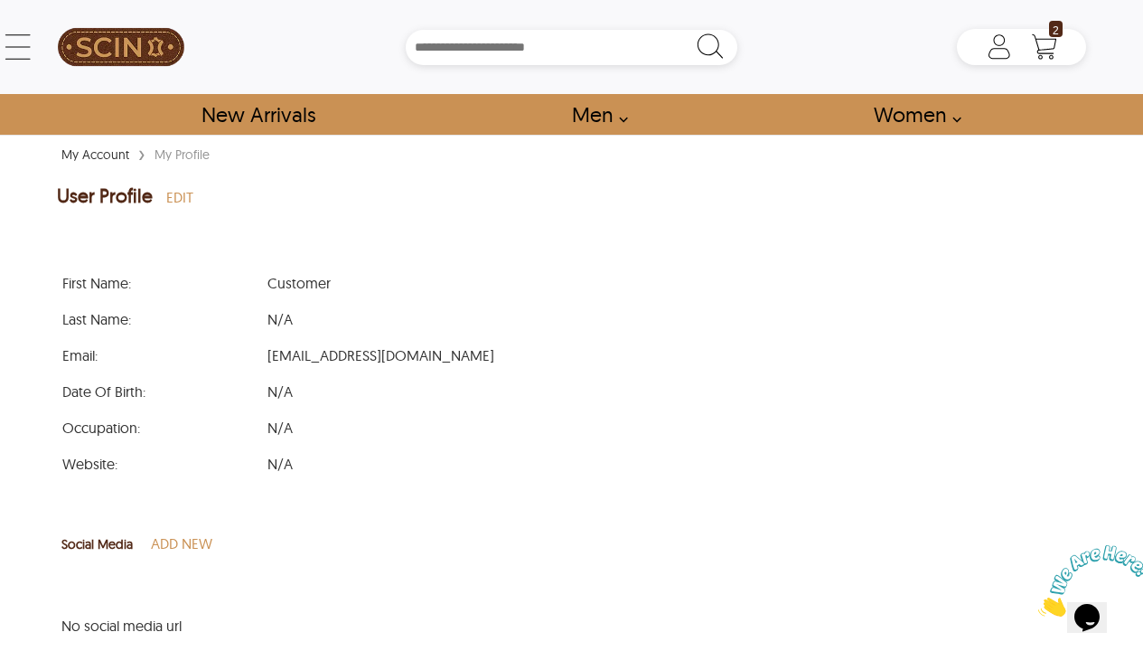
scroll to position [27, 0]
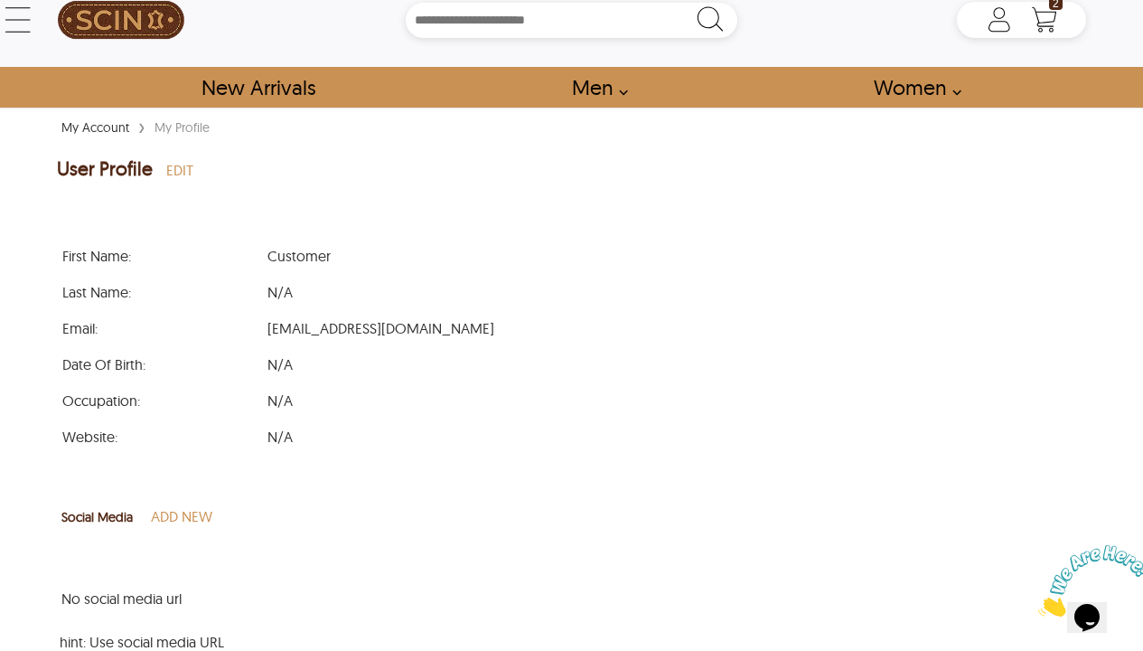
click at [340, 322] on span "[EMAIL_ADDRESS][DOMAIN_NAME]" at bounding box center [381, 328] width 238 height 18
click at [176, 173] on span "EDIT" at bounding box center [179, 170] width 27 height 18
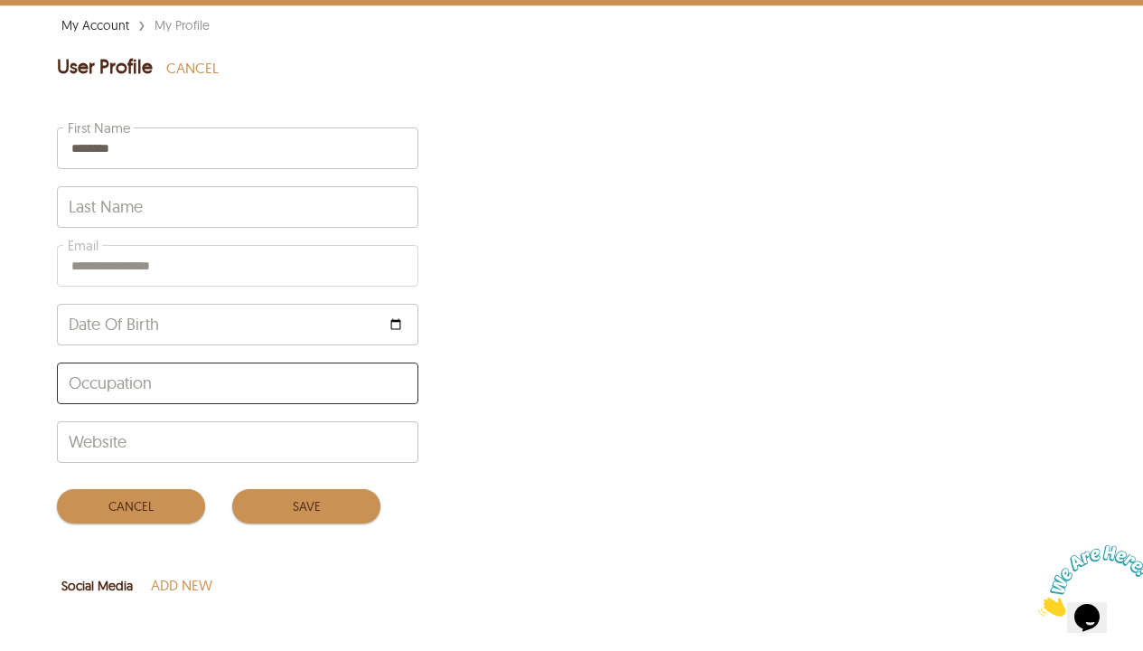
scroll to position [0, 0]
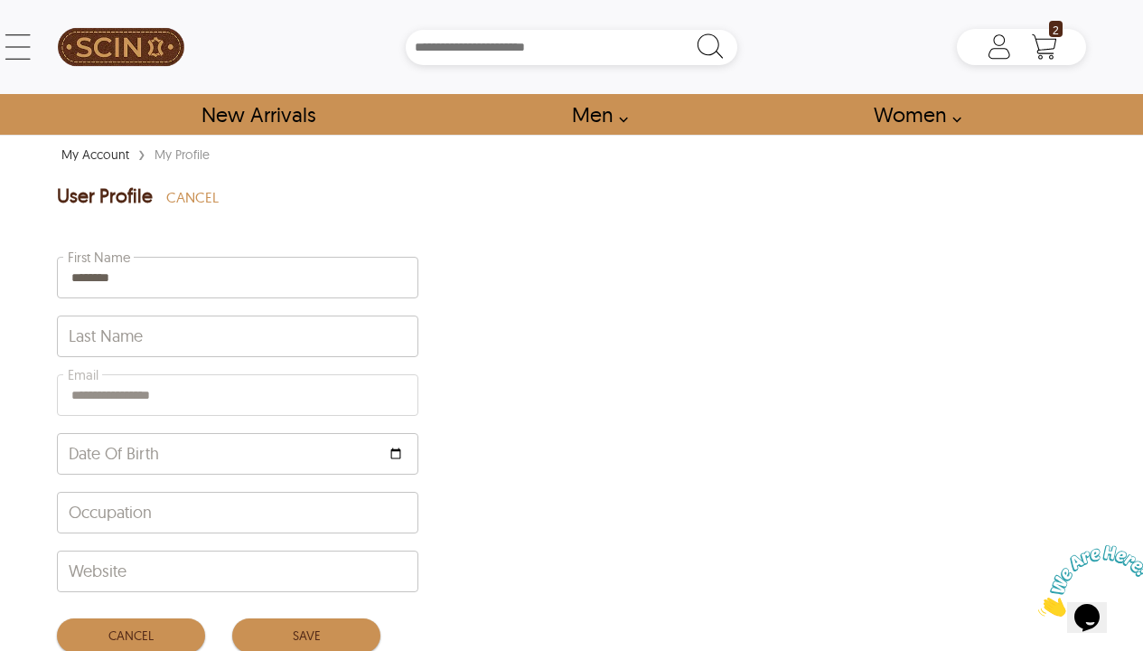
click at [206, 385] on div "**********" at bounding box center [238, 427] width 362 height 352
click at [188, 396] on div "**********" at bounding box center [238, 427] width 362 height 352
click at [187, 396] on div "**********" at bounding box center [238, 427] width 362 height 352
click at [165, 390] on div "**********" at bounding box center [238, 427] width 362 height 352
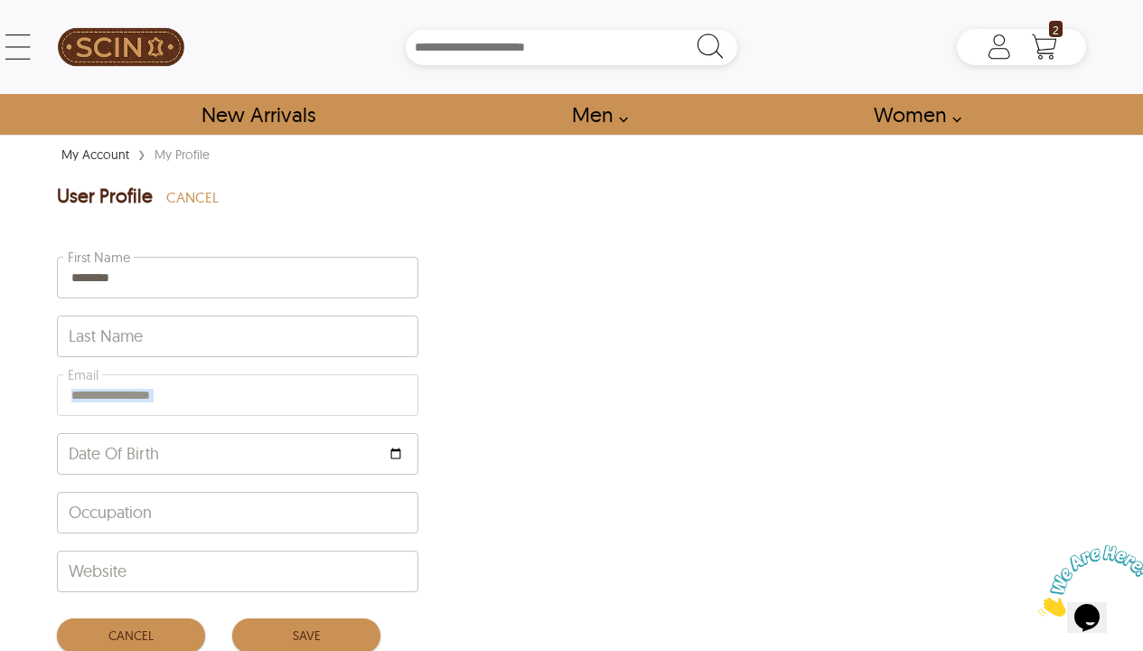
click at [165, 390] on div "**********" at bounding box center [238, 427] width 362 height 352
click at [205, 195] on span "CANCEL" at bounding box center [192, 197] width 52 height 18
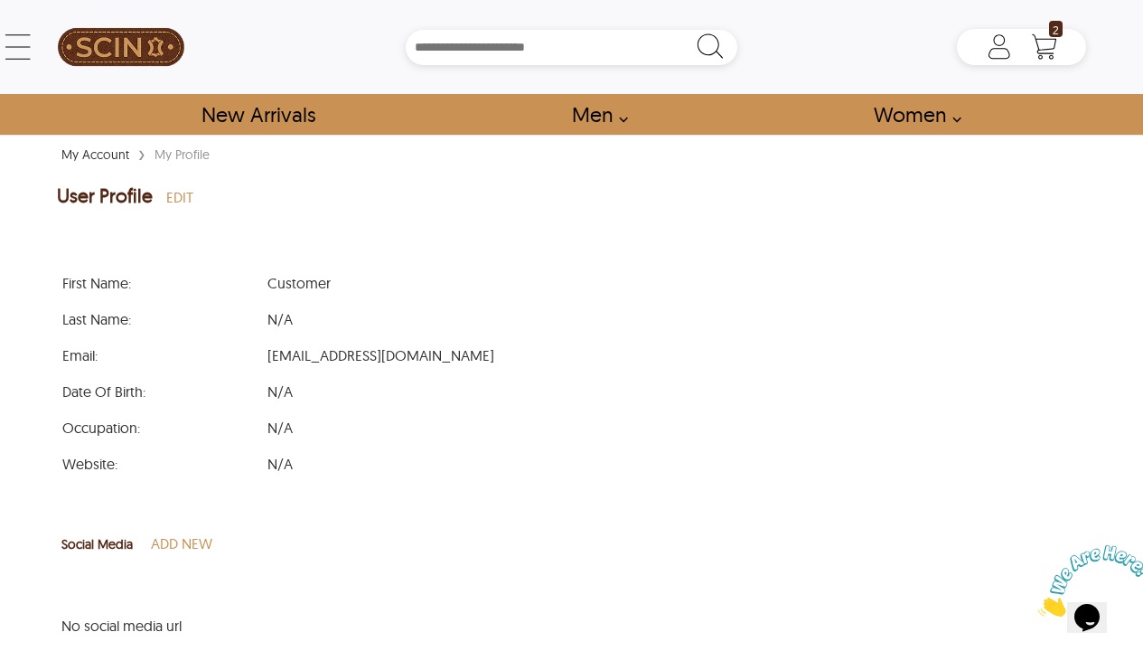
click at [173, 188] on span "EDIT" at bounding box center [179, 197] width 27 height 18
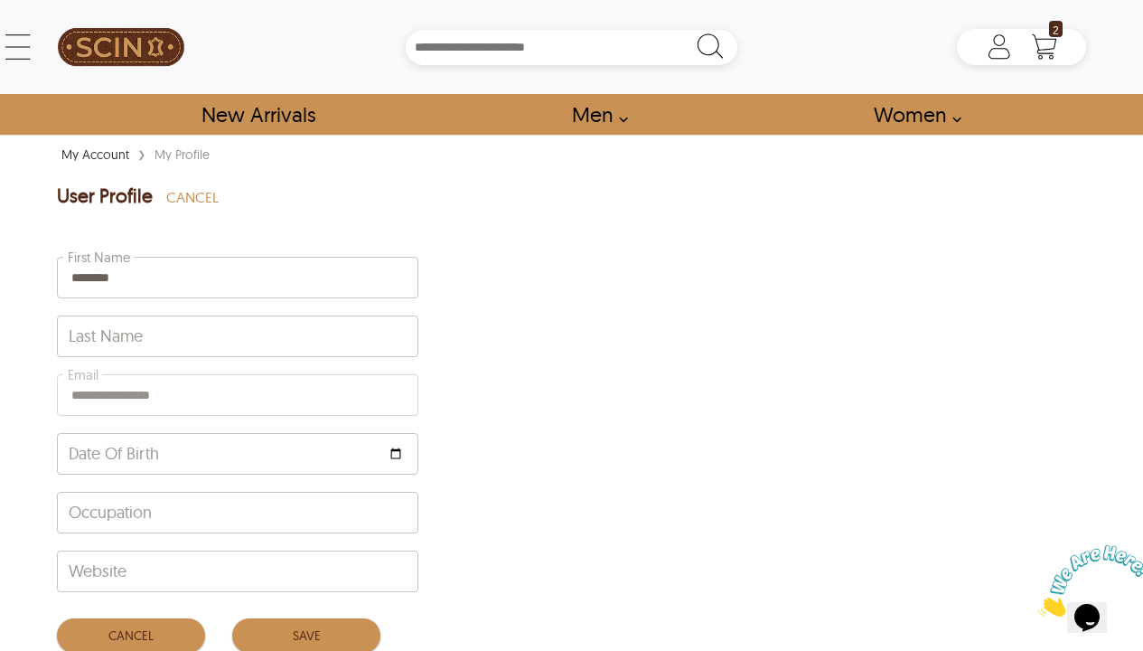
scroll to position [30, 0]
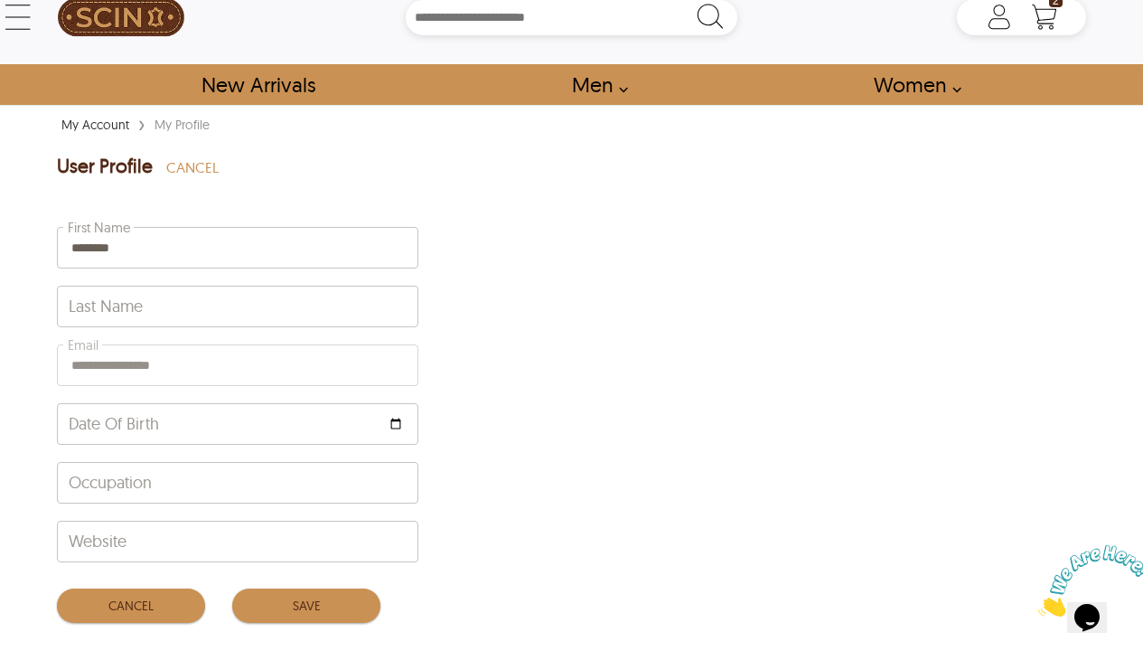
click at [171, 368] on div "**********" at bounding box center [238, 397] width 362 height 352
click at [221, 356] on div "**********" at bounding box center [238, 397] width 362 height 352
click at [189, 268] on div "******** First Name" at bounding box center [238, 248] width 362 height 42
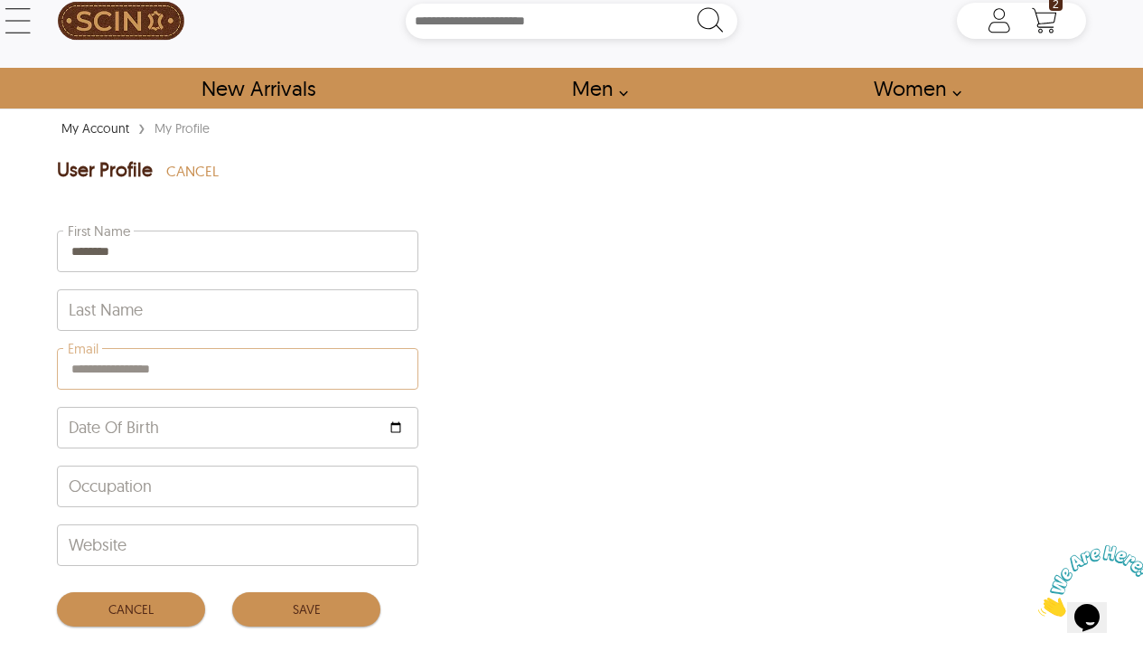
click at [410, 368] on div "**********" at bounding box center [238, 401] width 362 height 352
click at [362, 367] on div "**********" at bounding box center [238, 401] width 362 height 352
click at [398, 368] on div "**********" at bounding box center [238, 401] width 362 height 352
click at [245, 358] on div "**********" at bounding box center [238, 401] width 362 height 352
click at [114, 392] on div "**********" at bounding box center [238, 401] width 362 height 352
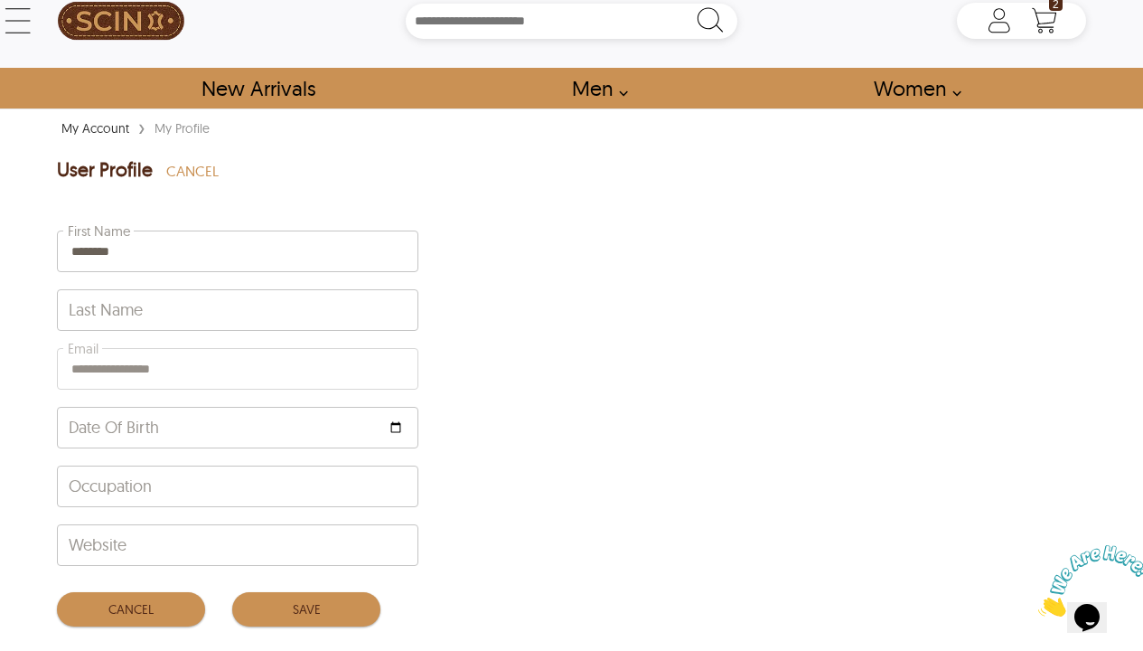
click at [133, 374] on div "**********" at bounding box center [238, 401] width 362 height 352
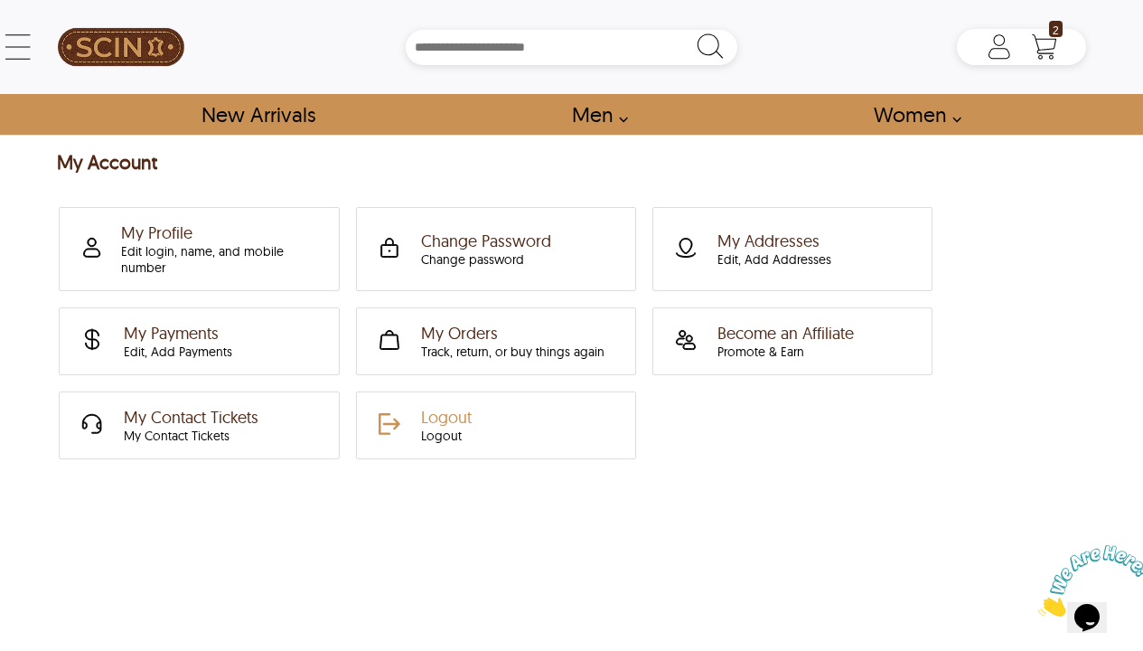
click at [442, 436] on div "Logout" at bounding box center [446, 436] width 51 height 16
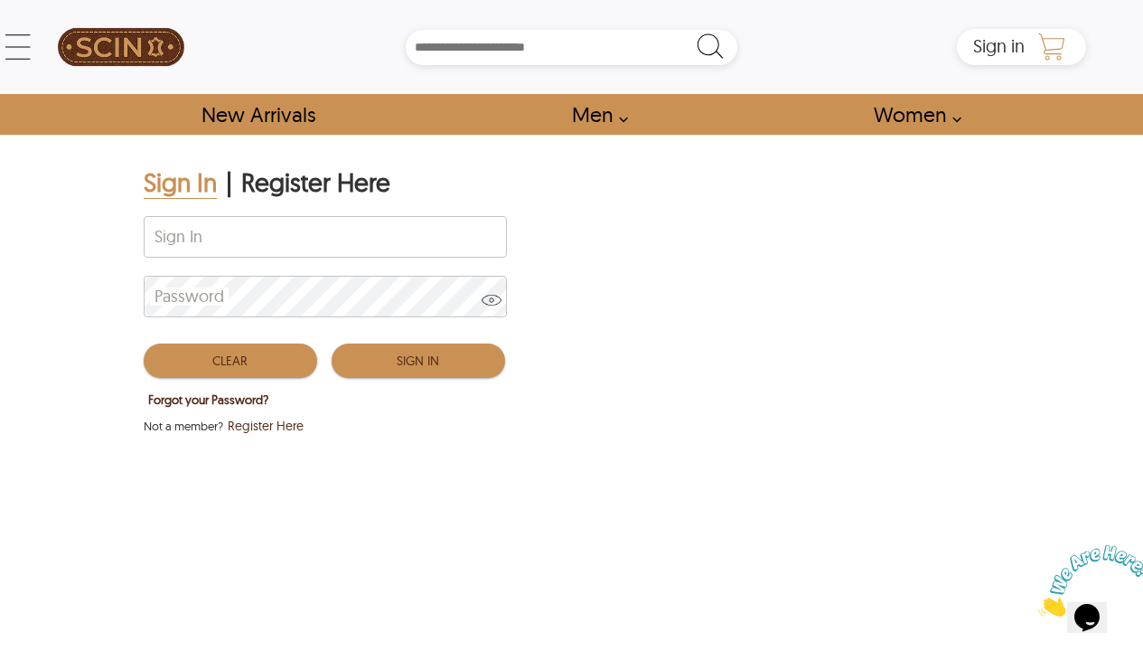
click at [1048, 50] on icon "Shopping Cart" at bounding box center [1051, 43] width 26 height 21
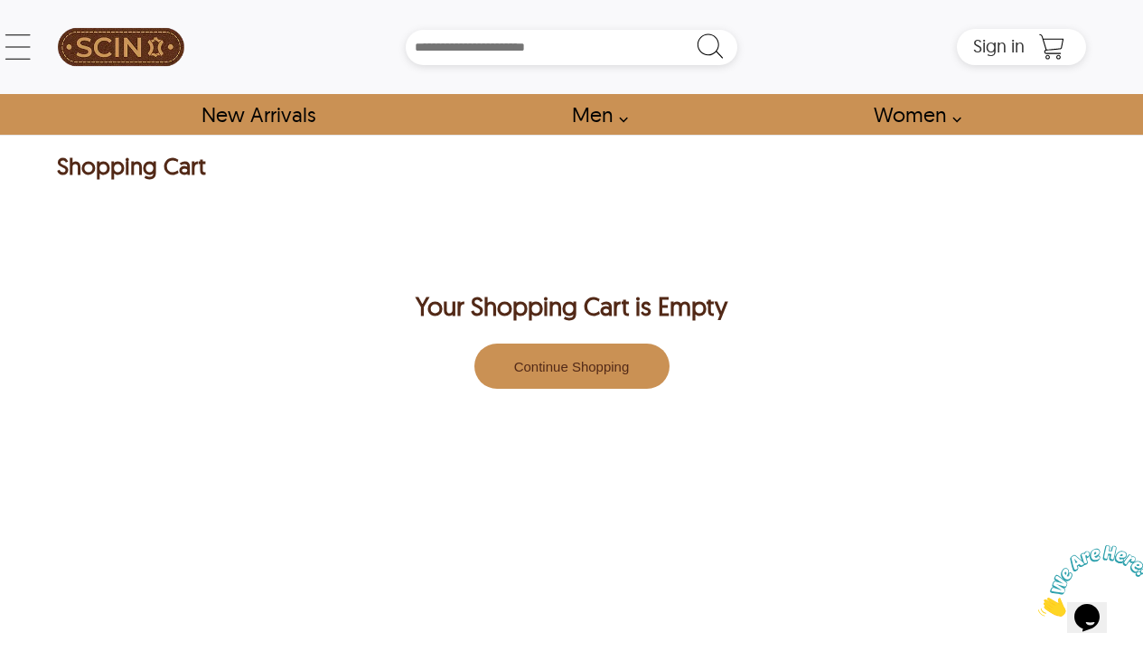
click at [636, 355] on button "Continue Shopping" at bounding box center [572, 365] width 195 height 45
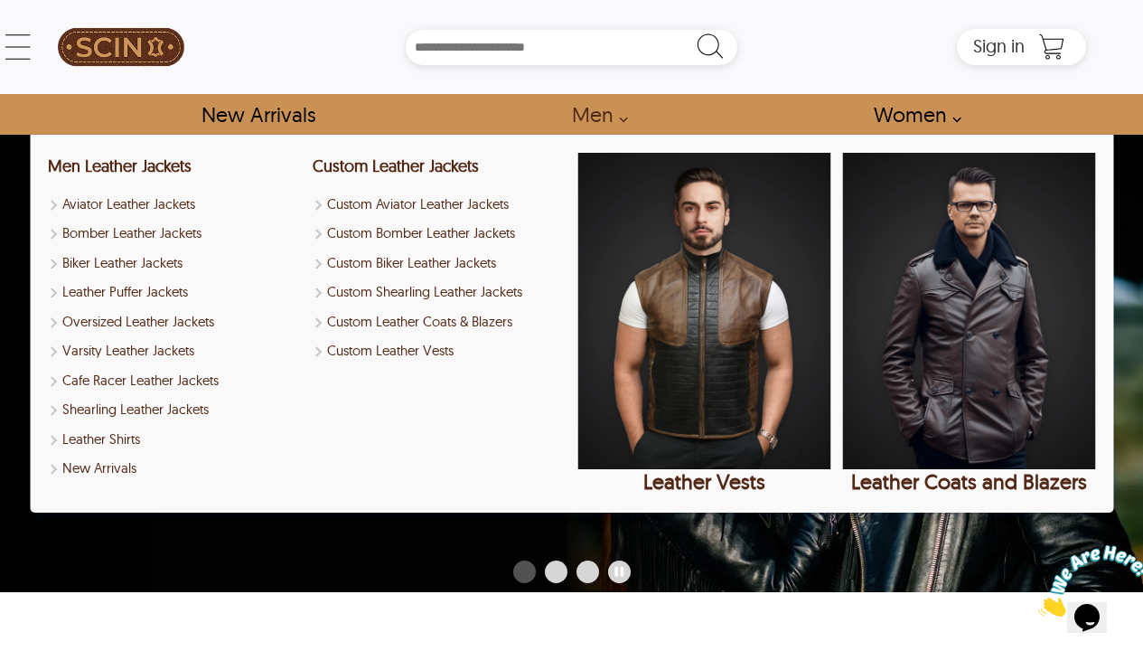
click at [587, 117] on link "Men" at bounding box center [594, 114] width 87 height 41
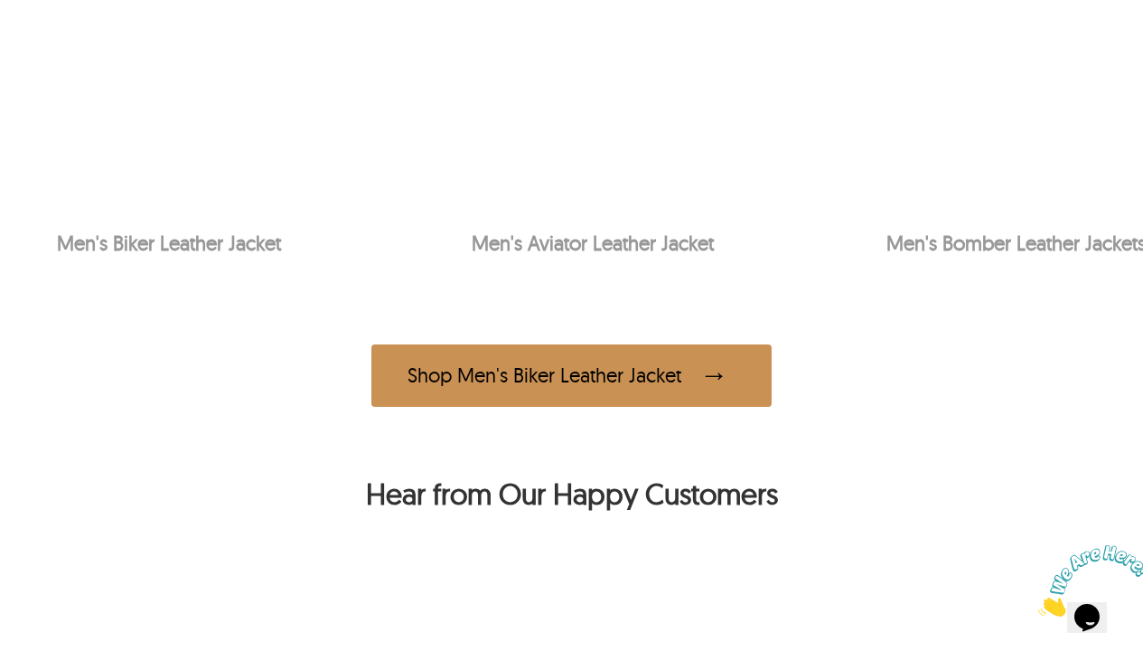
click at [602, 385] on div "Shop Men's Biker Leather Jacket" at bounding box center [571, 375] width 400 height 62
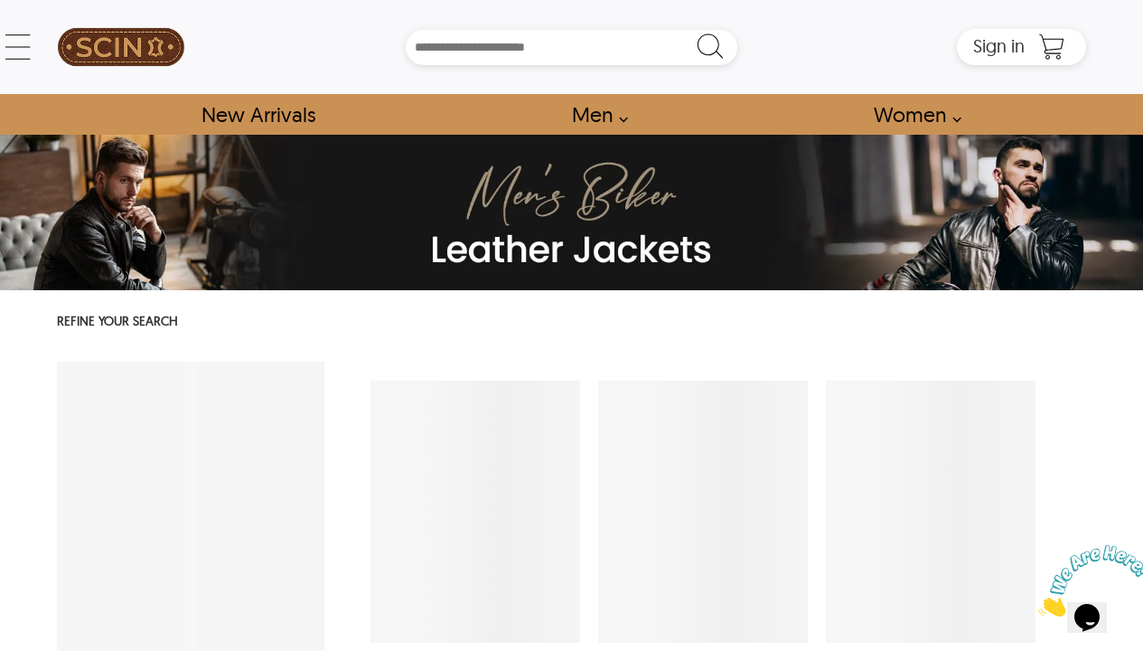
select select "********"
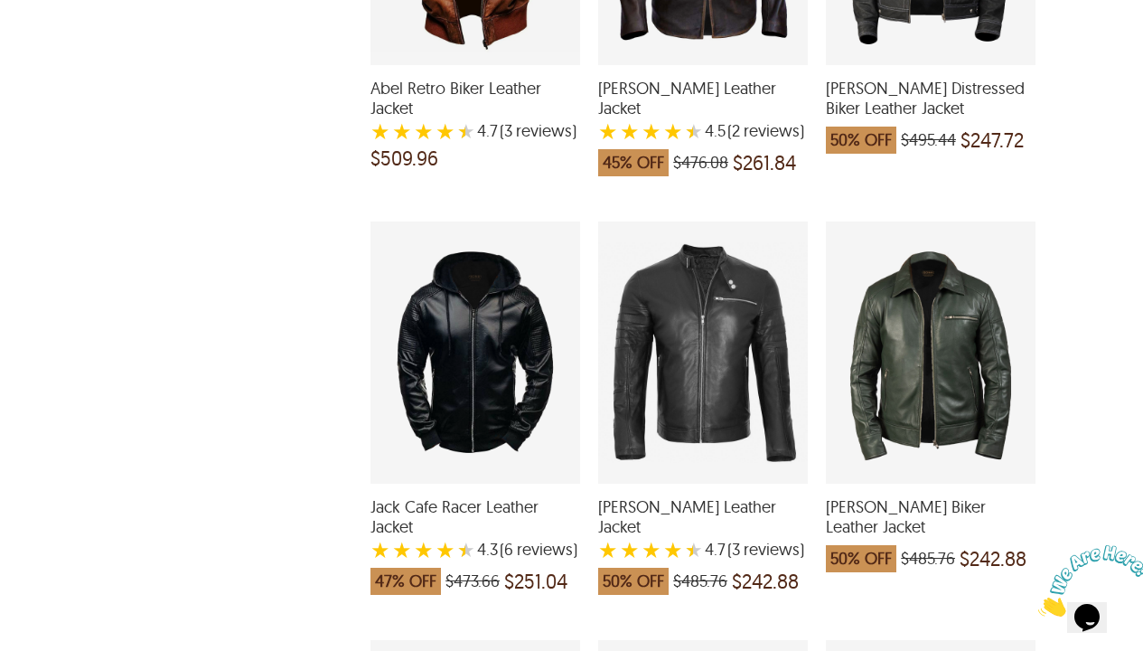
scroll to position [2159, 0]
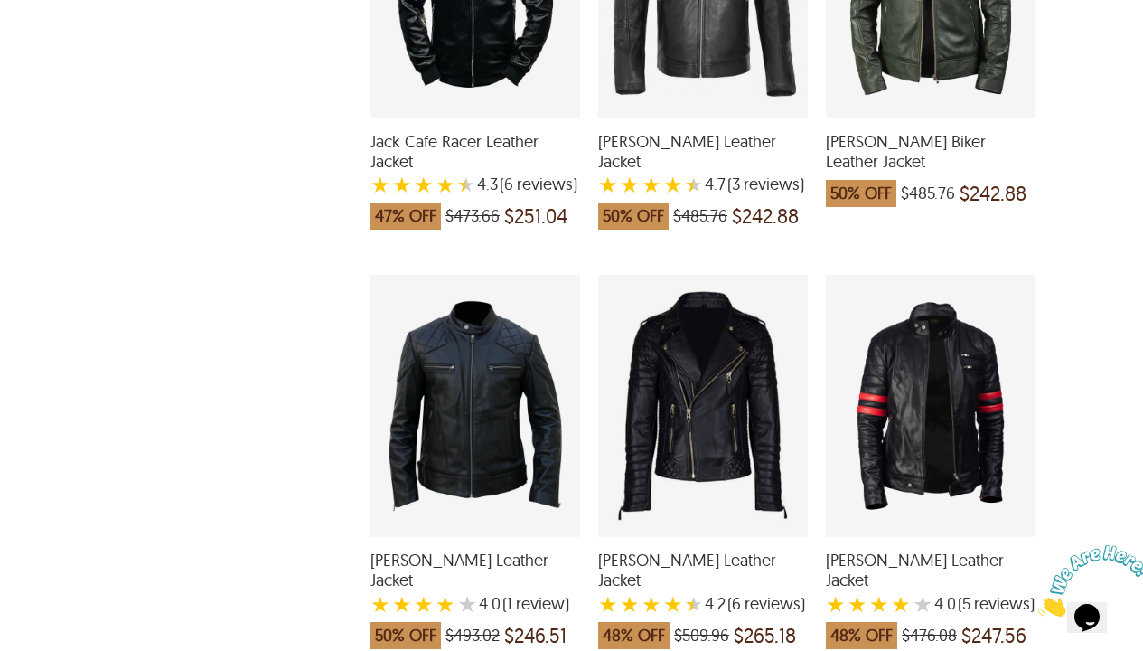
click at [965, 375] on div "Jasper Biker Leather Jacket with a 4 Star Rating 5 Product Review which was at …" at bounding box center [931, 406] width 210 height 262
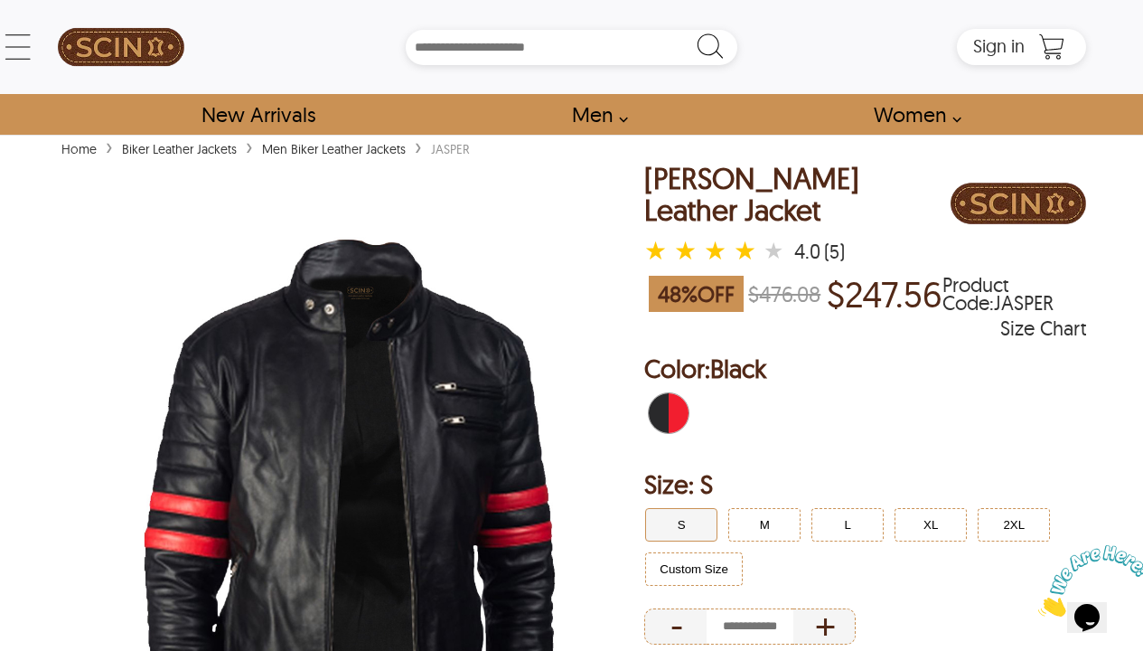
scroll to position [361, 0]
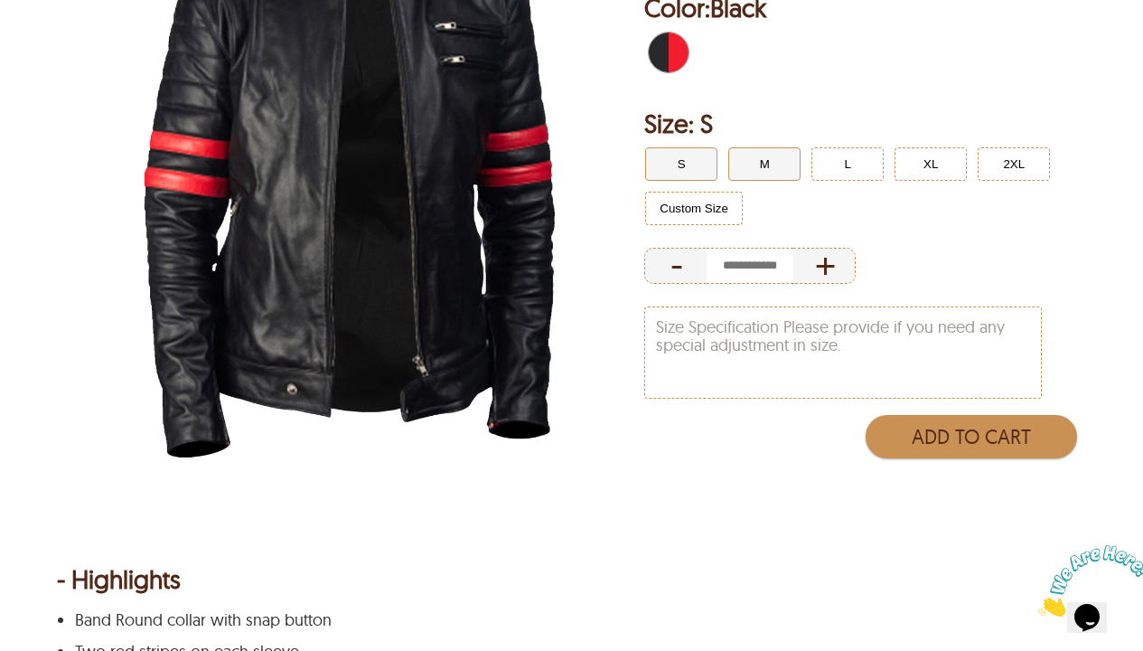
click at [769, 165] on button "M" at bounding box center [764, 163] width 72 height 33
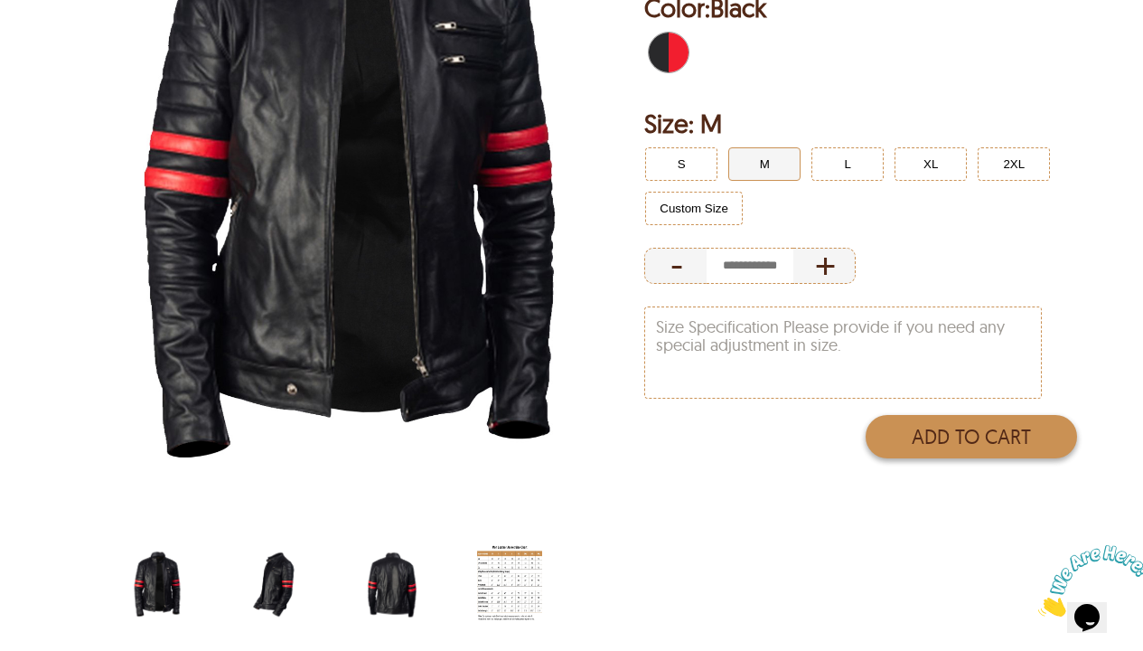
click at [939, 432] on button "Add to Cart" at bounding box center [971, 436] width 211 height 43
type input "*"
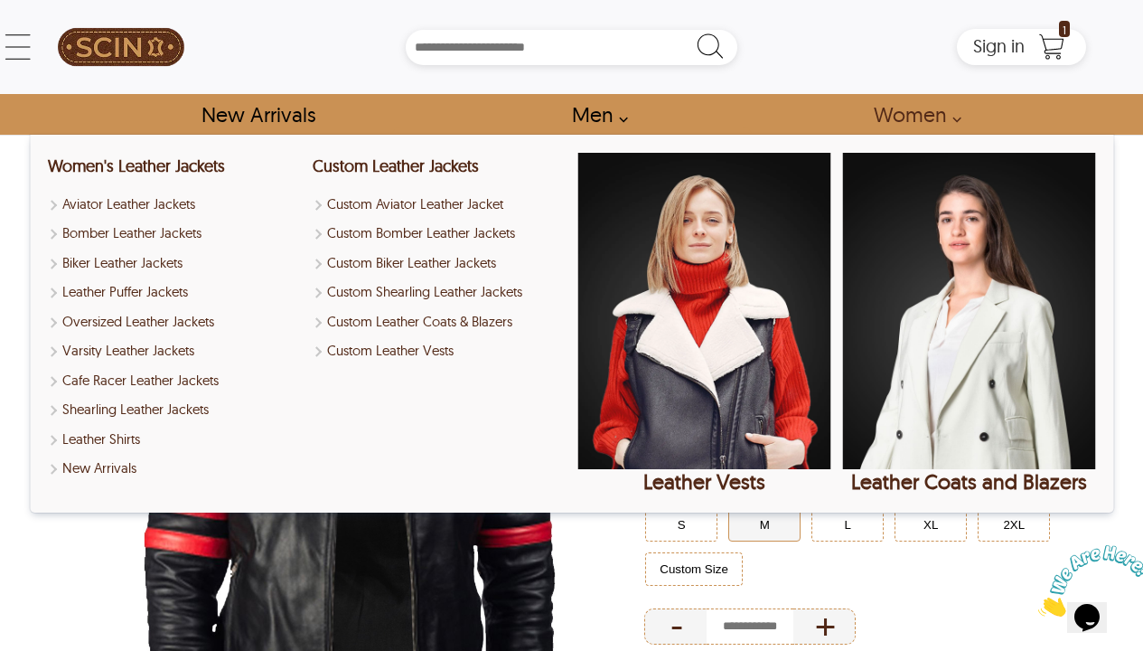
click at [914, 124] on link "Women" at bounding box center [912, 114] width 118 height 41
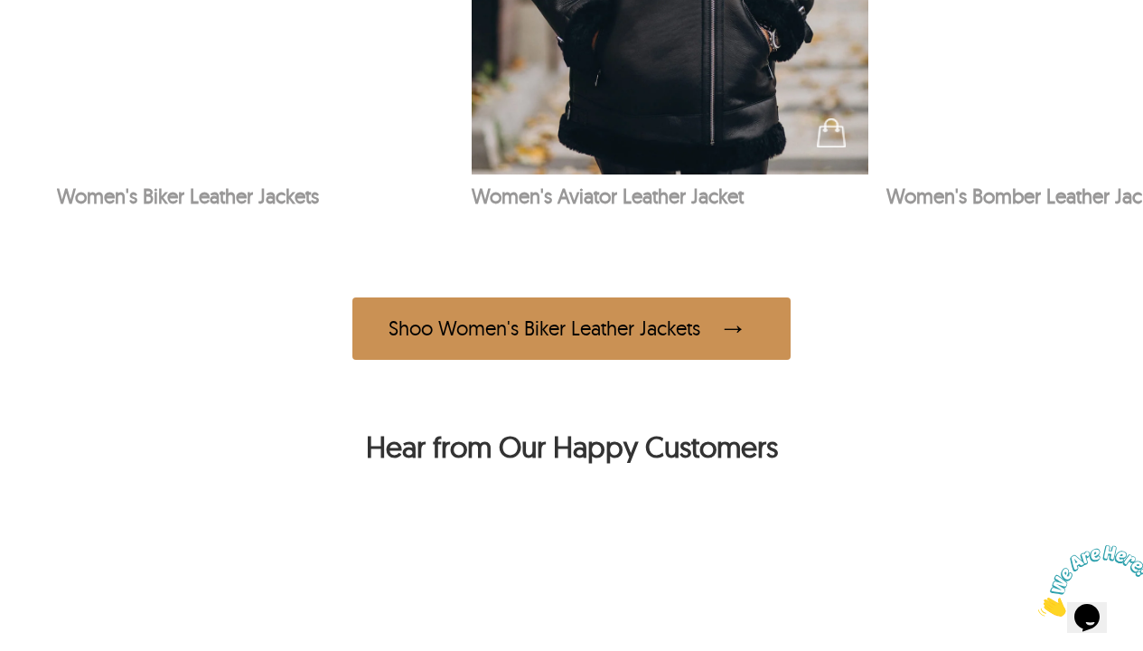
click at [728, 369] on div "Shoo Women's Biker Leather Jackets" at bounding box center [571, 328] width 1143 height 131
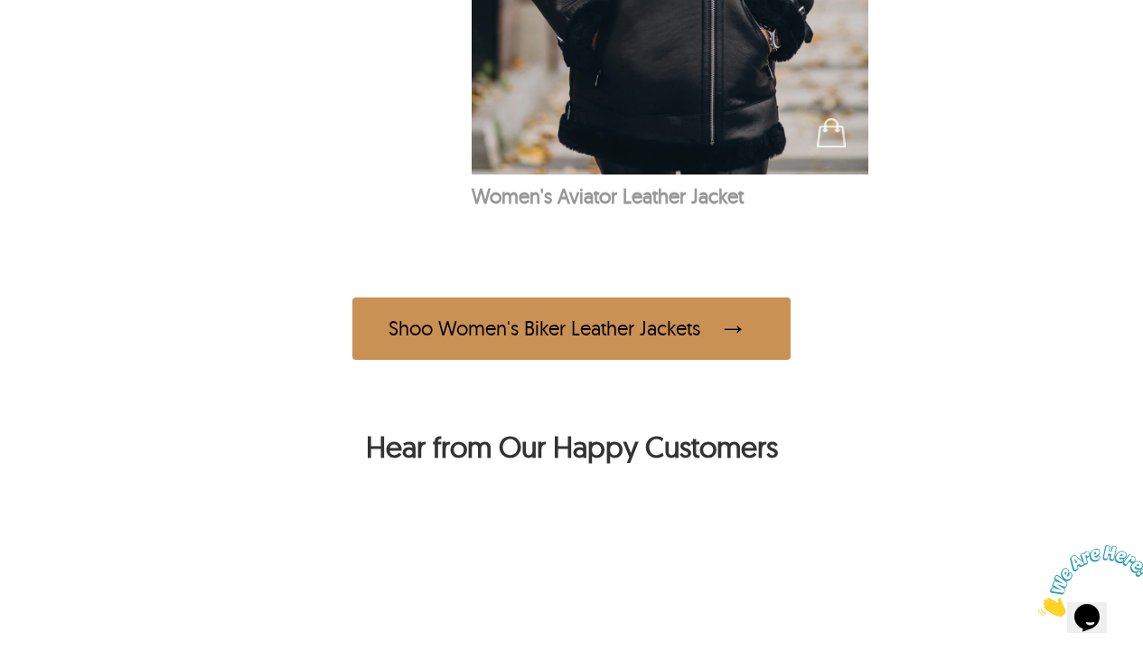
click at [727, 332] on span at bounding box center [737, 328] width 36 height 35
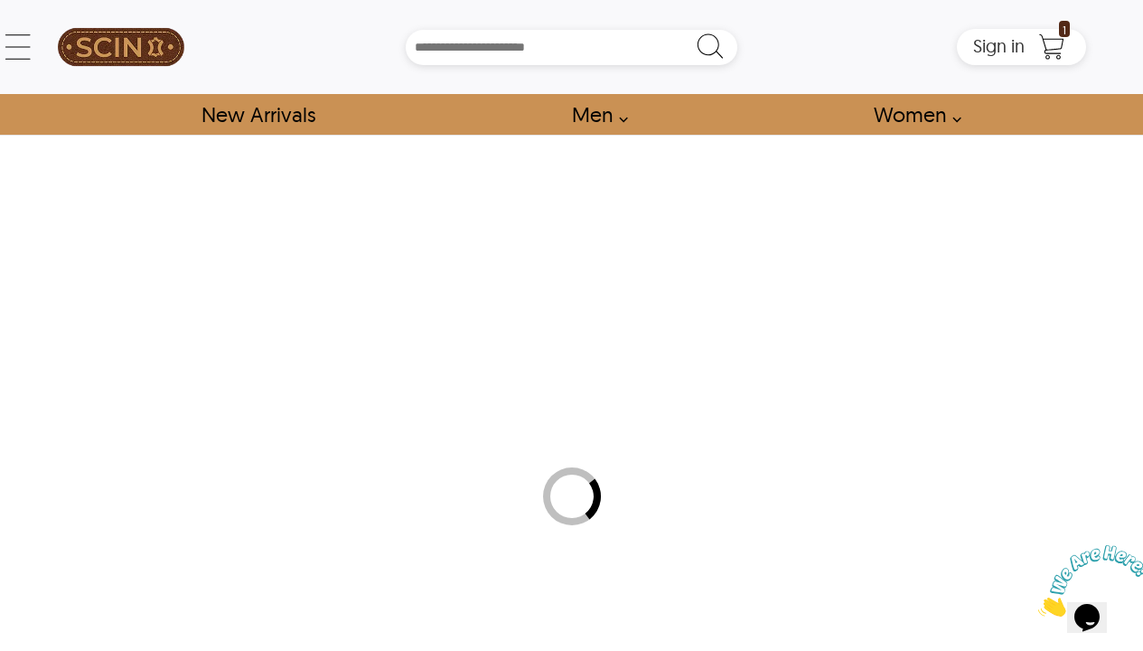
select select "********"
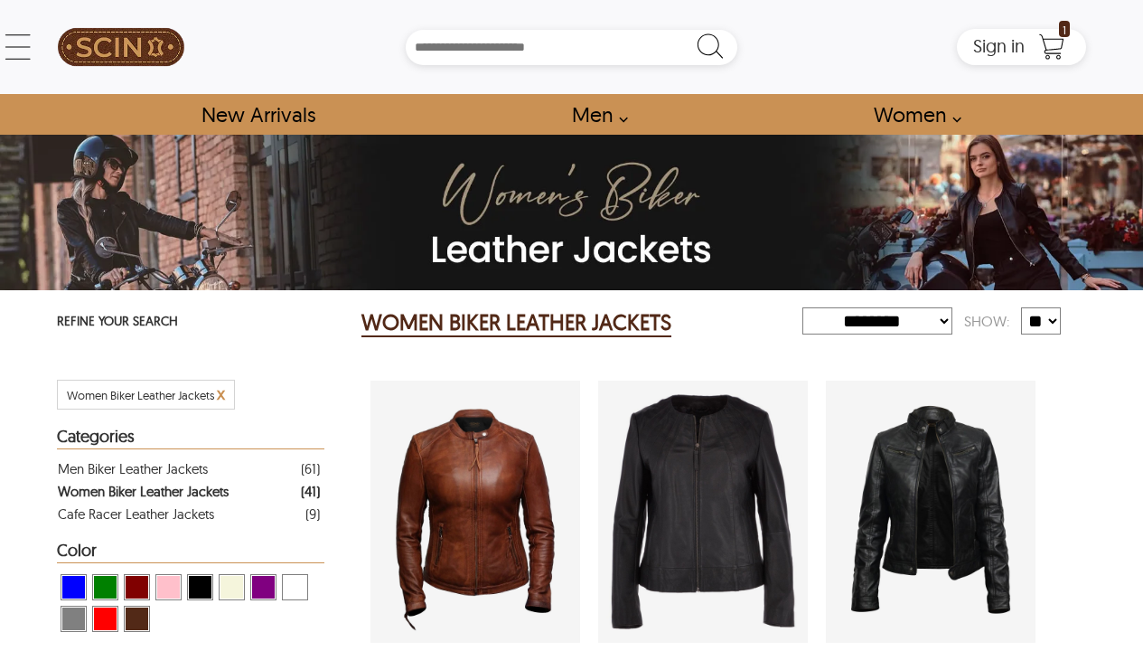
select select "********"
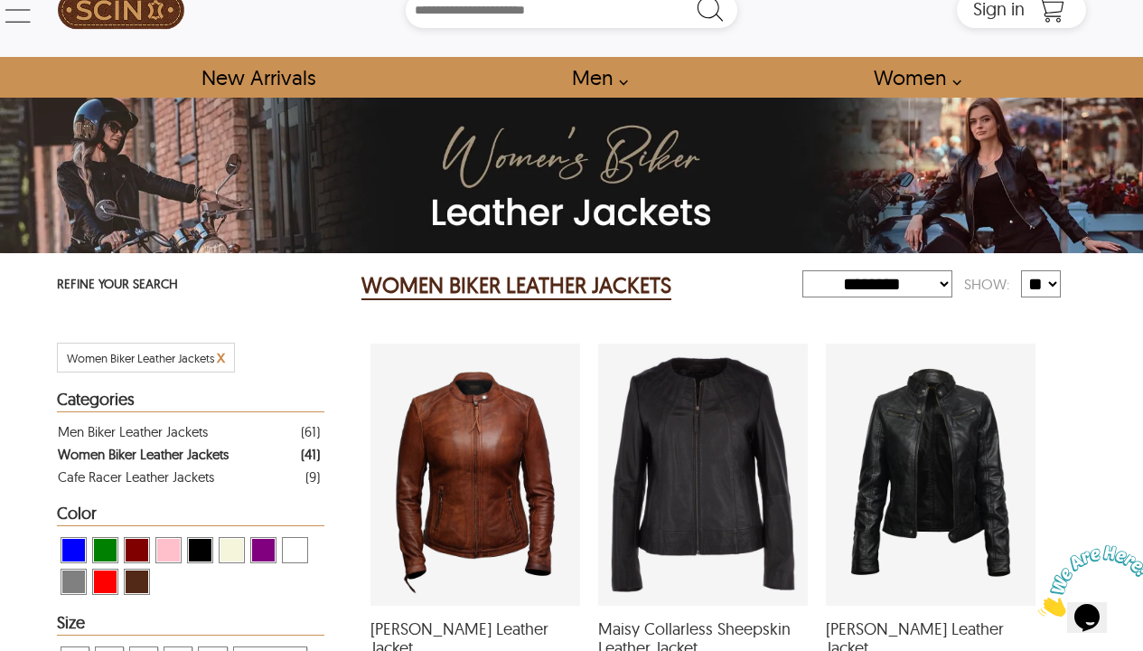
scroll to position [159, 0]
click at [942, 425] on div "Daisy Biker Leather Jacket with a 5 Star Rating 1 Product Review which was at a…" at bounding box center [931, 474] width 210 height 262
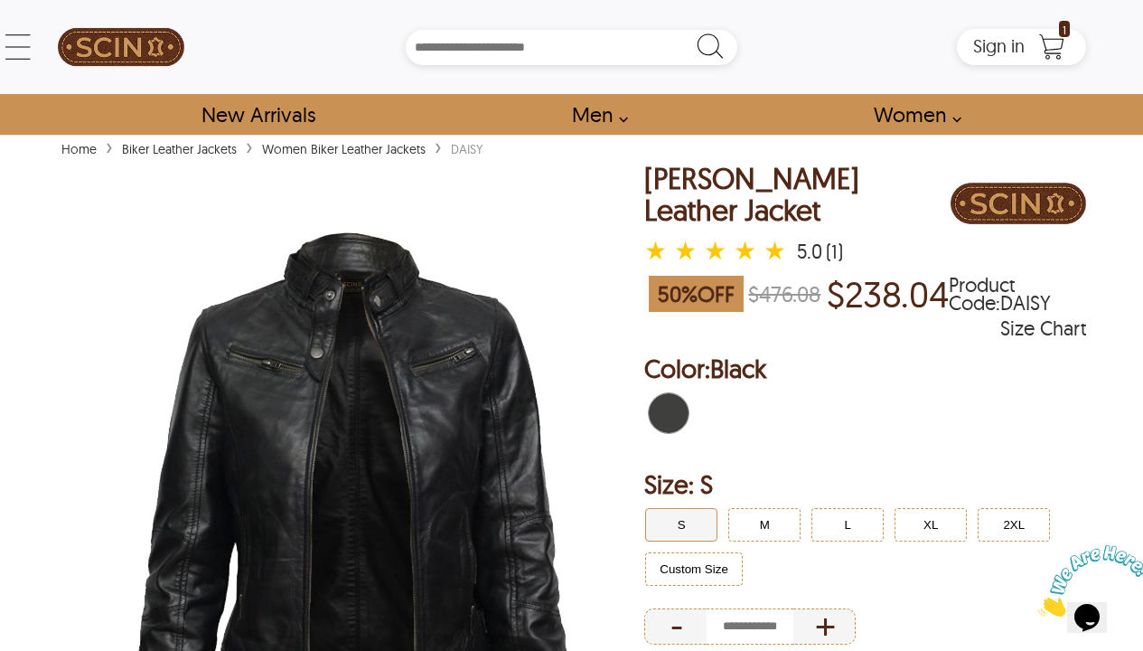
click at [700, 532] on button "S" at bounding box center [681, 524] width 72 height 33
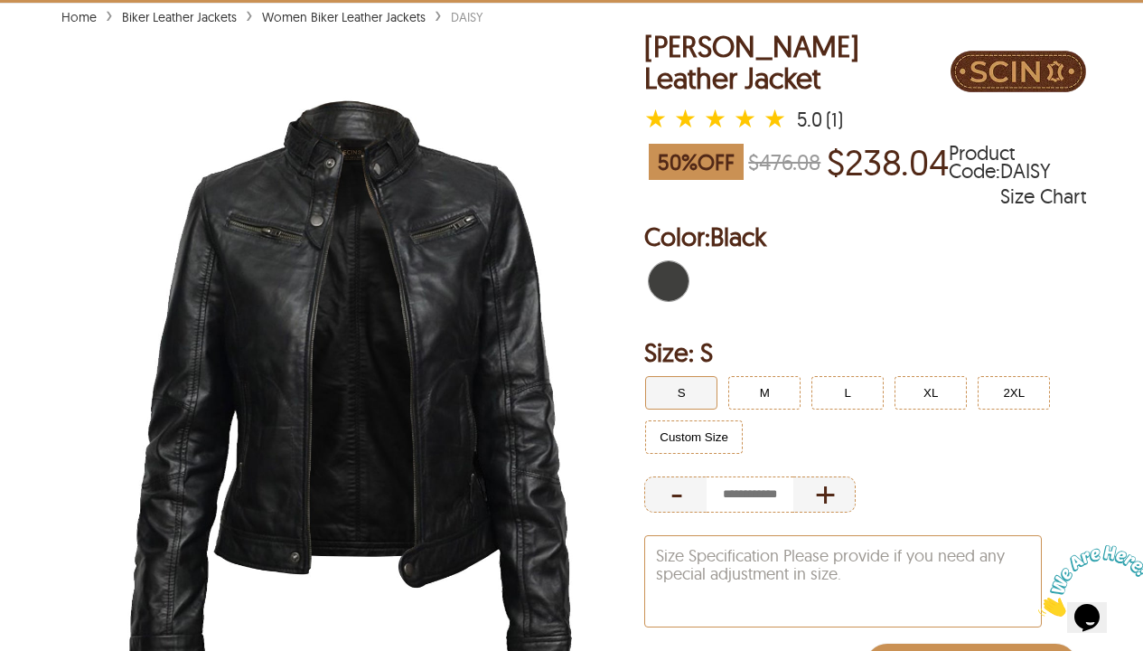
scroll to position [285, 0]
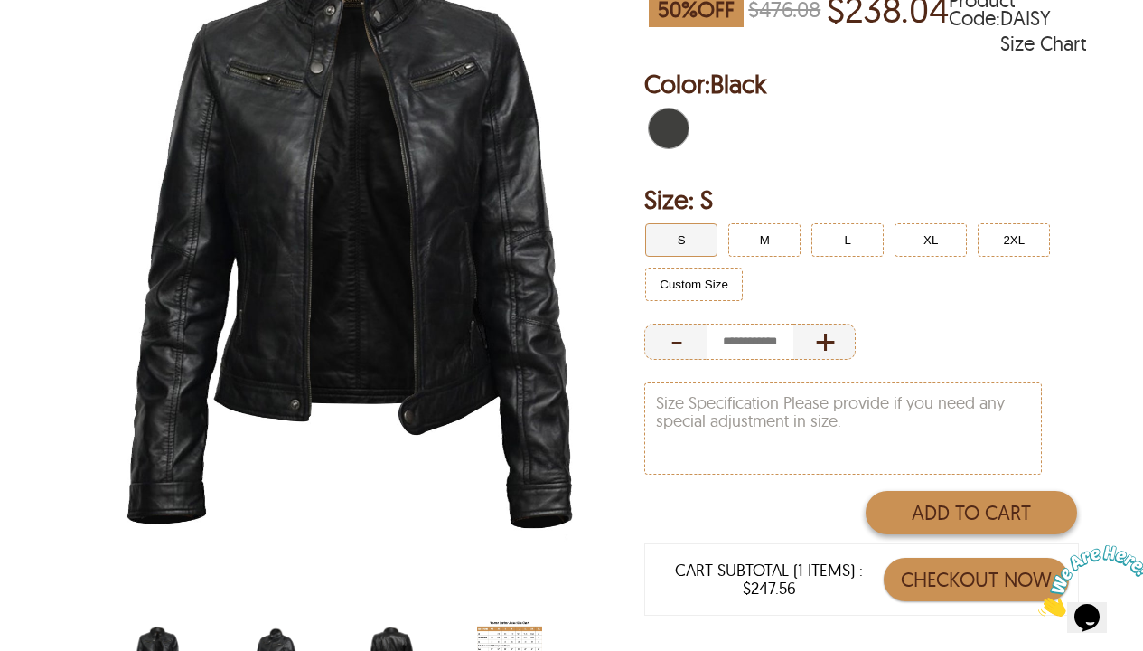
click at [935, 499] on button "Add to Cart" at bounding box center [971, 512] width 211 height 43
type input "*"
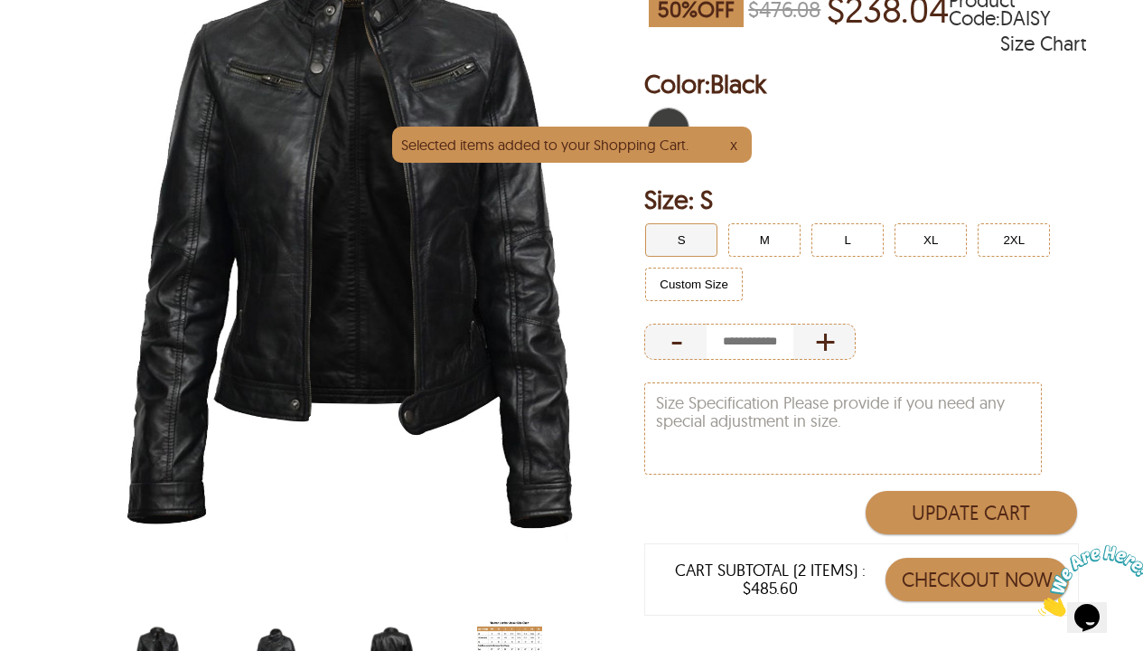
click at [991, 568] on button "Checkout Now" at bounding box center [977, 579] width 183 height 43
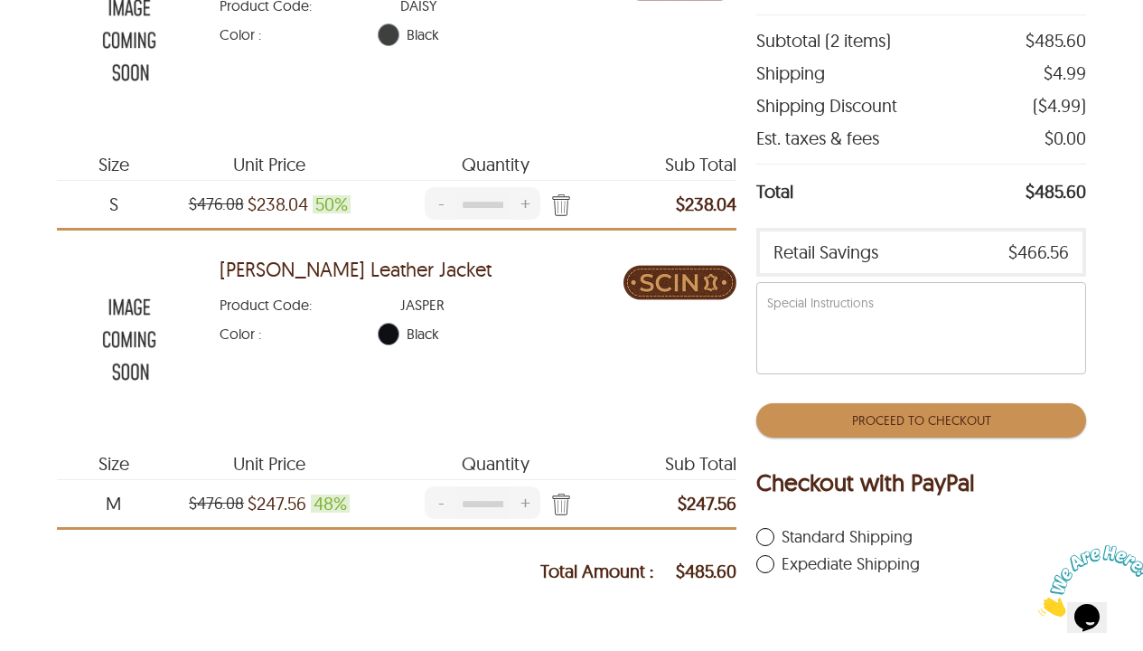
scroll to position [412, 0]
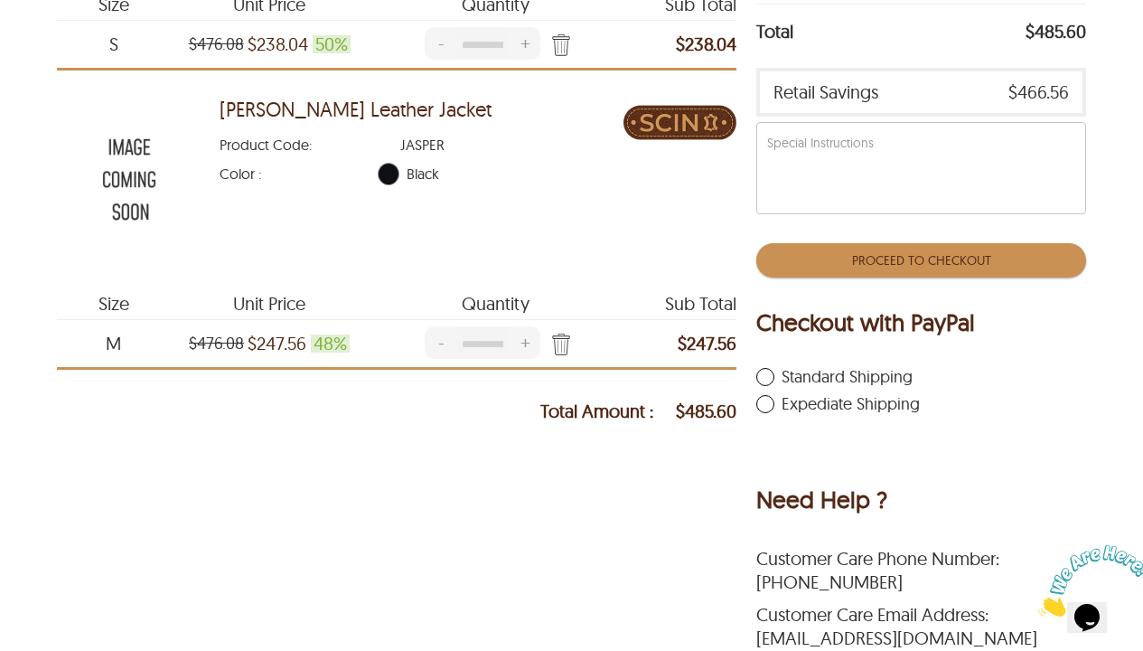
click at [931, 265] on button "Proceed To Checkout" at bounding box center [920, 260] width 329 height 34
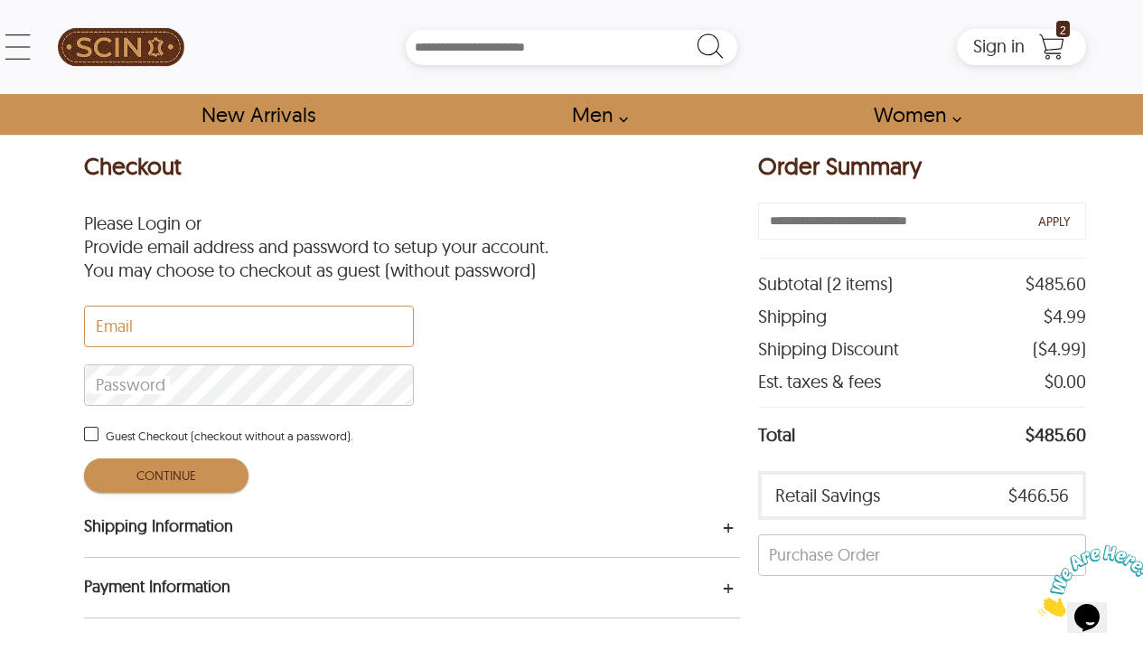
click at [120, 433] on label "Guest Checkout (checkout without a password)." at bounding box center [218, 436] width 269 height 18
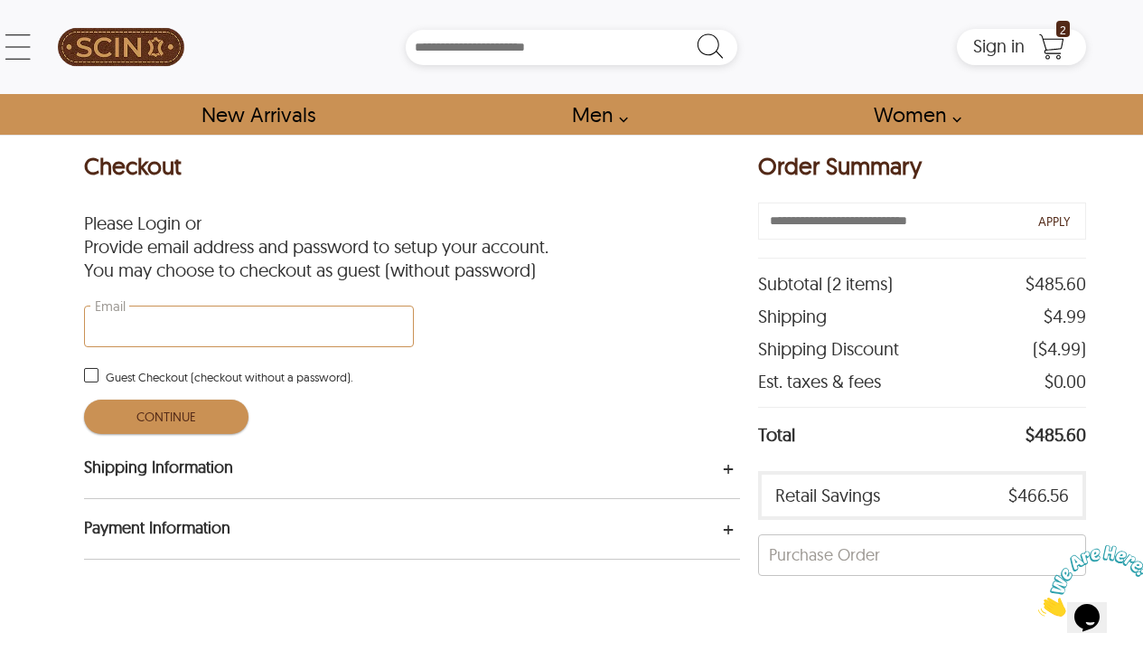
click at [145, 337] on input "Email" at bounding box center [249, 326] width 328 height 40
type input "**********"
click at [602, 375] on div "**********" at bounding box center [412, 494] width 656 height 701
click at [209, 414] on button "CONTINUE" at bounding box center [166, 416] width 164 height 34
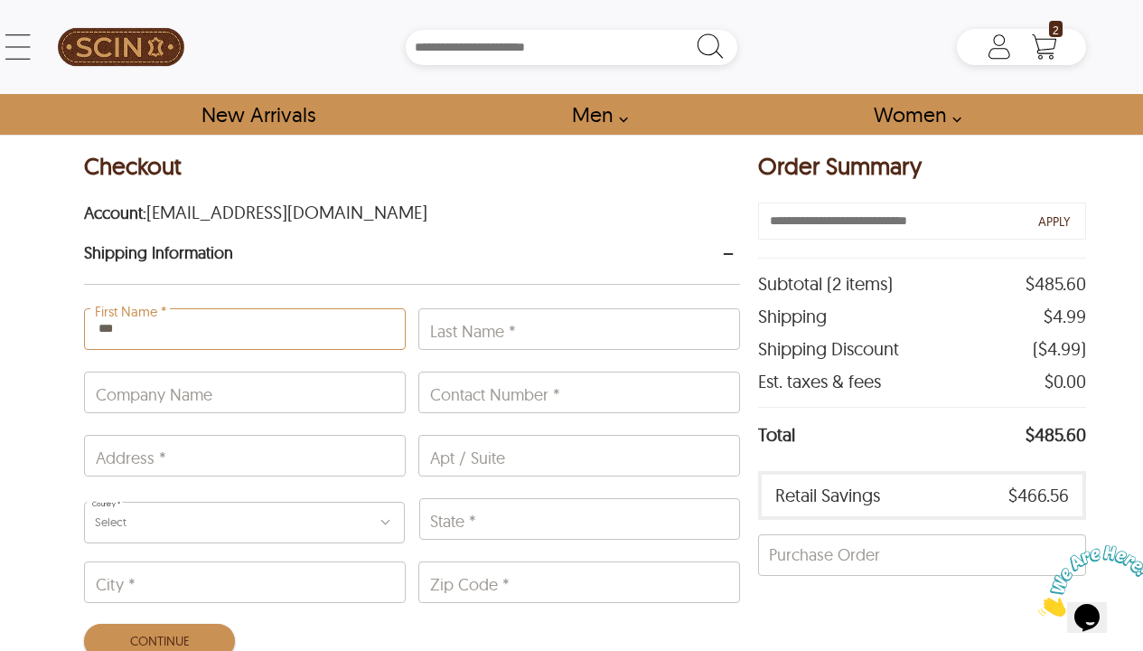
type input "***"
click at [714, 392] on input "Contact Number *" at bounding box center [579, 392] width 320 height 40
type input "*"
type input "**********"
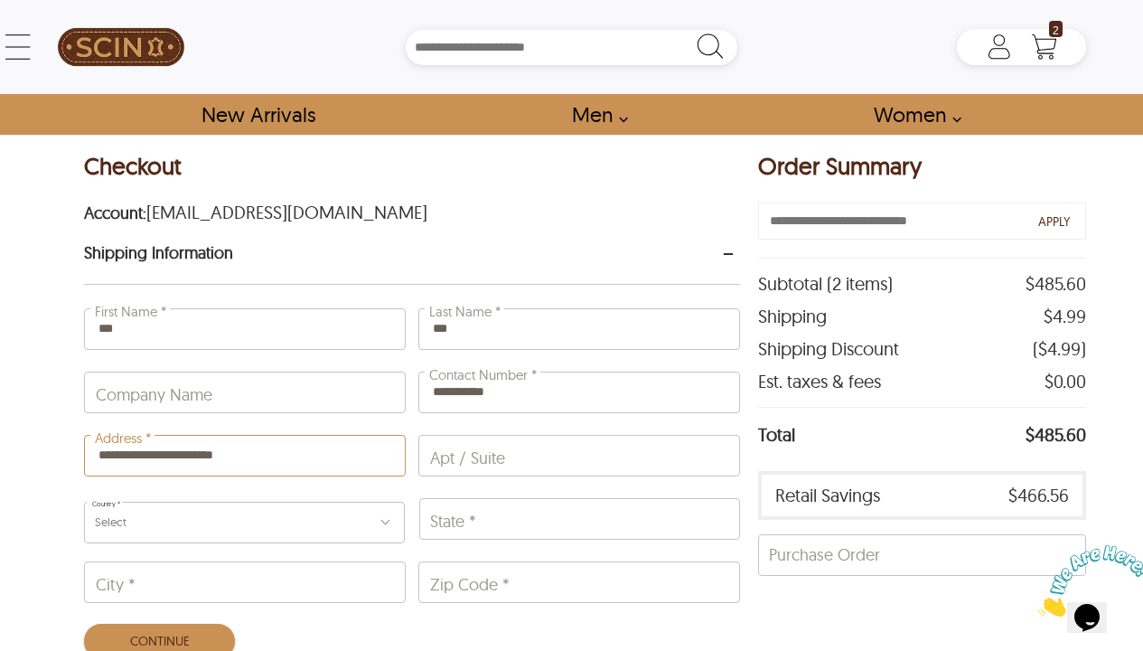
type input "**********"
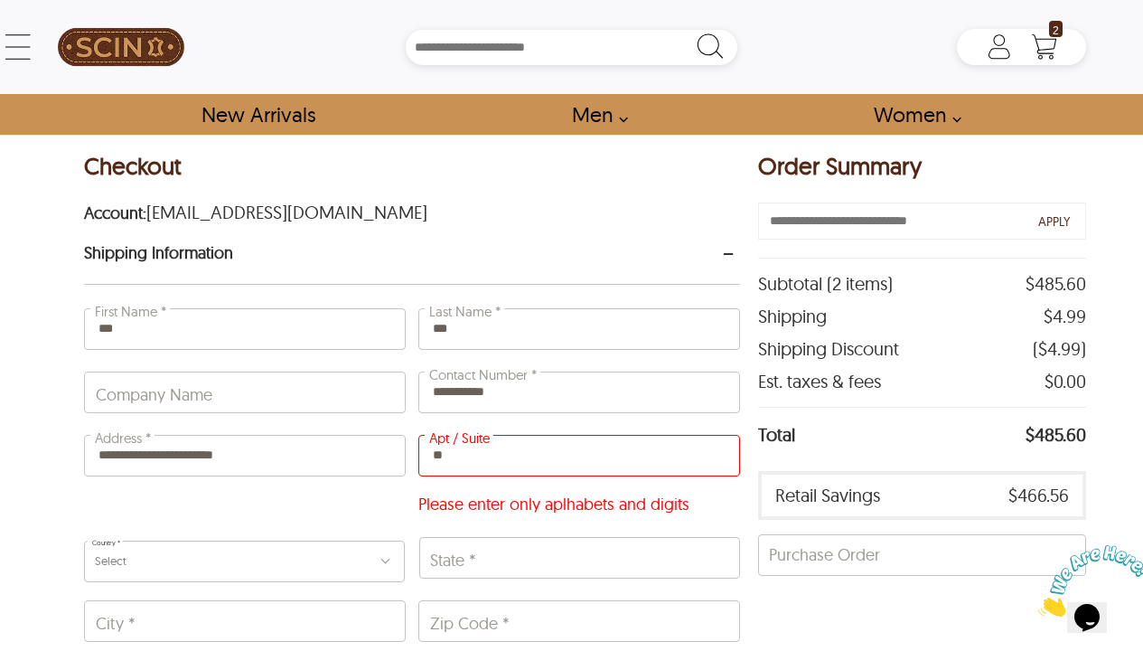
type input "*"
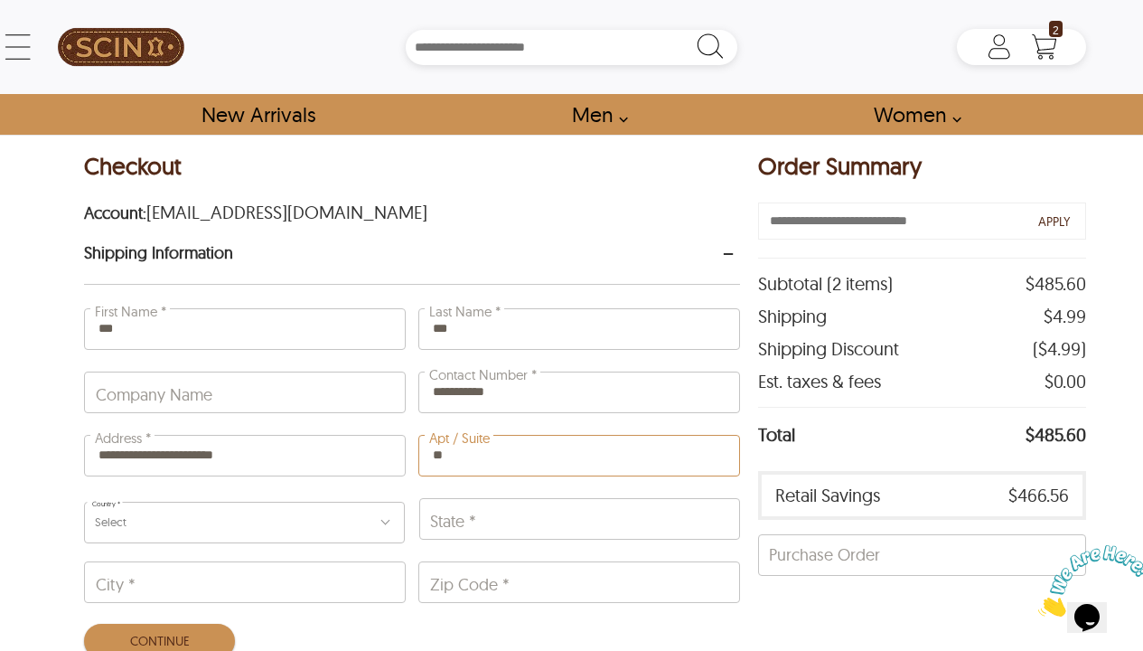
type input "*"
click at [318, 456] on input "Address *" at bounding box center [245, 456] width 320 height 40
type input "**********"
click at [276, 508] on div "Select" at bounding box center [244, 523] width 321 height 42
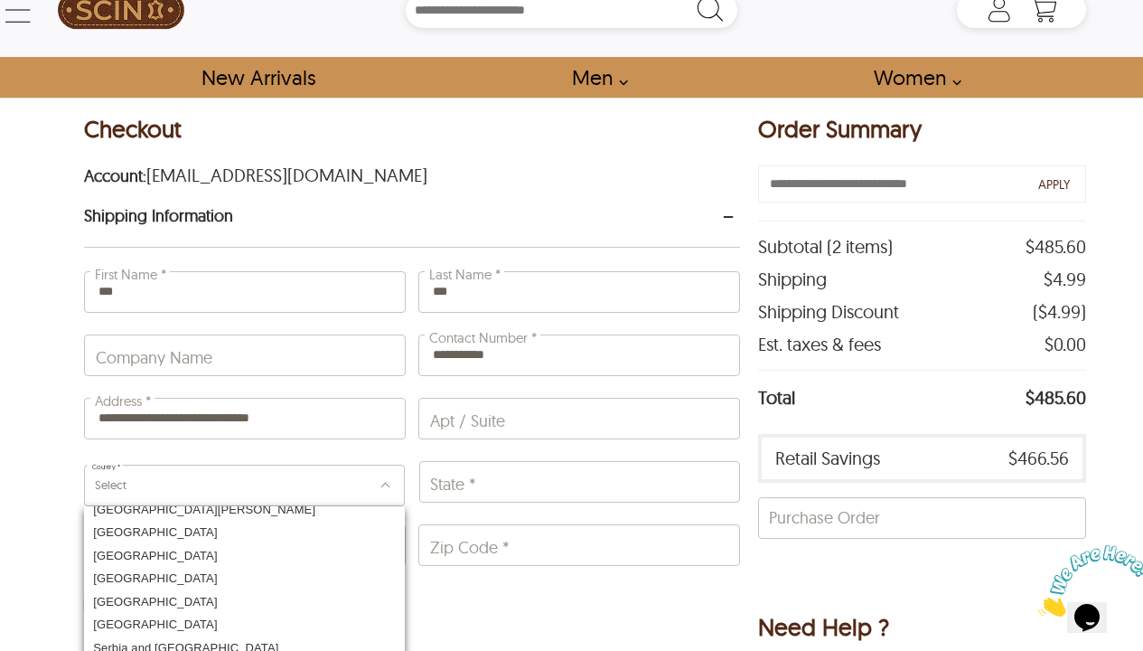
scroll to position [4309, 0]
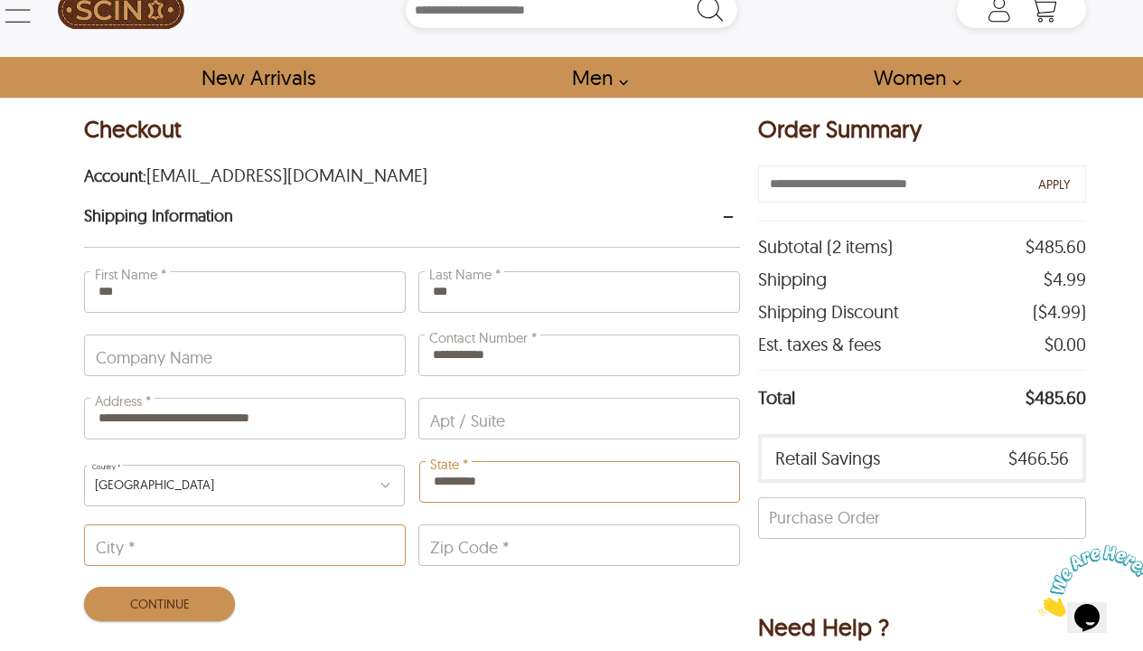
type input "*********"
type input "******"
click at [483, 611] on div "Continue" at bounding box center [412, 603] width 656 height 43
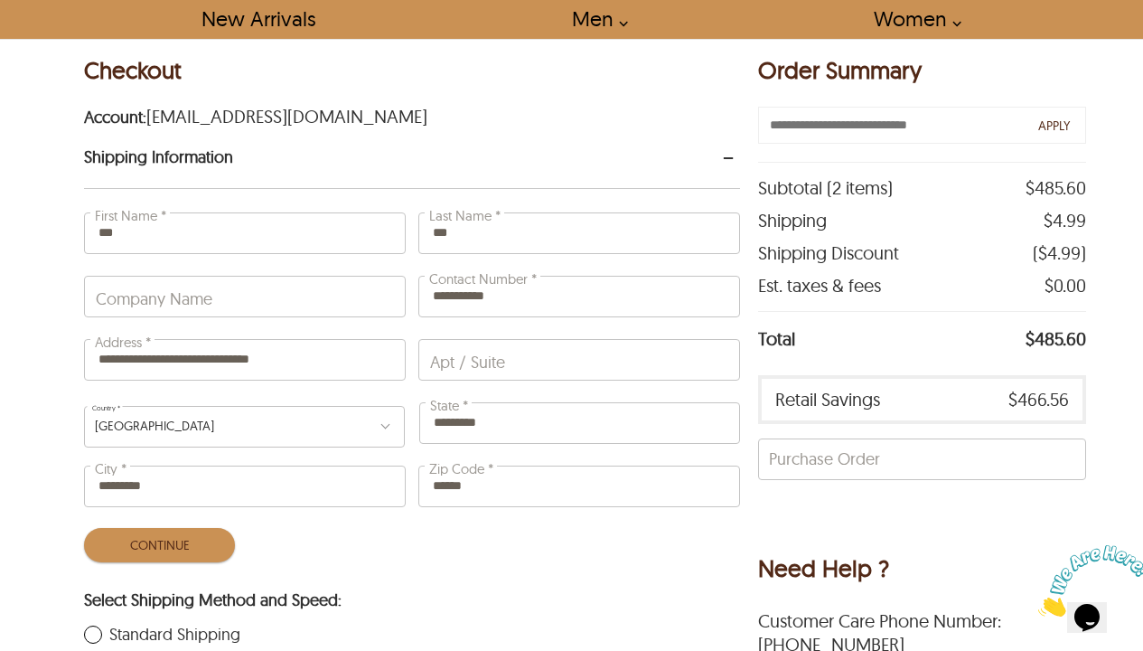
scroll to position [244, 0]
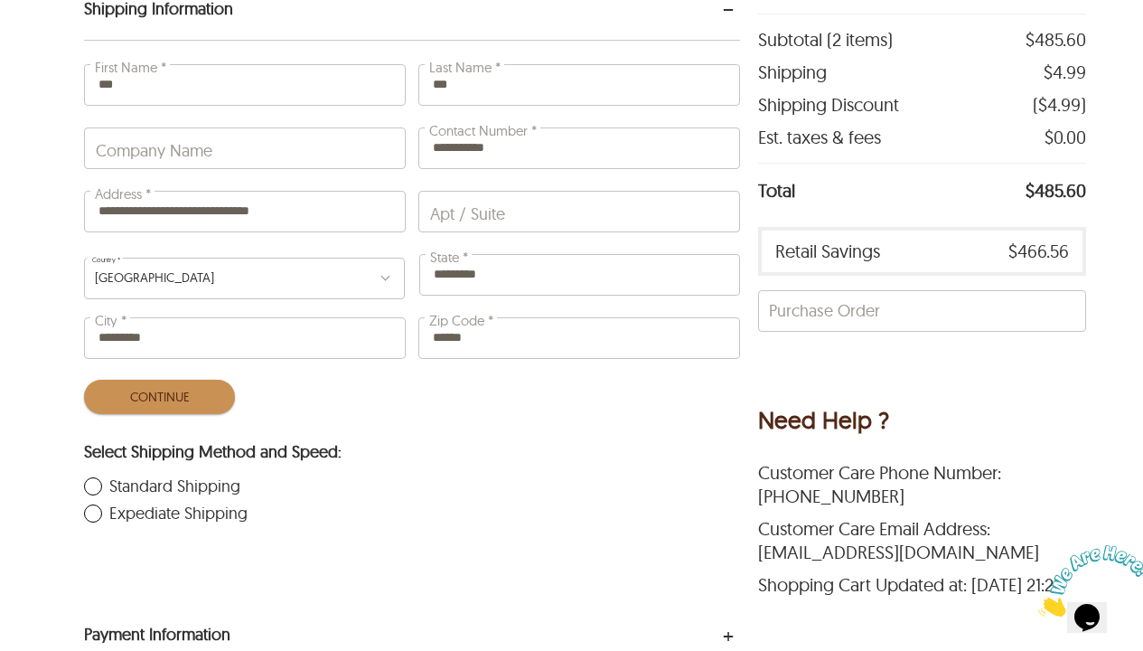
click at [169, 390] on button "Continue" at bounding box center [159, 397] width 151 height 34
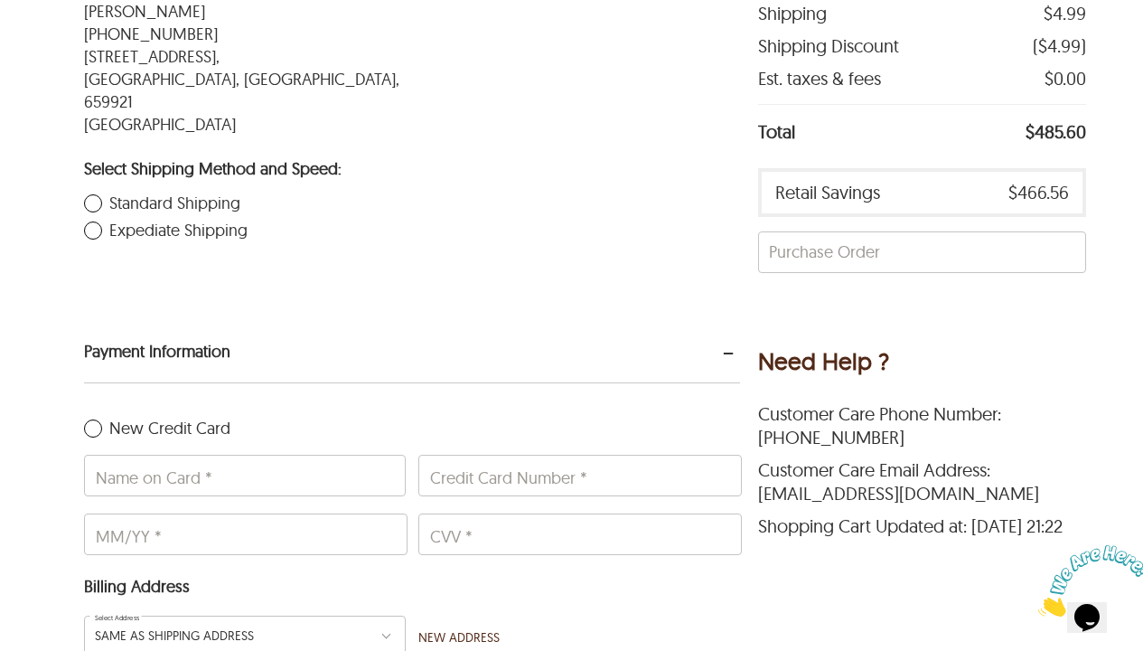
scroll to position [396, 0]
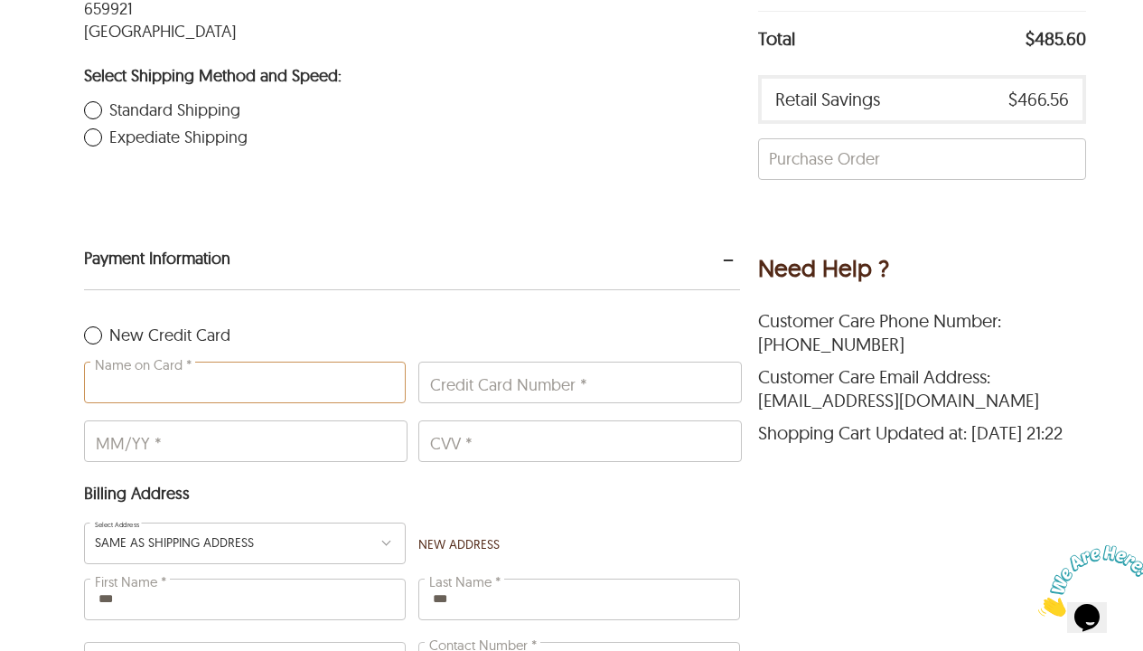
click at [340, 371] on input "Name on Card *" at bounding box center [245, 382] width 320 height 40
type input "**********"
click at [449, 366] on input "Credit Card Number *" at bounding box center [580, 382] width 322 height 40
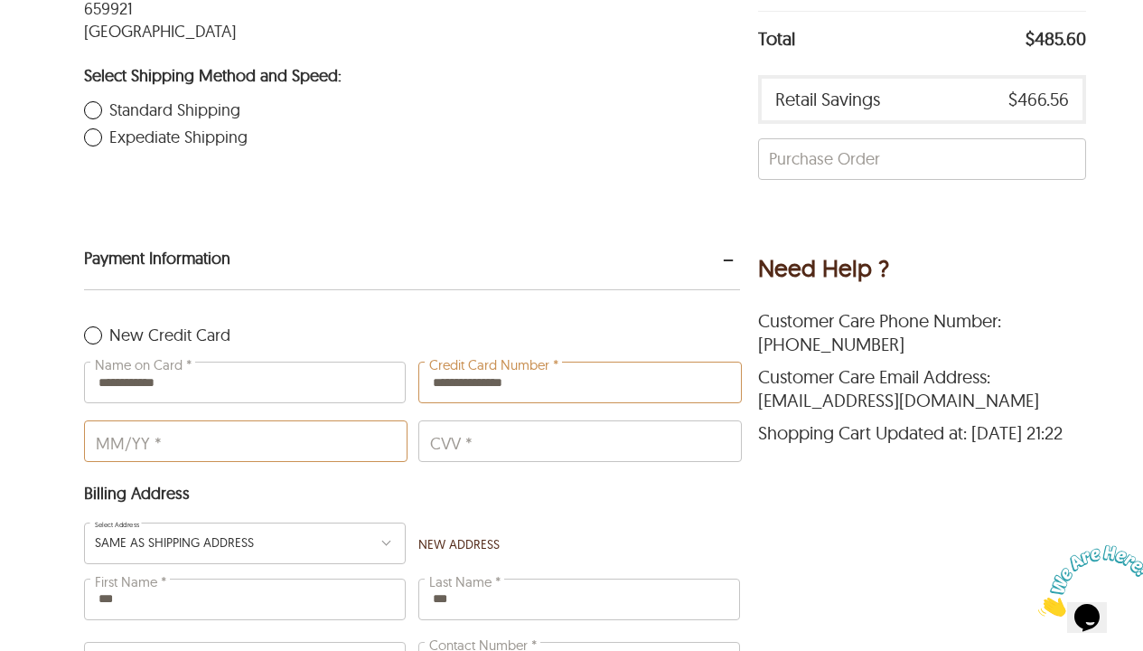
type input "**********"
click at [255, 429] on input "MM/YY *" at bounding box center [246, 441] width 322 height 40
type input "*****"
click at [475, 421] on input "CVV *" at bounding box center [580, 441] width 322 height 40
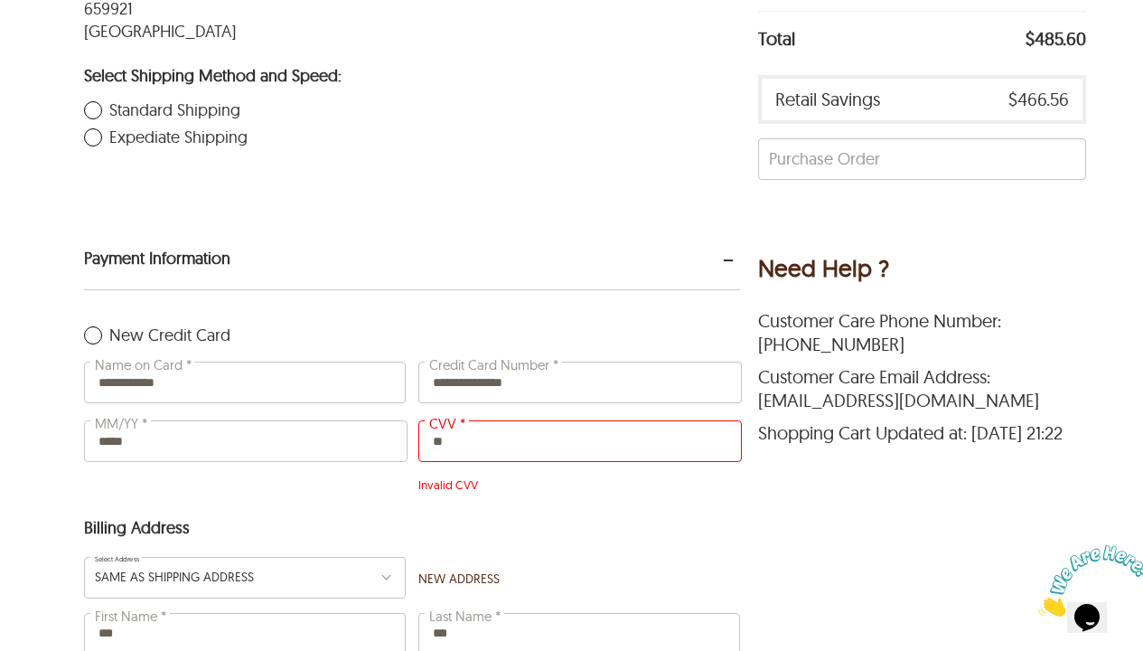
type input "*"
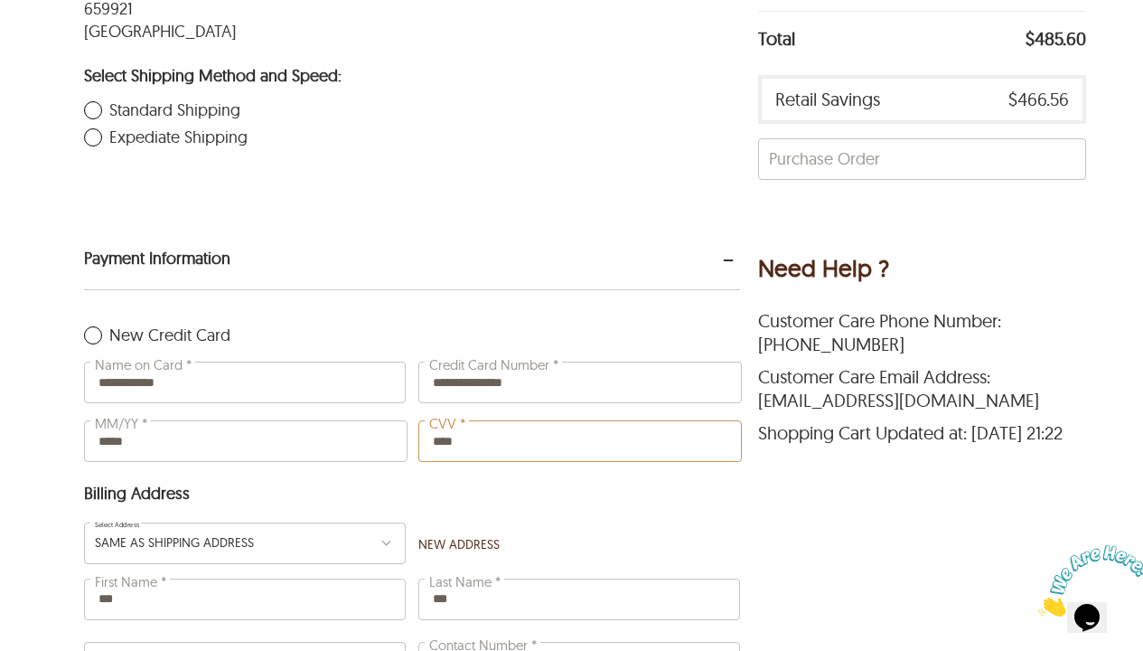
scroll to position [511, 0]
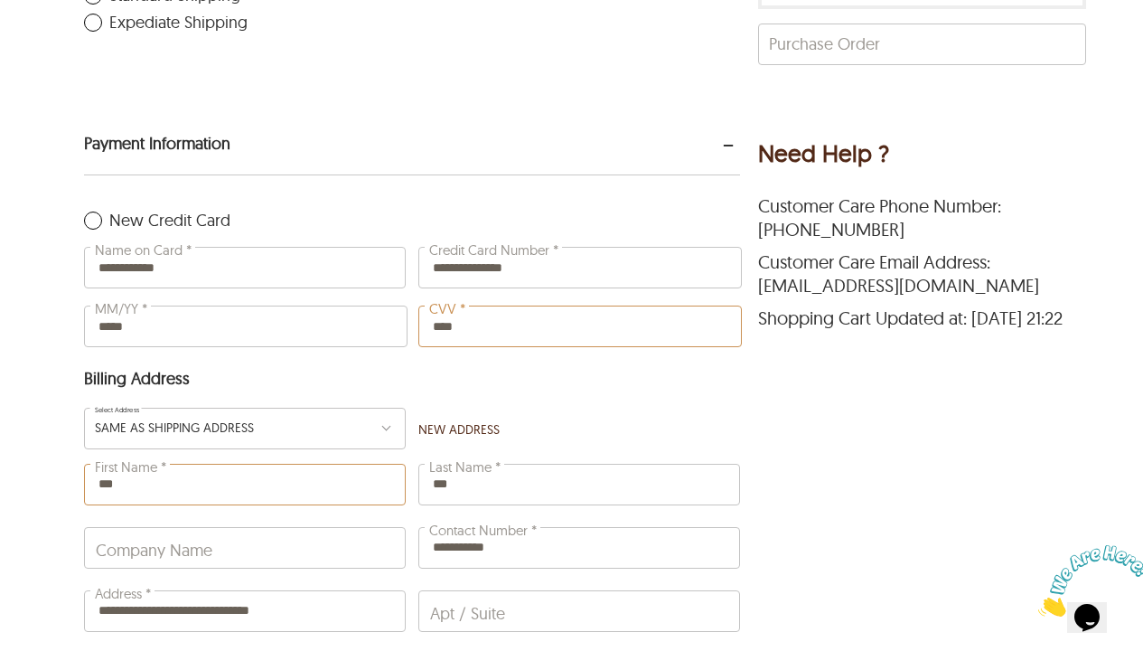
type input "****"
type input "********"
type input "***"
click at [863, 450] on div "Order Summary APPLY Subtotal ( 2 items ) $485.60 Shipping $4.99 Shipping Discou…" at bounding box center [922, 303] width 328 height 1340
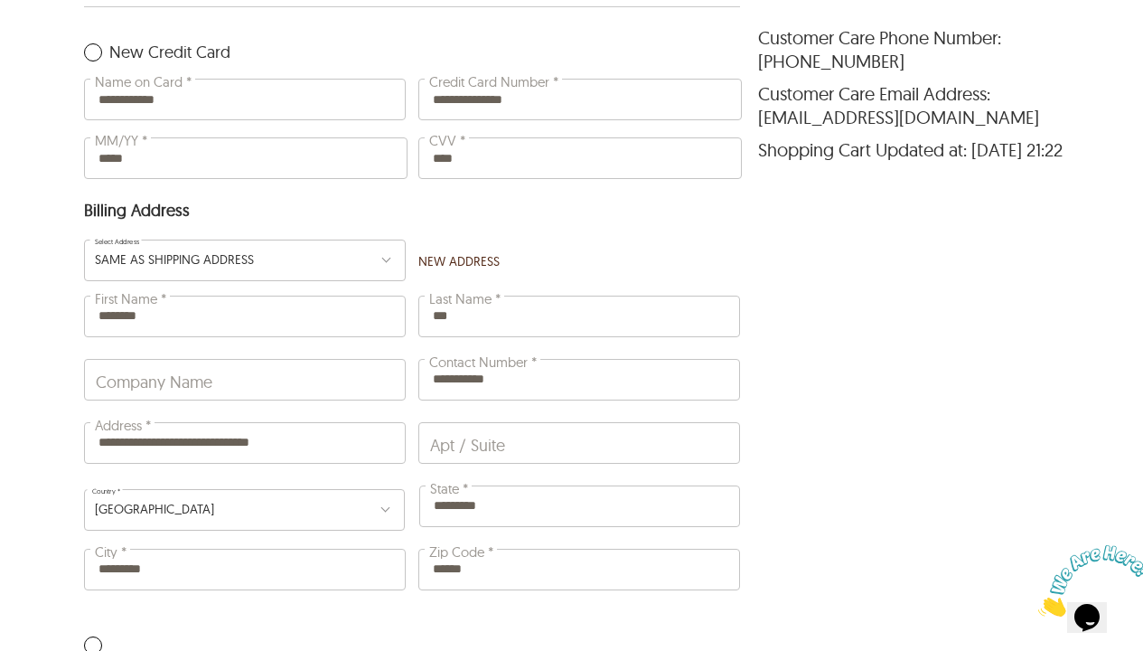
scroll to position [1042, 0]
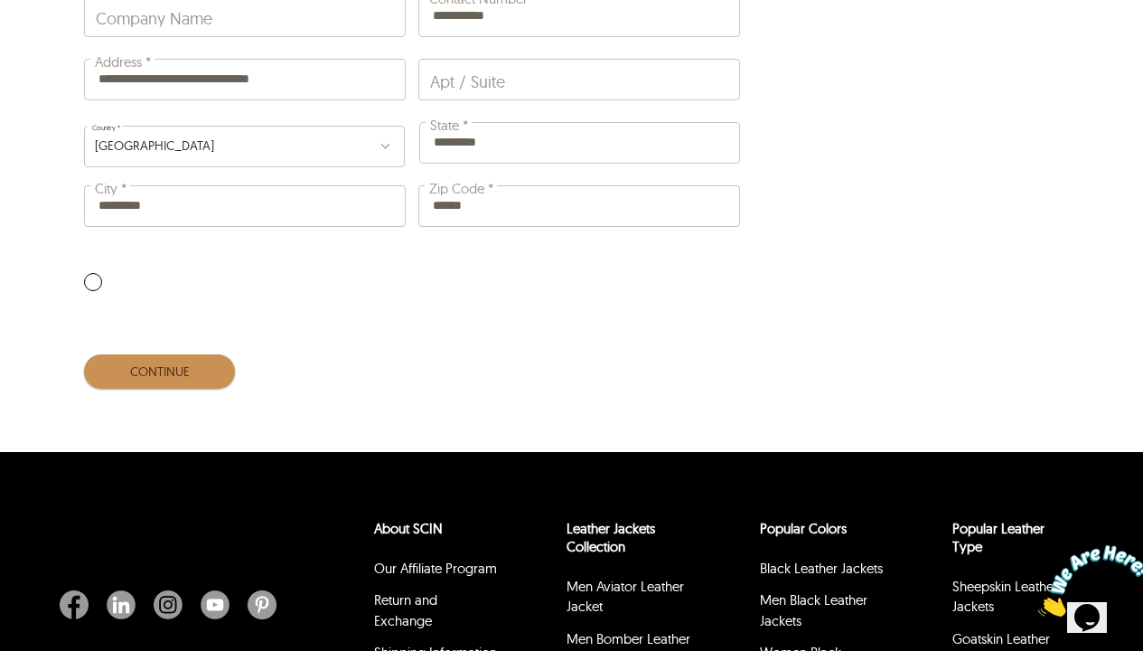
click at [174, 354] on button "CONTINUE" at bounding box center [159, 371] width 151 height 34
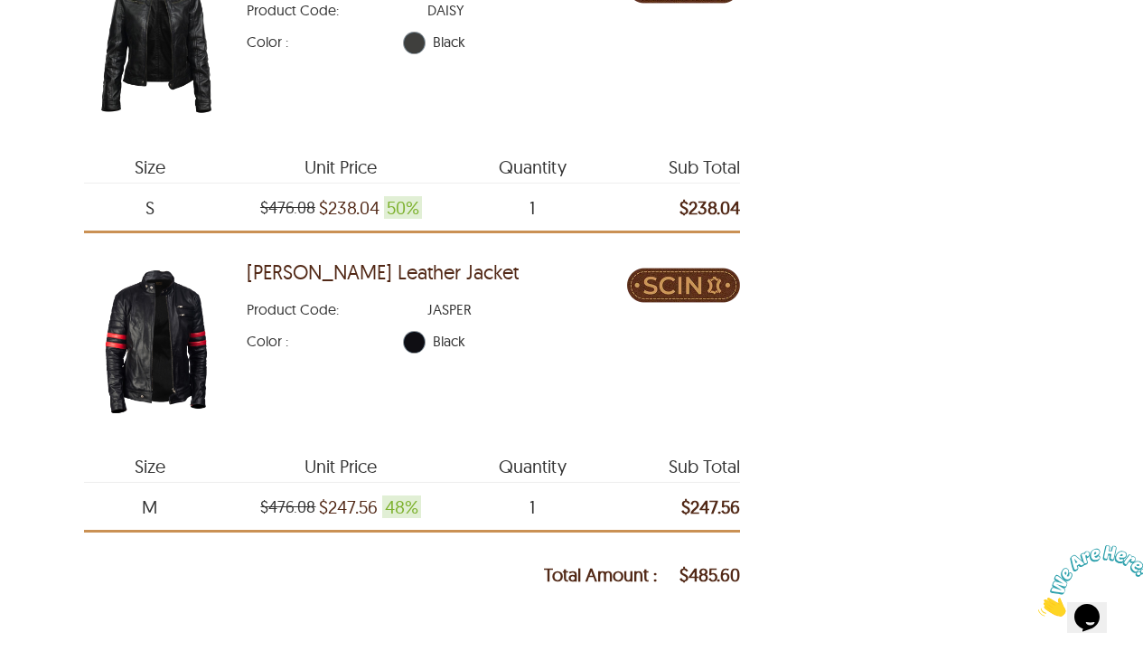
scroll to position [1355, 0]
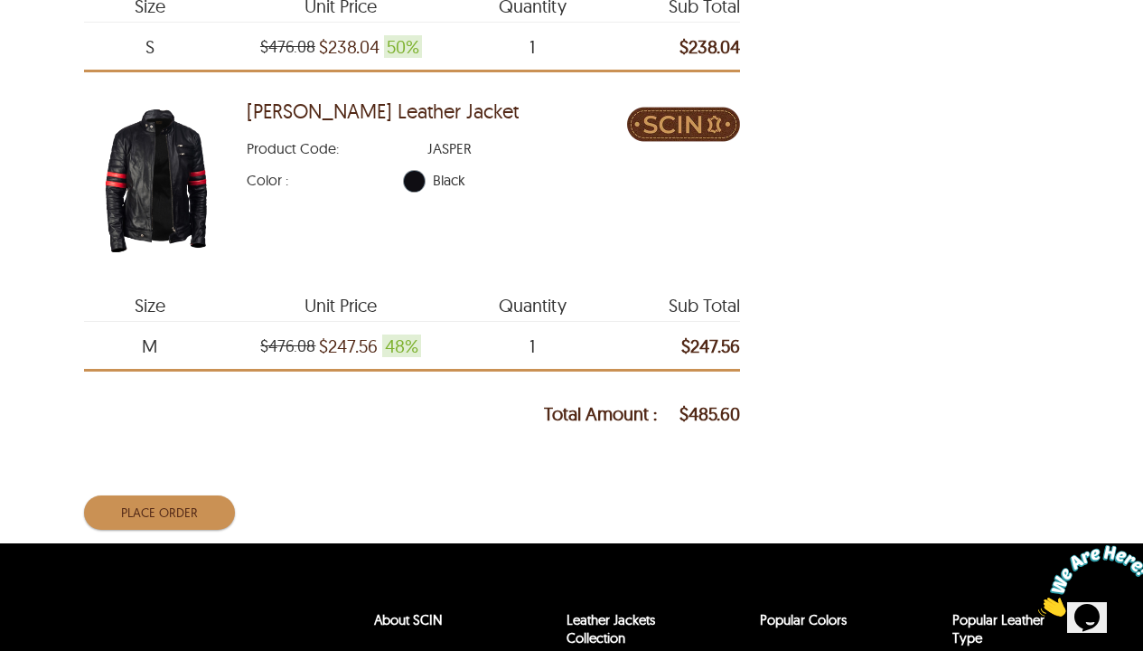
click at [163, 495] on button "Place Order" at bounding box center [159, 512] width 151 height 34
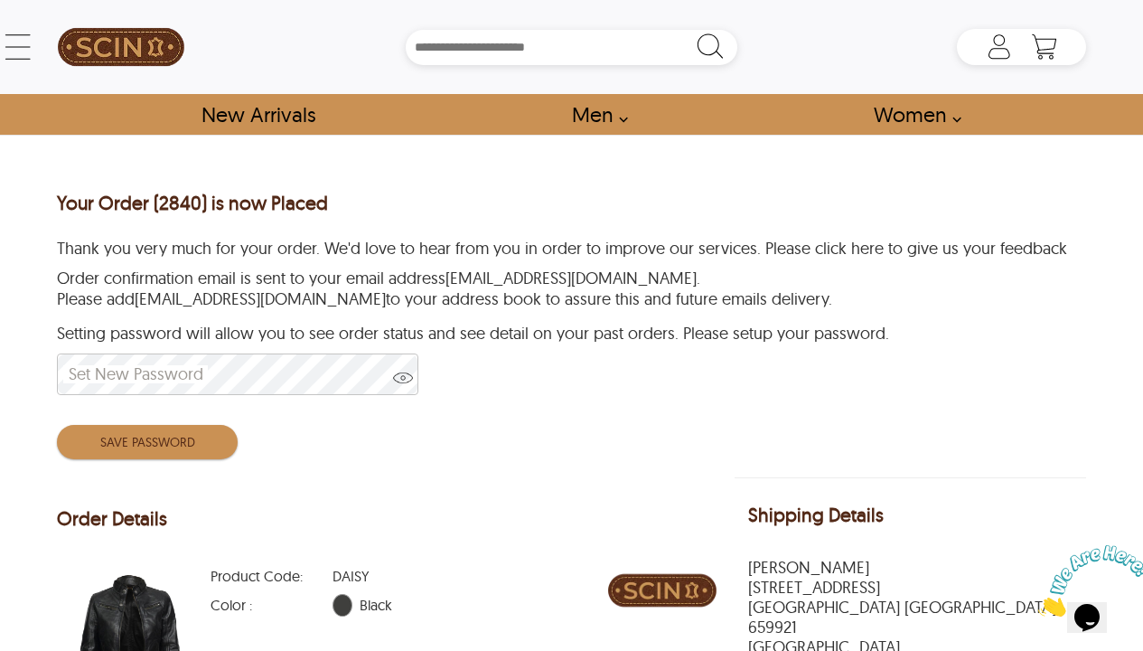
click at [405, 382] on span at bounding box center [403, 385] width 20 height 34
click at [168, 446] on button "Save Password" at bounding box center [147, 442] width 181 height 34
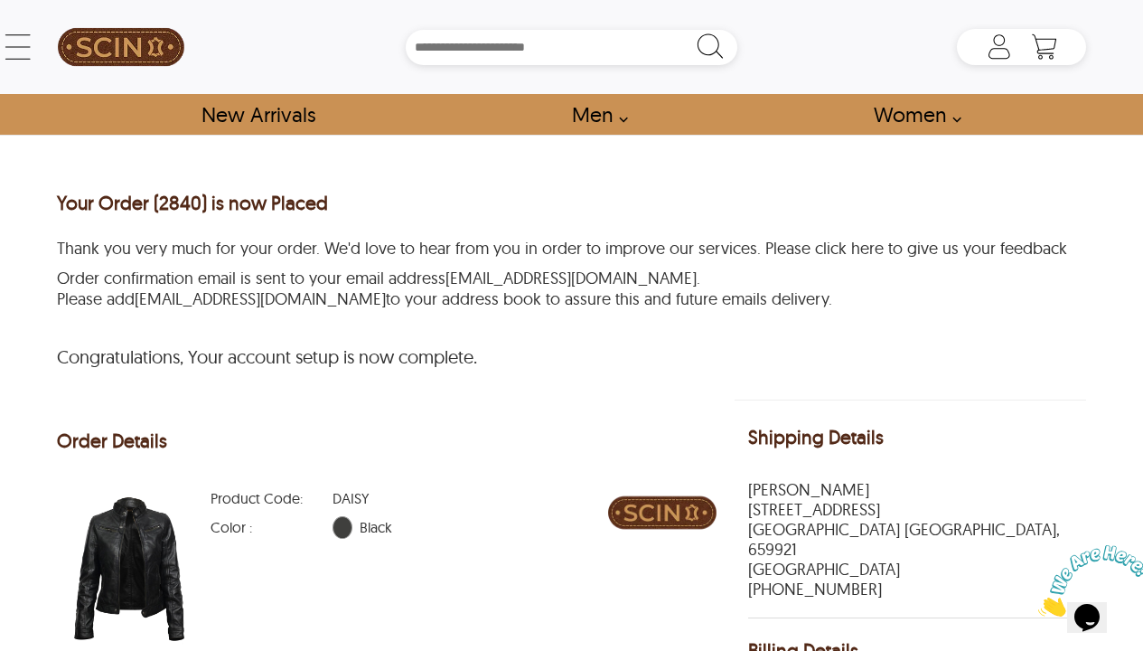
scroll to position [885, 0]
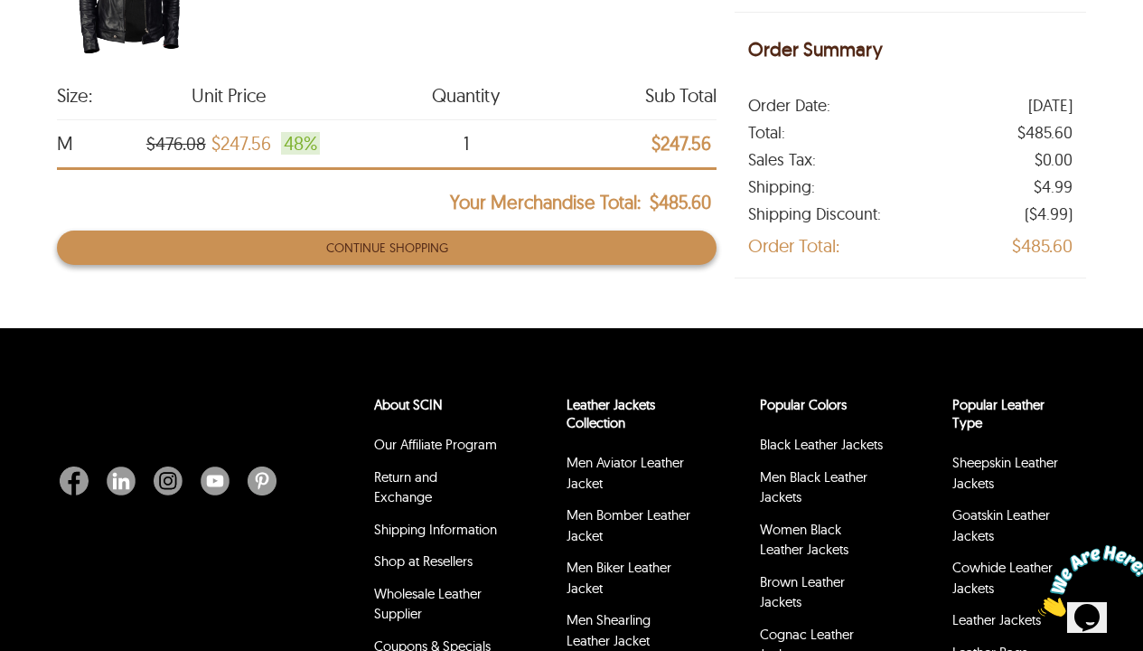
click at [504, 251] on button "Continue Shopping" at bounding box center [387, 247] width 660 height 34
